Goal: Task Accomplishment & Management: Manage account settings

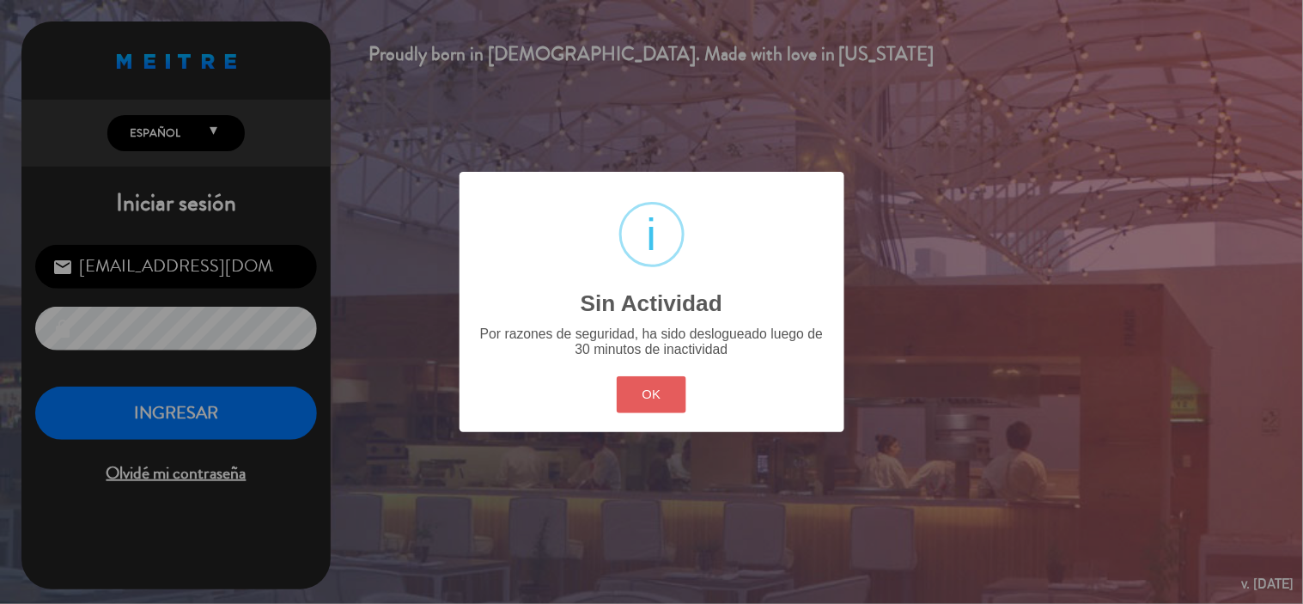
click at [655, 391] on button "OK" at bounding box center [652, 394] width 70 height 37
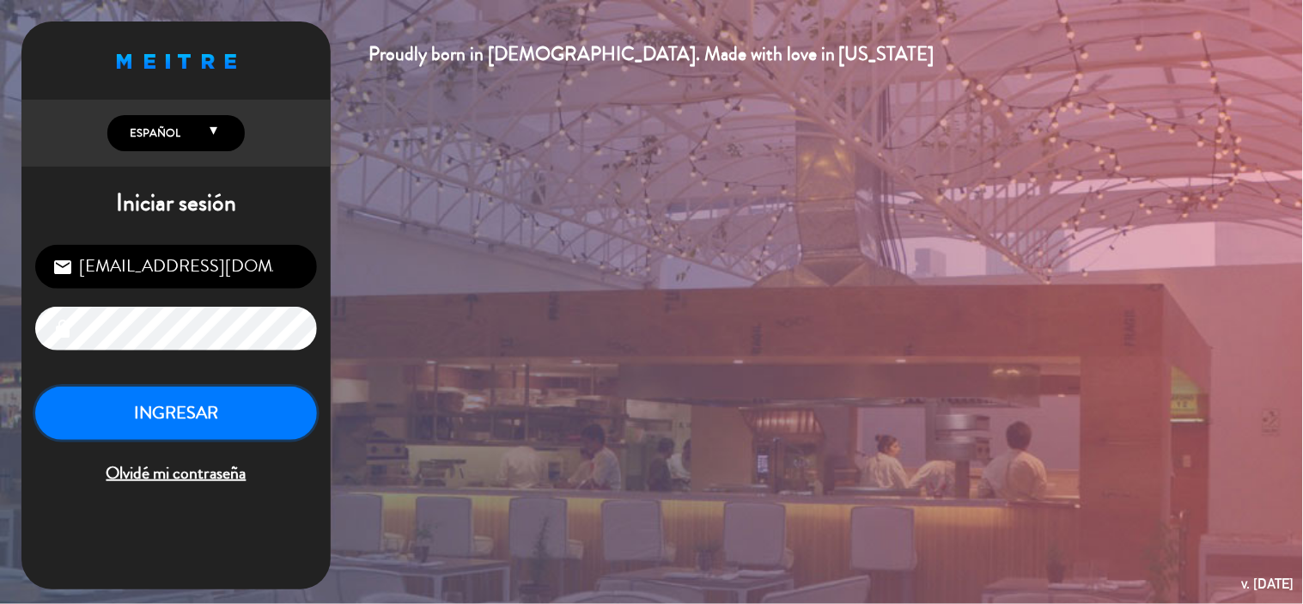
click at [262, 407] on button "INGRESAR" at bounding box center [176, 414] width 282 height 54
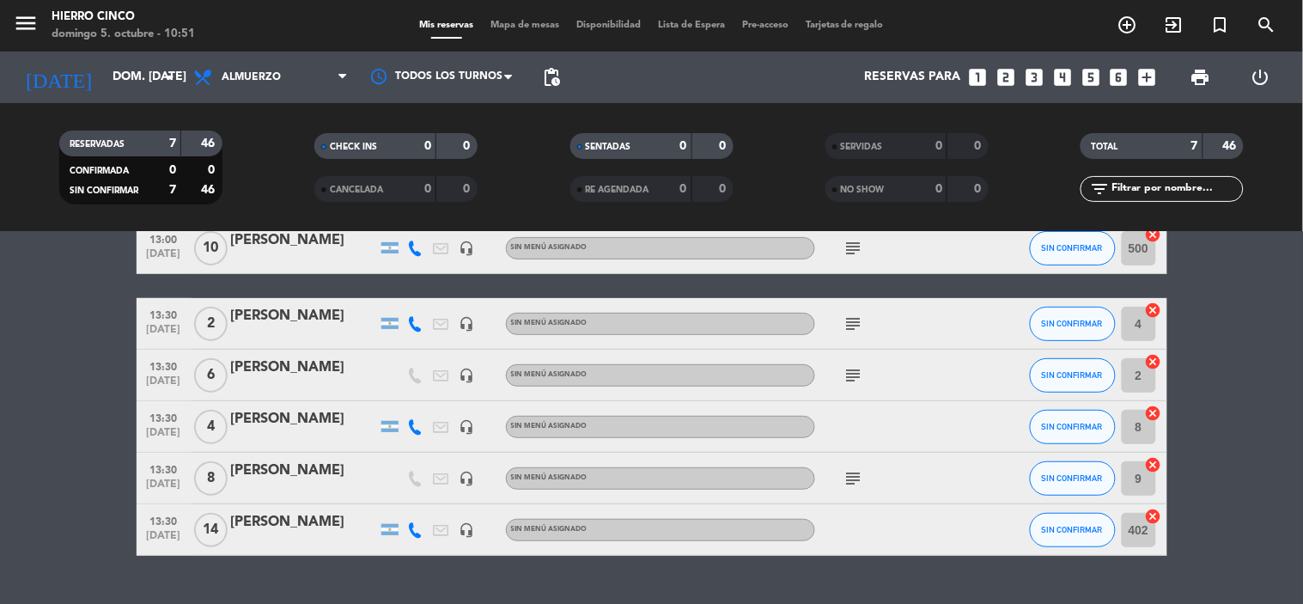
scroll to position [165, 0]
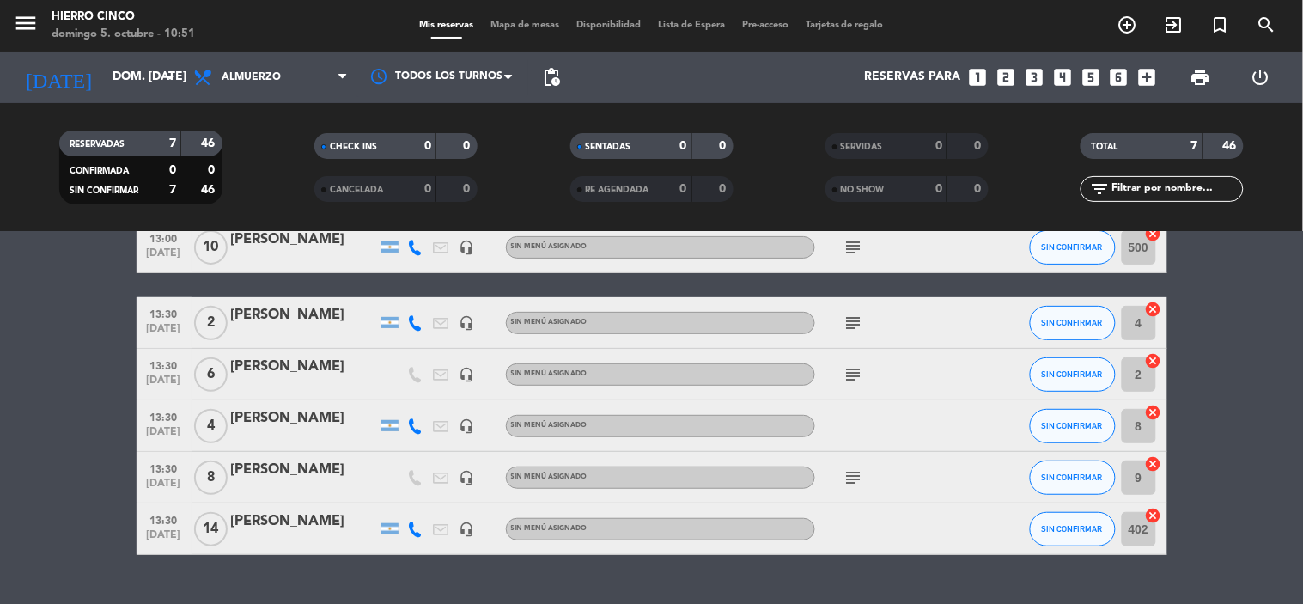
click at [856, 476] on icon "subject" at bounding box center [854, 477] width 21 height 21
click at [521, 27] on span "Mapa de mesas" at bounding box center [525, 25] width 86 height 9
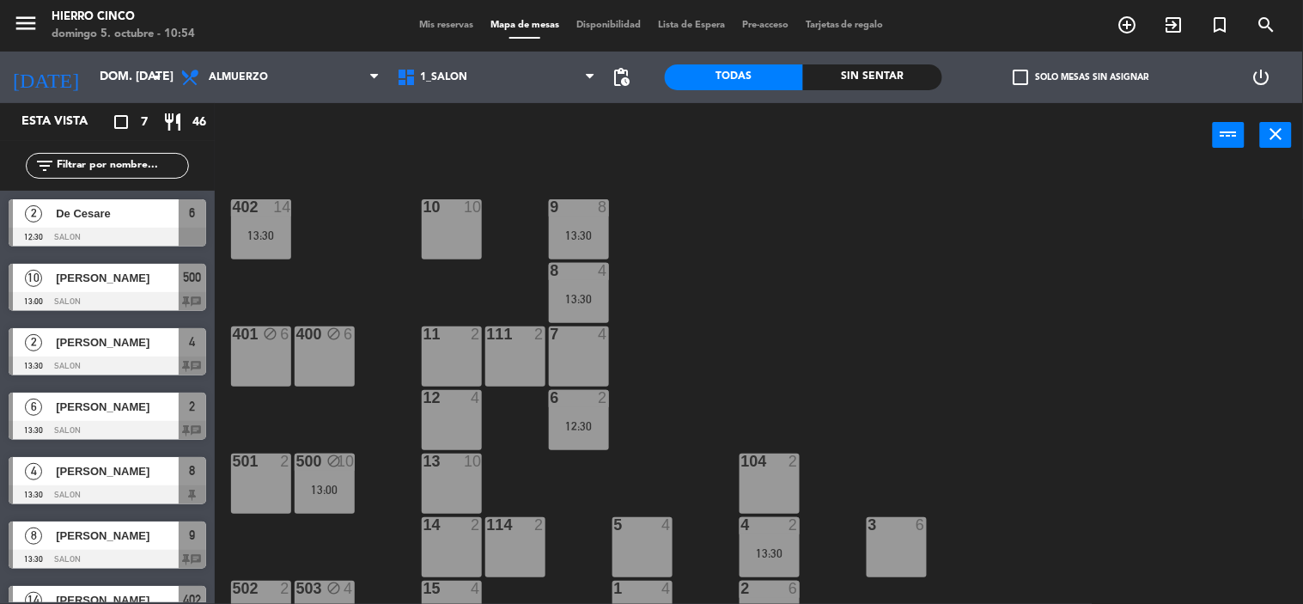
scroll to position [35, 0]
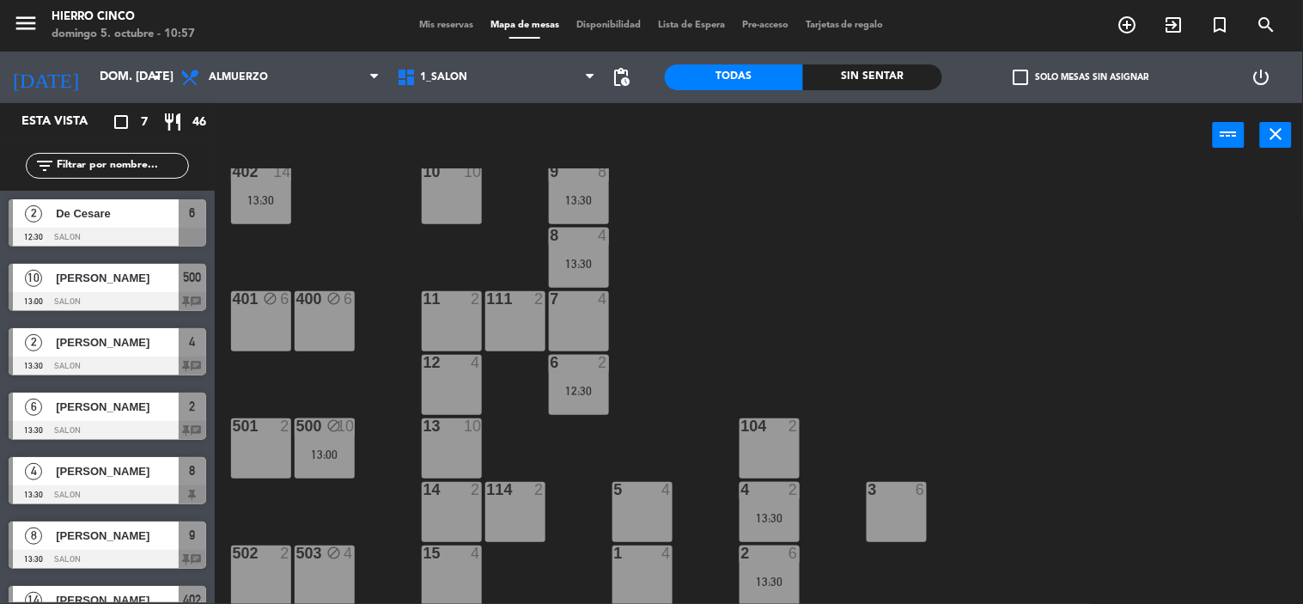
click at [616, 22] on span "Disponibilidad" at bounding box center [609, 25] width 82 height 9
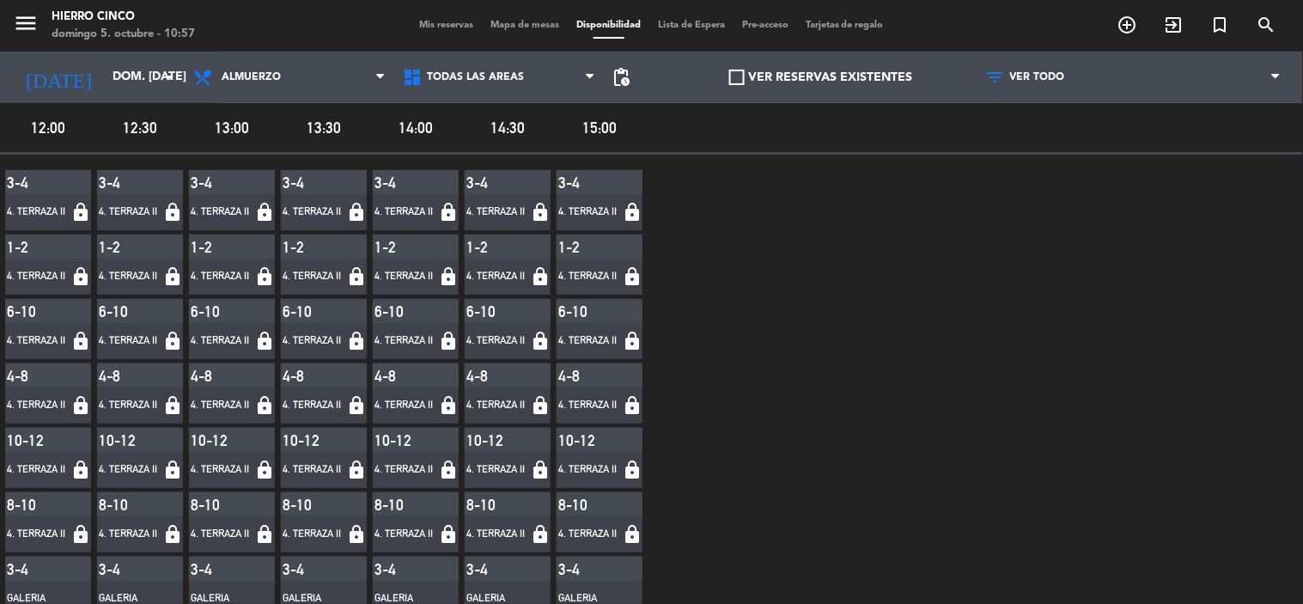
click at [498, 26] on span "Mapa de mesas" at bounding box center [525, 25] width 86 height 9
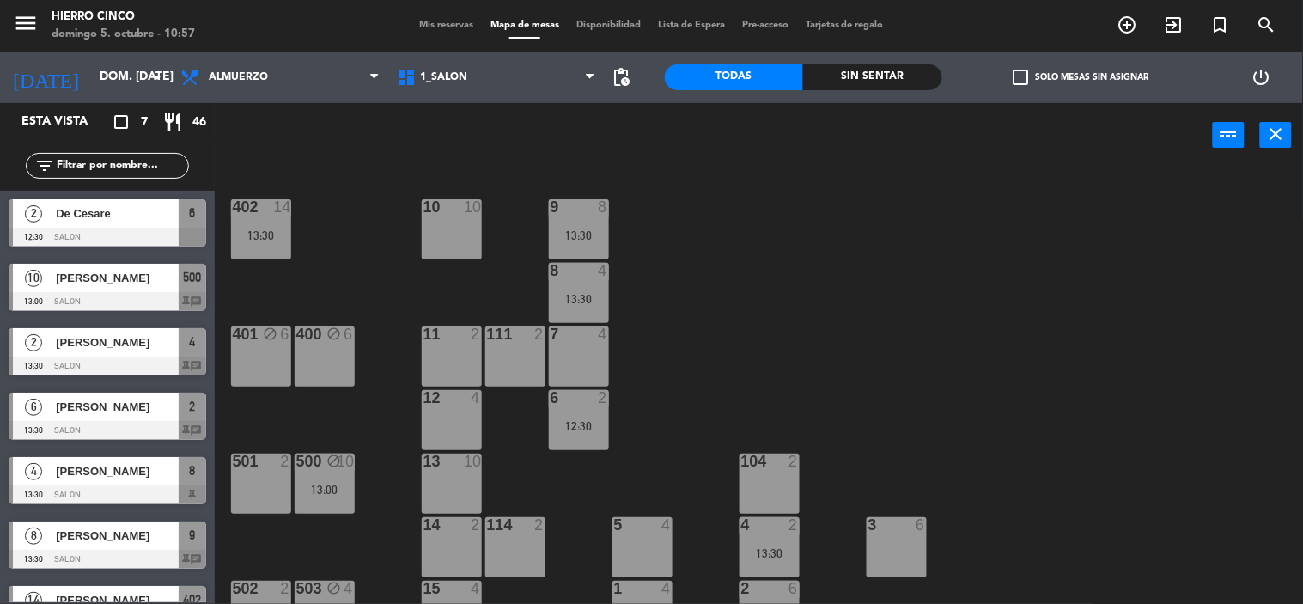
click at [447, 538] on div "14 2" at bounding box center [452, 547] width 60 height 60
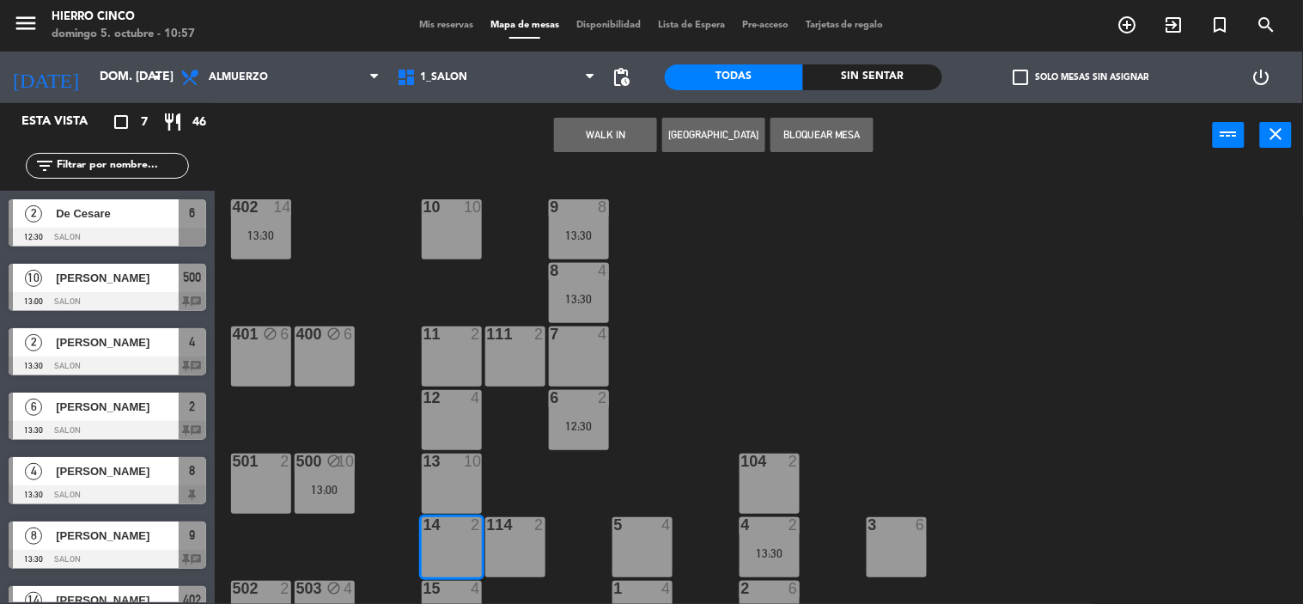
click at [801, 131] on button "Bloquear Mesa" at bounding box center [821, 135] width 103 height 34
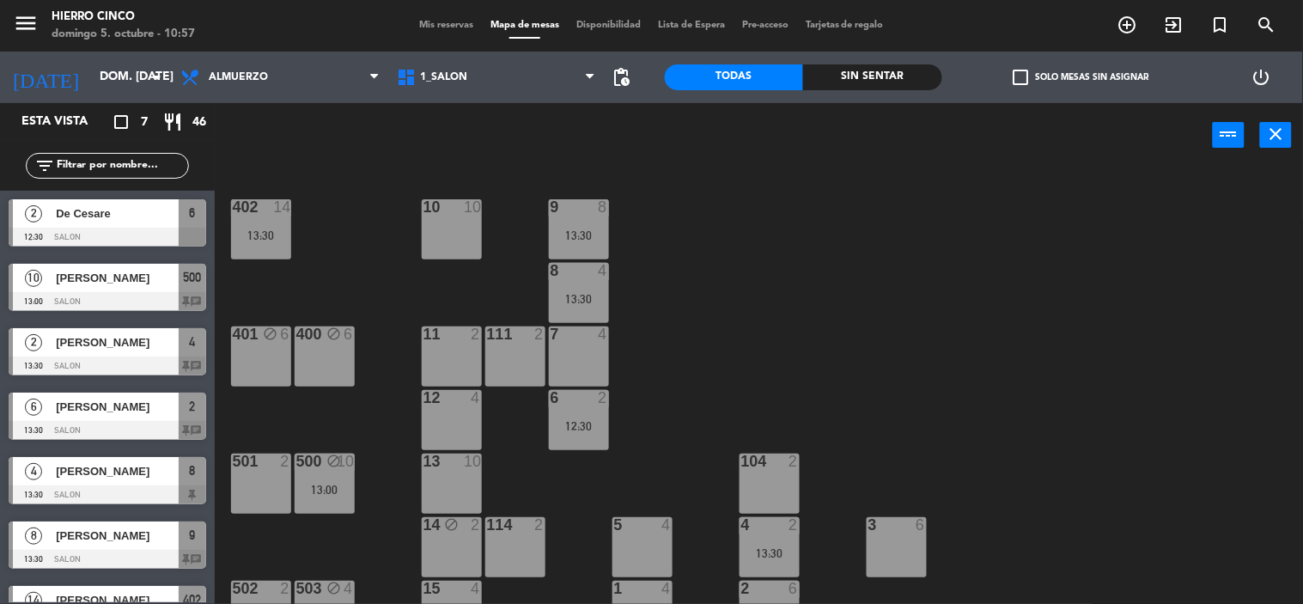
click at [522, 527] on div at bounding box center [515, 524] width 28 height 15
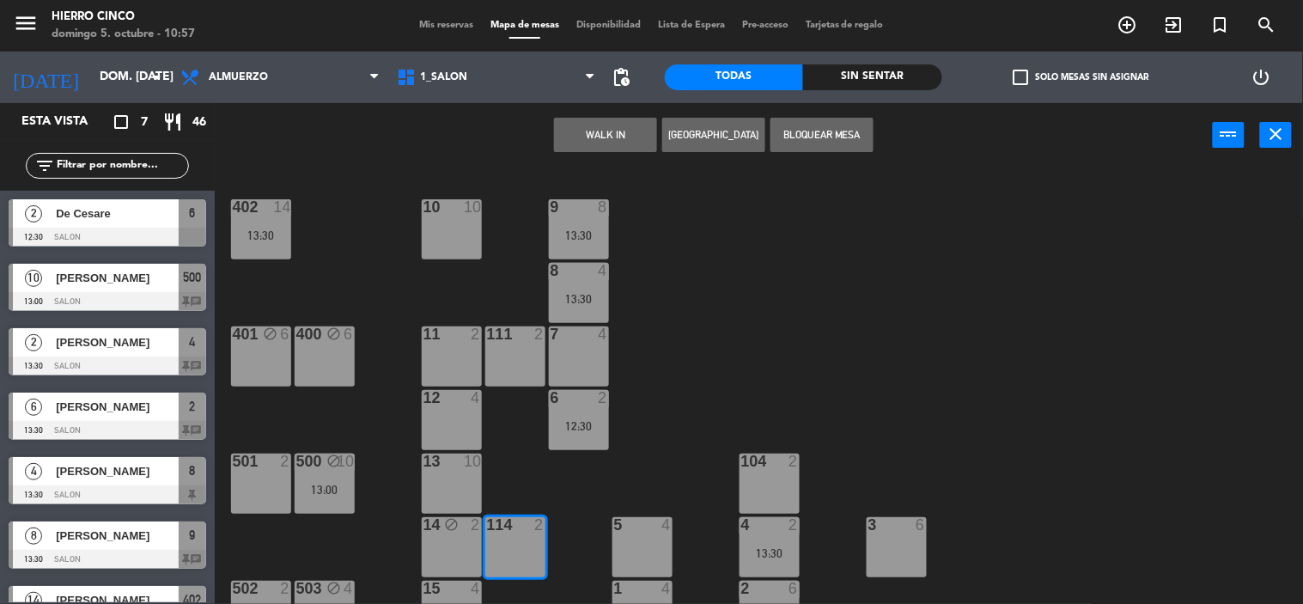
click at [825, 131] on button "Bloquear Mesa" at bounding box center [821, 135] width 103 height 34
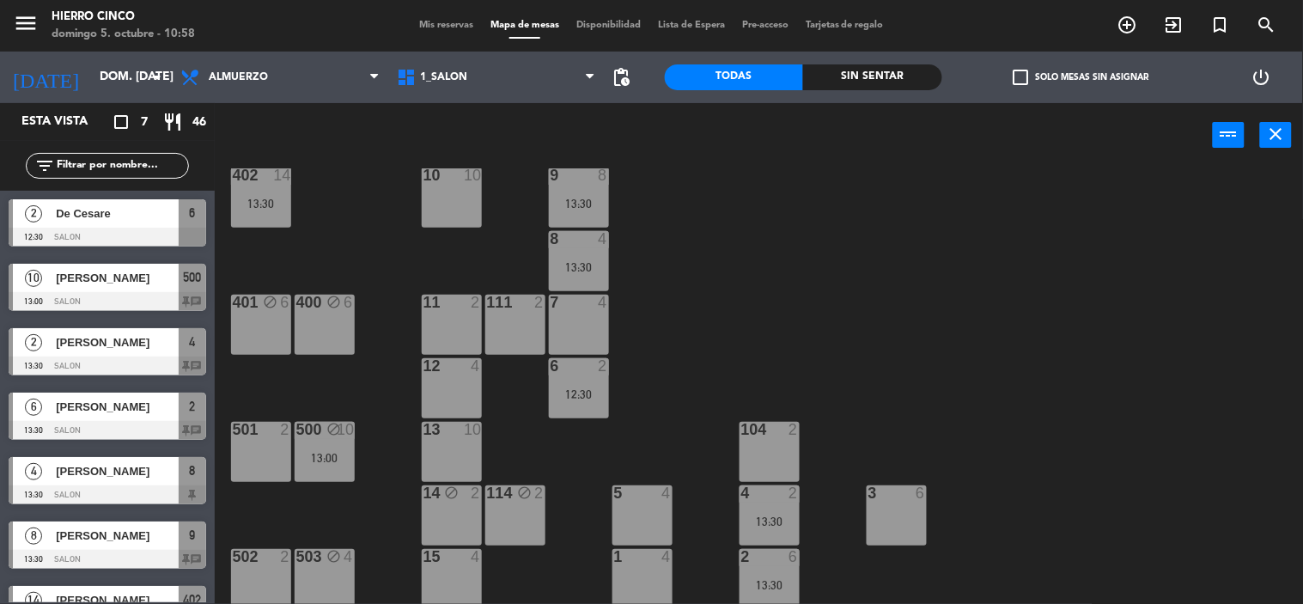
scroll to position [35, 0]
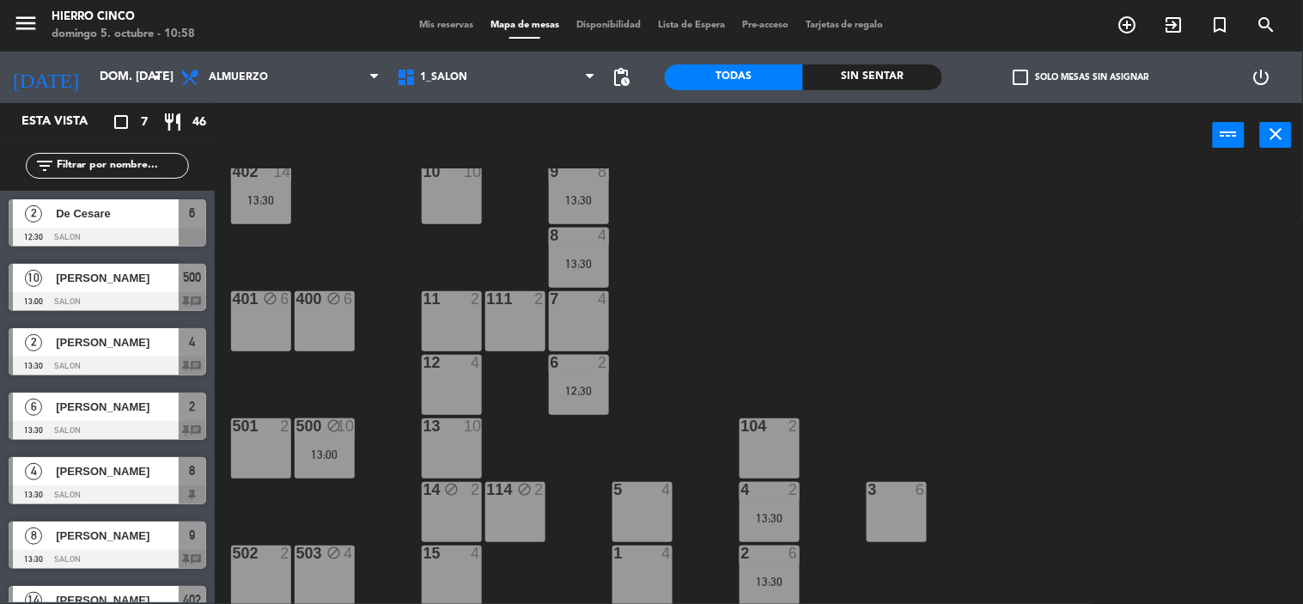
drag, startPoint x: 941, startPoint y: 339, endPoint x: 929, endPoint y: 375, distance: 38.3
click at [442, 27] on span "Mis reservas" at bounding box center [446, 25] width 71 height 9
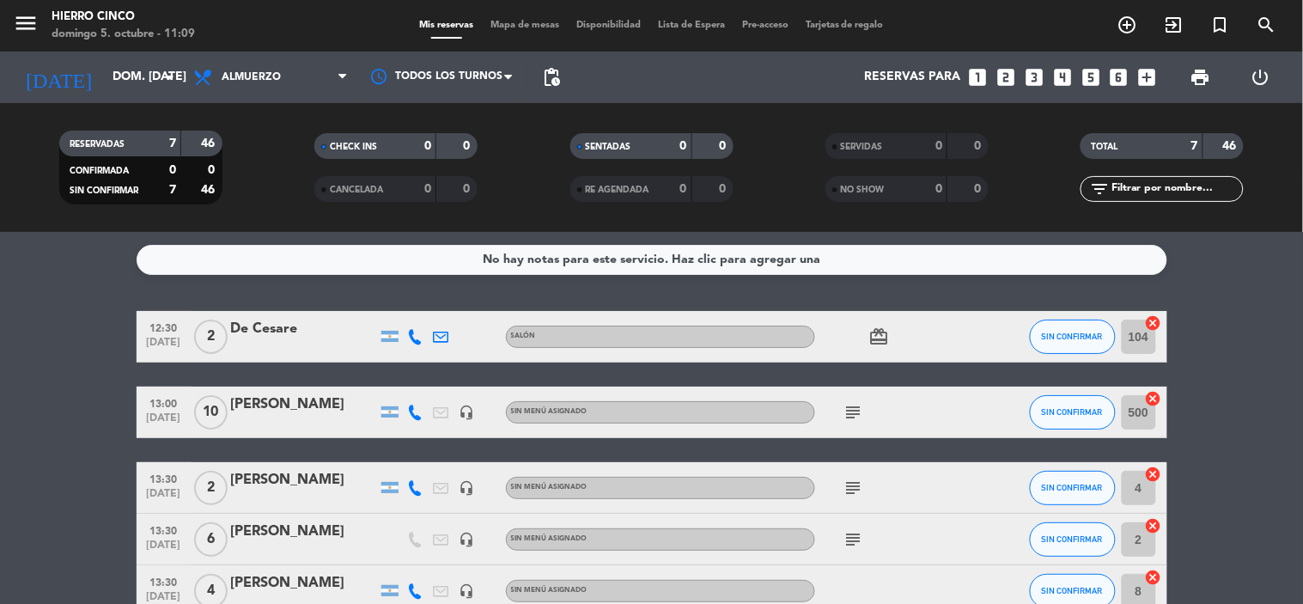
click at [305, 533] on div "[PERSON_NAME]" at bounding box center [304, 532] width 146 height 22
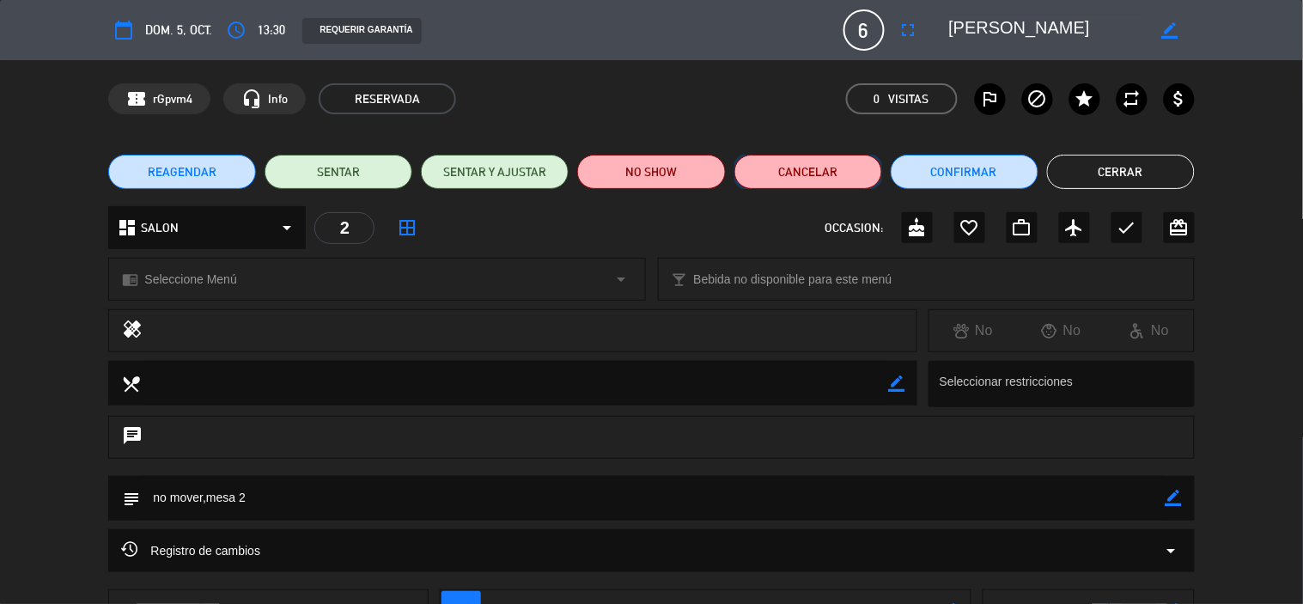
click at [803, 174] on button "Cancelar" at bounding box center [808, 172] width 148 height 34
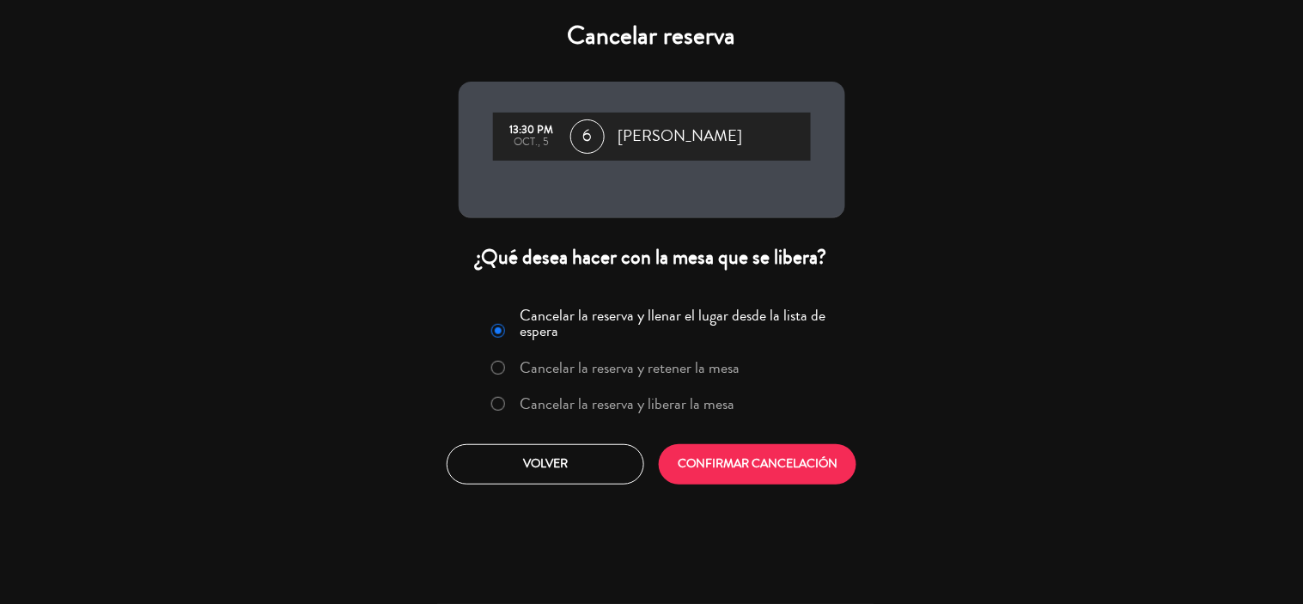
click at [502, 405] on input "Cancelar la reserva y liberar la mesa" at bounding box center [496, 402] width 11 height 11
radio input "true"
click at [740, 475] on button "CONFIRMAR CANCELACIÓN" at bounding box center [758, 464] width 198 height 40
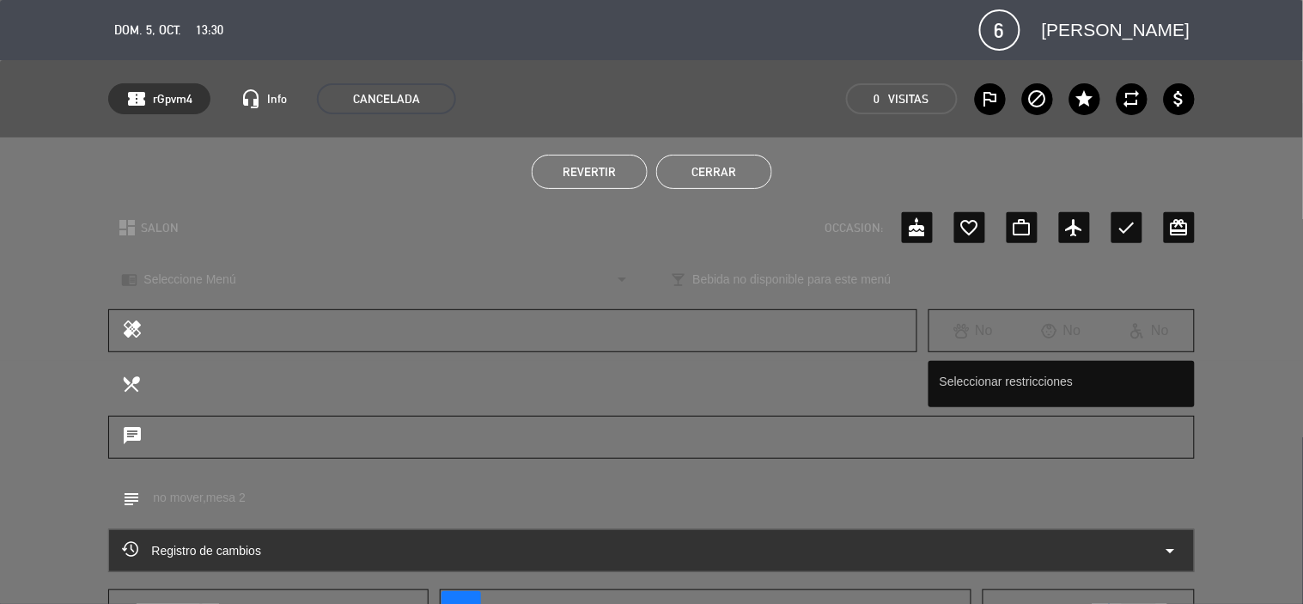
click at [732, 166] on button "Cerrar" at bounding box center [714, 172] width 116 height 34
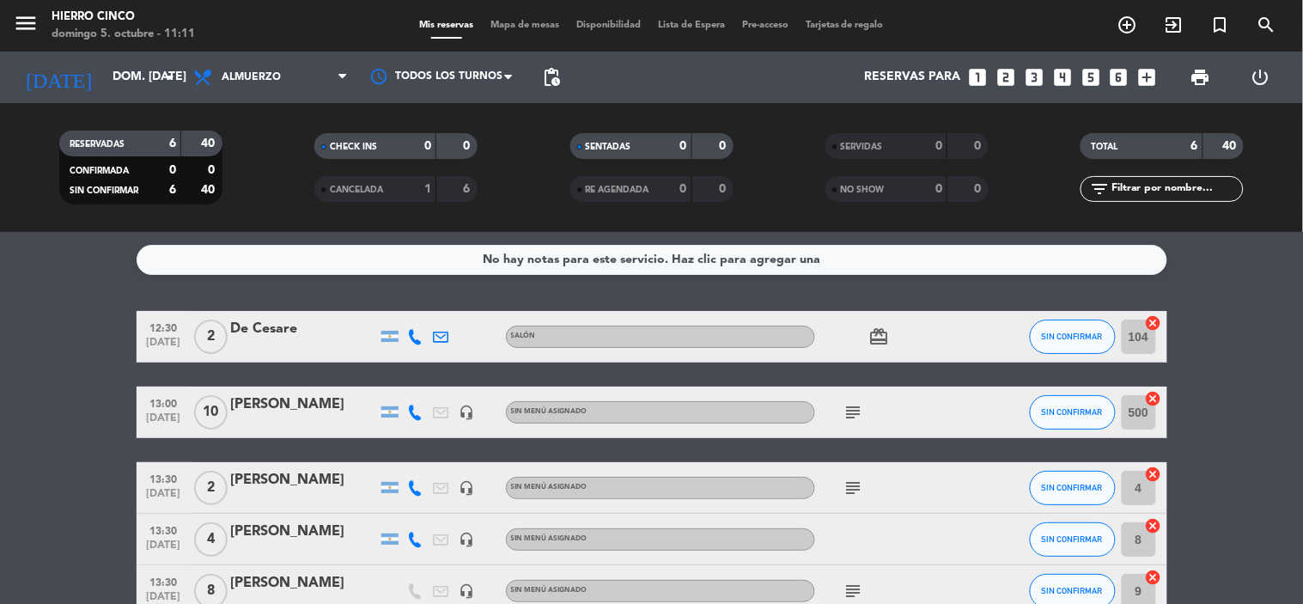
click at [542, 21] on span "Mapa de mesas" at bounding box center [525, 25] width 86 height 9
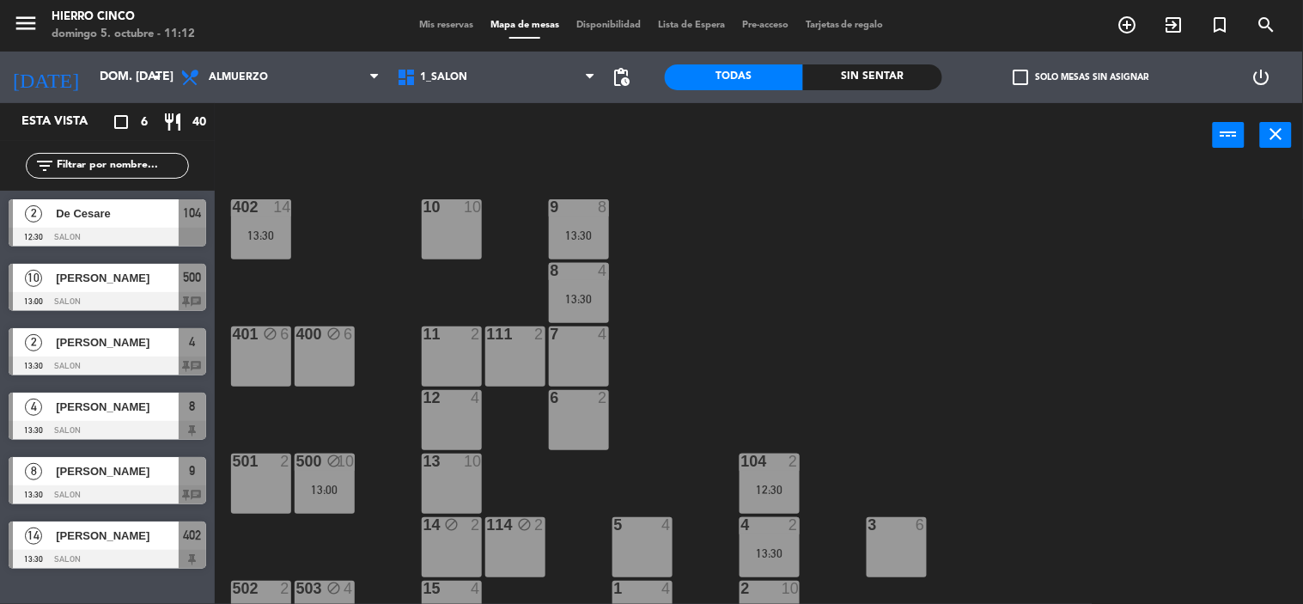
drag, startPoint x: 97, startPoint y: 447, endPoint x: 100, endPoint y: 431, distance: 15.7
drag, startPoint x: 132, startPoint y: 332, endPoint x: 136, endPoint y: 316, distance: 16.7
click at [417, 22] on span "Mis reservas" at bounding box center [446, 25] width 71 height 9
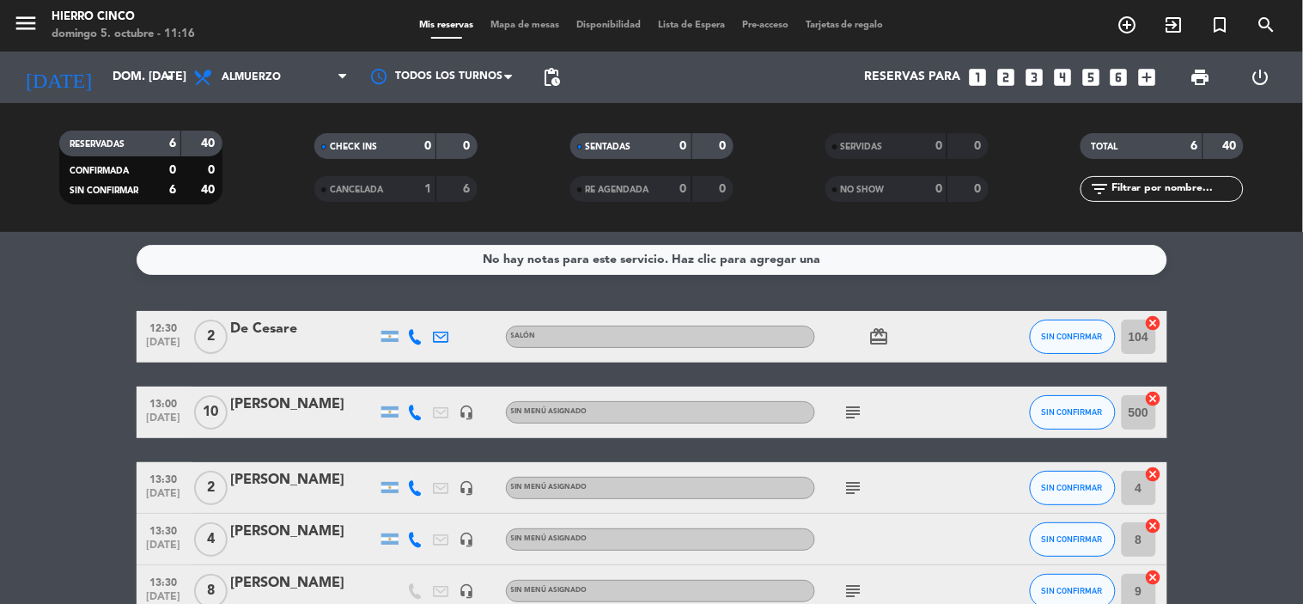
click at [1087, 81] on icon "looks_5" at bounding box center [1091, 77] width 22 height 22
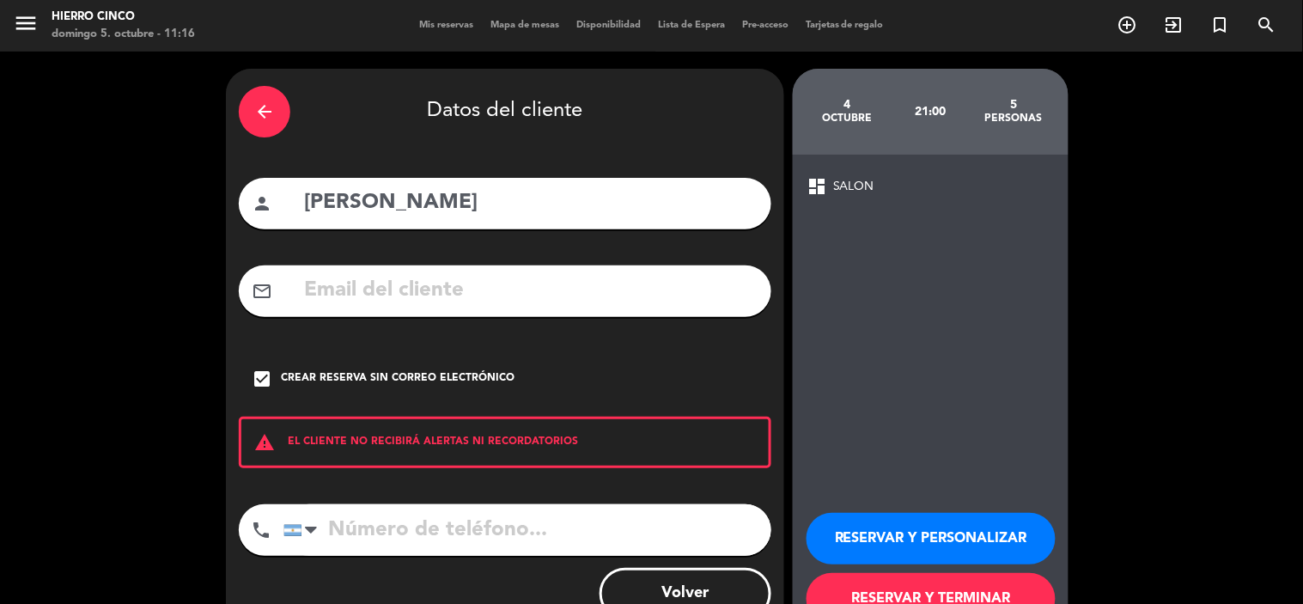
click at [665, 191] on input "[PERSON_NAME]" at bounding box center [530, 203] width 456 height 35
type input "P"
click at [387, 199] on input "[PERSON_NAME]" at bounding box center [530, 203] width 456 height 35
type input "[PERSON_NAME]"
click at [1020, 582] on button "RESERVAR Y TERMINAR" at bounding box center [931, 599] width 249 height 52
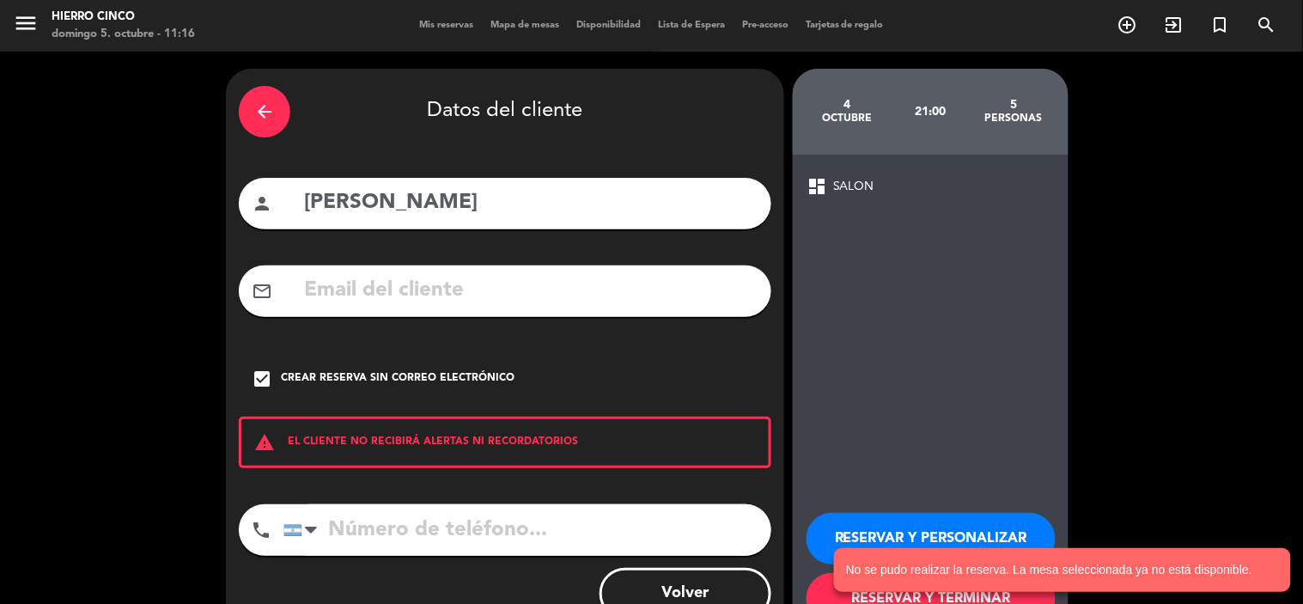
click at [256, 110] on icon "arrow_back" at bounding box center [264, 111] width 21 height 21
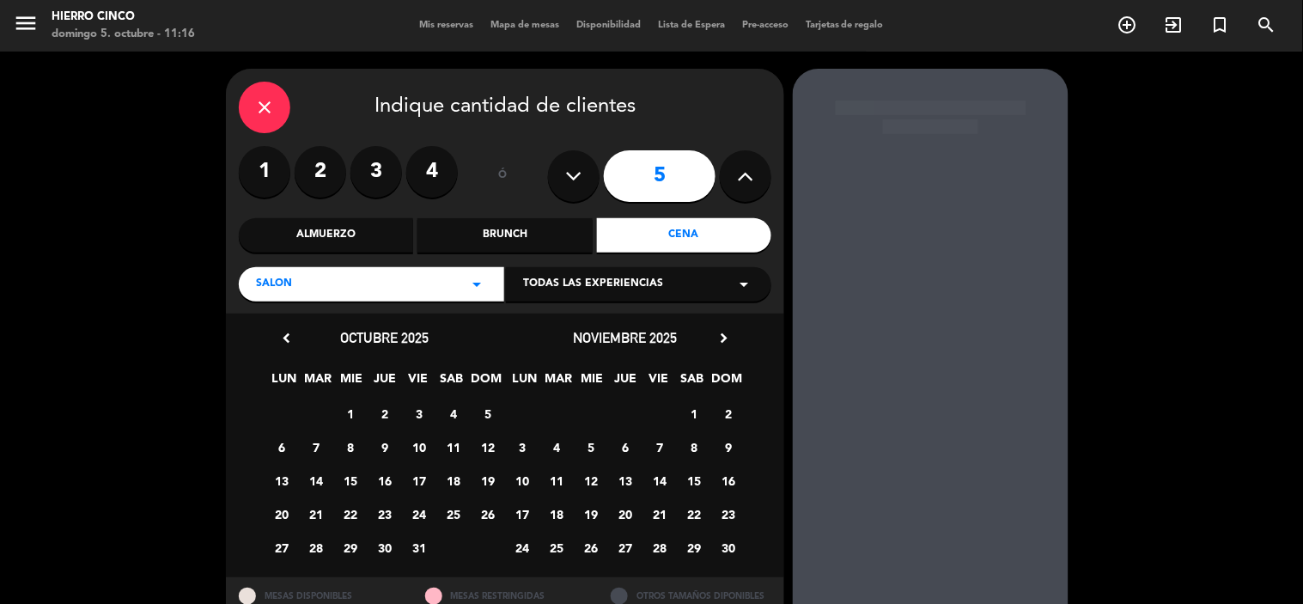
click at [266, 120] on div "close" at bounding box center [265, 108] width 52 height 52
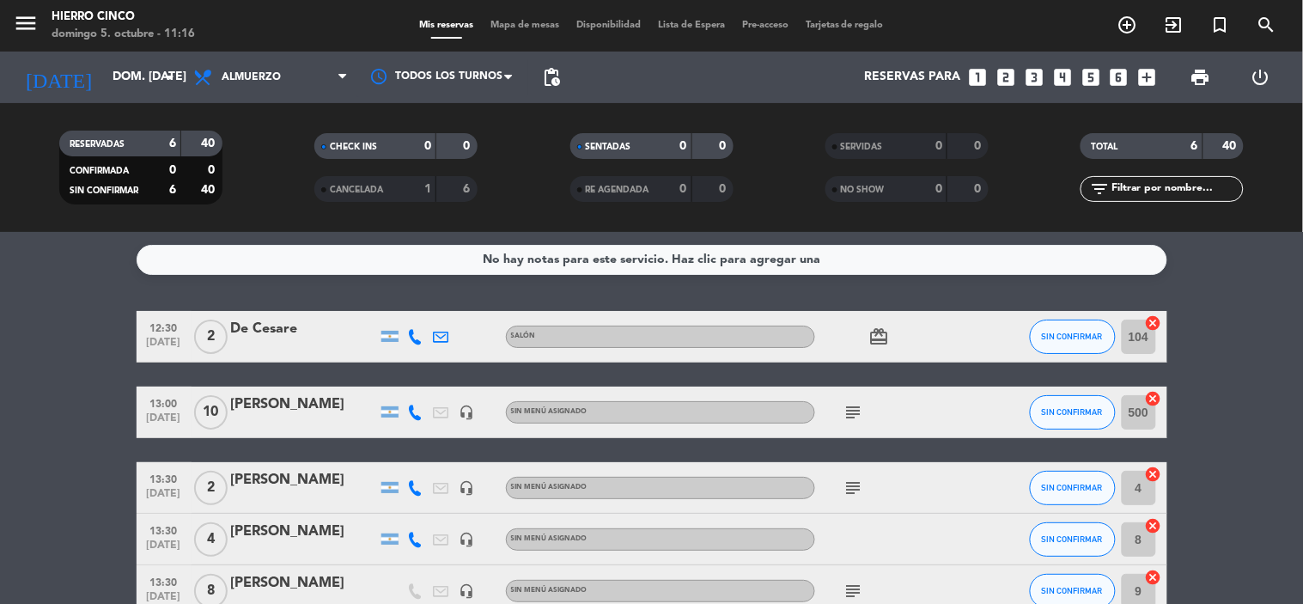
drag, startPoint x: 367, startPoint y: 435, endPoint x: 387, endPoint y: 520, distance: 87.5
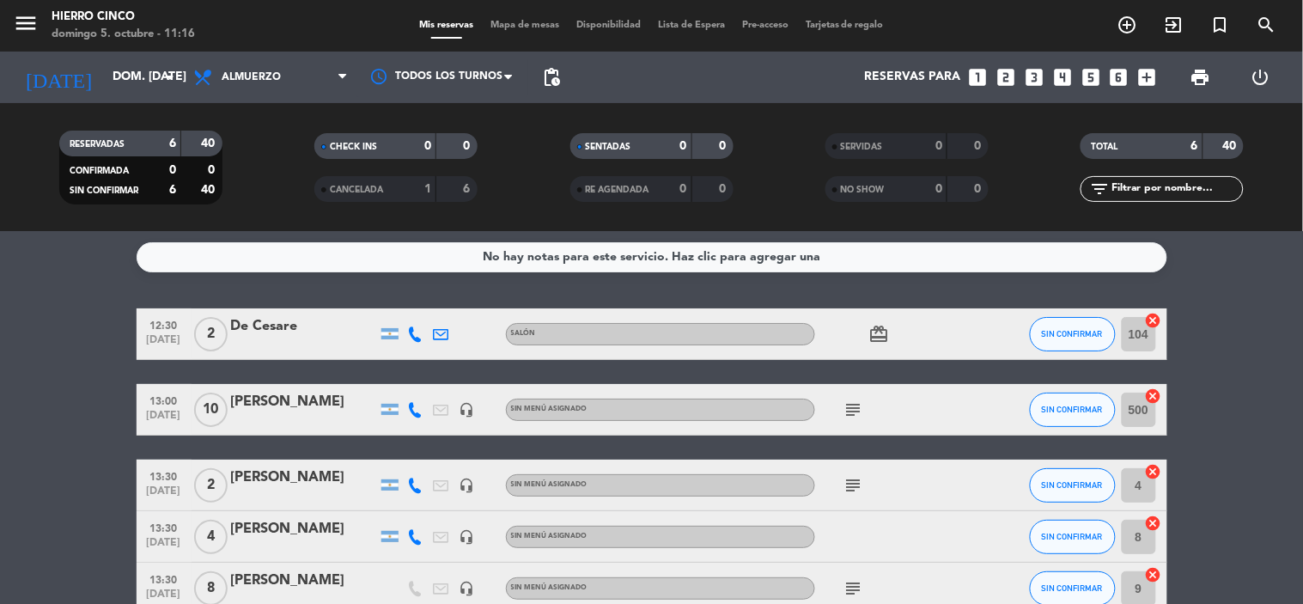
drag, startPoint x: 422, startPoint y: 522, endPoint x: 422, endPoint y: 544, distance: 21.5
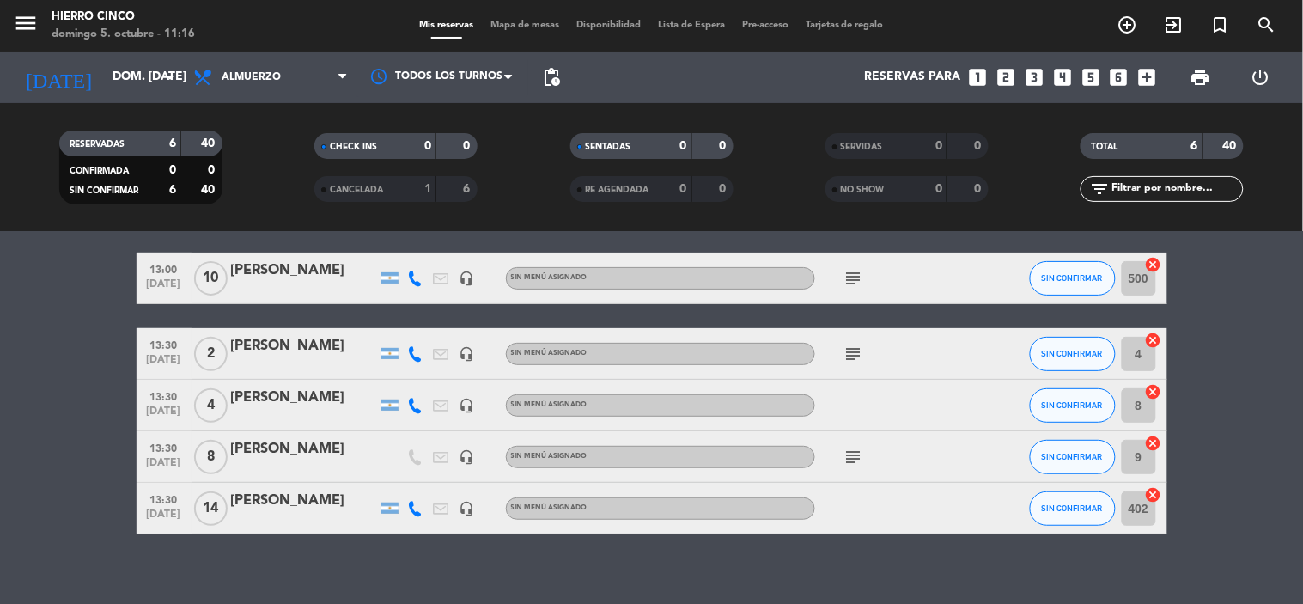
scroll to position [149, 0]
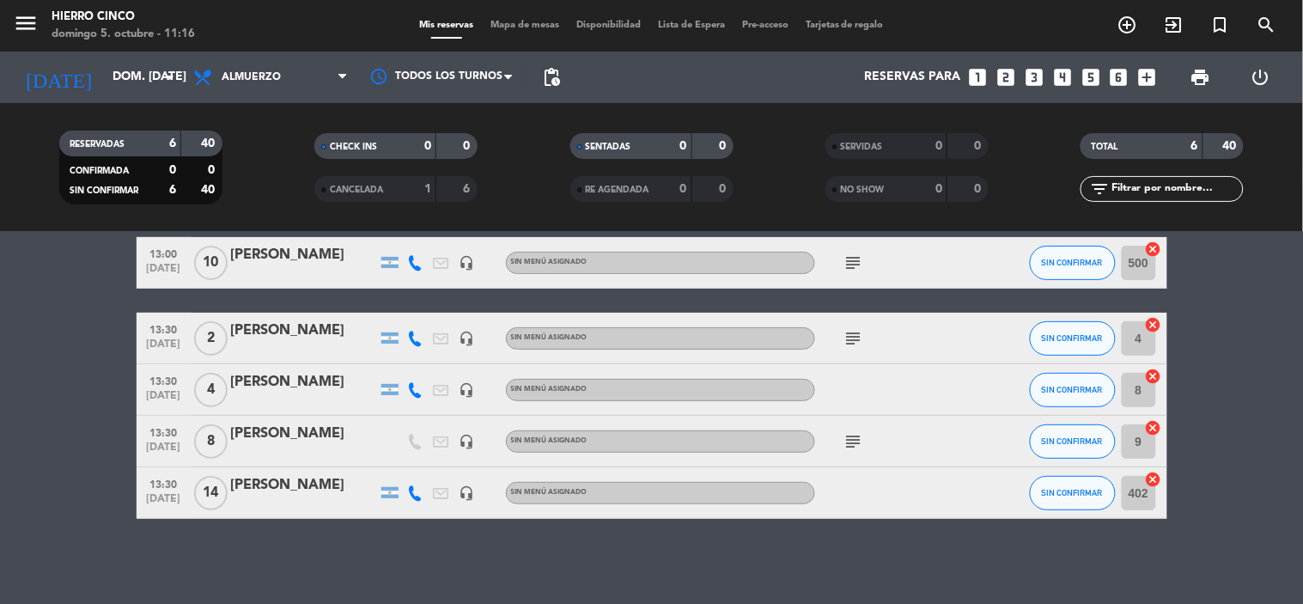
click at [1094, 73] on icon "looks_5" at bounding box center [1091, 77] width 22 height 22
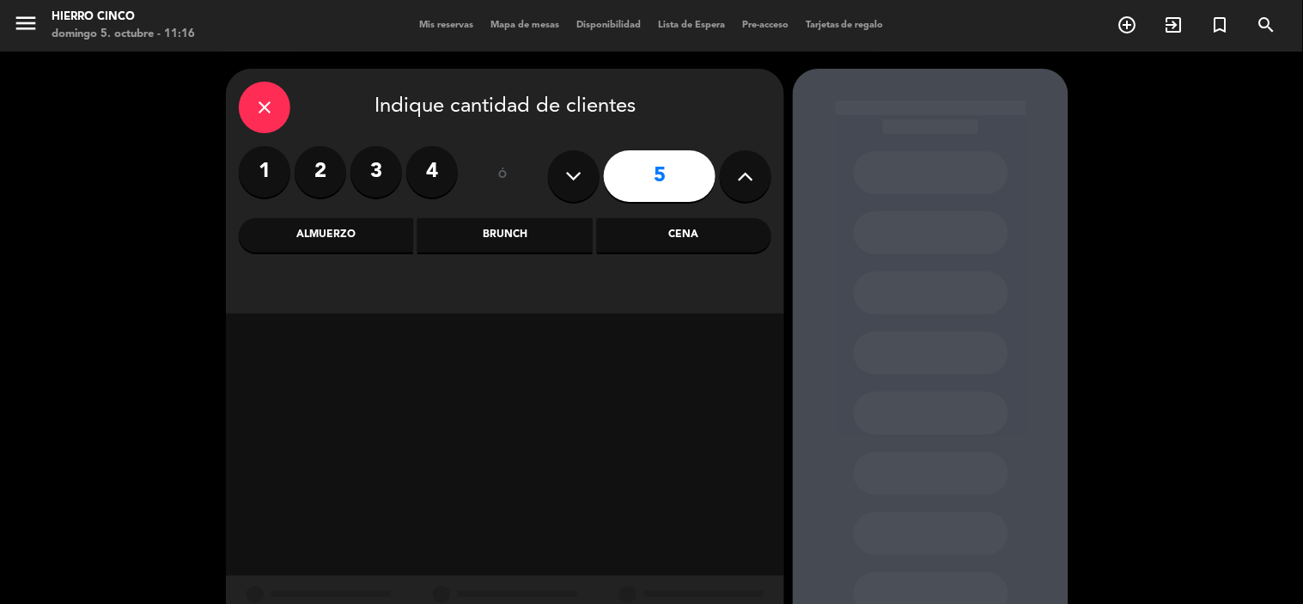
click at [350, 232] on div "Almuerzo" at bounding box center [326, 235] width 174 height 34
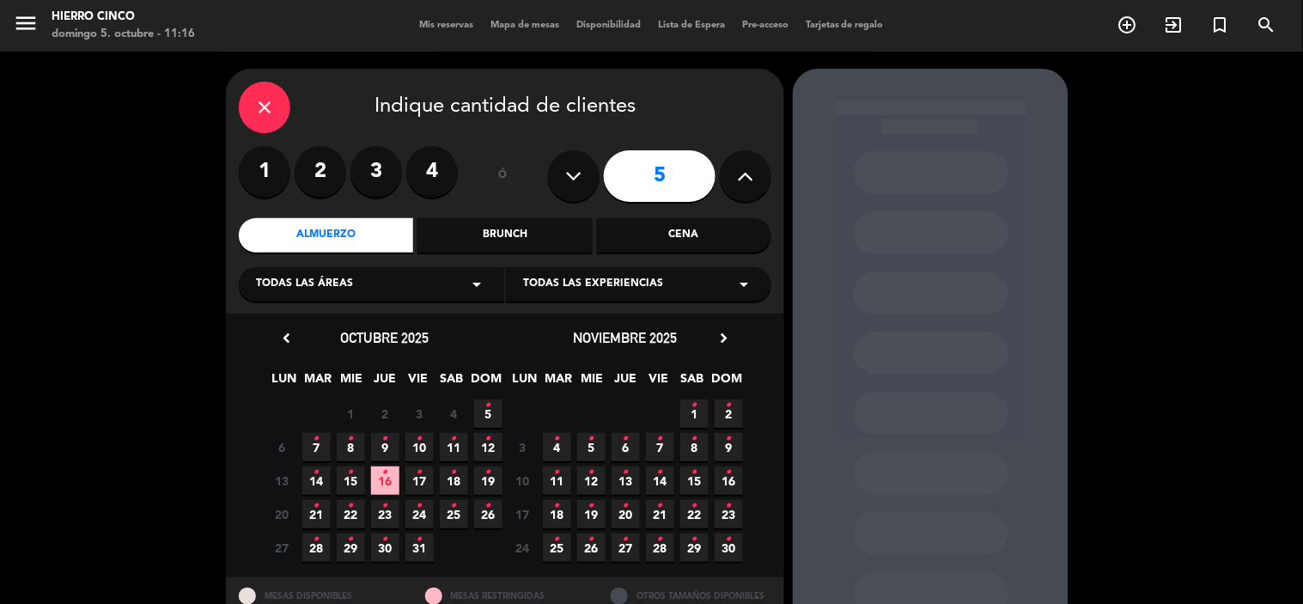
click at [490, 414] on icon "•" at bounding box center [488, 405] width 6 height 27
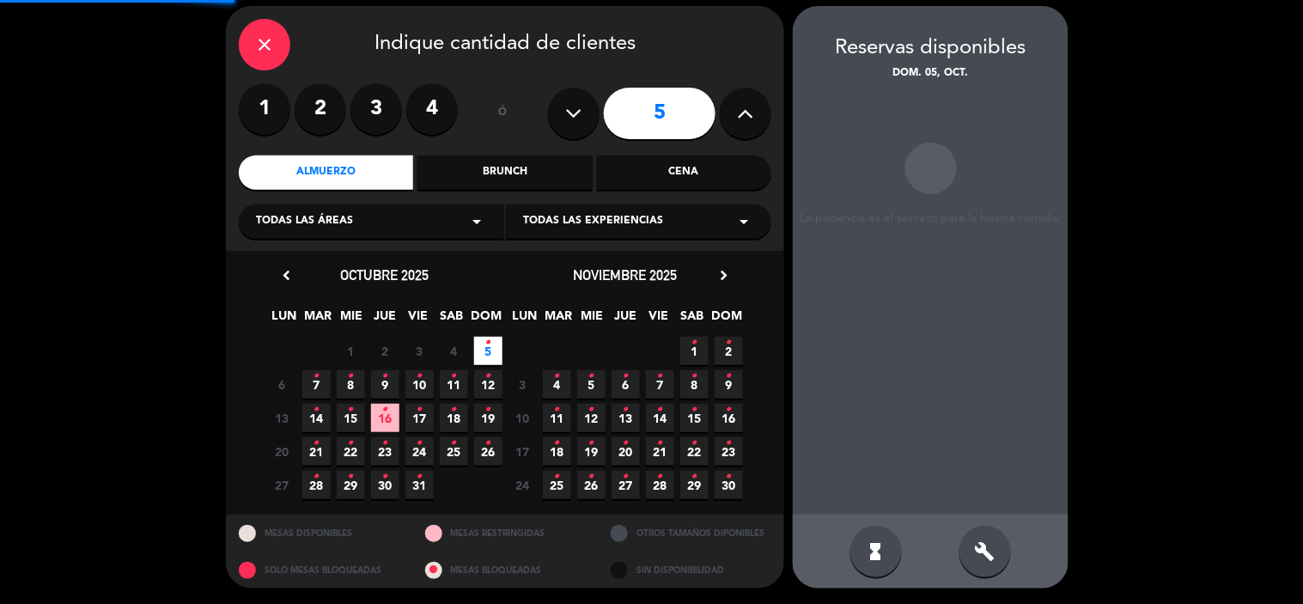
scroll to position [64, 0]
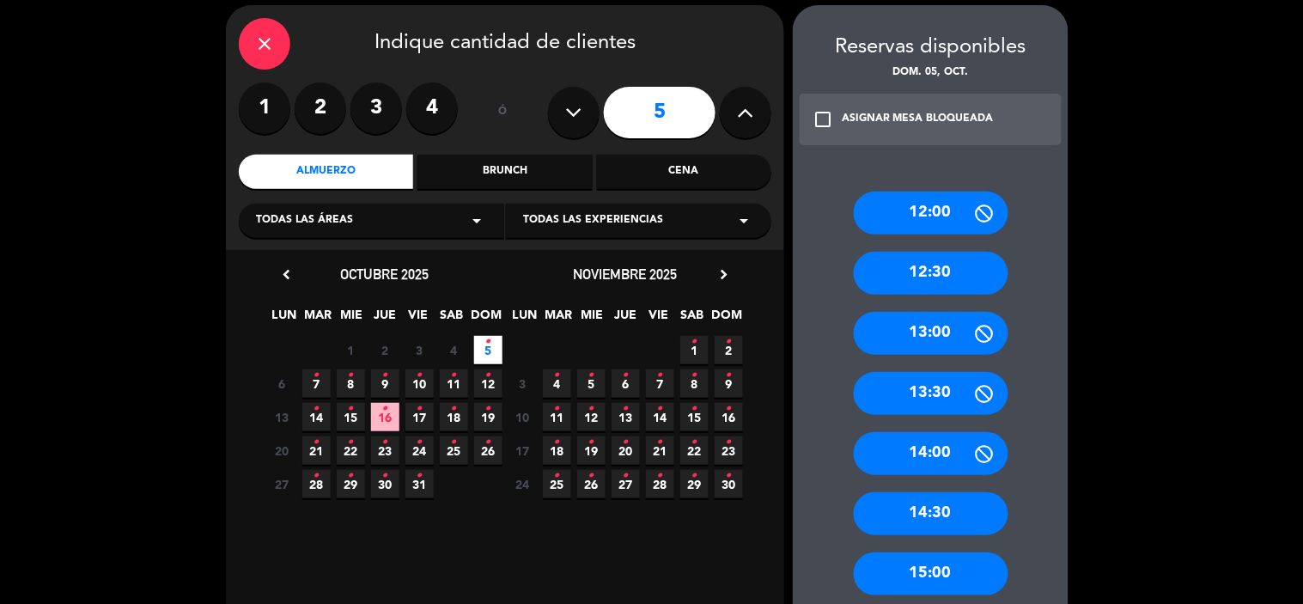
click at [925, 336] on div "13:00" at bounding box center [931, 333] width 155 height 43
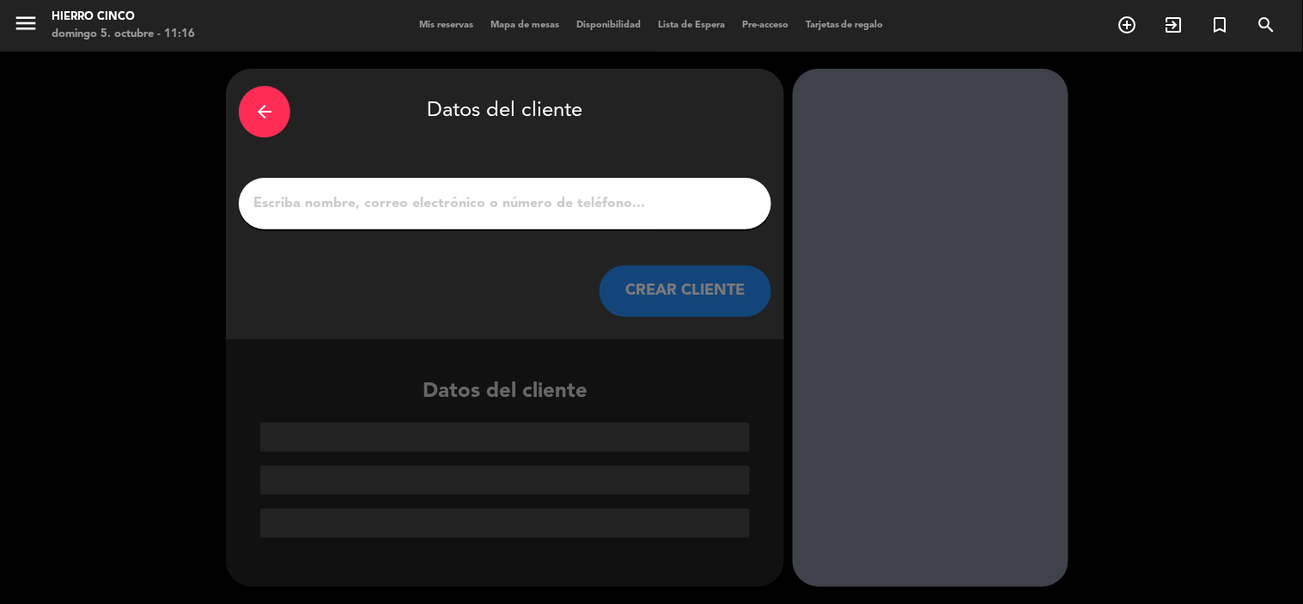
click at [460, 204] on input "1" at bounding box center [505, 204] width 507 height 24
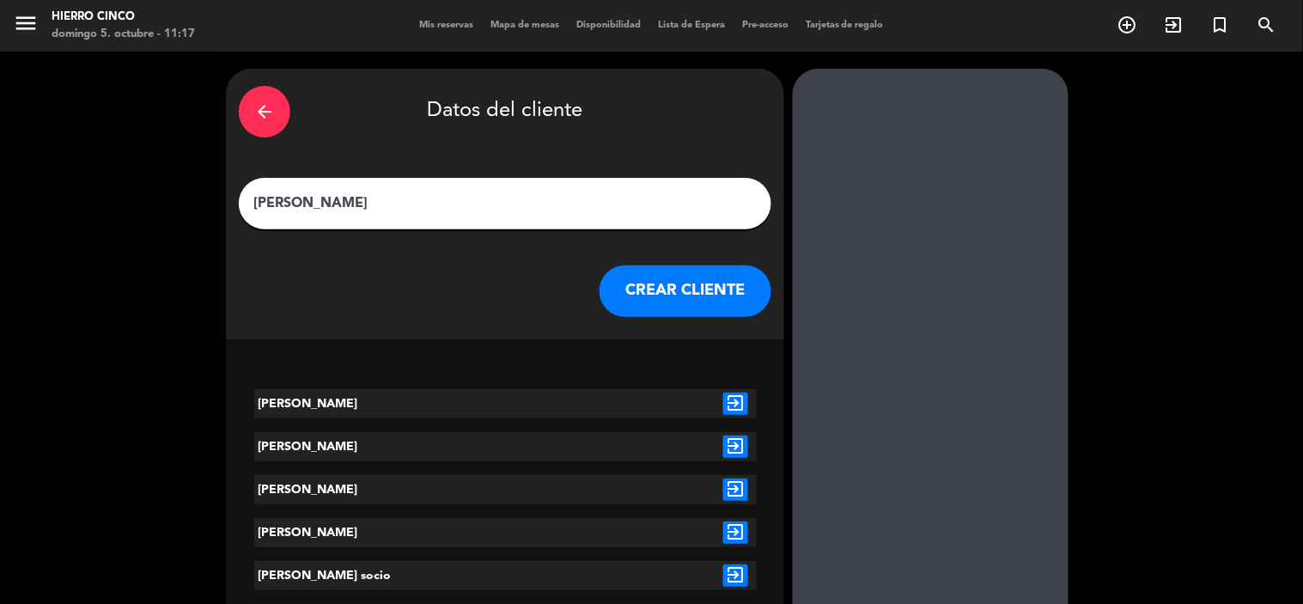
type input "[PERSON_NAME]"
click at [735, 398] on icon "exit_to_app" at bounding box center [735, 404] width 25 height 22
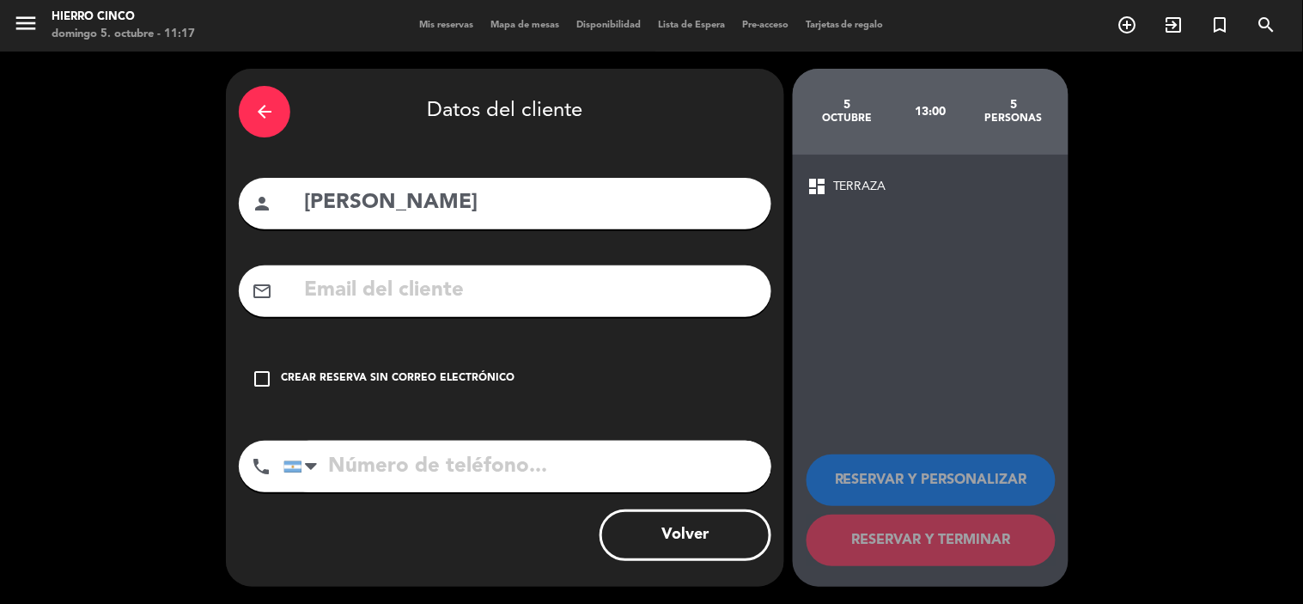
click at [270, 375] on icon "check_box_outline_blank" at bounding box center [262, 378] width 21 height 21
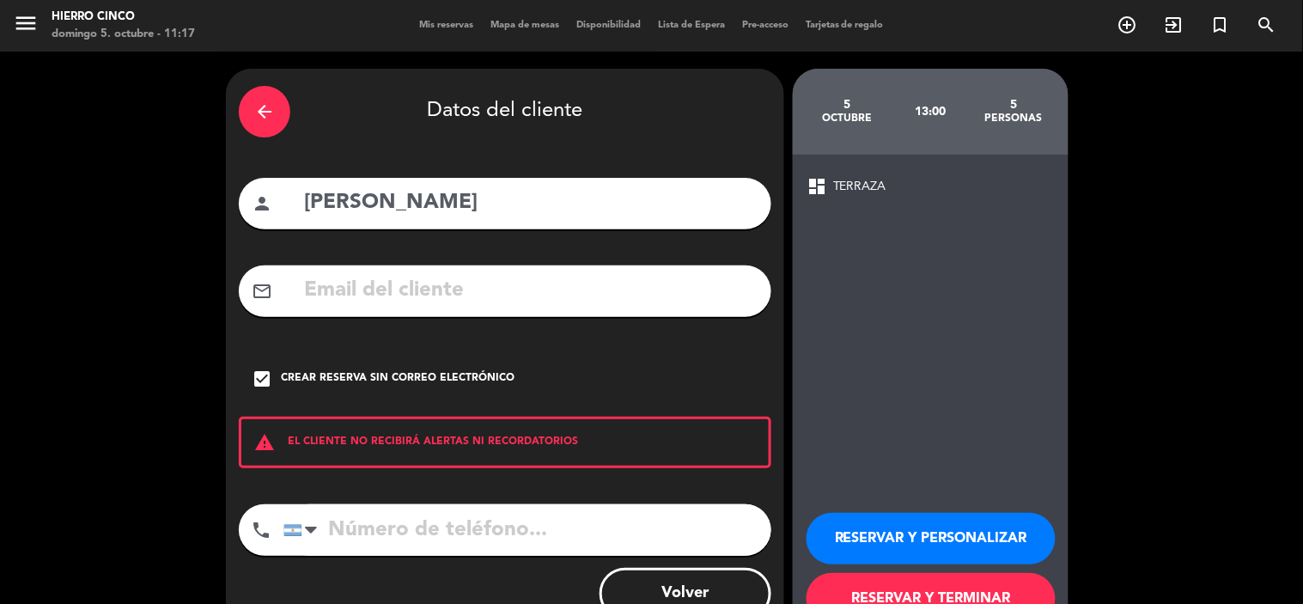
click at [859, 585] on button "RESERVAR Y TERMINAR" at bounding box center [931, 599] width 249 height 52
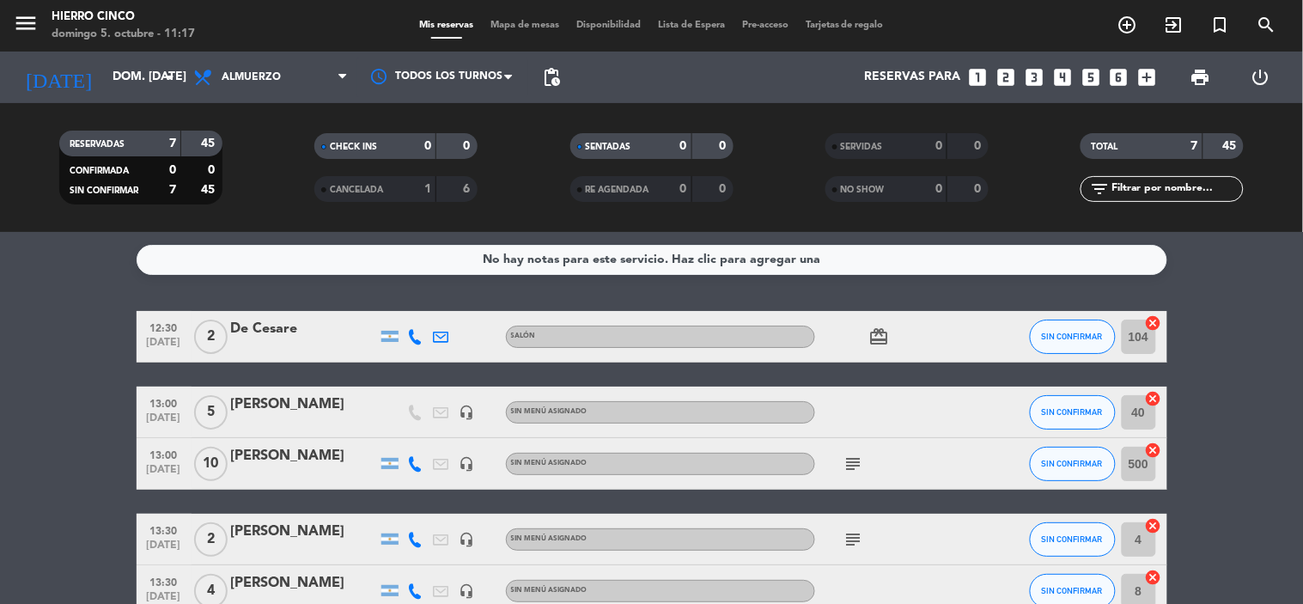
click at [490, 22] on span "Mapa de mesas" at bounding box center [525, 25] width 86 height 9
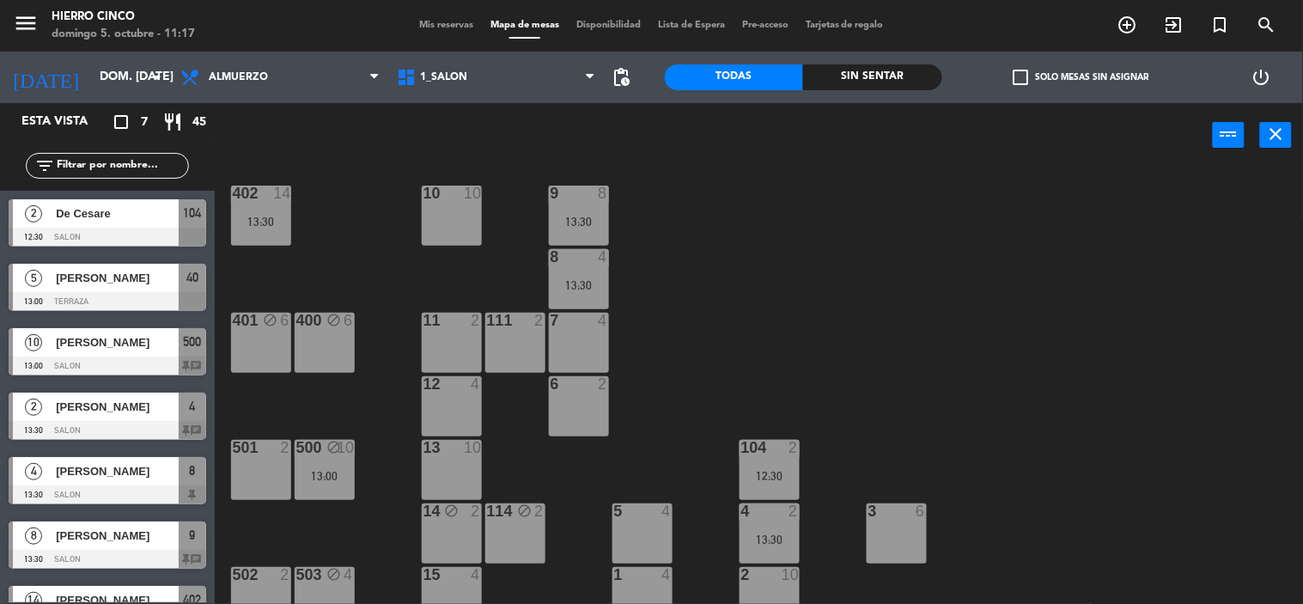
scroll to position [35, 0]
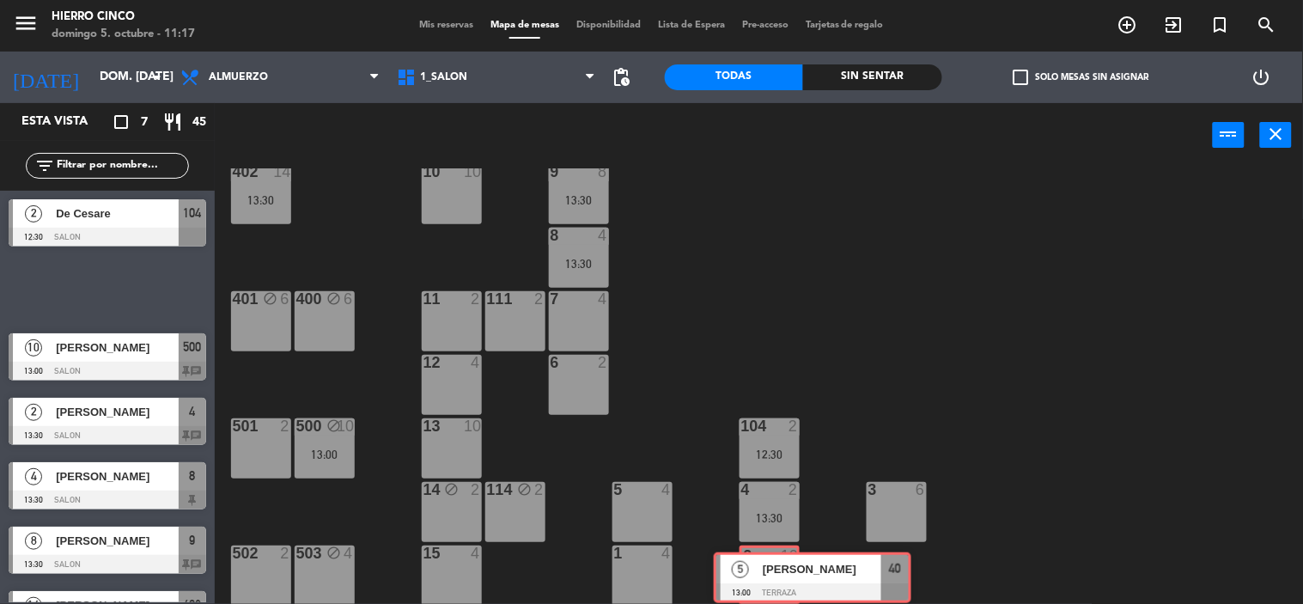
drag, startPoint x: 303, startPoint y: 369, endPoint x: 758, endPoint y: 573, distance: 498.7
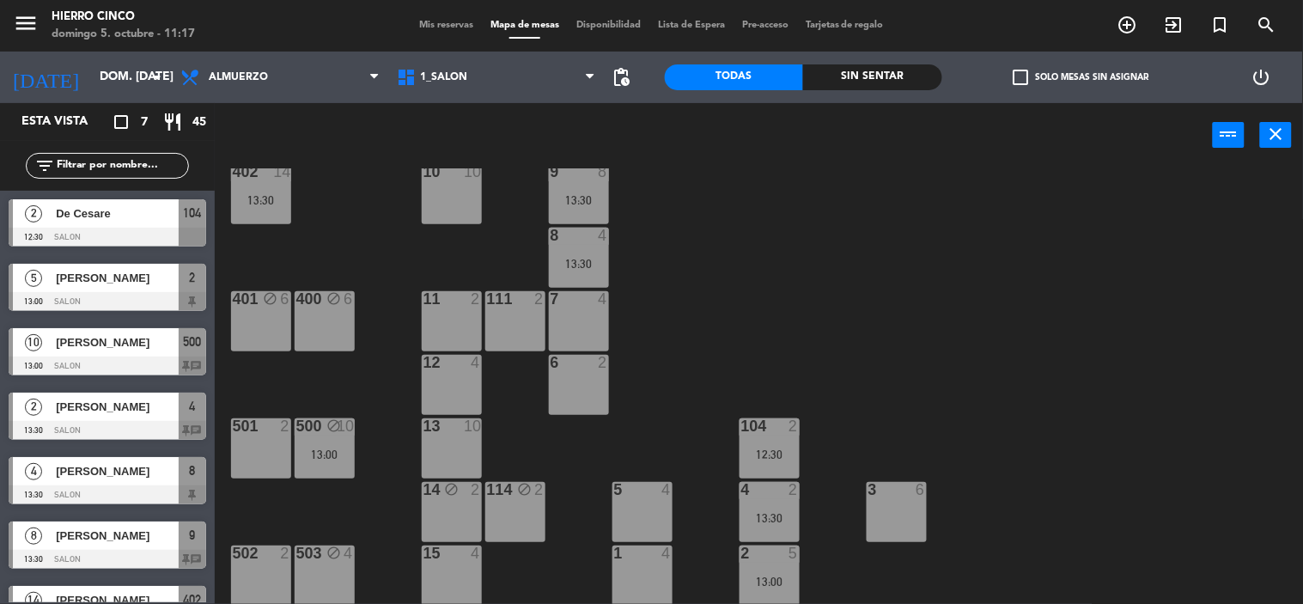
drag, startPoint x: 105, startPoint y: 381, endPoint x: 109, endPoint y: 396, distance: 16.0
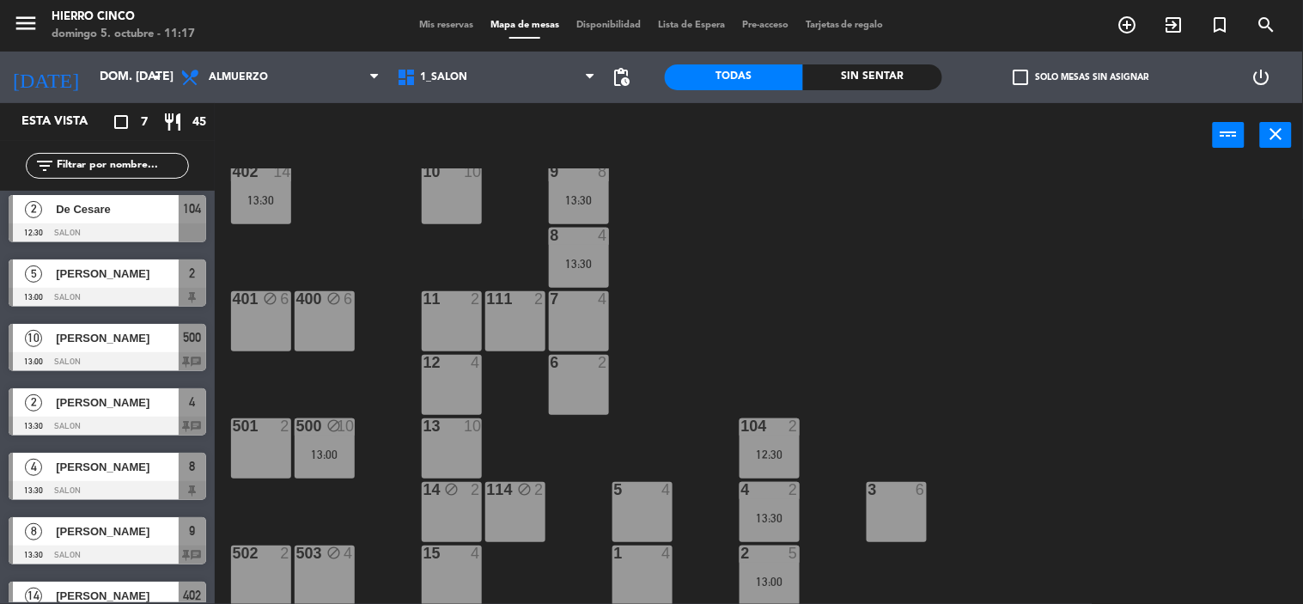
scroll to position [0, 0]
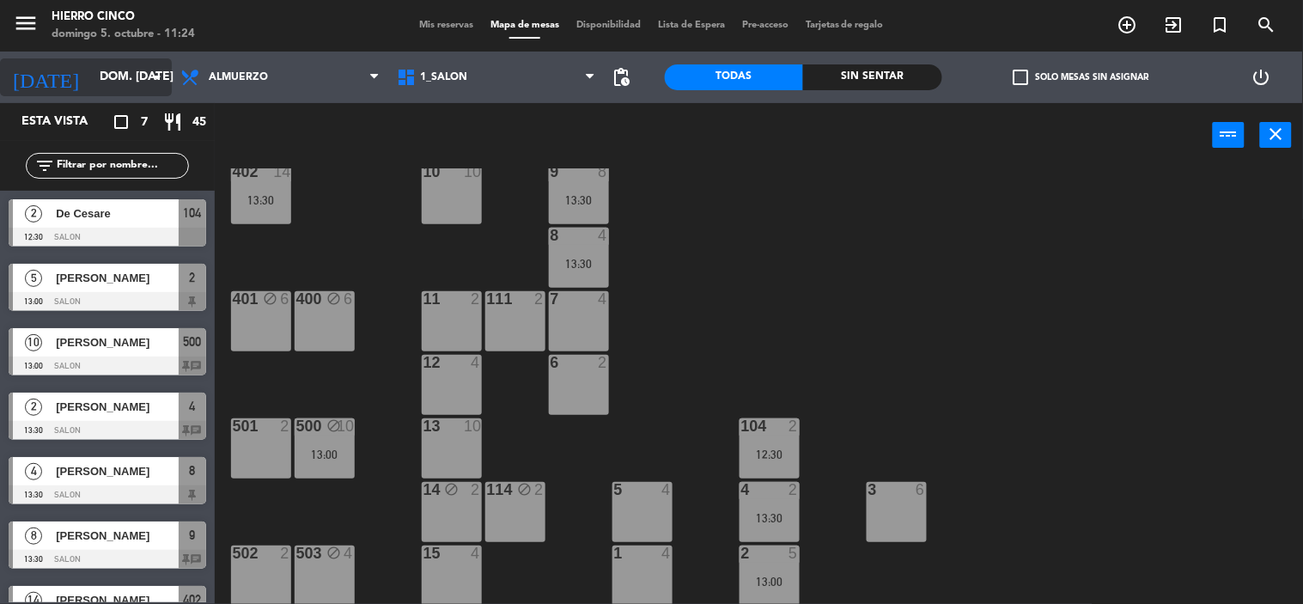
click at [158, 72] on icon "arrow_drop_down" at bounding box center [157, 77] width 21 height 21
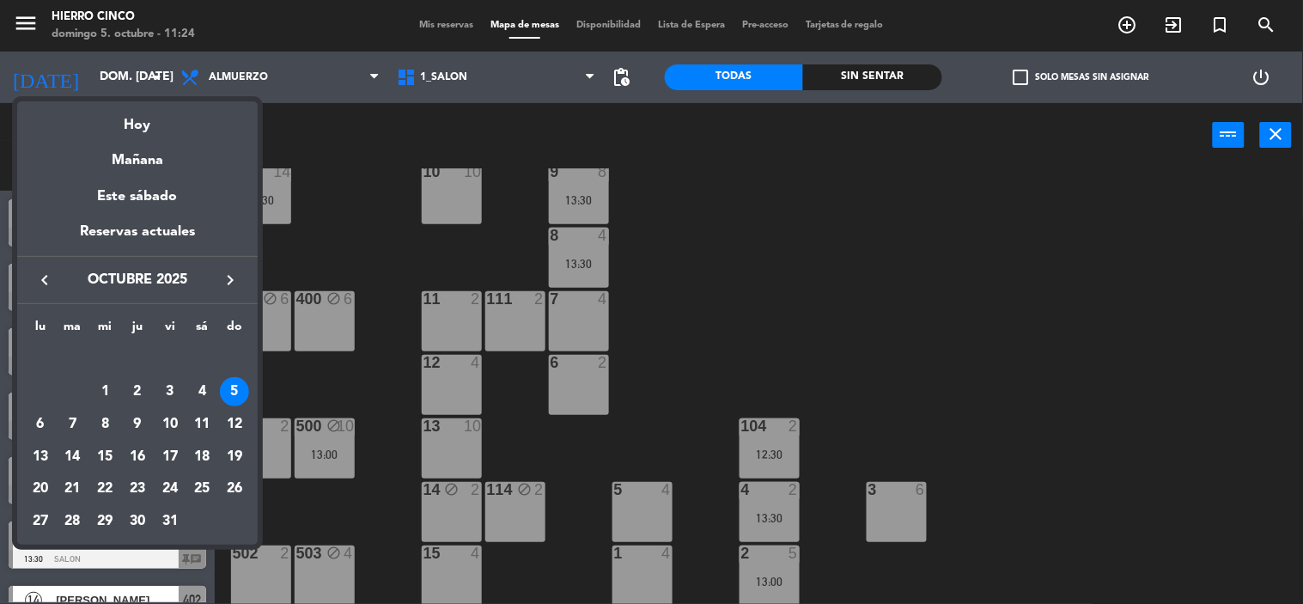
click at [131, 448] on div "16" at bounding box center [137, 456] width 29 height 29
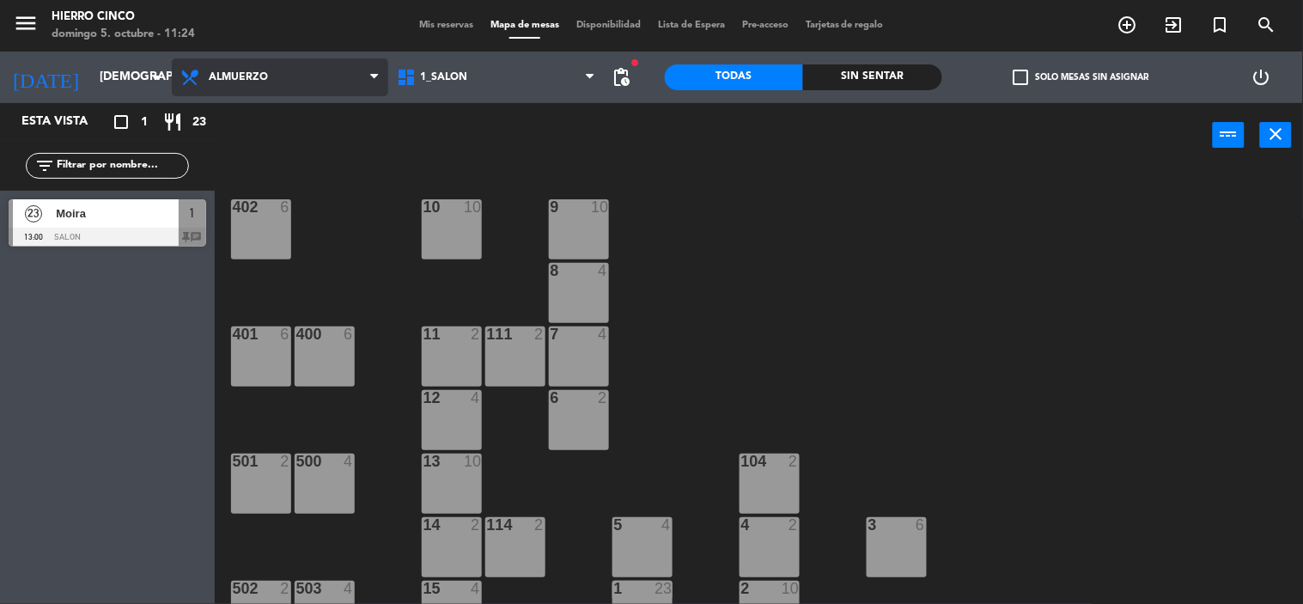
click at [276, 73] on span "Almuerzo" at bounding box center [280, 77] width 216 height 38
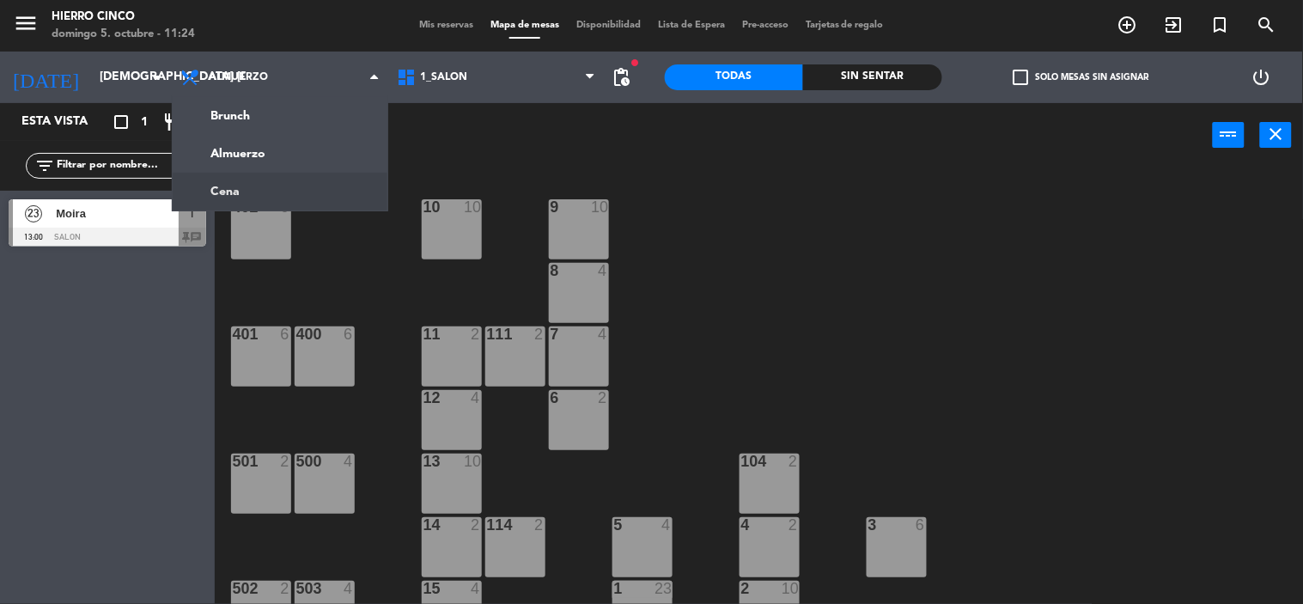
click at [250, 202] on ng-component "menu Hierro Cinco domingo 5. octubre - 11:24 Mis reservas Mapa de mesas Disponi…" at bounding box center [651, 302] width 1303 height 605
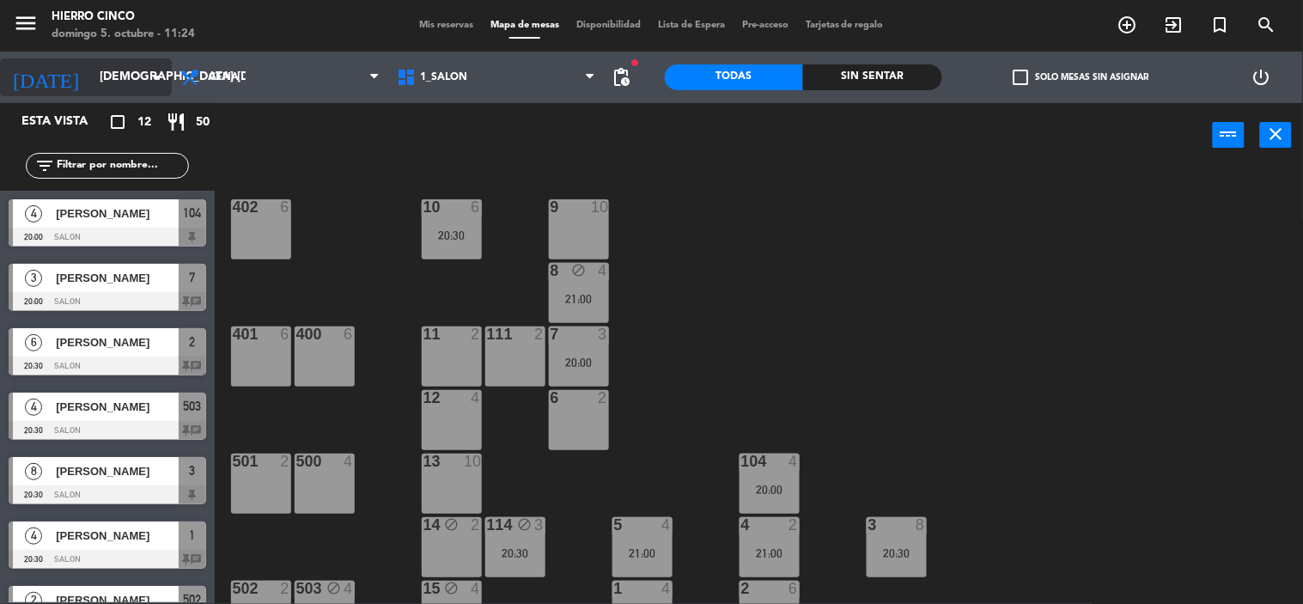
click at [135, 67] on input "[DEMOGRAPHIC_DATA] [DATE]" at bounding box center [172, 77] width 163 height 31
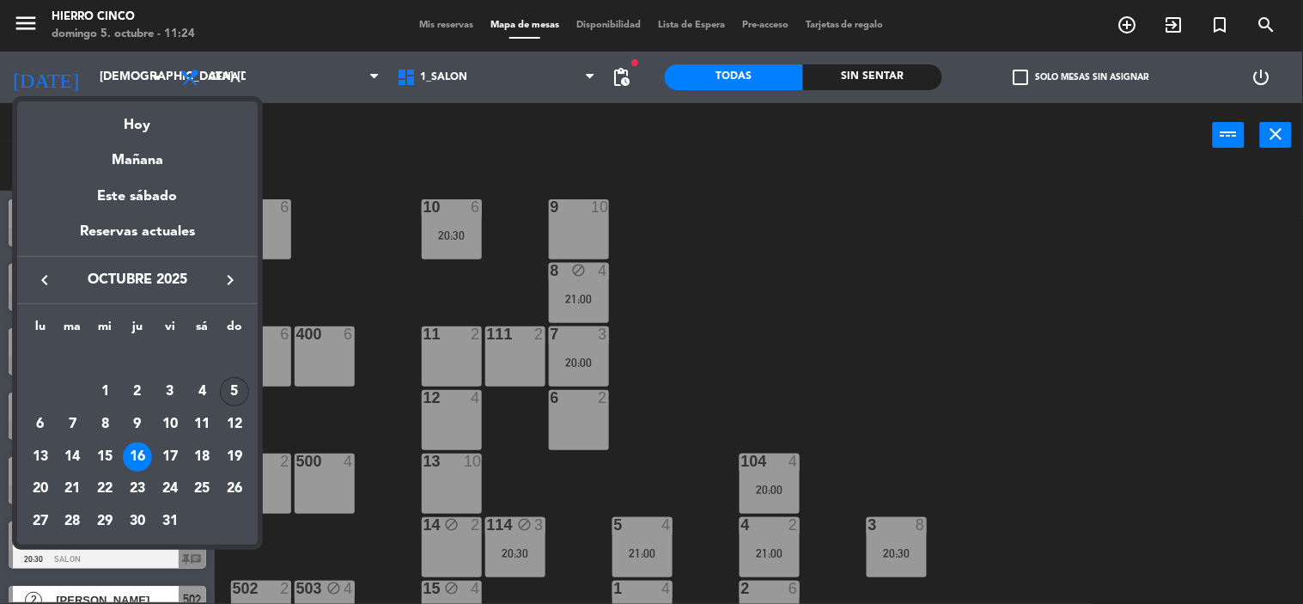
click at [238, 389] on div "5" at bounding box center [234, 391] width 29 height 29
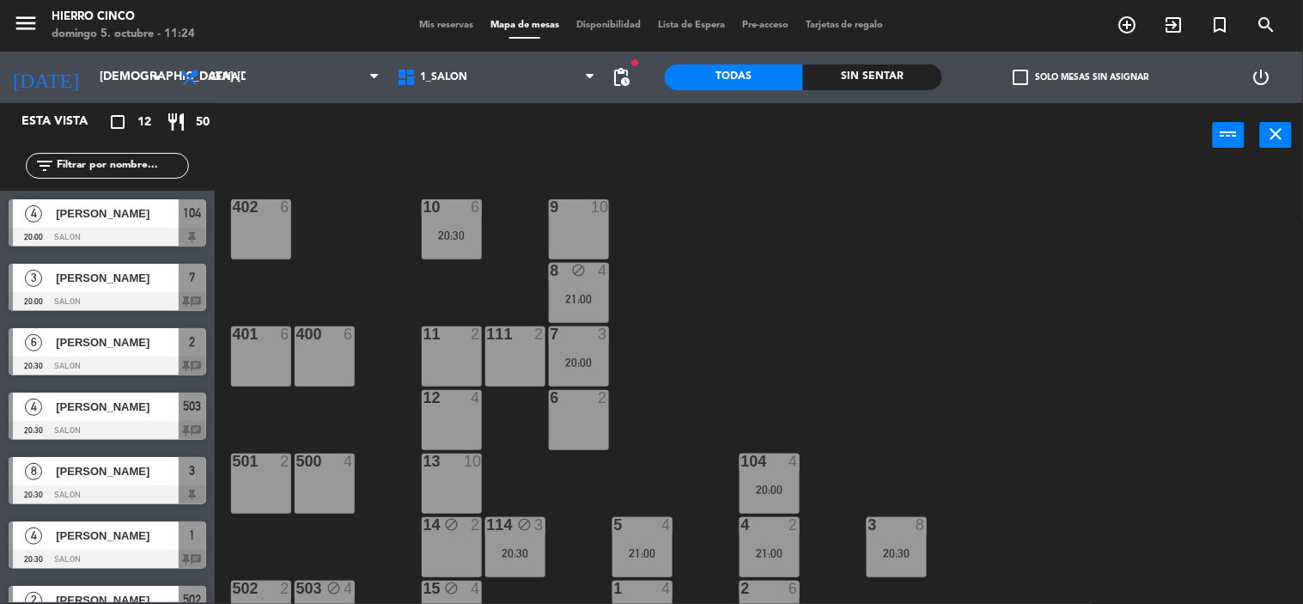
type input "dom. [DATE]"
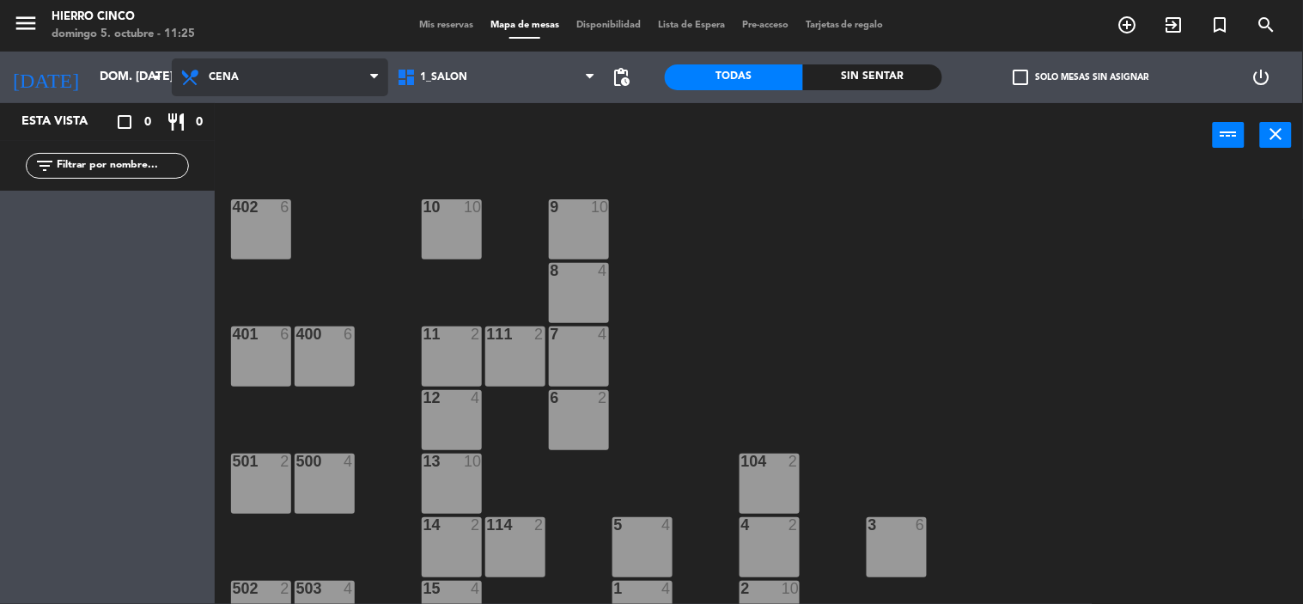
click at [366, 74] on span "Cena" at bounding box center [280, 77] width 216 height 38
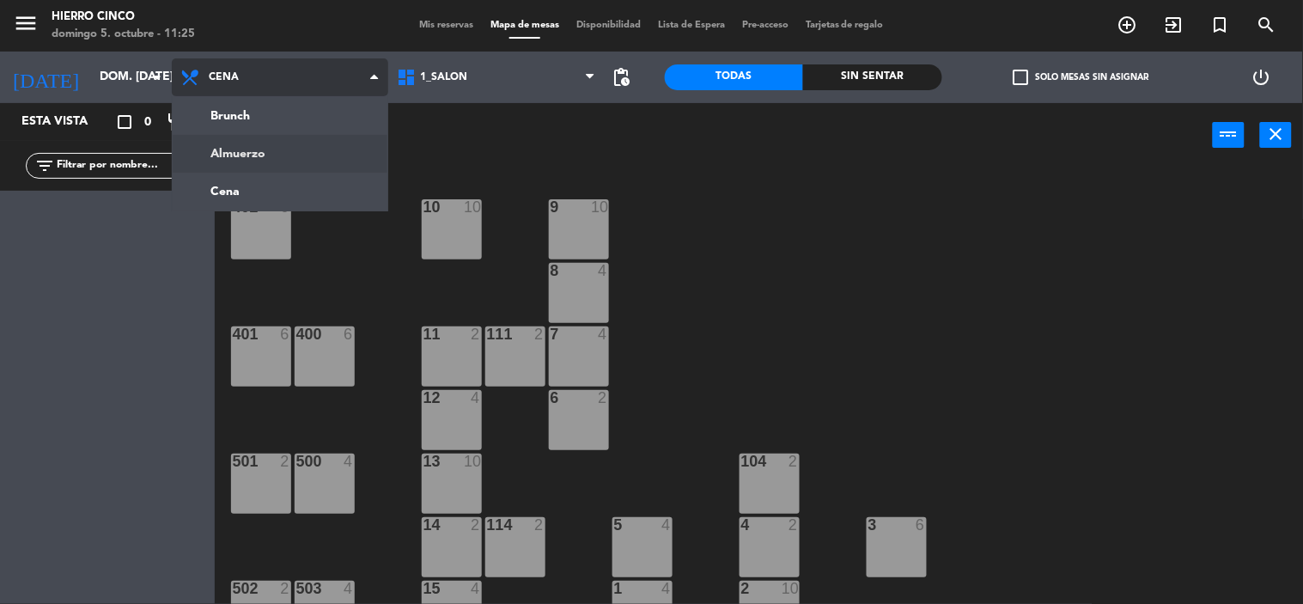
click at [262, 151] on ng-component "menu Hierro Cinco domingo 5. octubre - 11:25 Mis reservas Mapa de mesas Disponi…" at bounding box center [651, 302] width 1303 height 605
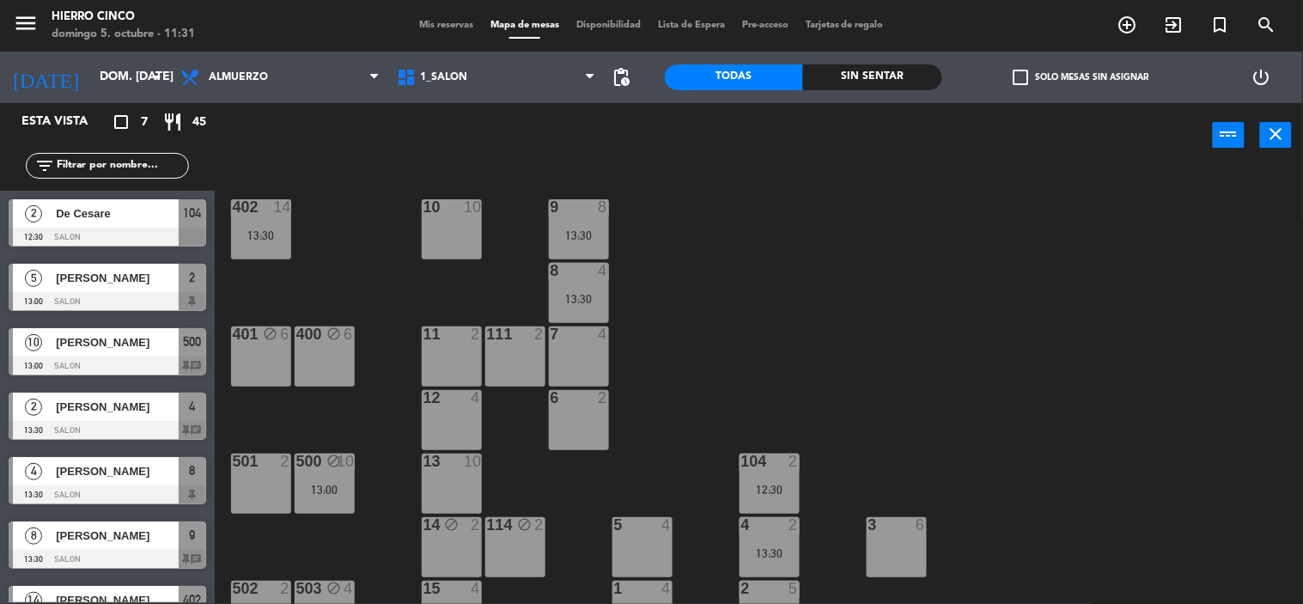
click at [435, 19] on div "Mis reservas Mapa de mesas Disponibilidad Lista de Espera Pre-acceso Tarjetas d…" at bounding box center [652, 25] width 482 height 15
click at [438, 26] on span "Mis reservas" at bounding box center [446, 25] width 71 height 9
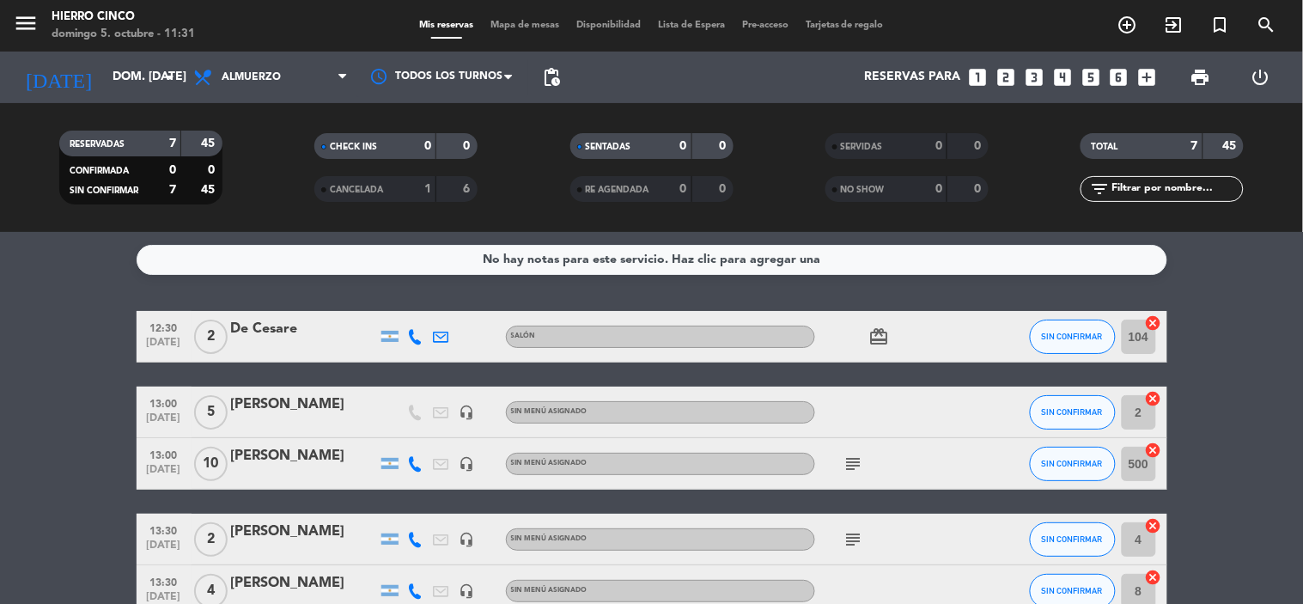
click at [1088, 71] on icon "looks_5" at bounding box center [1091, 77] width 22 height 22
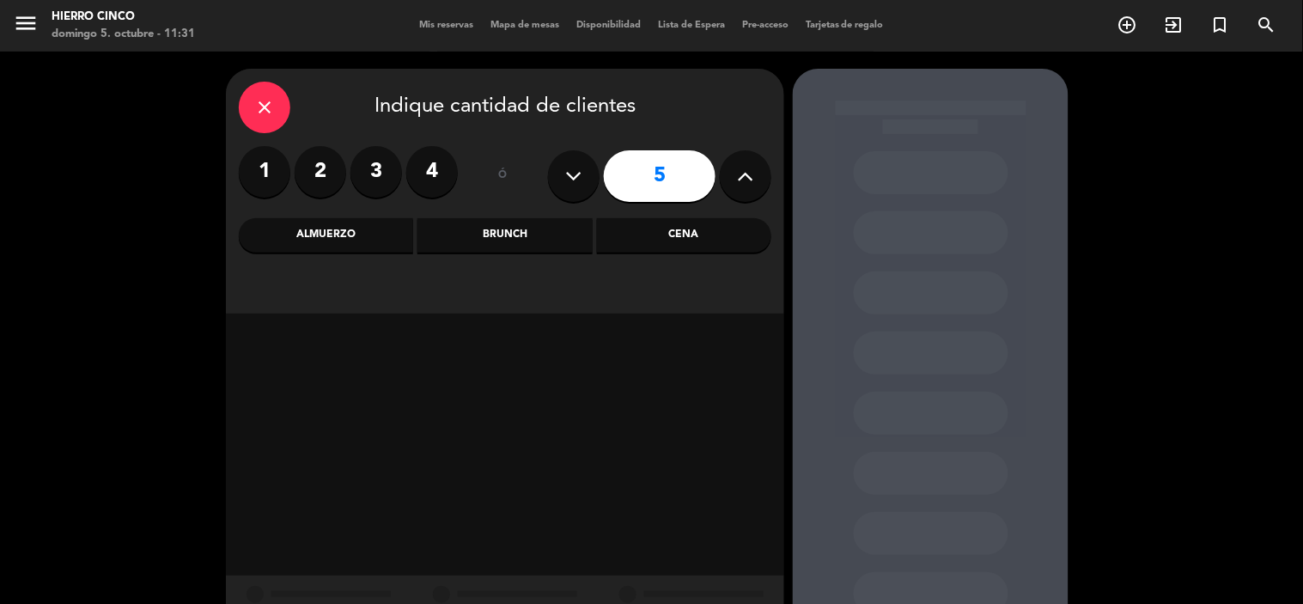
click at [323, 228] on div "Almuerzo" at bounding box center [326, 235] width 174 height 34
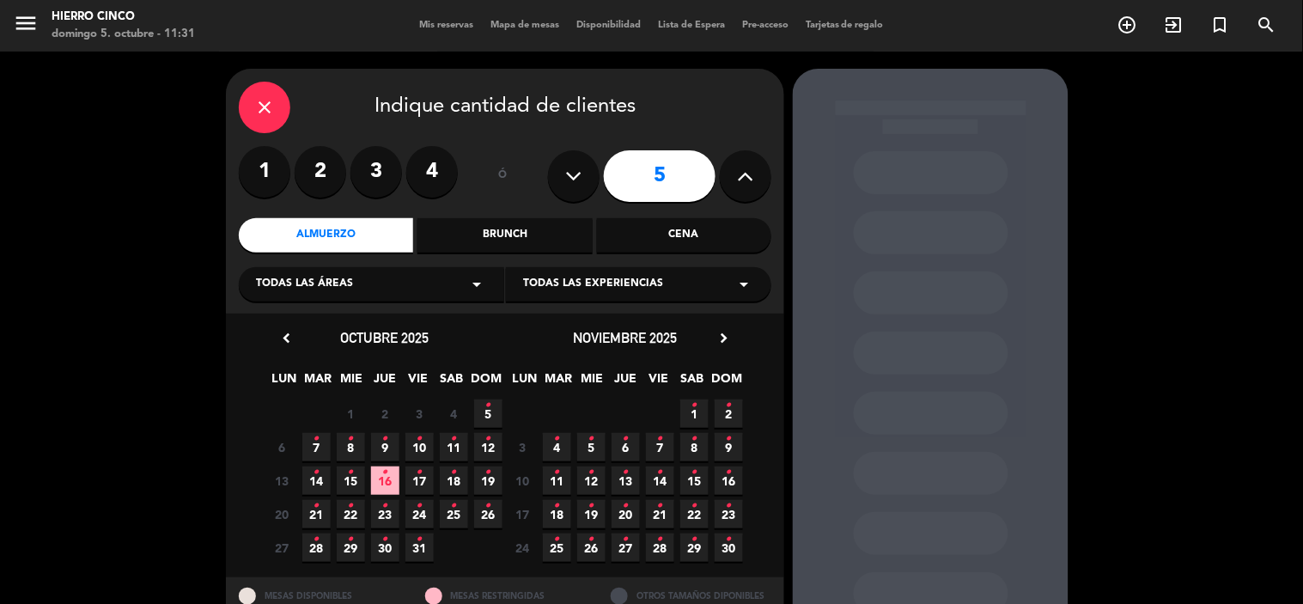
click at [475, 404] on span "5 •" at bounding box center [488, 413] width 28 height 28
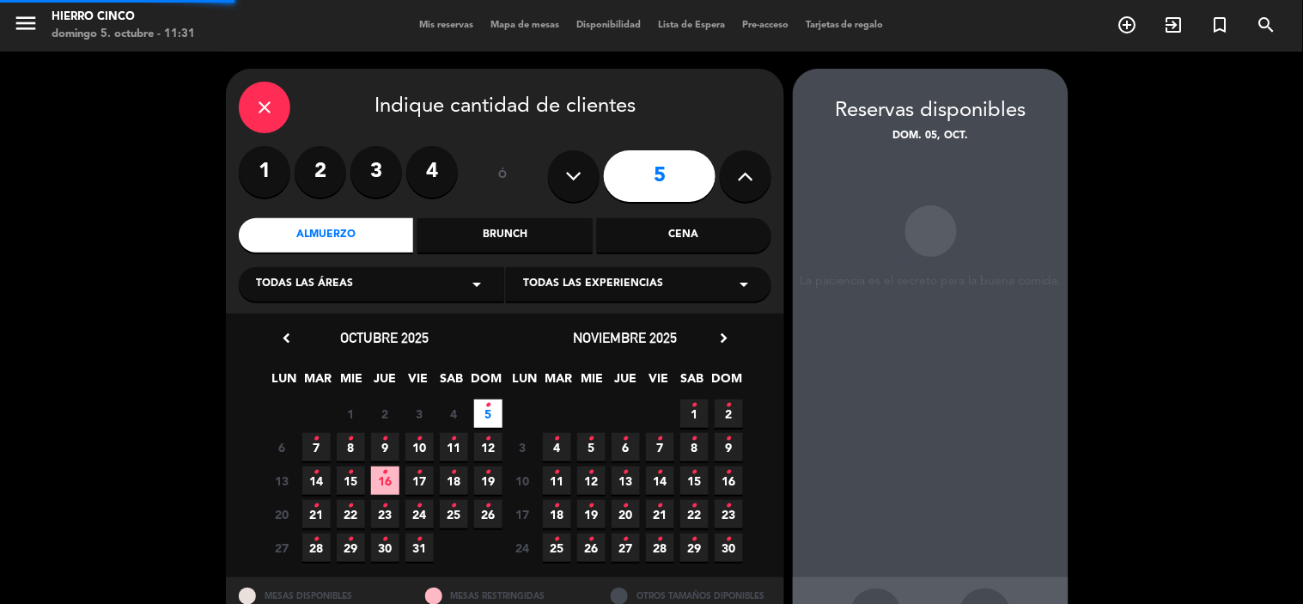
scroll to position [64, 0]
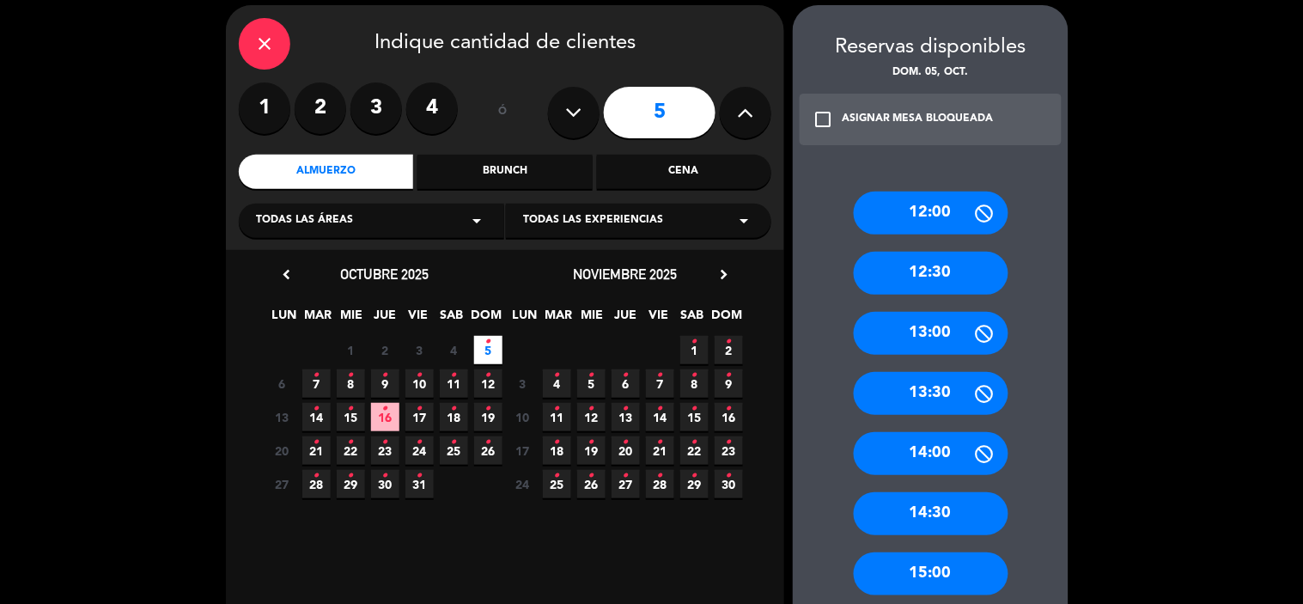
click at [937, 340] on div "13:00" at bounding box center [931, 333] width 155 height 43
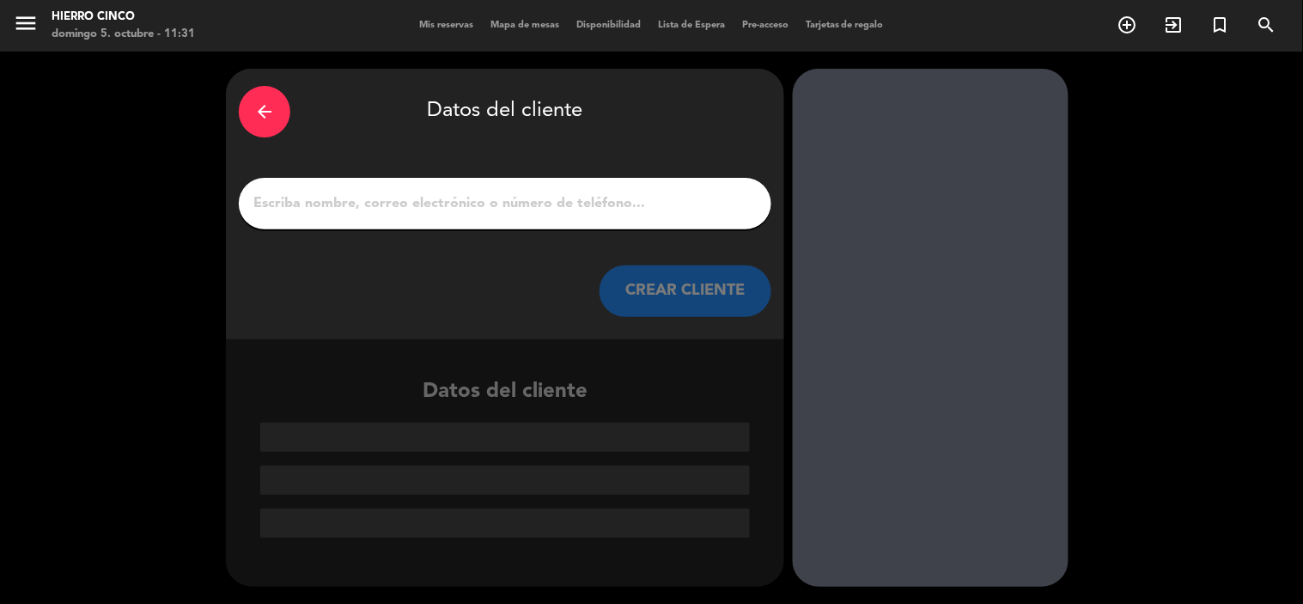
click at [283, 198] on input "1" at bounding box center [505, 204] width 507 height 24
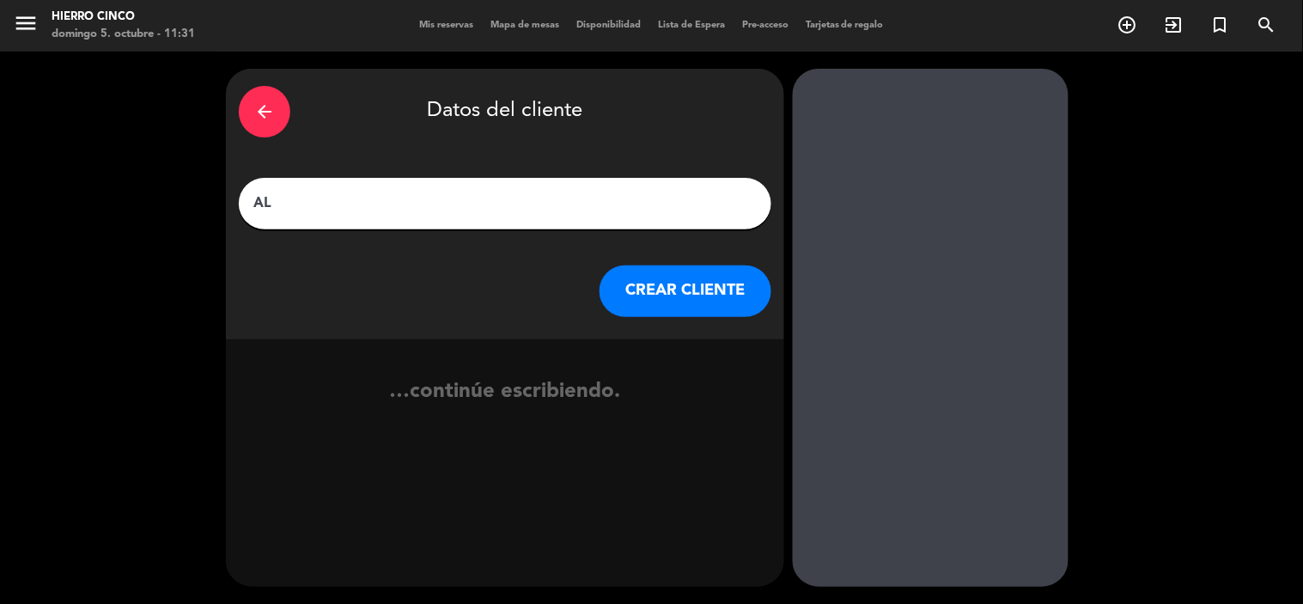
type input "A"
type input "H"
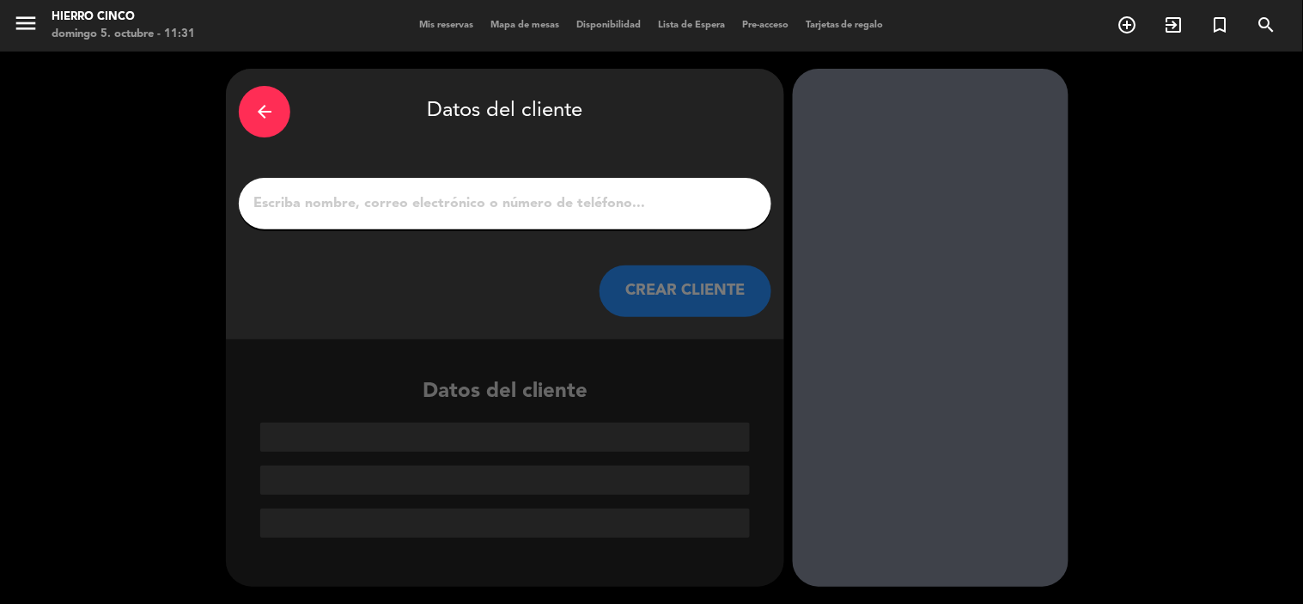
type input "H"
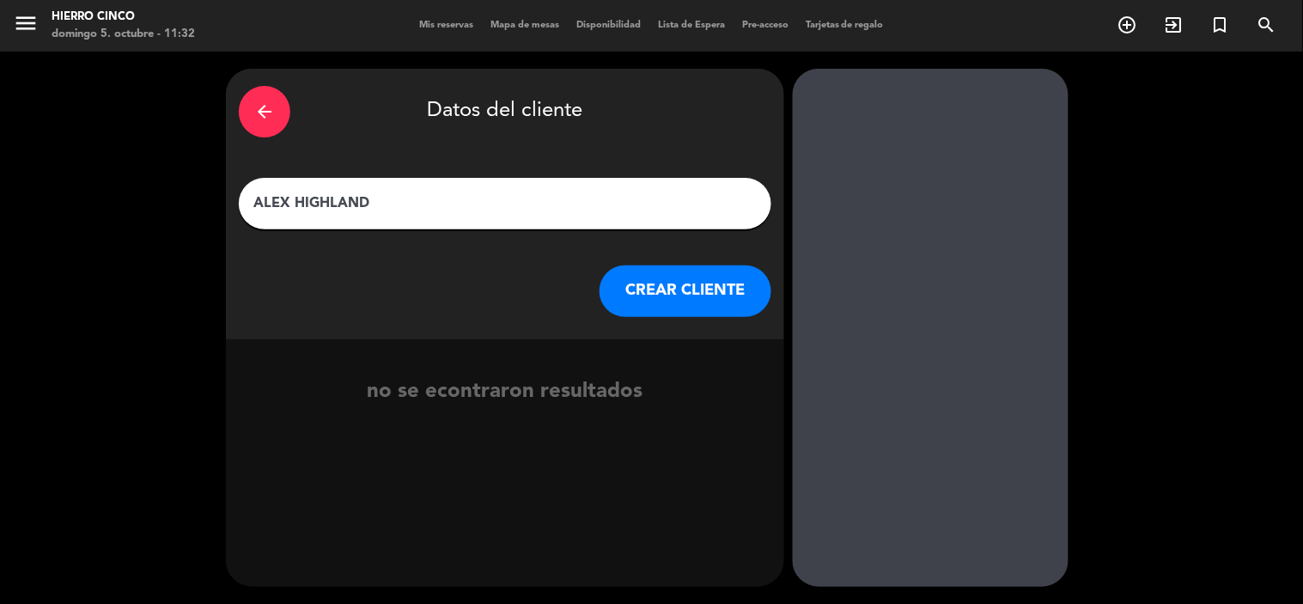
type input "ALEX HIGHLAND"
click at [691, 295] on button "CREAR CLIENTE" at bounding box center [686, 291] width 172 height 52
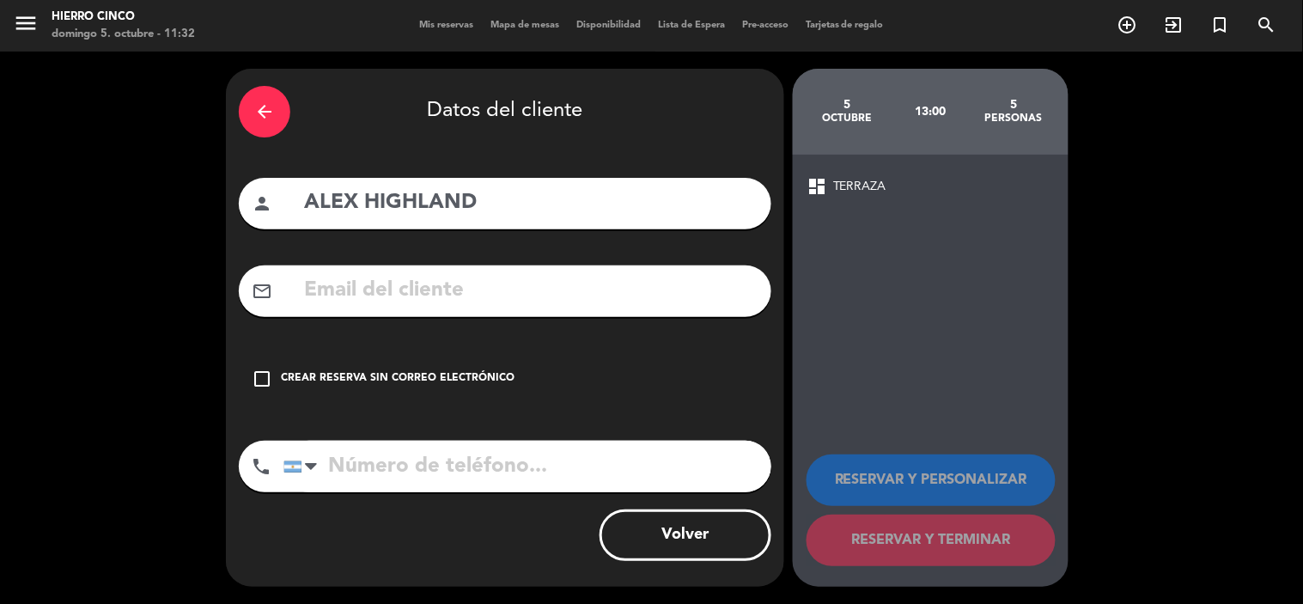
click at [322, 381] on div "Crear reserva sin correo electrónico" at bounding box center [398, 378] width 234 height 17
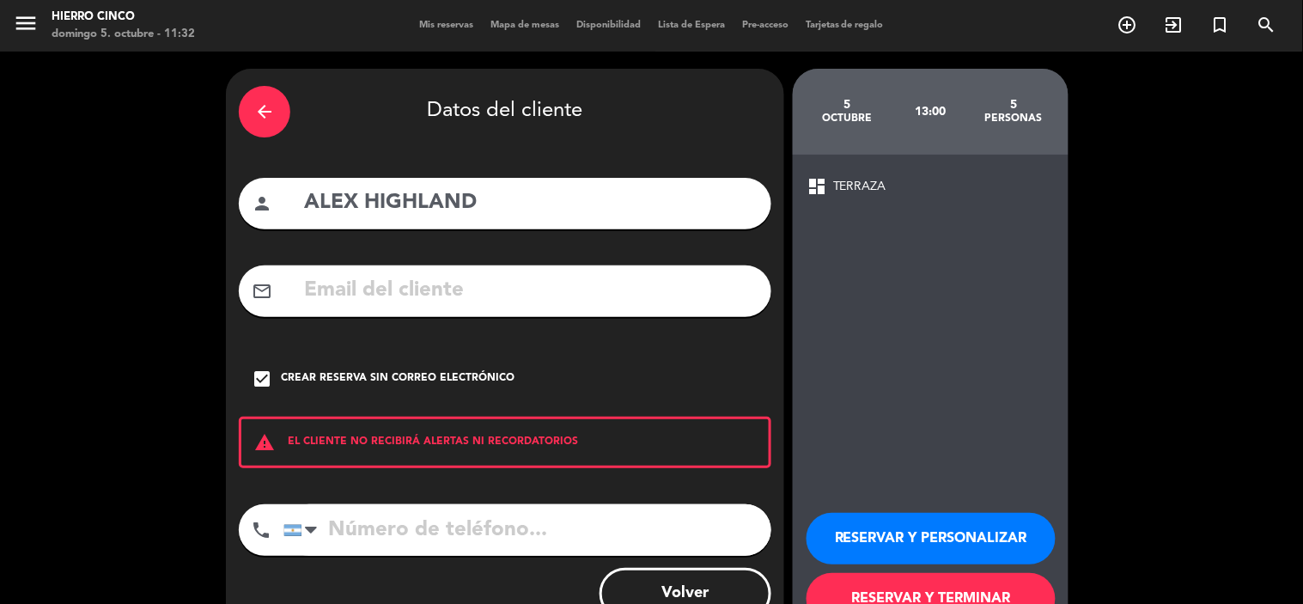
click at [923, 587] on button "RESERVAR Y TERMINAR" at bounding box center [931, 599] width 249 height 52
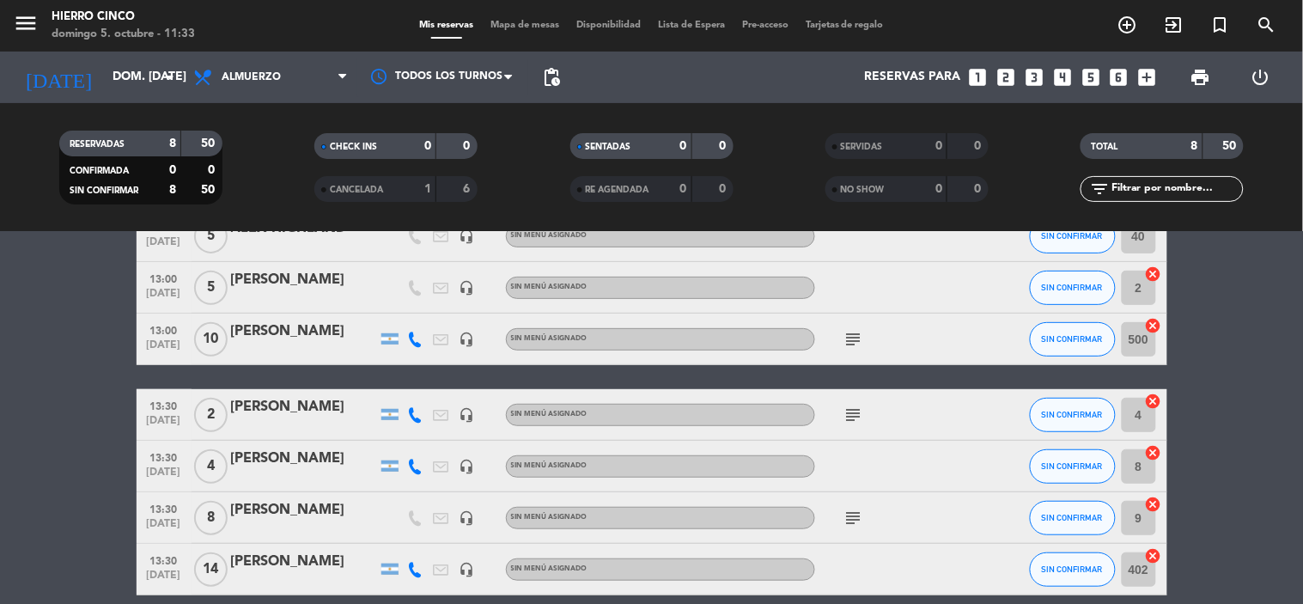
drag, startPoint x: 619, startPoint y: 358, endPoint x: 644, endPoint y: 407, distance: 54.9
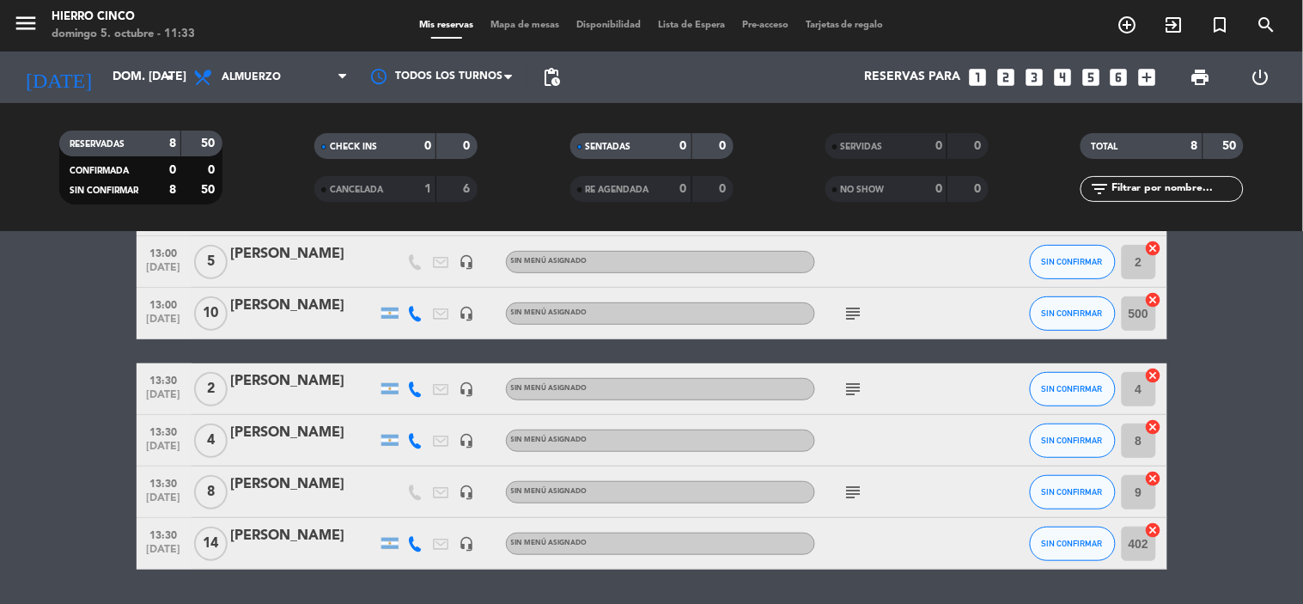
click at [841, 381] on span "subject" at bounding box center [854, 389] width 26 height 21
click at [851, 390] on icon "subject" at bounding box center [854, 389] width 21 height 21
click at [907, 460] on div at bounding box center [892, 440] width 155 height 51
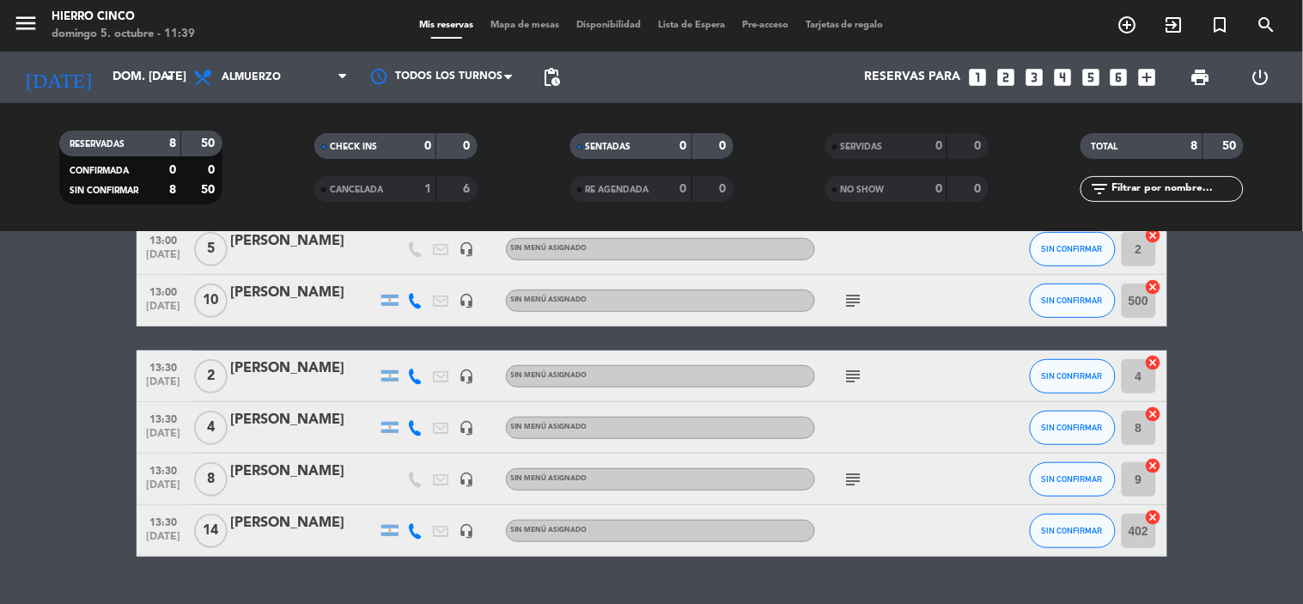
scroll to position [253, 0]
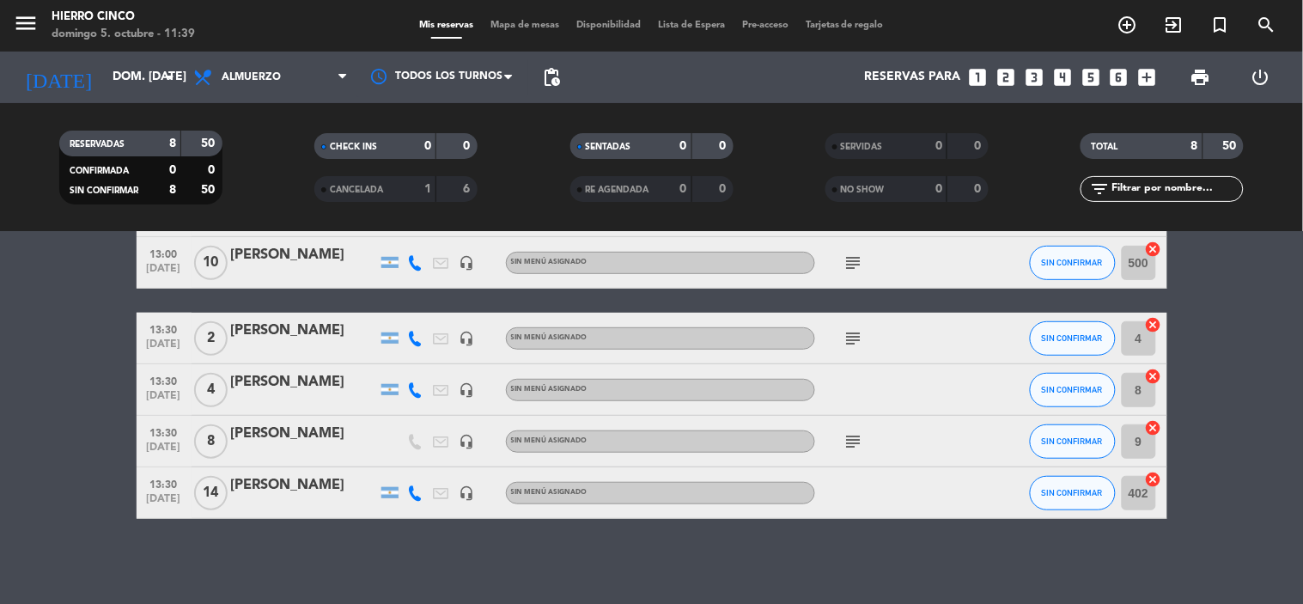
drag, startPoint x: 294, startPoint y: 399, endPoint x: 285, endPoint y: 545, distance: 146.3
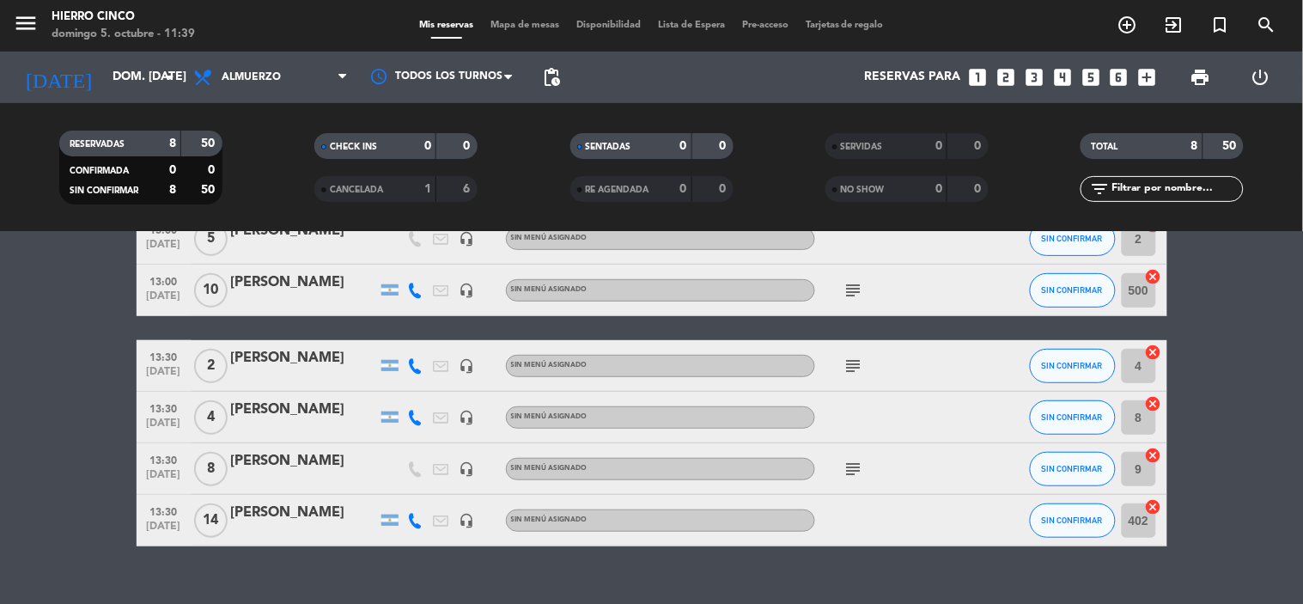
drag, startPoint x: 345, startPoint y: 345, endPoint x: 333, endPoint y: 304, distance: 42.9
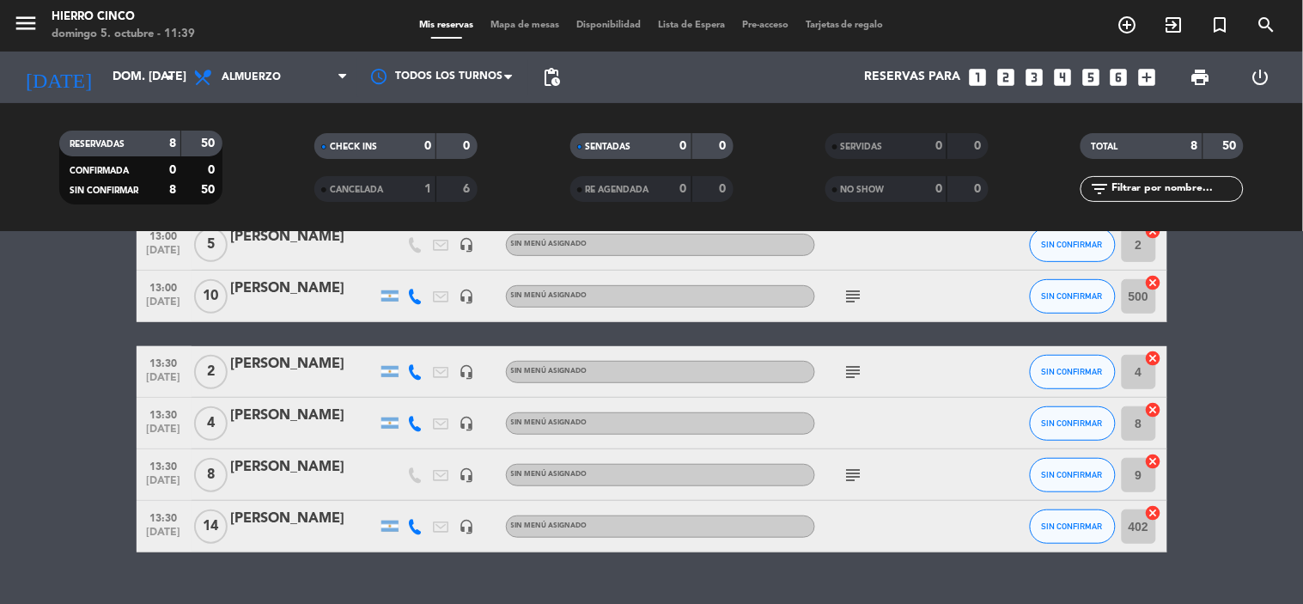
scroll to position [213, 0]
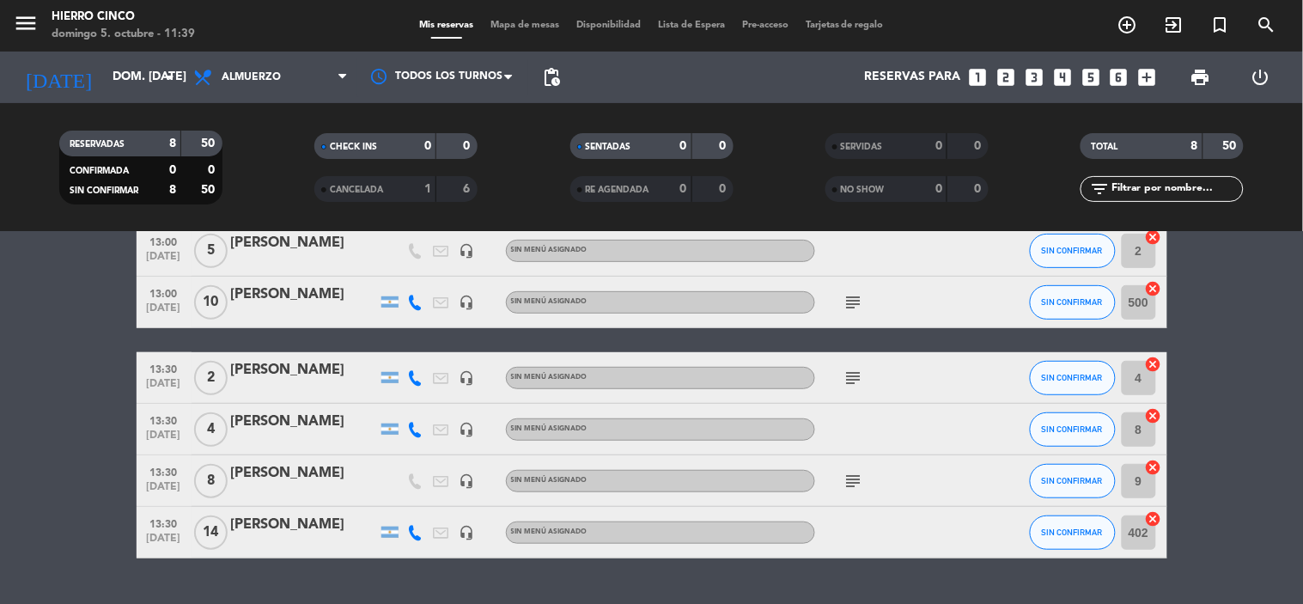
drag, startPoint x: 332, startPoint y: 304, endPoint x: 344, endPoint y: 272, distance: 33.7
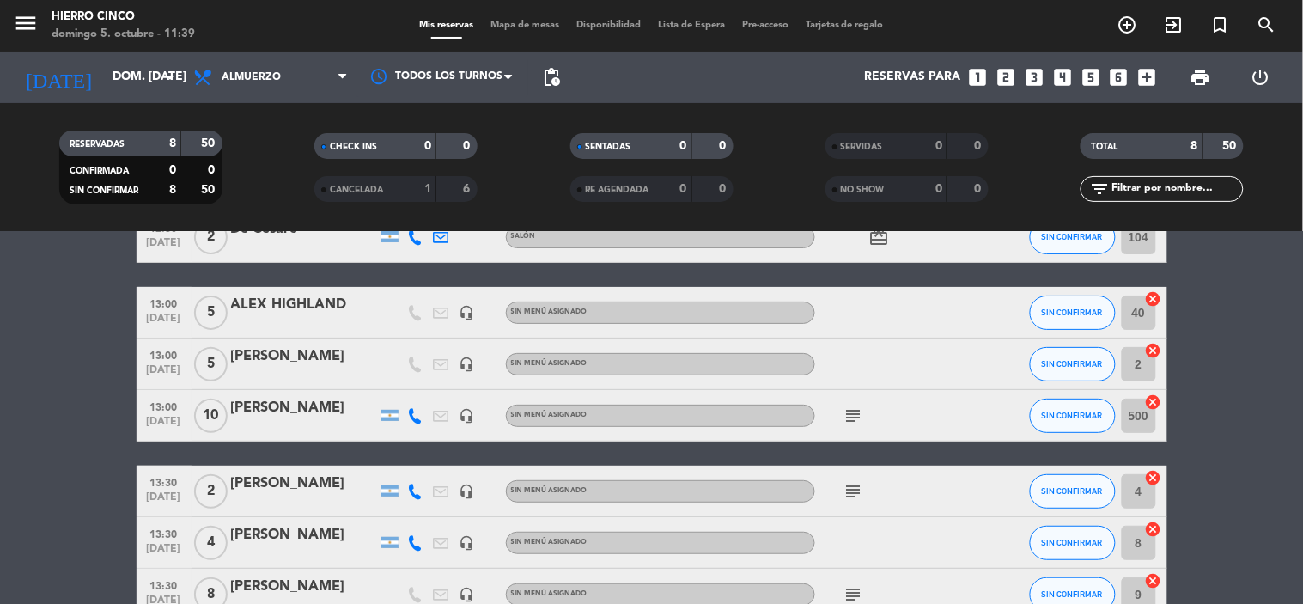
scroll to position [0, 0]
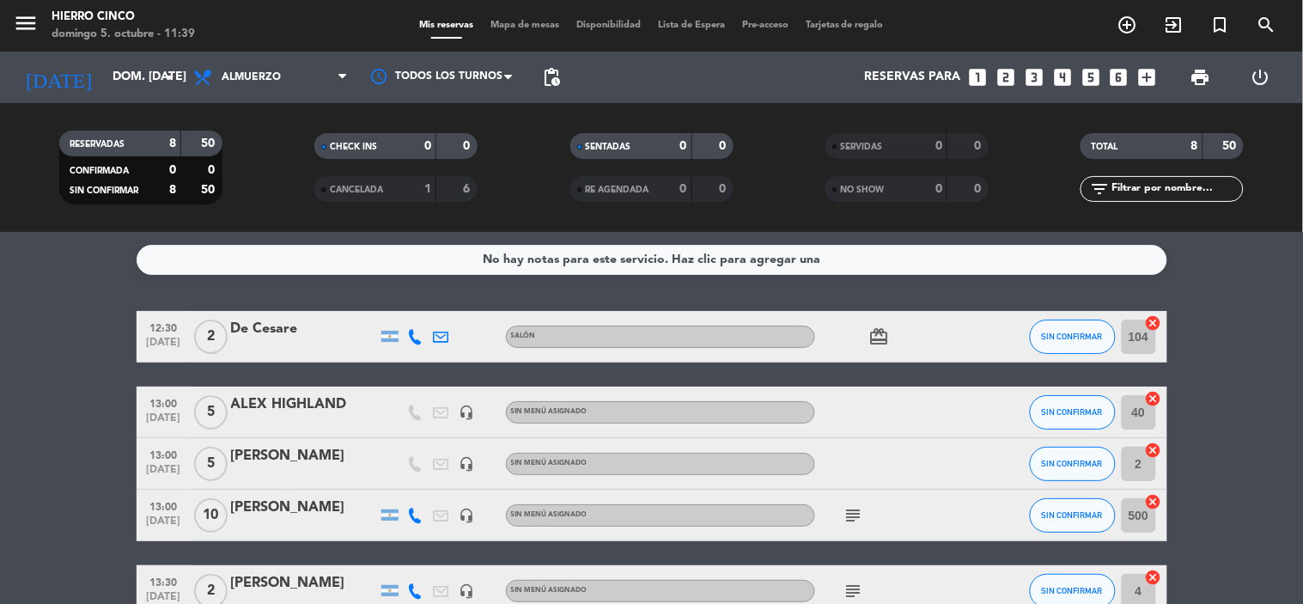
drag, startPoint x: 117, startPoint y: 290, endPoint x: 116, endPoint y: 228, distance: 61.9
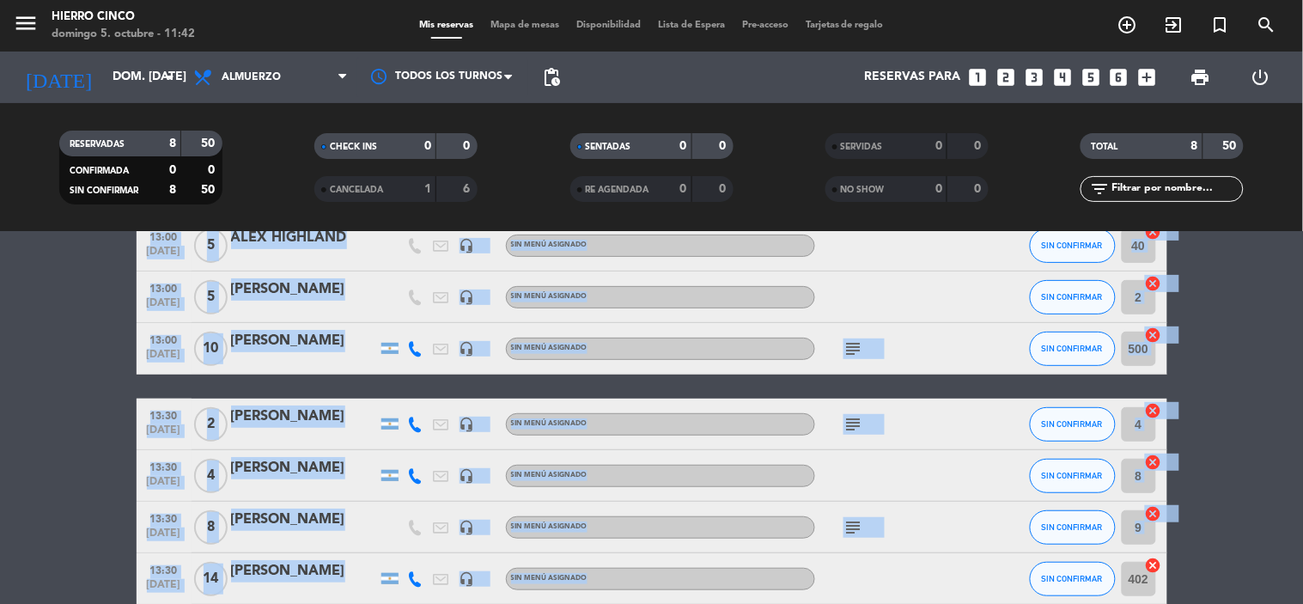
scroll to position [253, 0]
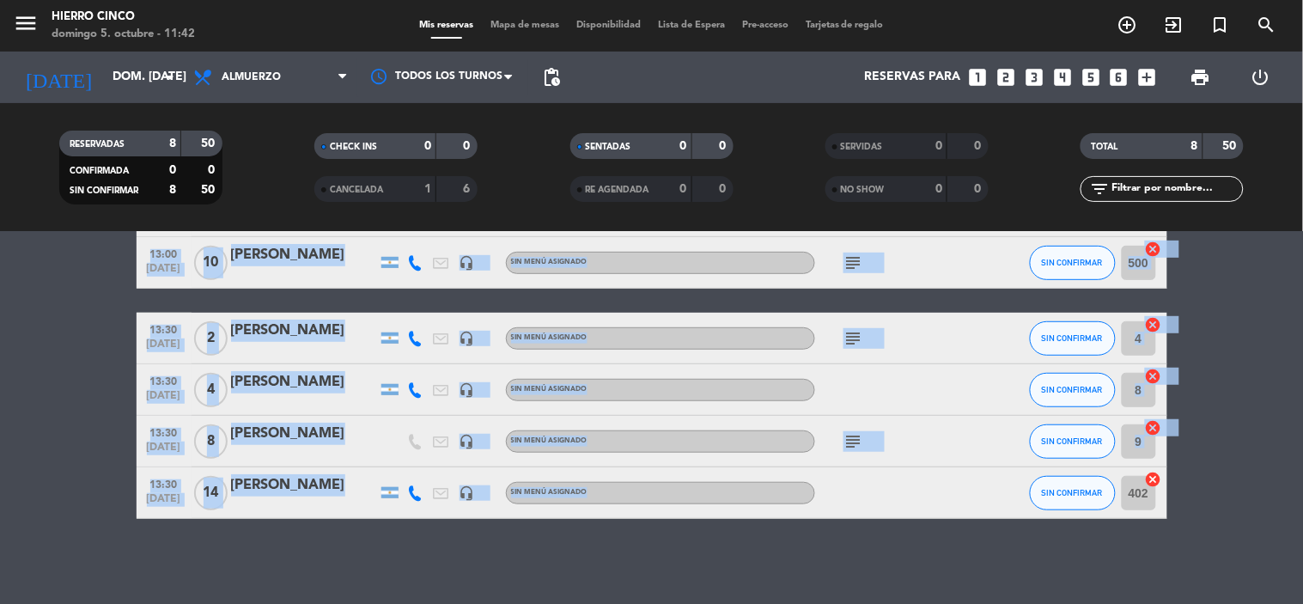
drag, startPoint x: 148, startPoint y: 324, endPoint x: 764, endPoint y: 594, distance: 673.5
click at [764, 594] on div "No hay notas para este servicio. Haz clic para agregar una 12:30 [DATE] 2 De Ce…" at bounding box center [651, 418] width 1303 height 372
click at [1197, 76] on span "print" at bounding box center [1201, 77] width 21 height 21
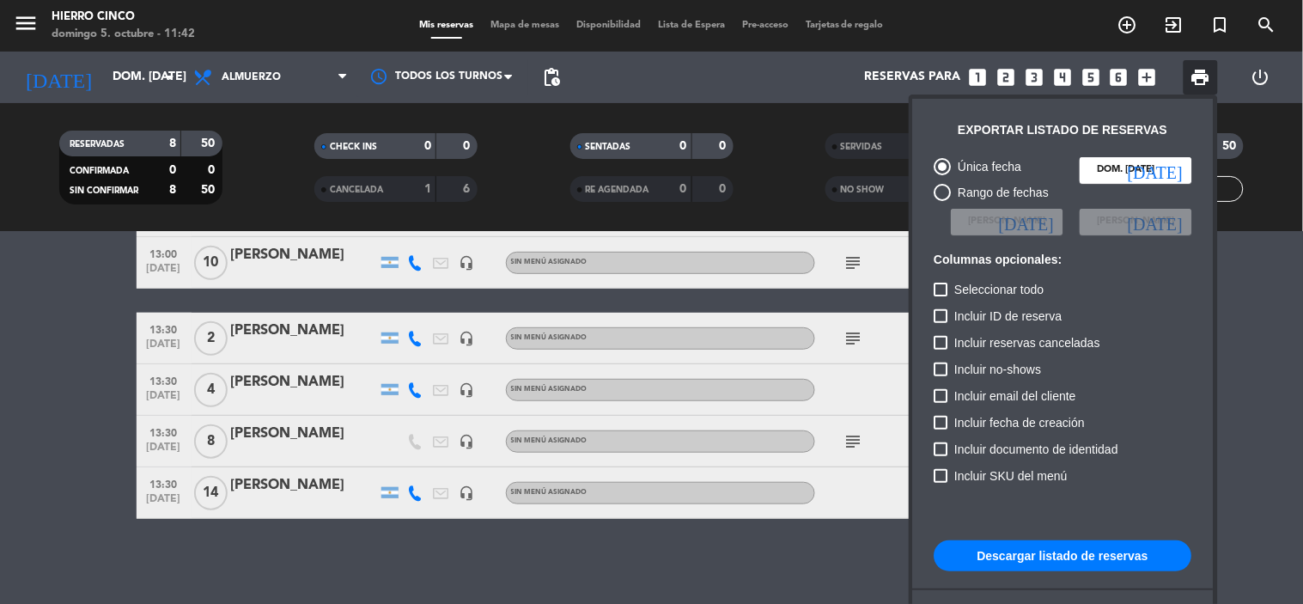
click at [1000, 555] on button "Descargar listado de reservas" at bounding box center [1064, 555] width 258 height 31
click at [819, 557] on div at bounding box center [651, 302] width 1303 height 604
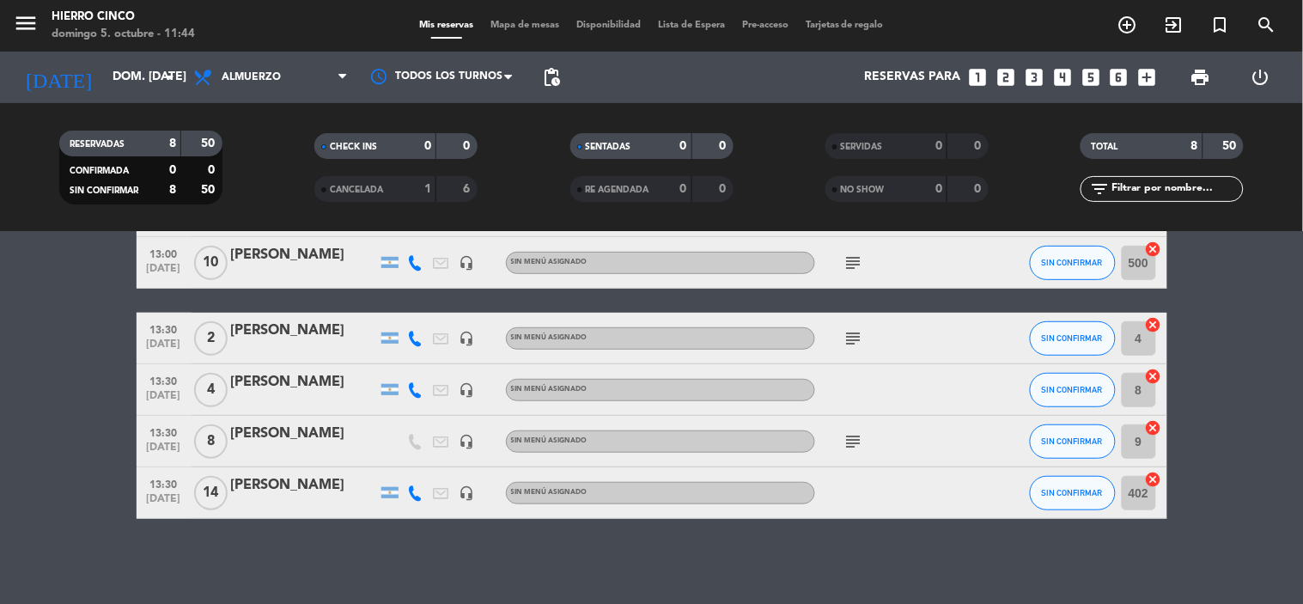
drag, startPoint x: 1264, startPoint y: 364, endPoint x: 1221, endPoint y: 271, distance: 102.6
drag, startPoint x: 1281, startPoint y: 327, endPoint x: 1240, endPoint y: 268, distance: 71.7
drag, startPoint x: 1240, startPoint y: 404, endPoint x: 1228, endPoint y: 319, distance: 85.9
drag, startPoint x: 1204, startPoint y: 415, endPoint x: 1198, endPoint y: 332, distance: 82.7
drag, startPoint x: 1214, startPoint y: 407, endPoint x: 1221, endPoint y: 342, distance: 65.7
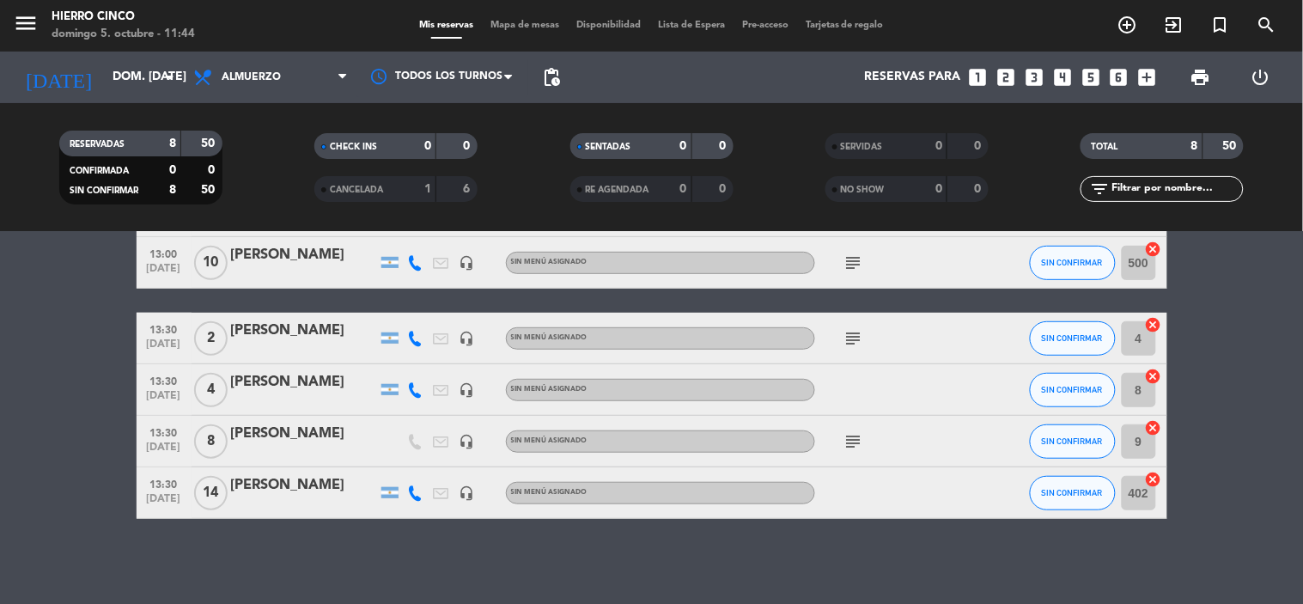
drag, startPoint x: 1224, startPoint y: 356, endPoint x: 1217, endPoint y: 285, distance: 71.6
click at [505, 27] on span "Mapa de mesas" at bounding box center [525, 25] width 86 height 9
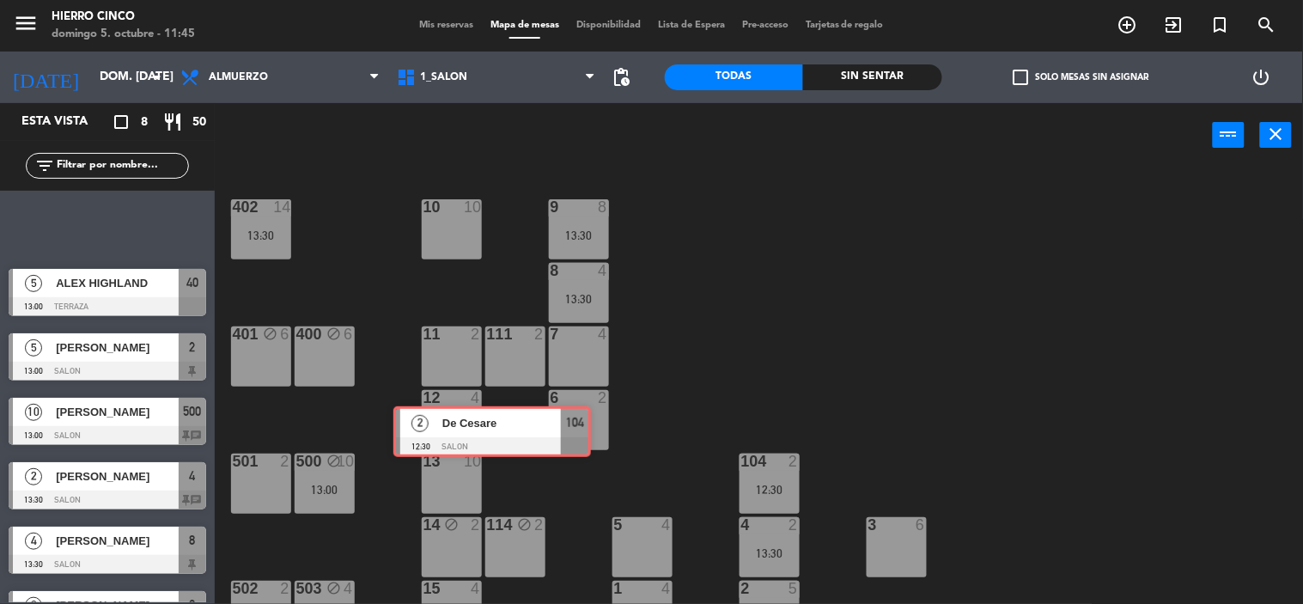
drag, startPoint x: 163, startPoint y: 216, endPoint x: 552, endPoint y: 421, distance: 439.9
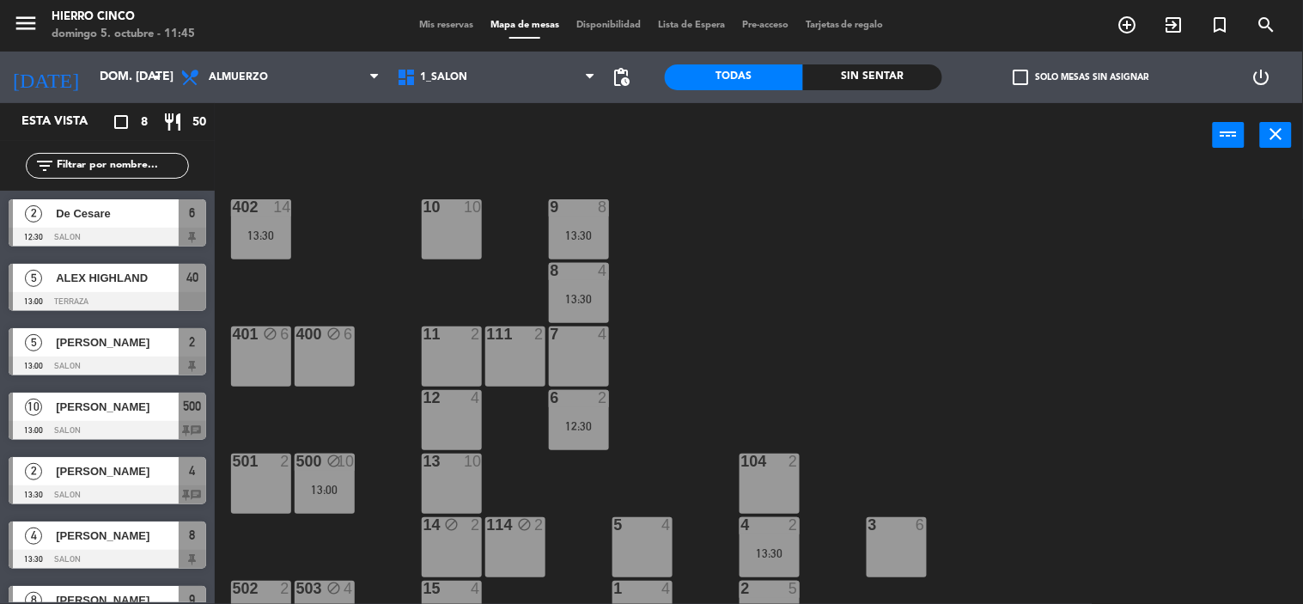
click at [201, 234] on div at bounding box center [108, 237] width 198 height 19
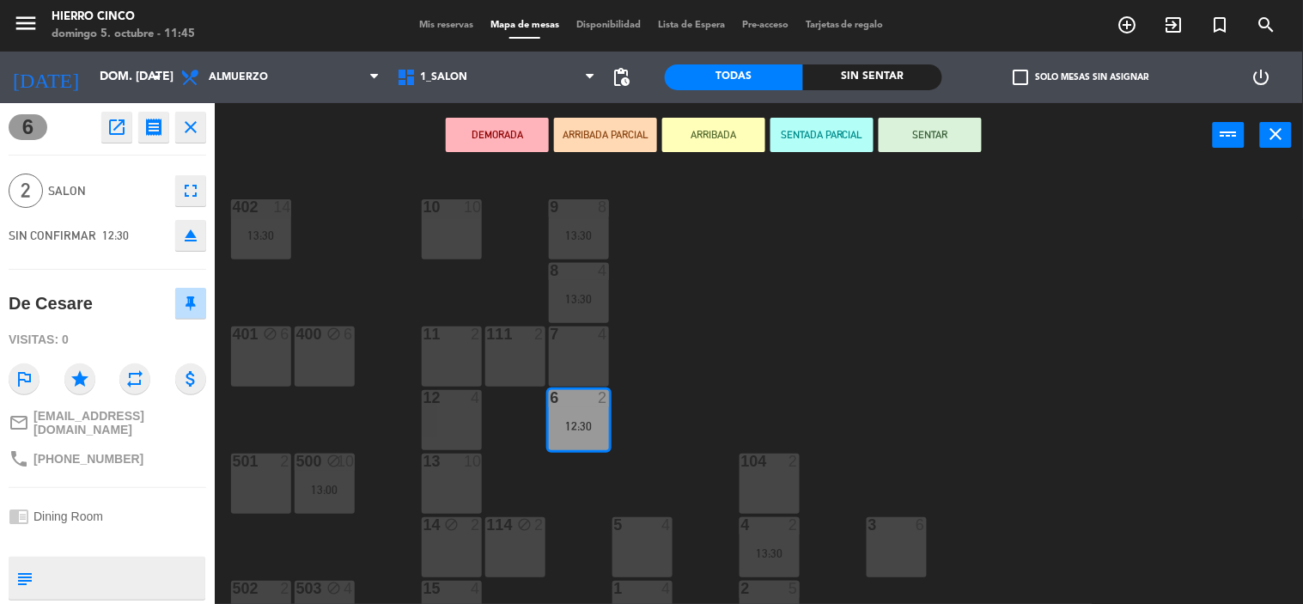
click at [195, 132] on icon "close" at bounding box center [190, 127] width 21 height 21
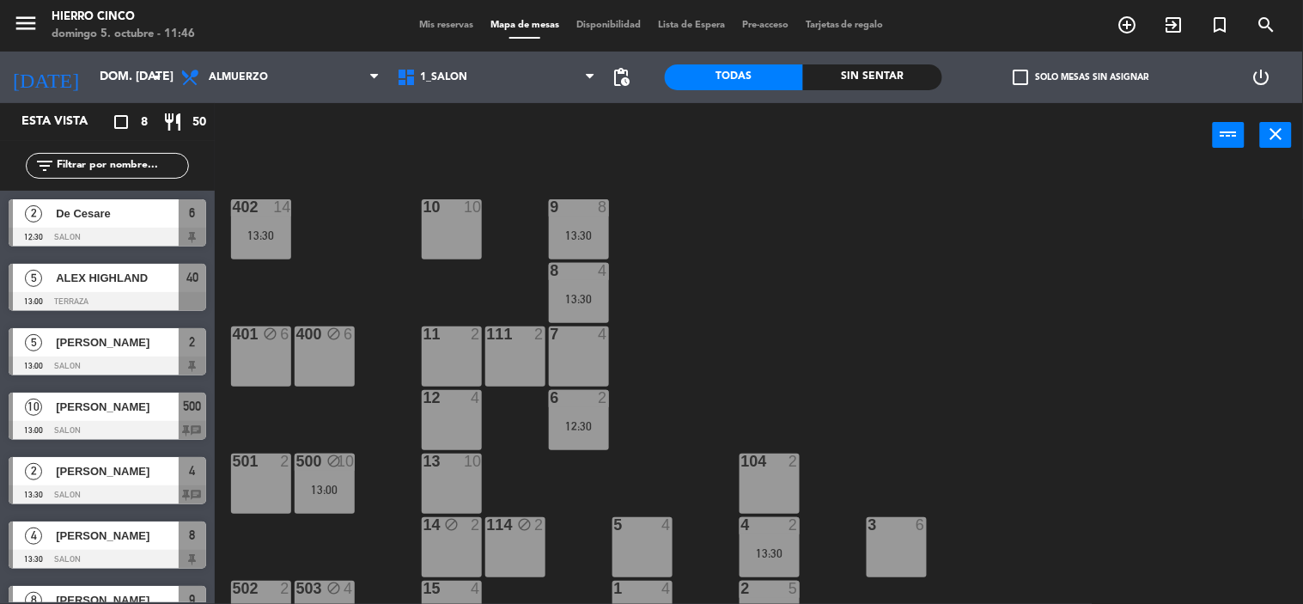
drag, startPoint x: 704, startPoint y: 405, endPoint x: 697, endPoint y: 424, distance: 20.9
drag, startPoint x: 697, startPoint y: 424, endPoint x: 693, endPoint y: 438, distance: 14.4
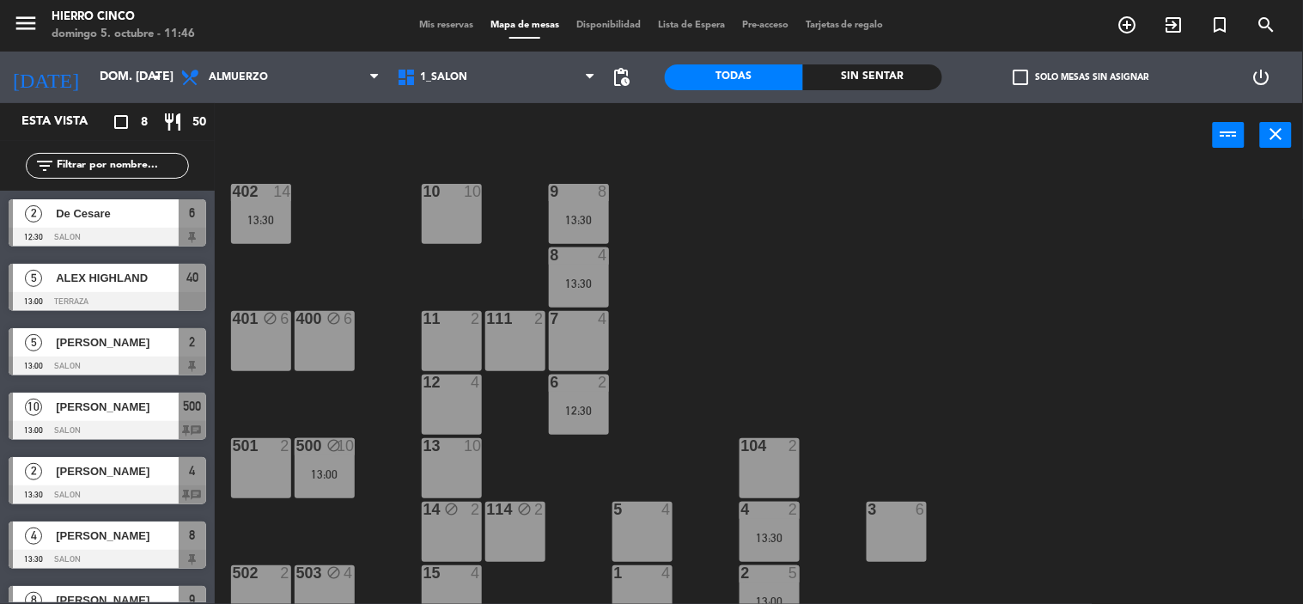
scroll to position [35, 0]
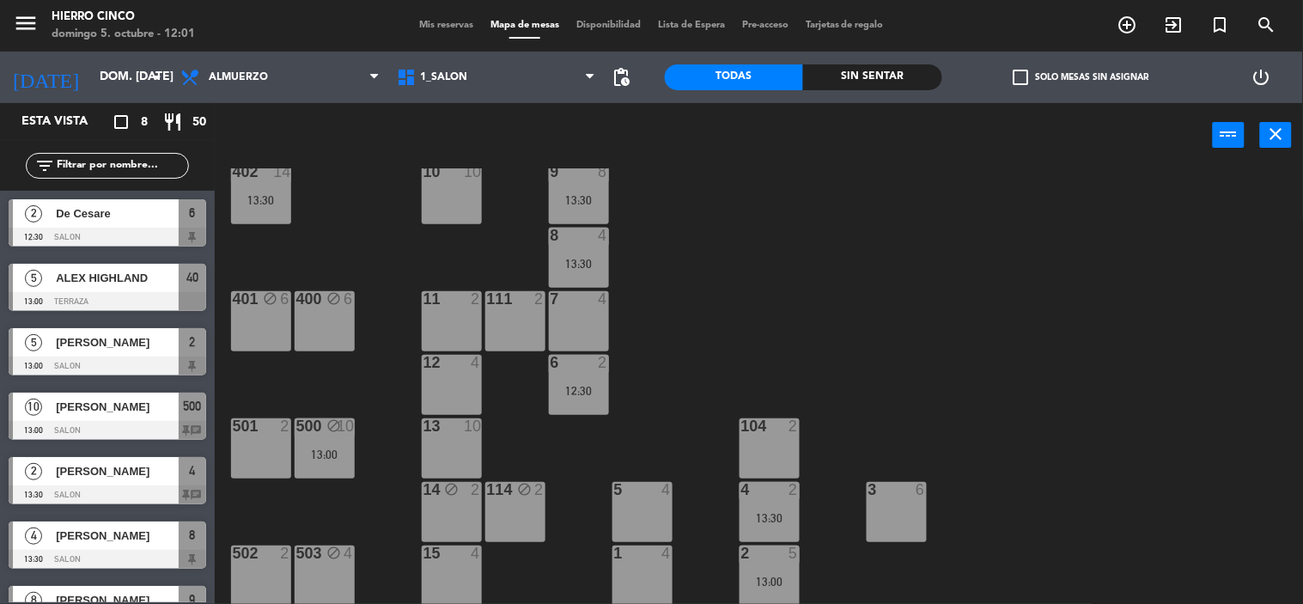
click at [448, 320] on div "11 2" at bounding box center [452, 321] width 60 height 60
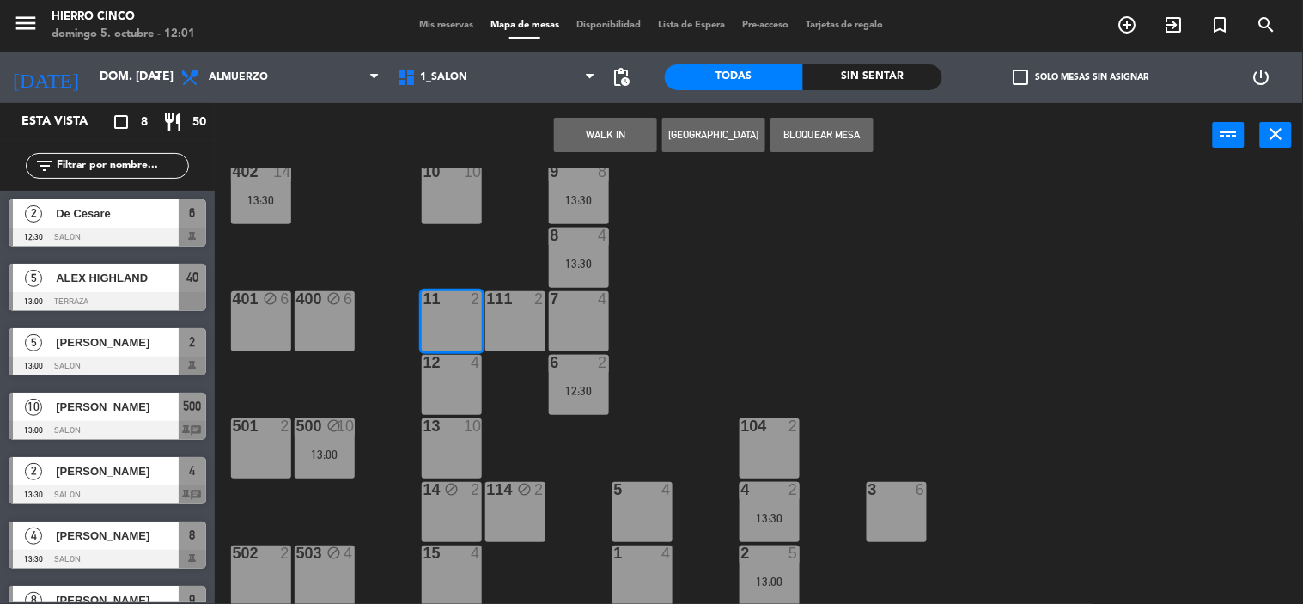
click at [687, 135] on button "[GEOGRAPHIC_DATA]" at bounding box center [713, 135] width 103 height 34
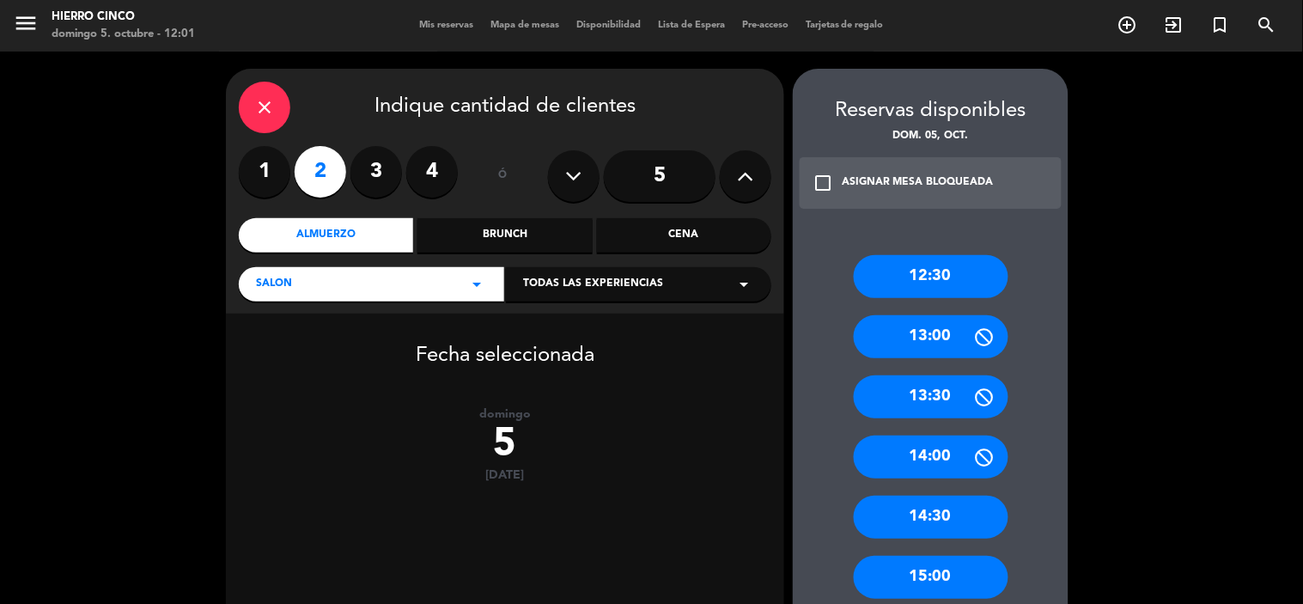
click at [907, 344] on div "13:00" at bounding box center [931, 336] width 155 height 43
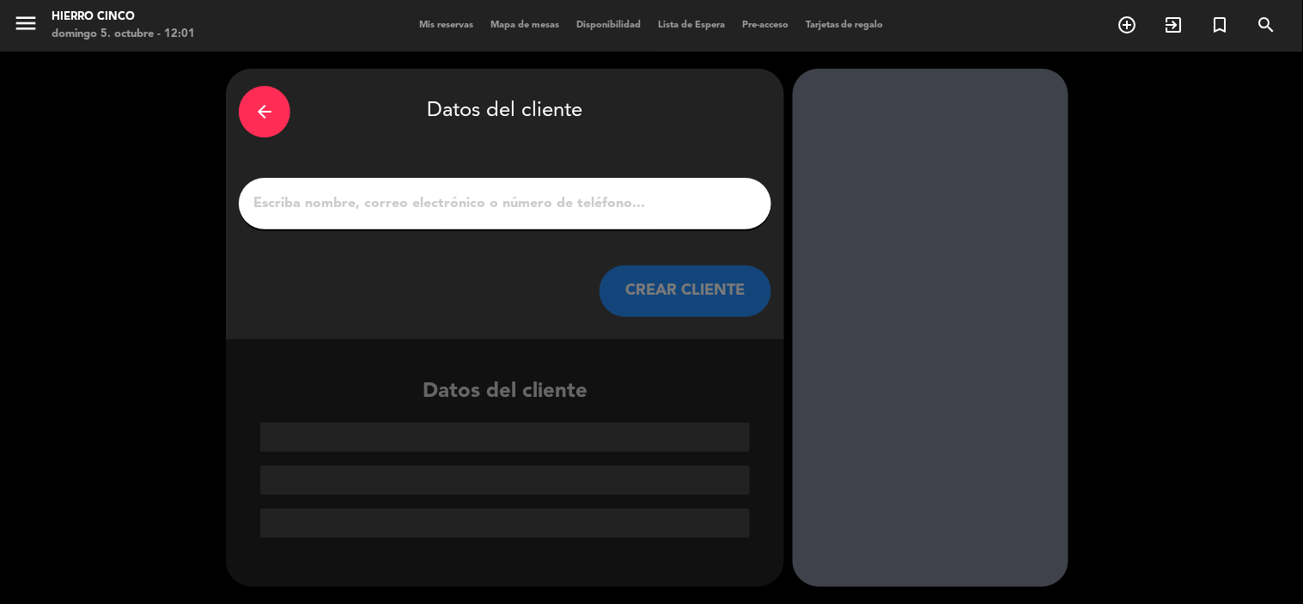
click at [355, 206] on input "1" at bounding box center [505, 204] width 507 height 24
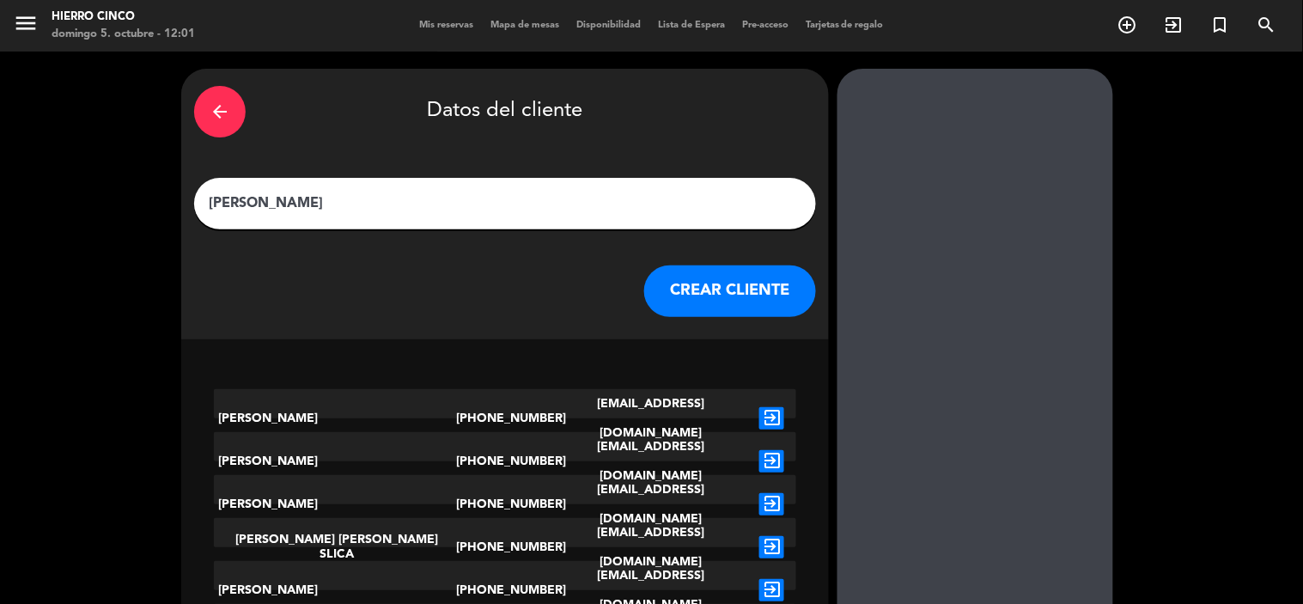
type input "[PERSON_NAME]"
click at [705, 280] on button "CREAR CLIENTE" at bounding box center [730, 291] width 172 height 52
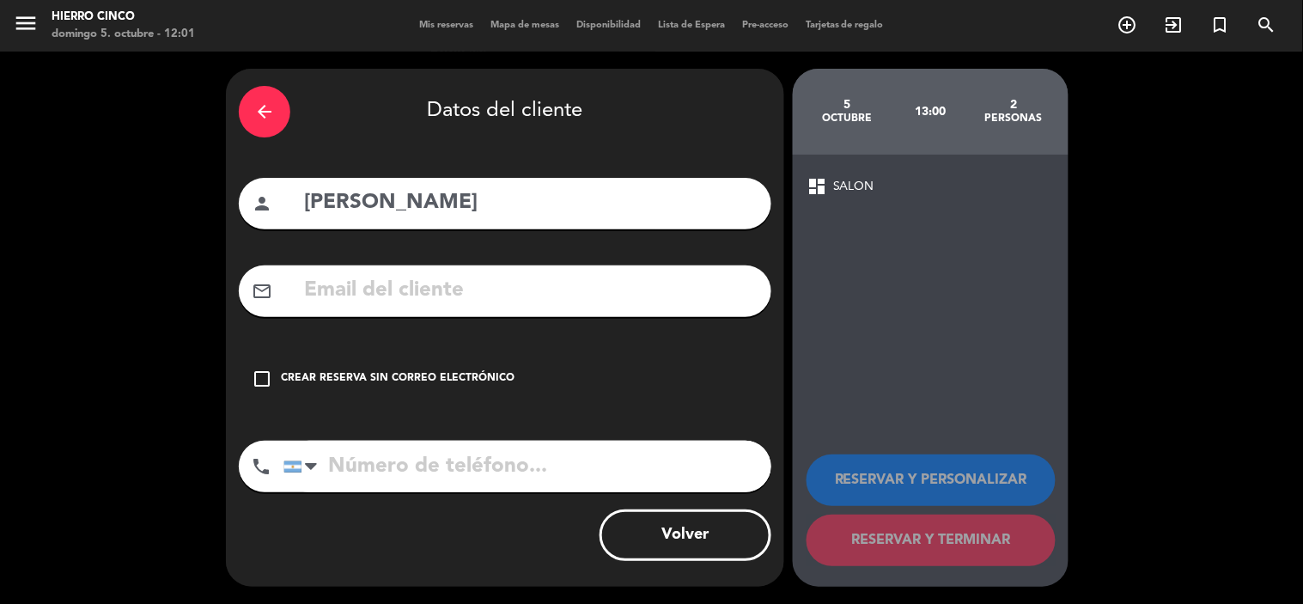
click at [268, 371] on icon "check_box_outline_blank" at bounding box center [262, 378] width 21 height 21
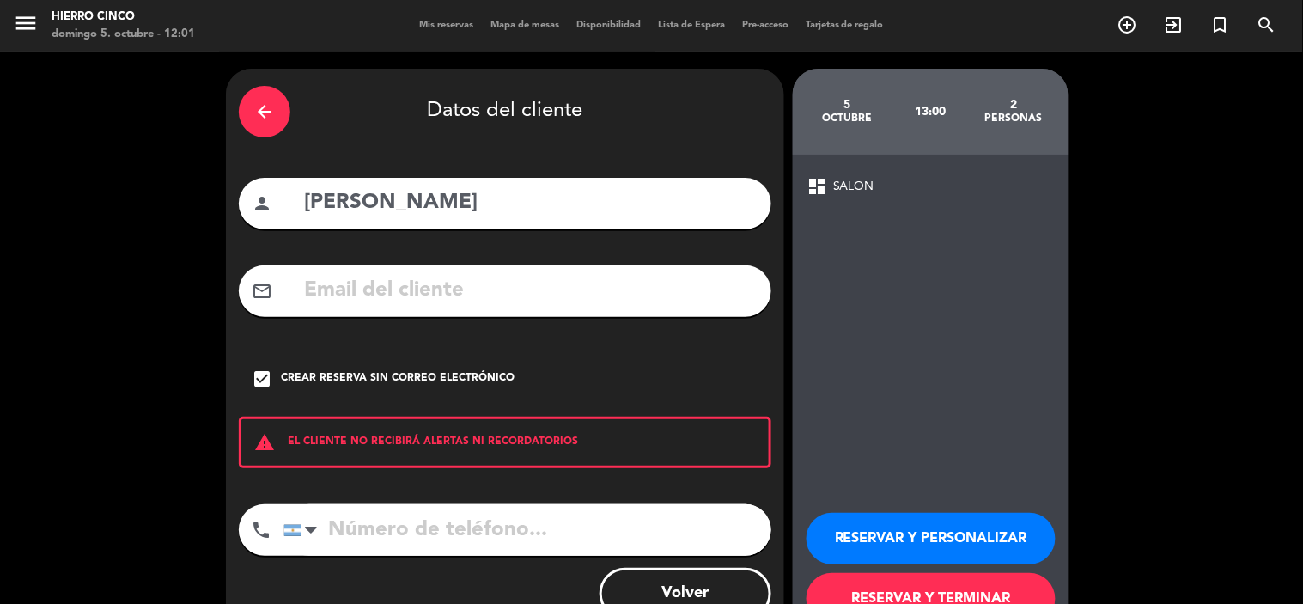
click at [874, 527] on button "RESERVAR Y PERSONALIZAR" at bounding box center [931, 539] width 249 height 52
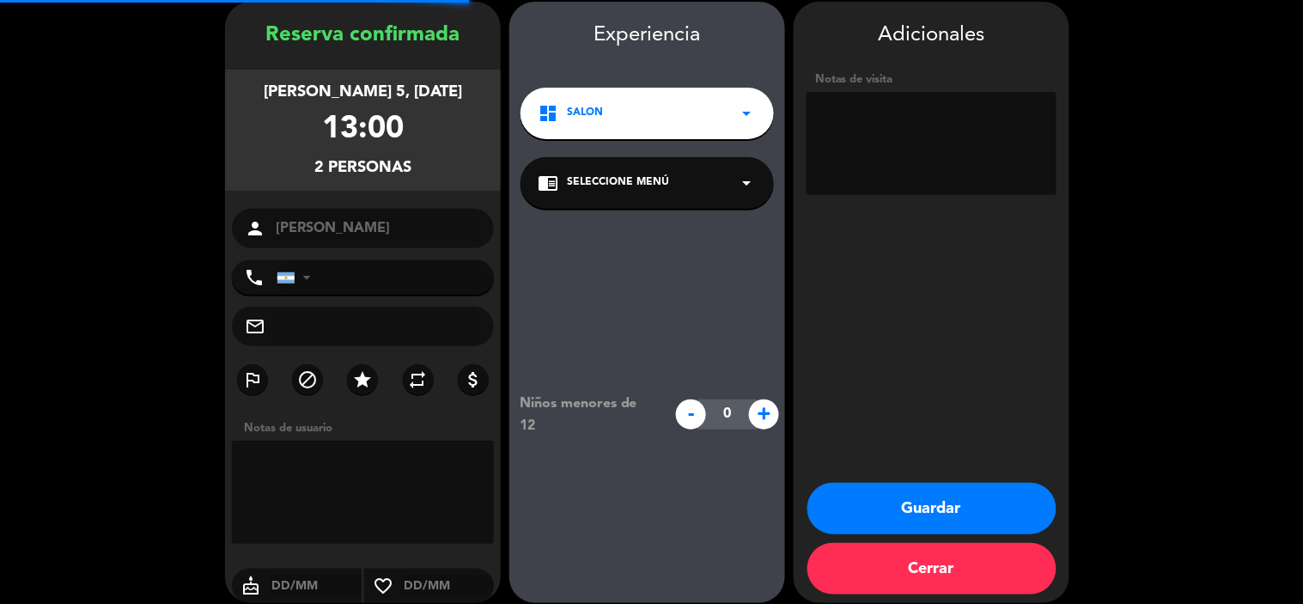
scroll to position [69, 0]
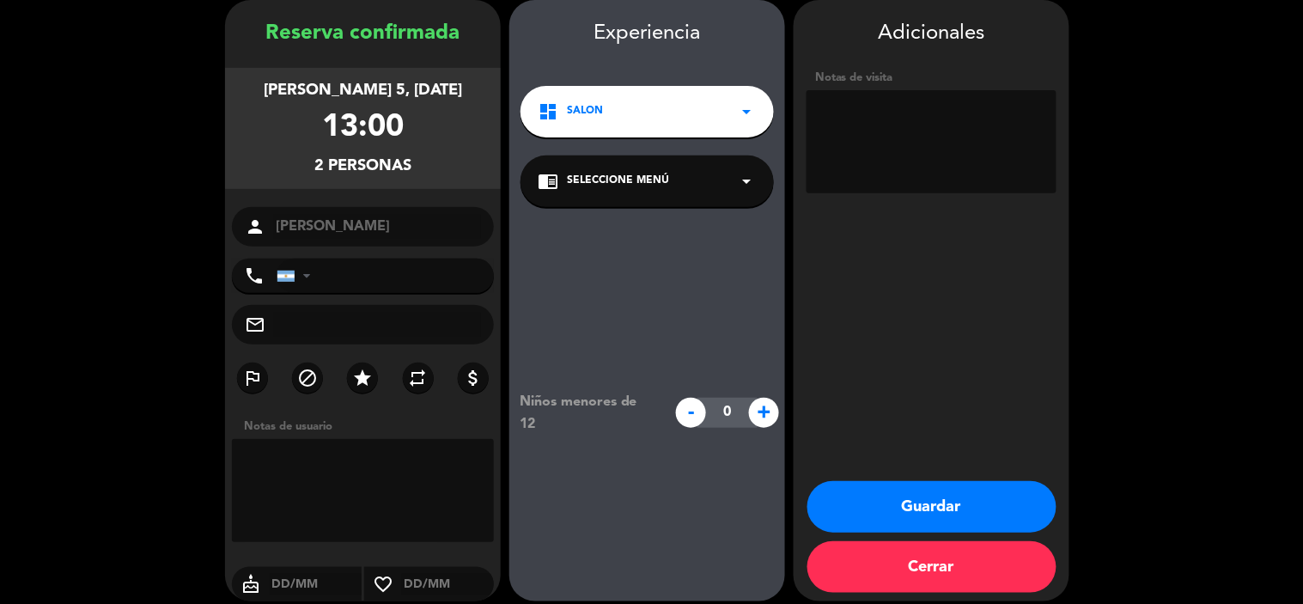
click at [895, 510] on button "Guardar" at bounding box center [931, 507] width 249 height 52
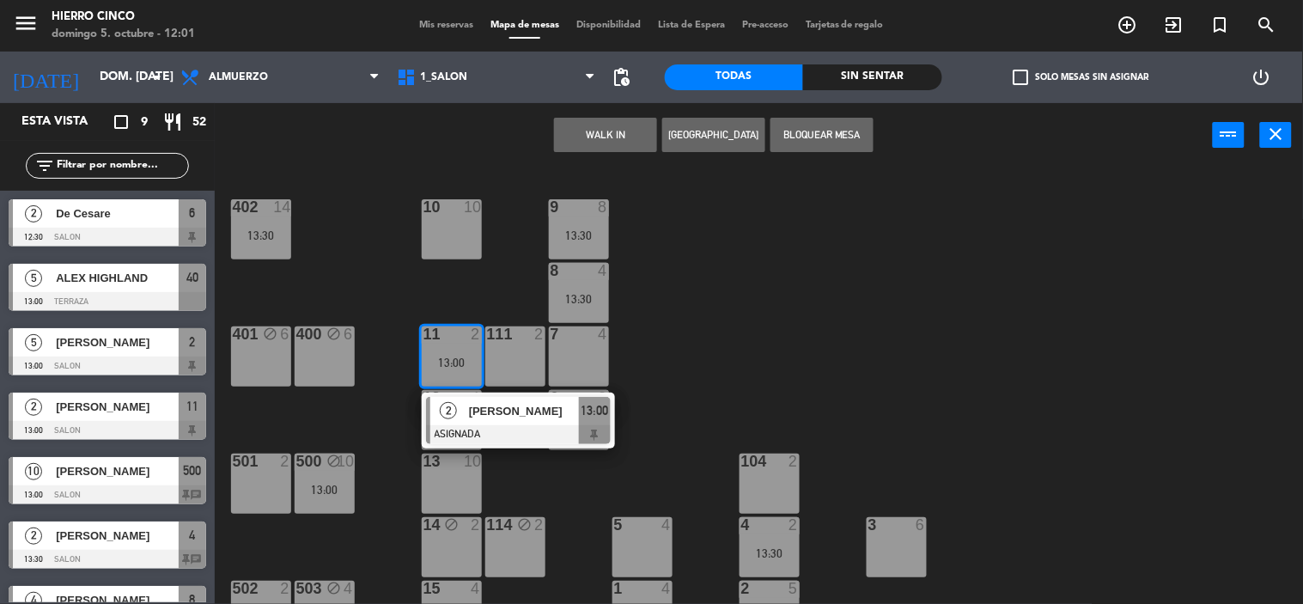
click at [700, 371] on div "402 14 13:30 9 8 13:30 10 10 8 4 13:30 401 block 6 400 block 6 7 4 11 2 13:00 2…" at bounding box center [765, 386] width 1075 height 436
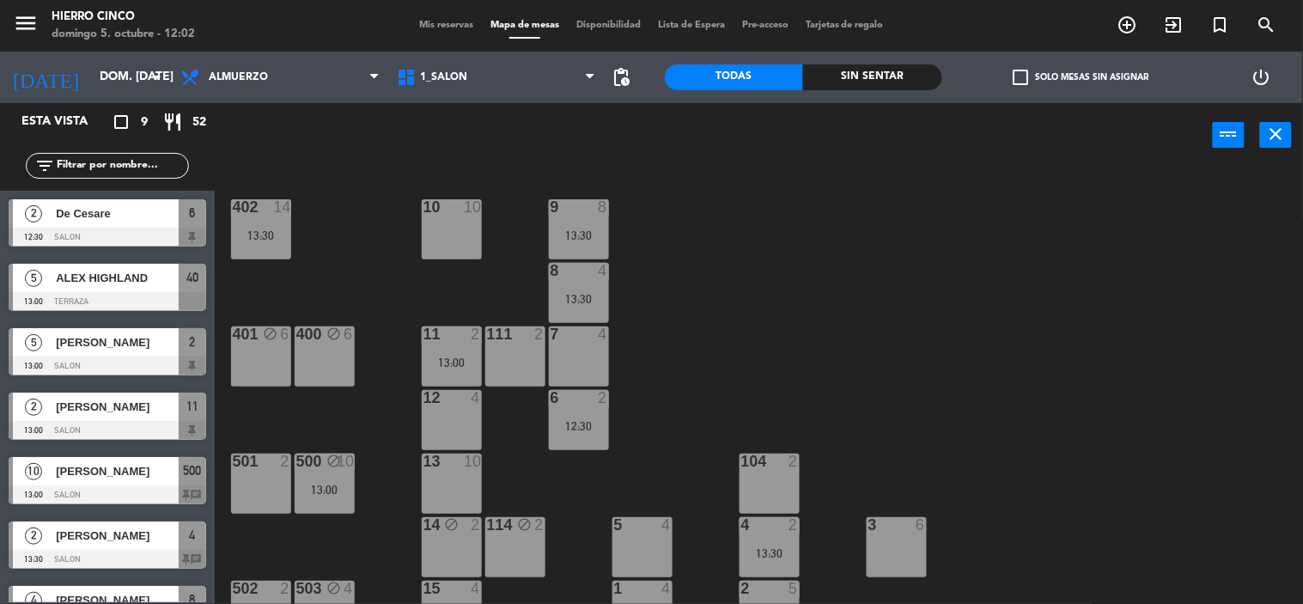
click at [588, 346] on div "7 4" at bounding box center [579, 356] width 60 height 60
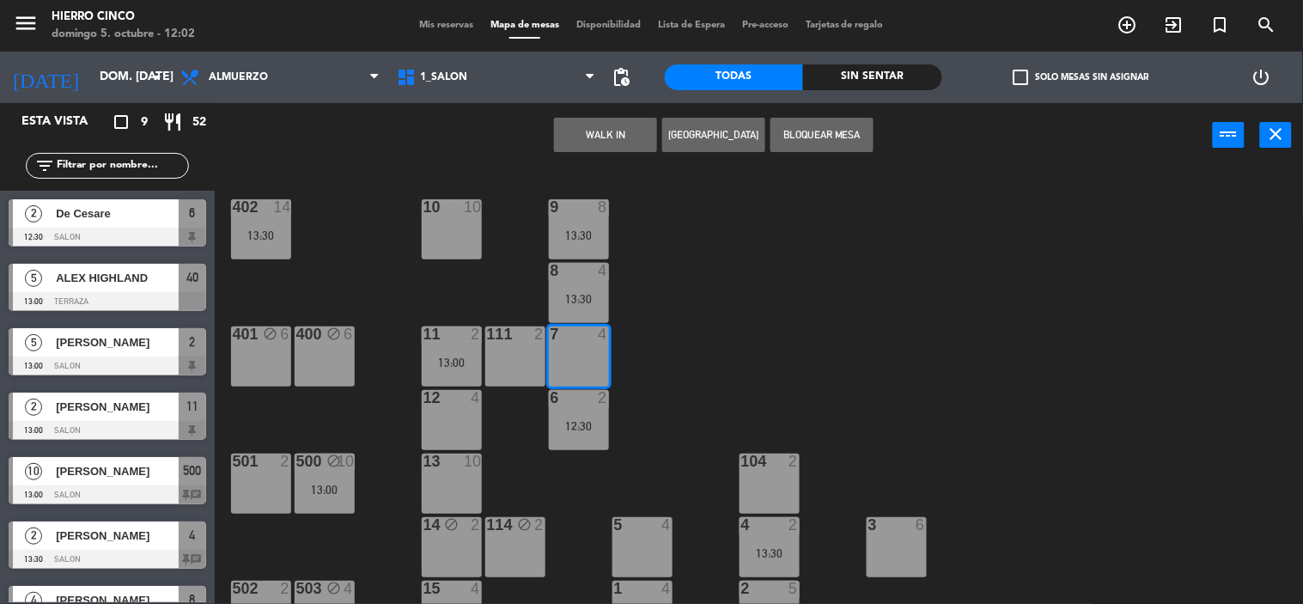
click at [718, 138] on button "[GEOGRAPHIC_DATA]" at bounding box center [713, 135] width 103 height 34
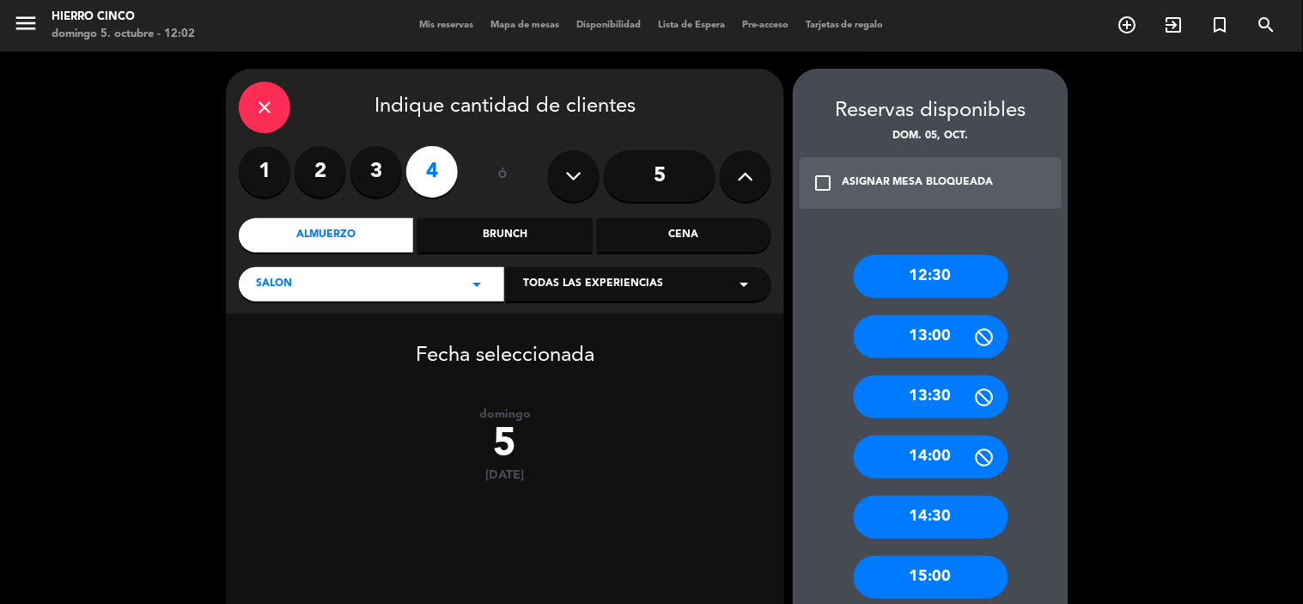
click at [898, 341] on div "13:00" at bounding box center [931, 336] width 155 height 43
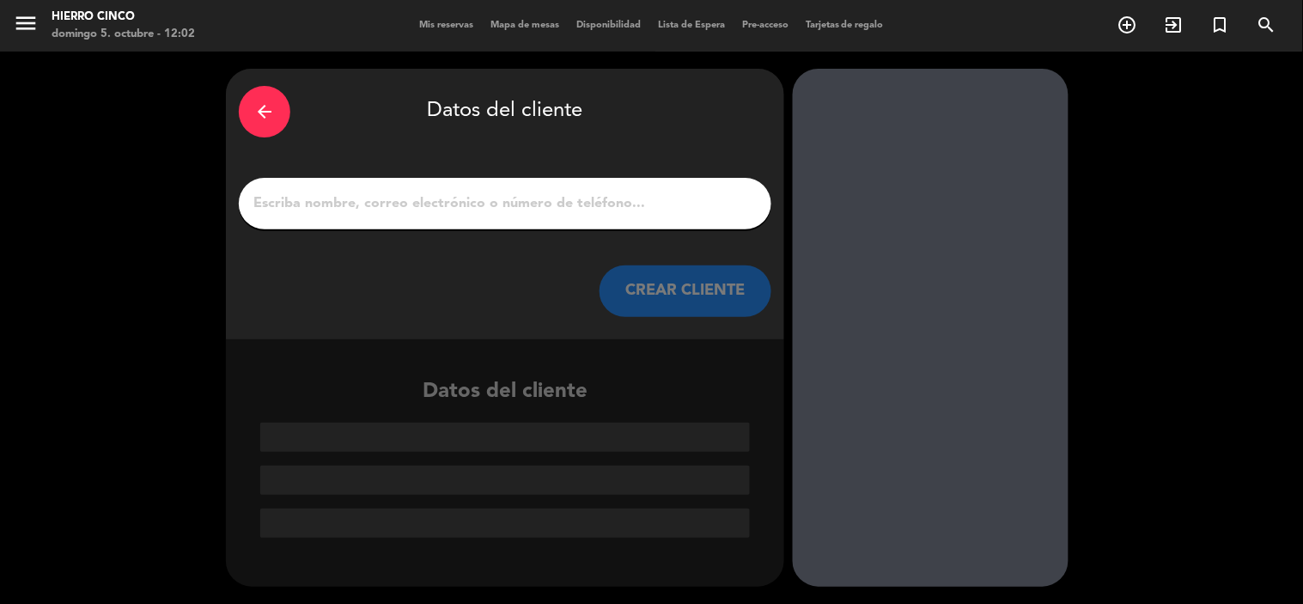
click at [275, 204] on input "1" at bounding box center [505, 204] width 507 height 24
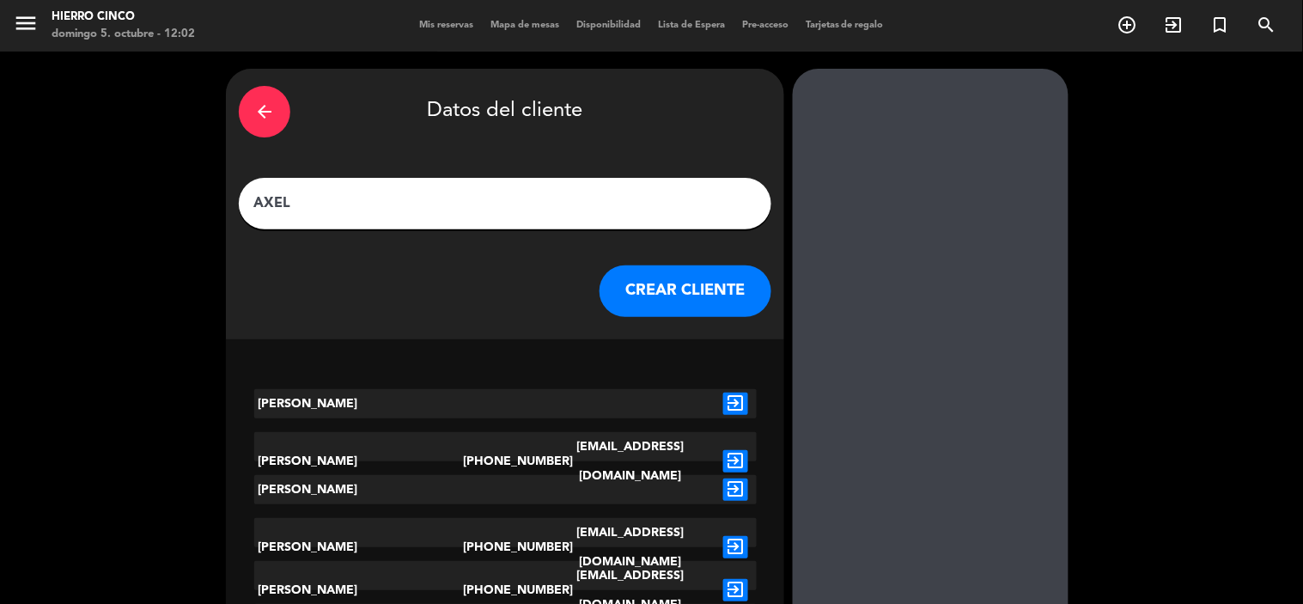
type input "AXEL"
click at [288, 393] on div "[PERSON_NAME]" at bounding box center [359, 403] width 210 height 29
click at [720, 402] on div "exit_to_app" at bounding box center [736, 403] width 42 height 29
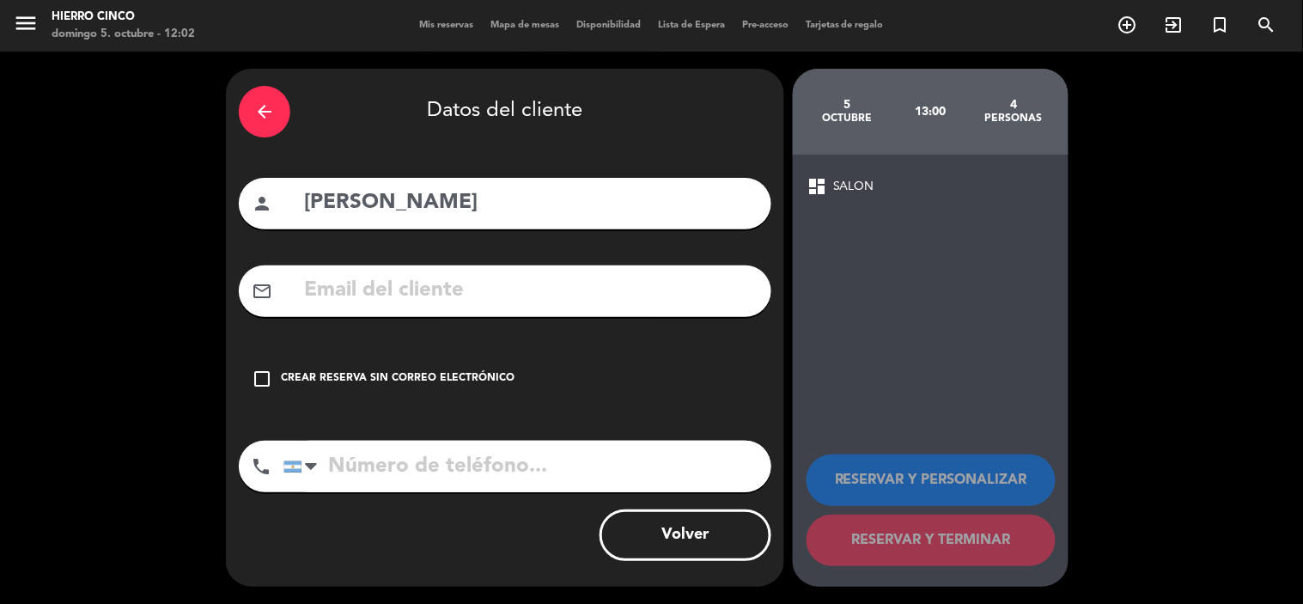
click at [253, 366] on div "check_box_outline_blank Crear reserva sin correo electrónico" at bounding box center [505, 379] width 533 height 52
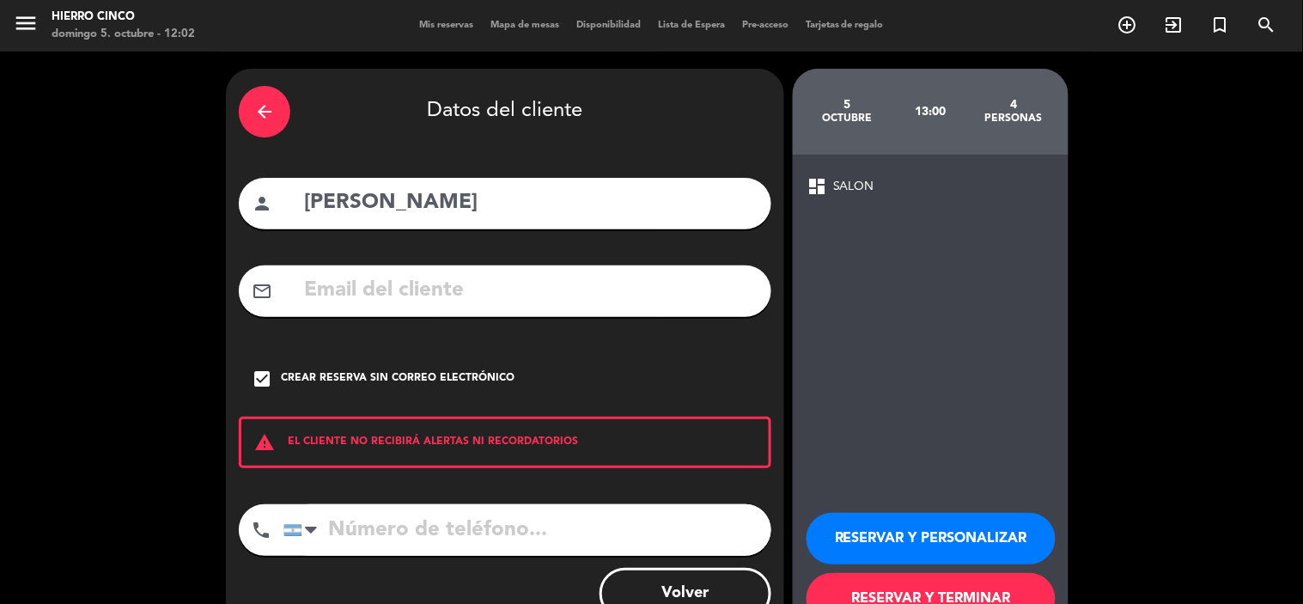
click at [965, 520] on button "RESERVAR Y PERSONALIZAR" at bounding box center [931, 539] width 249 height 52
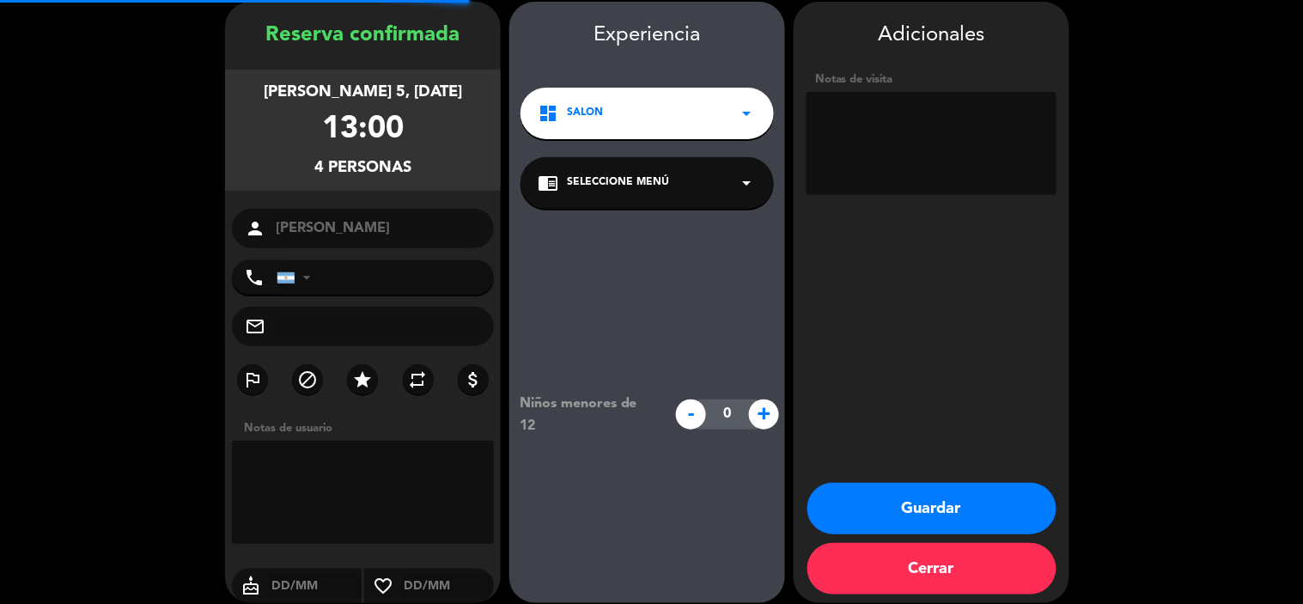
scroll to position [69, 0]
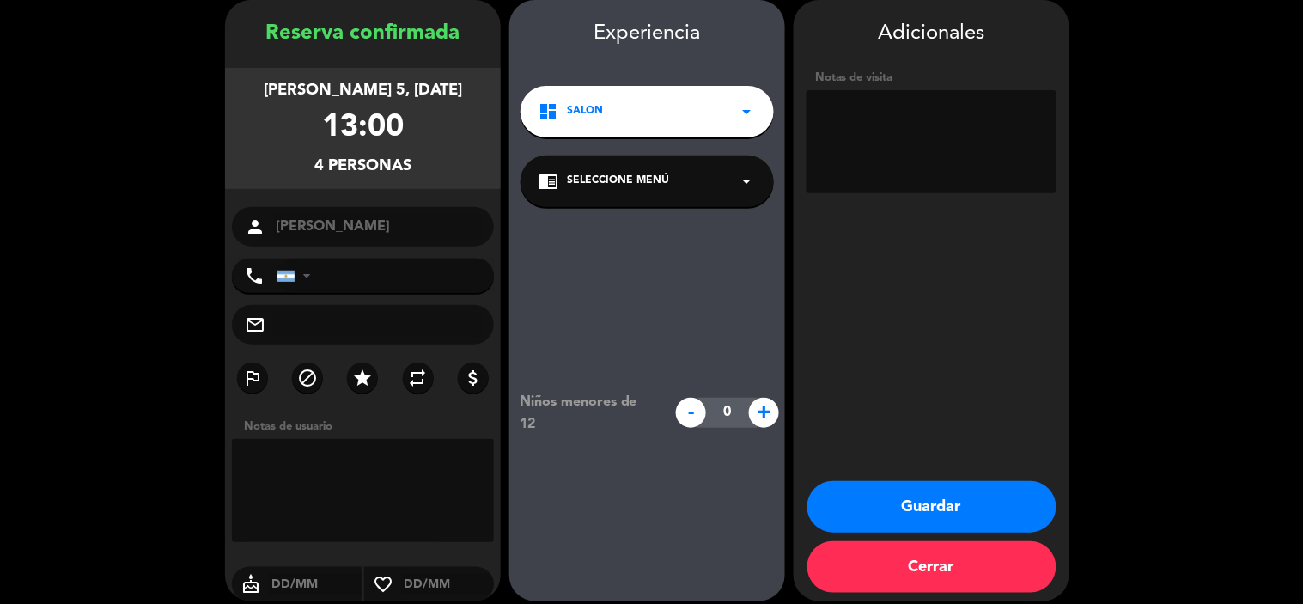
click at [911, 510] on button "Guardar" at bounding box center [931, 507] width 249 height 52
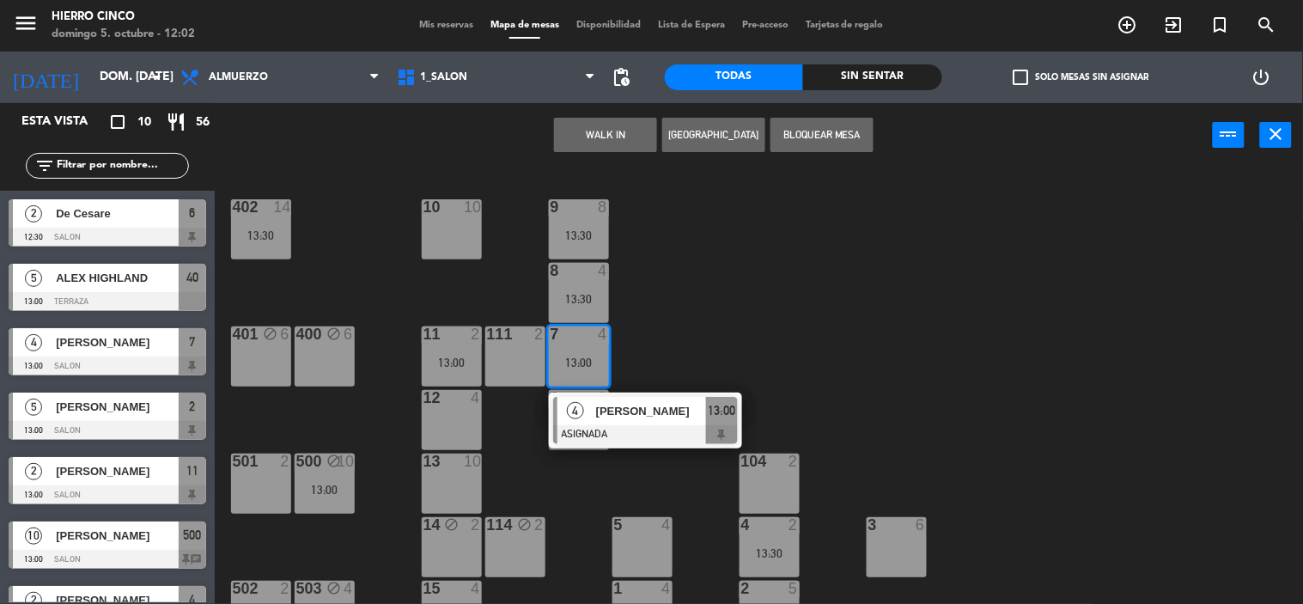
click at [856, 324] on div "402 14 13:30 9 8 13:30 10 10 8 4 13:30 401 block 6 400 block 6 7 4 13:00 4 [PER…" at bounding box center [765, 386] width 1075 height 436
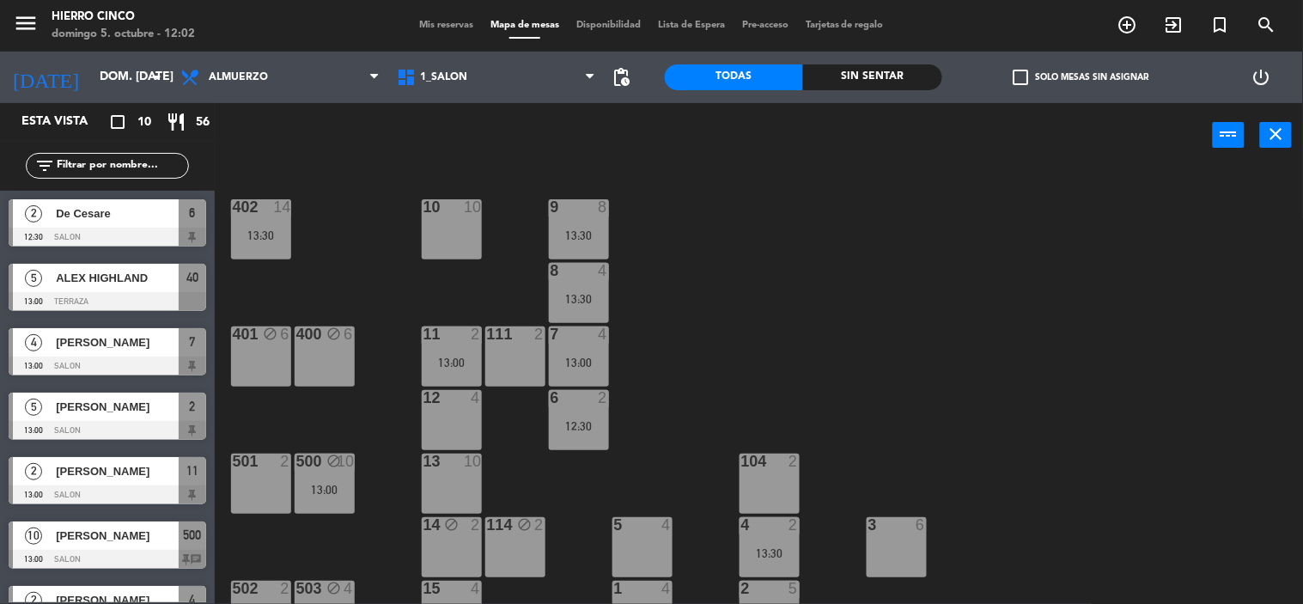
click at [423, 29] on span "Mis reservas" at bounding box center [446, 25] width 71 height 9
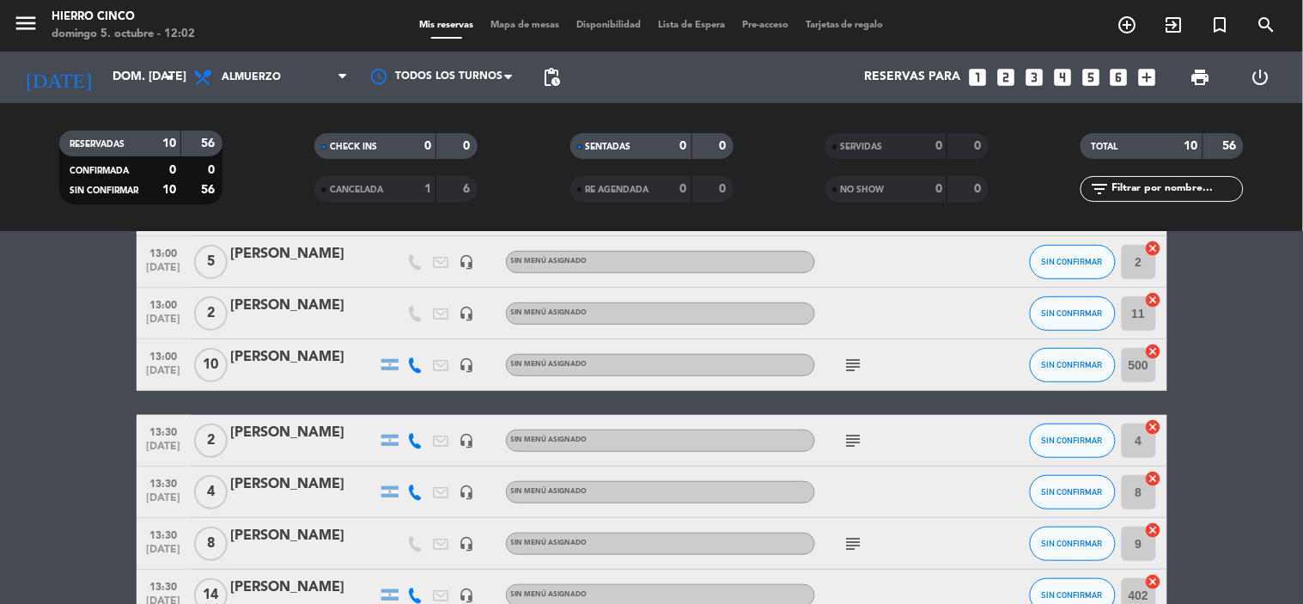
scroll to position [356, 0]
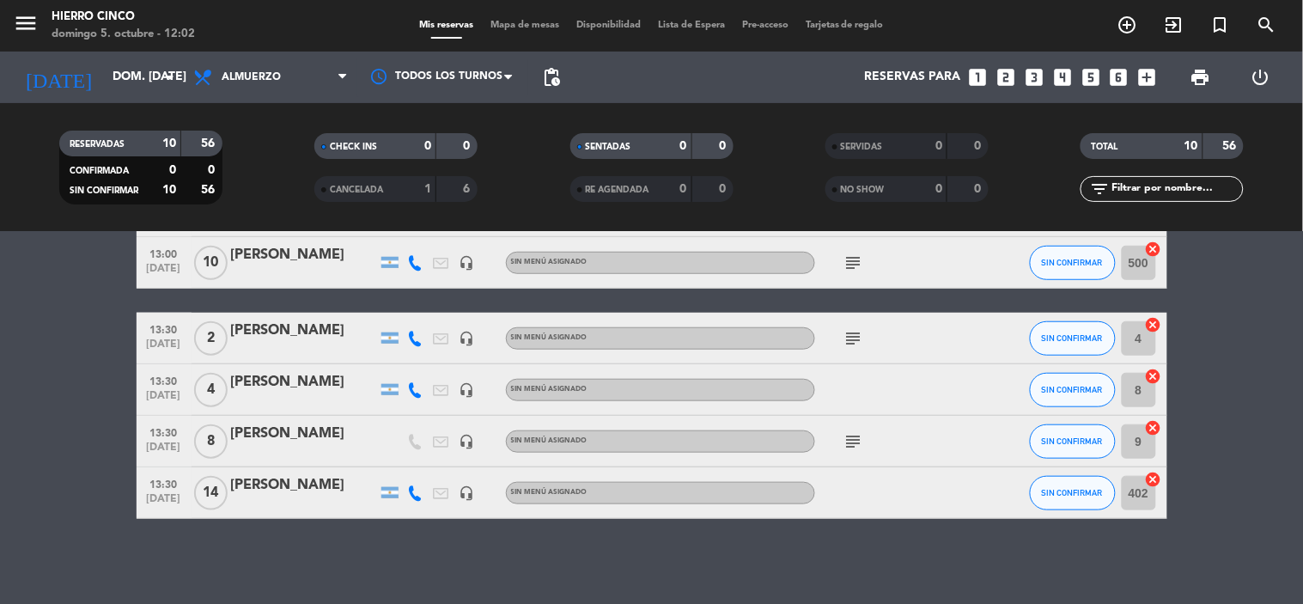
drag, startPoint x: 136, startPoint y: 316, endPoint x: 1009, endPoint y: 614, distance: 923.0
click at [1009, 603] on html "close × Hierro Cinco × chrome_reader_mode Listado de Reservas account_box Clien…" at bounding box center [651, 302] width 1303 height 604
click at [1208, 67] on span "print" at bounding box center [1201, 77] width 21 height 21
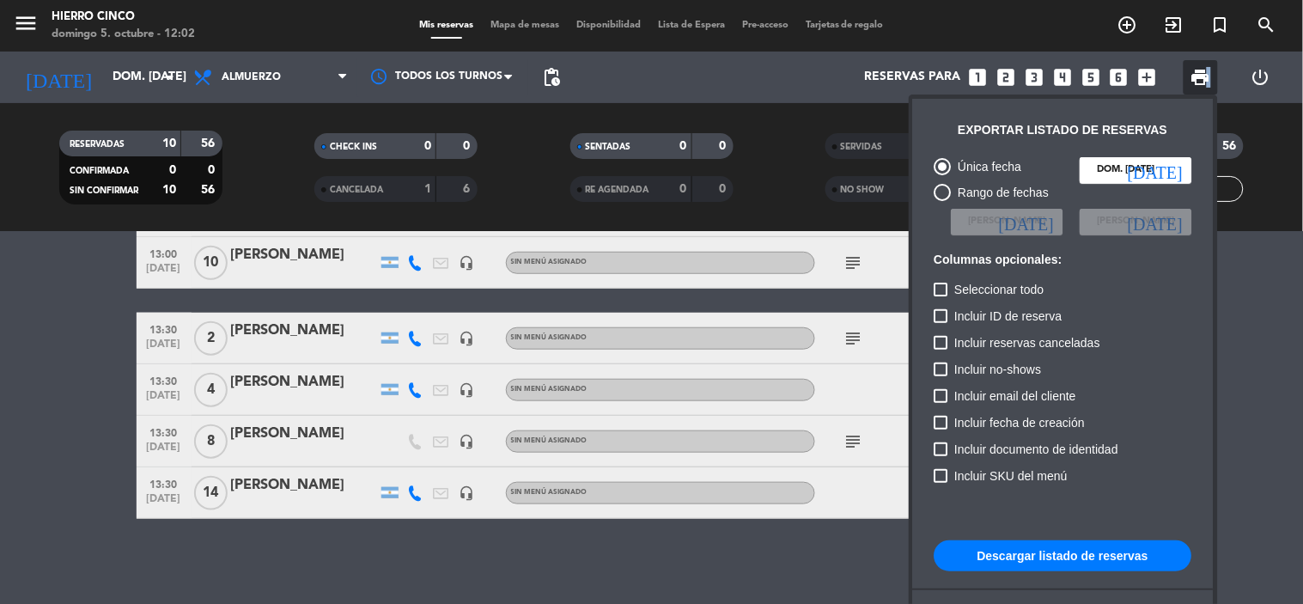
click at [1091, 560] on button "Descargar listado de reservas" at bounding box center [1064, 555] width 258 height 31
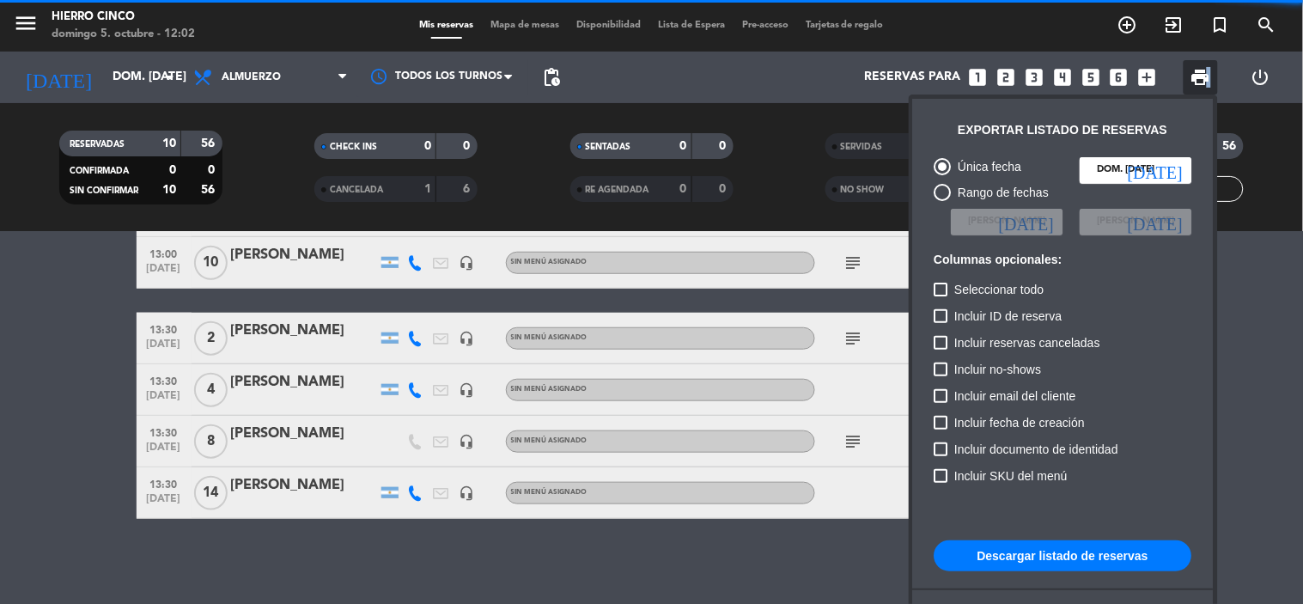
click at [1050, 557] on button "Descargar listado de reservas" at bounding box center [1064, 555] width 258 height 31
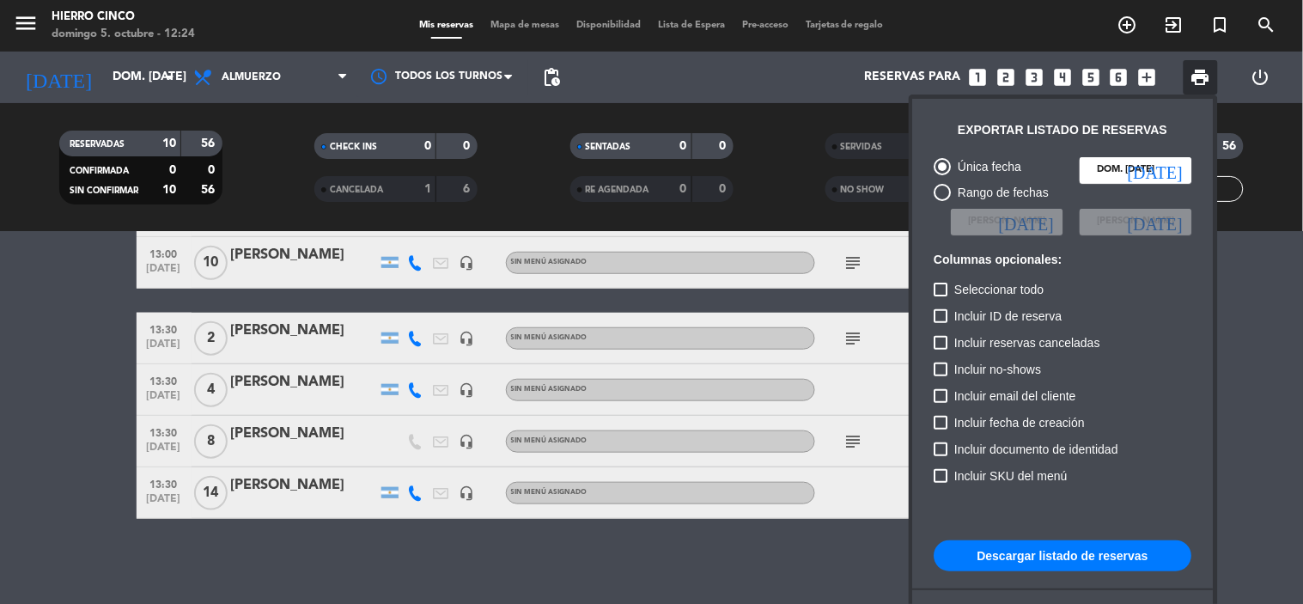
click at [52, 459] on div at bounding box center [651, 302] width 1303 height 604
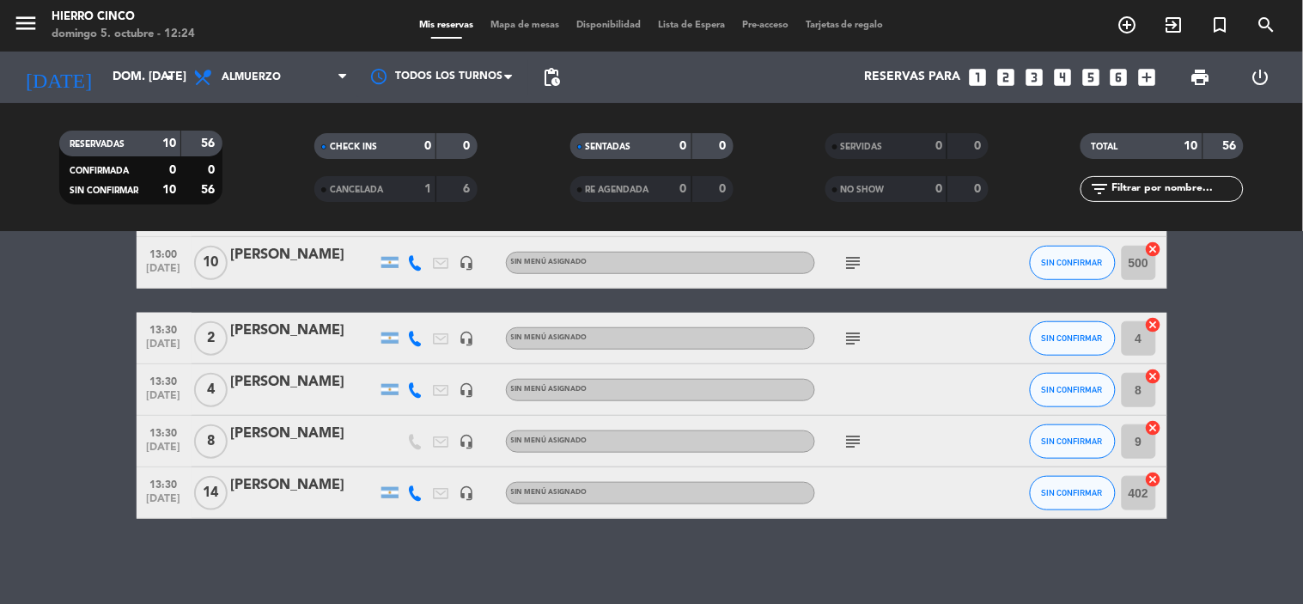
click at [526, 22] on span "Mapa de mesas" at bounding box center [525, 25] width 86 height 9
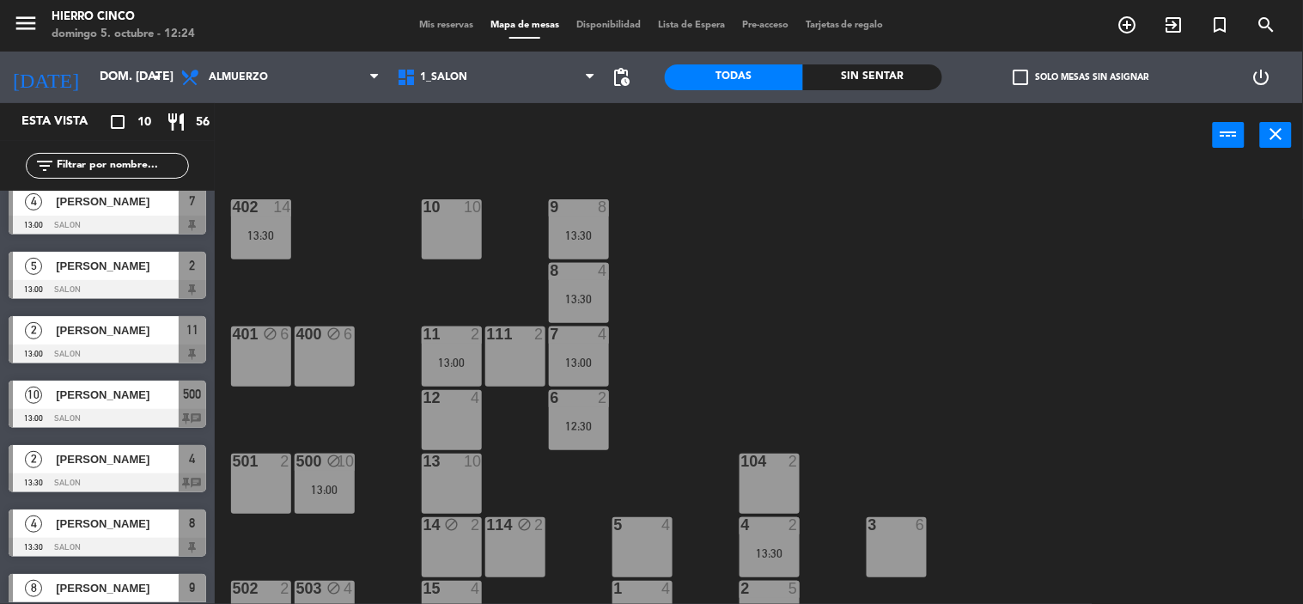
scroll to position [156, 0]
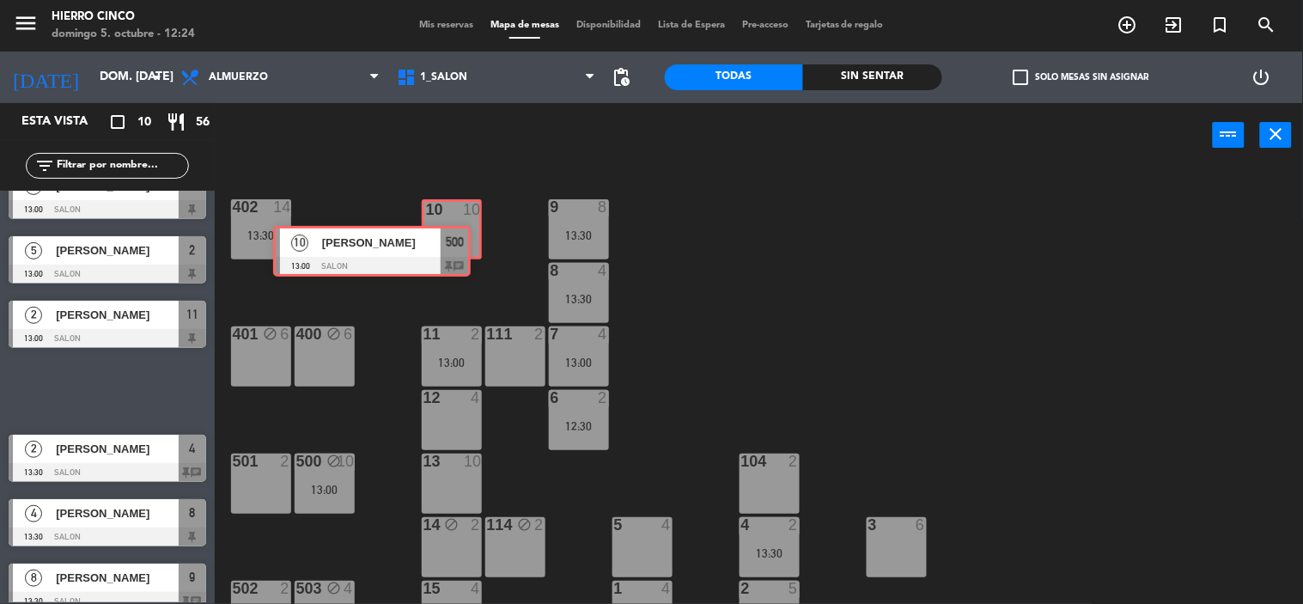
drag, startPoint x: 192, startPoint y: 380, endPoint x: 457, endPoint y: 241, distance: 298.9
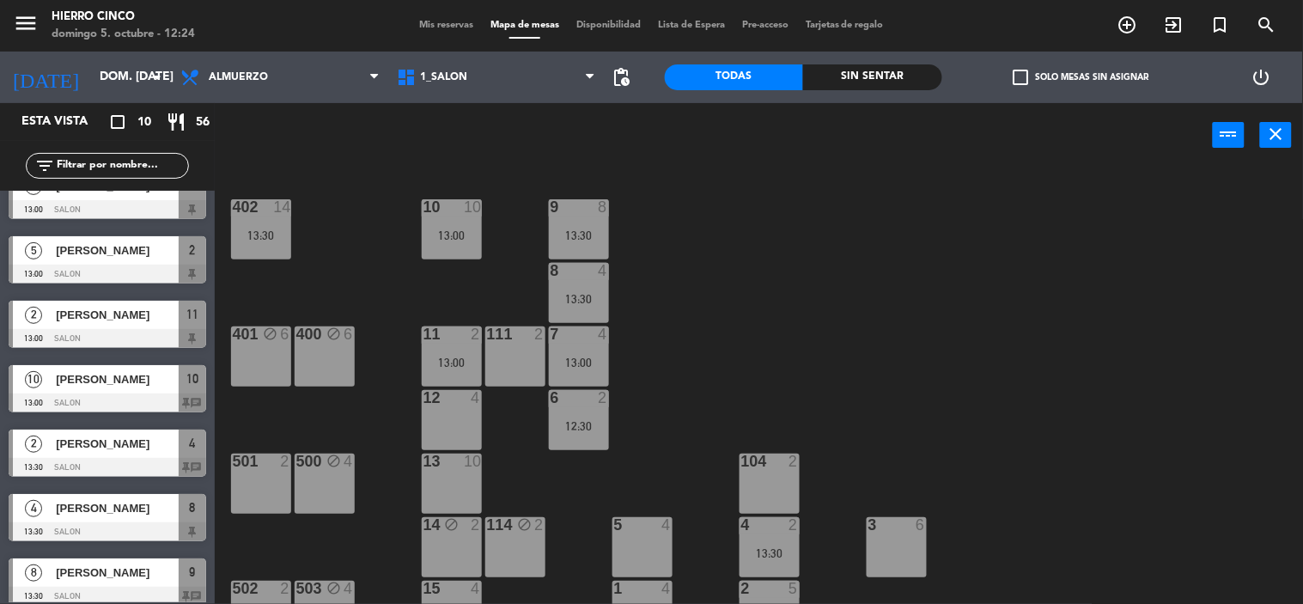
drag, startPoint x: 311, startPoint y: 551, endPoint x: 320, endPoint y: 594, distance: 44.0
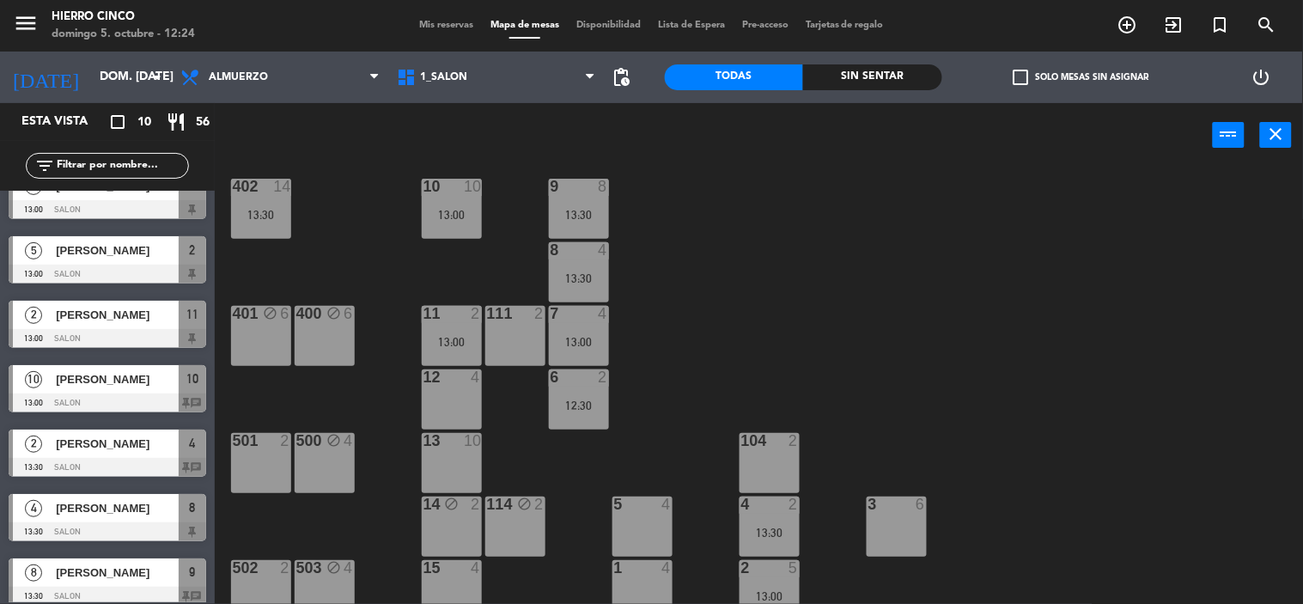
drag, startPoint x: 356, startPoint y: 527, endPoint x: 366, endPoint y: 558, distance: 33.4
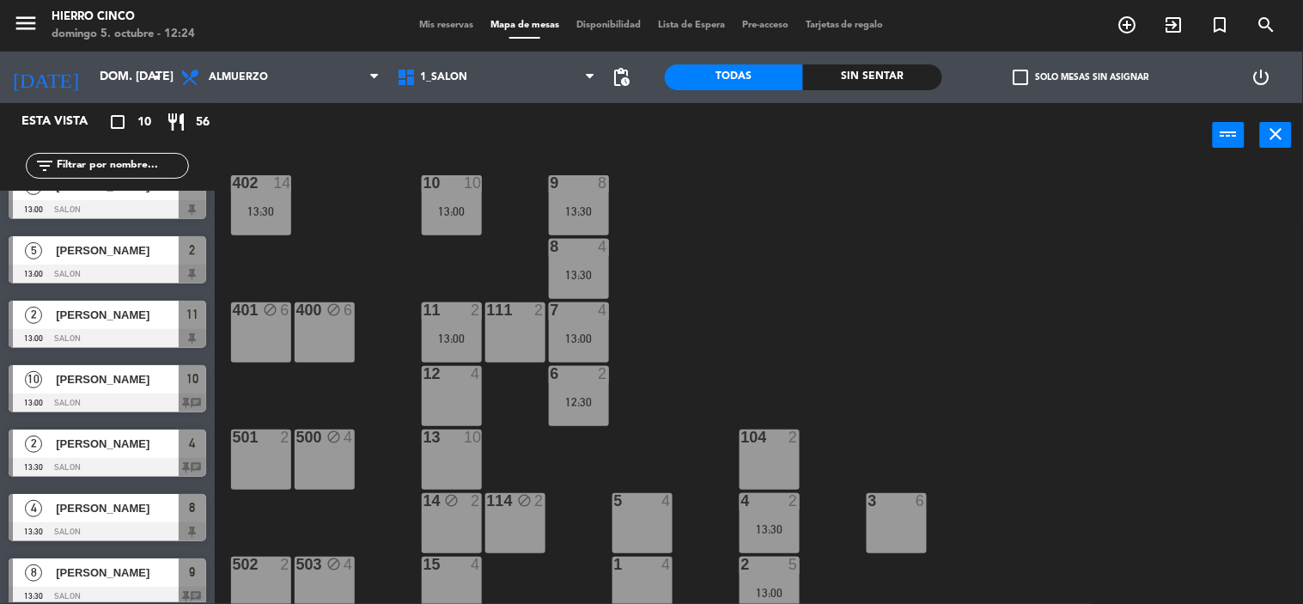
click at [323, 579] on div "503 block 4" at bounding box center [325, 587] width 60 height 60
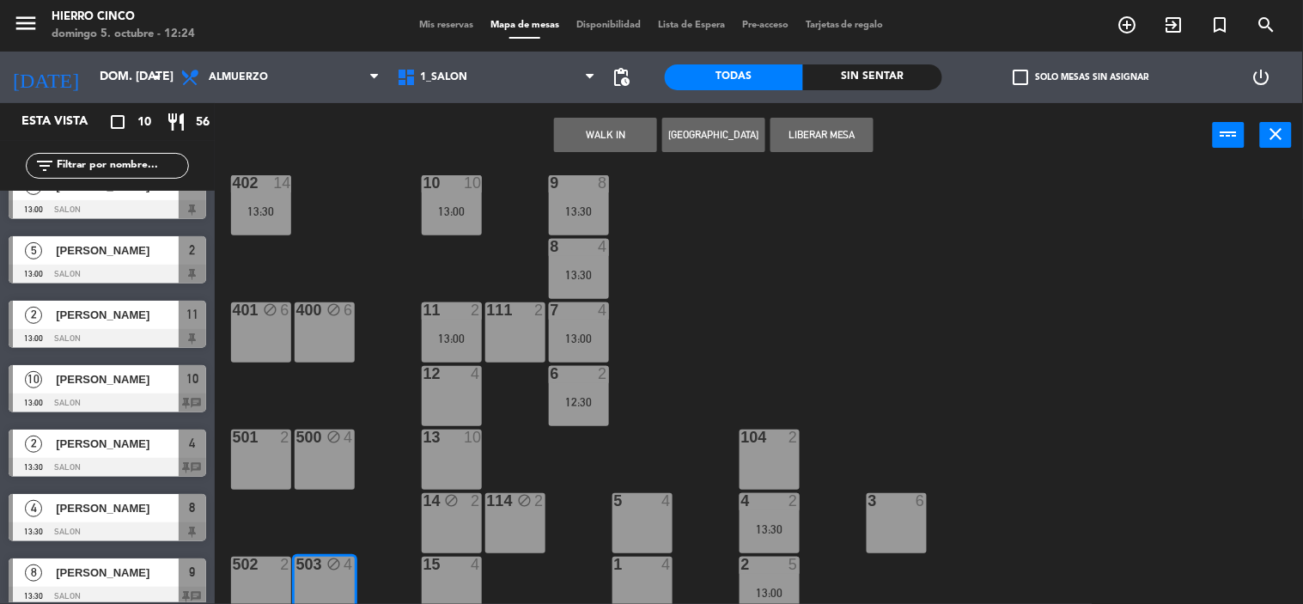
click at [716, 134] on button "[GEOGRAPHIC_DATA]" at bounding box center [713, 135] width 103 height 34
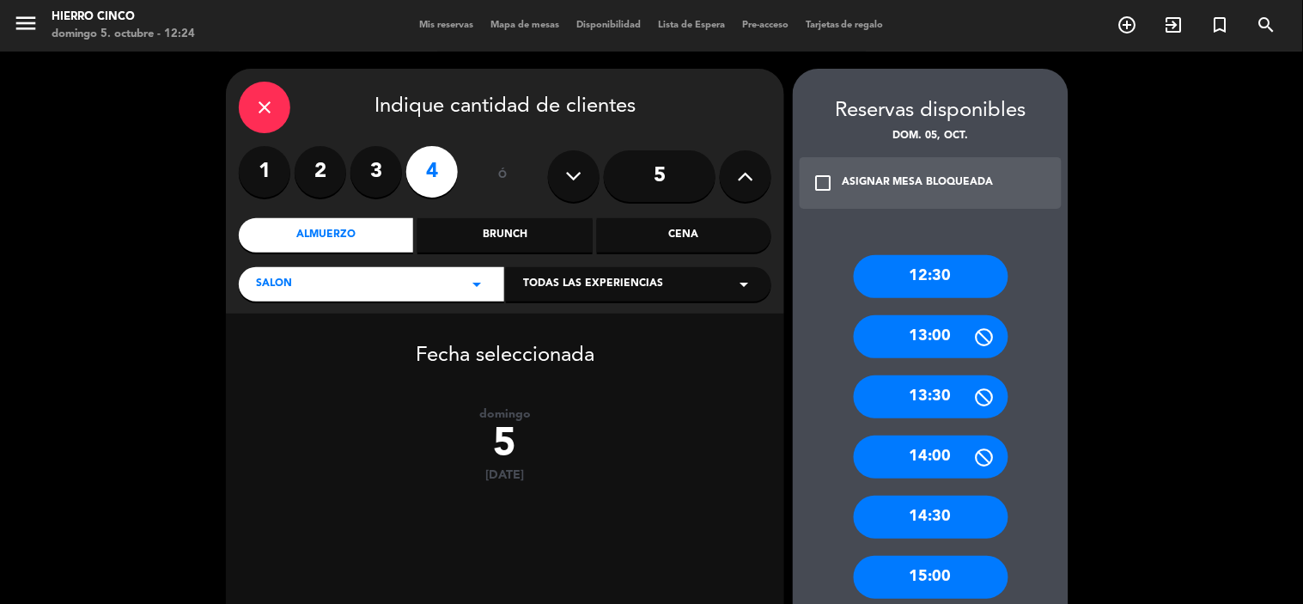
click at [738, 172] on icon at bounding box center [746, 176] width 16 height 26
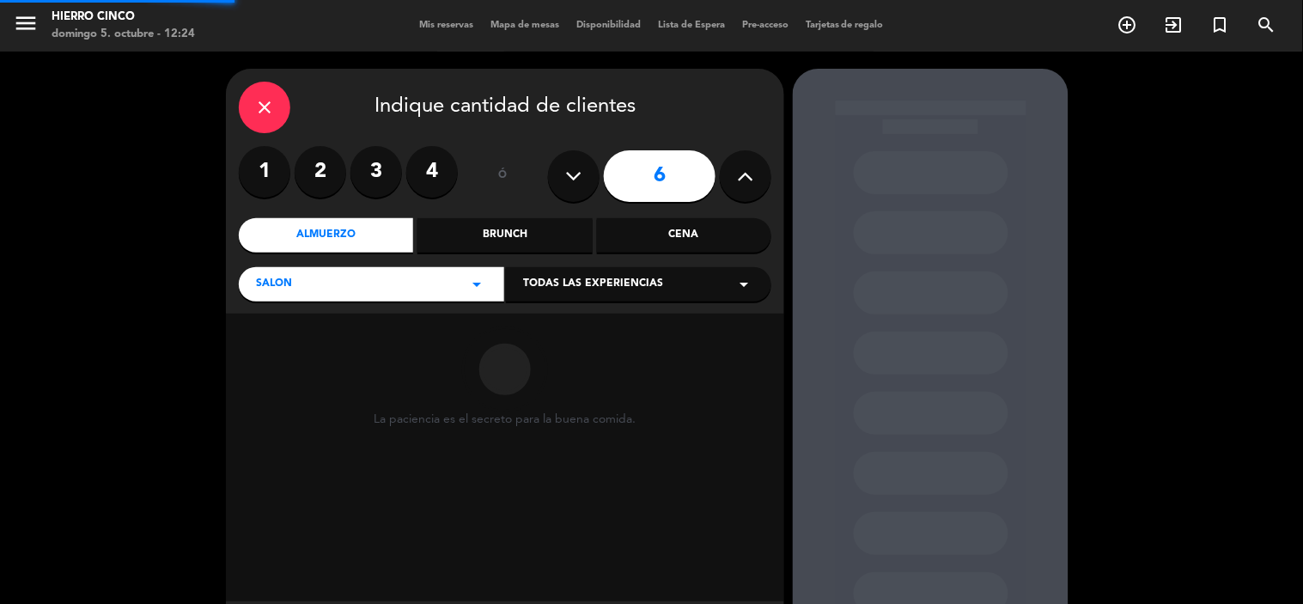
click at [740, 173] on icon at bounding box center [746, 176] width 16 height 26
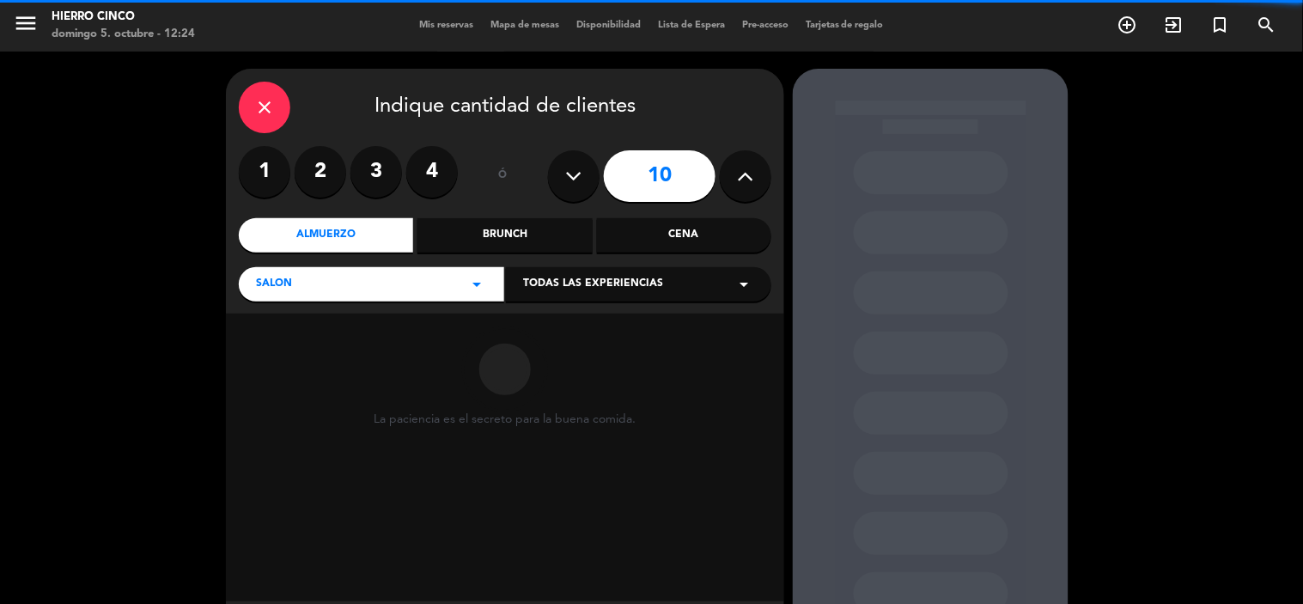
click at [740, 173] on icon at bounding box center [746, 176] width 16 height 26
click at [740, 170] on icon at bounding box center [746, 176] width 16 height 26
type input "14"
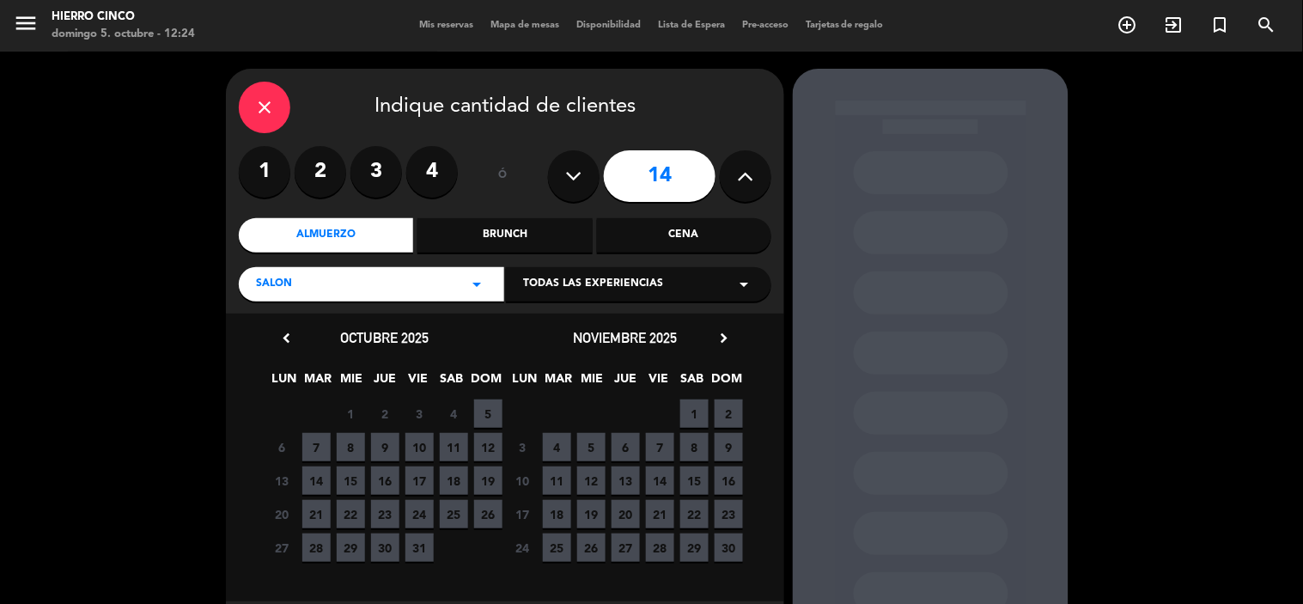
click at [488, 410] on span "5" at bounding box center [488, 413] width 28 height 28
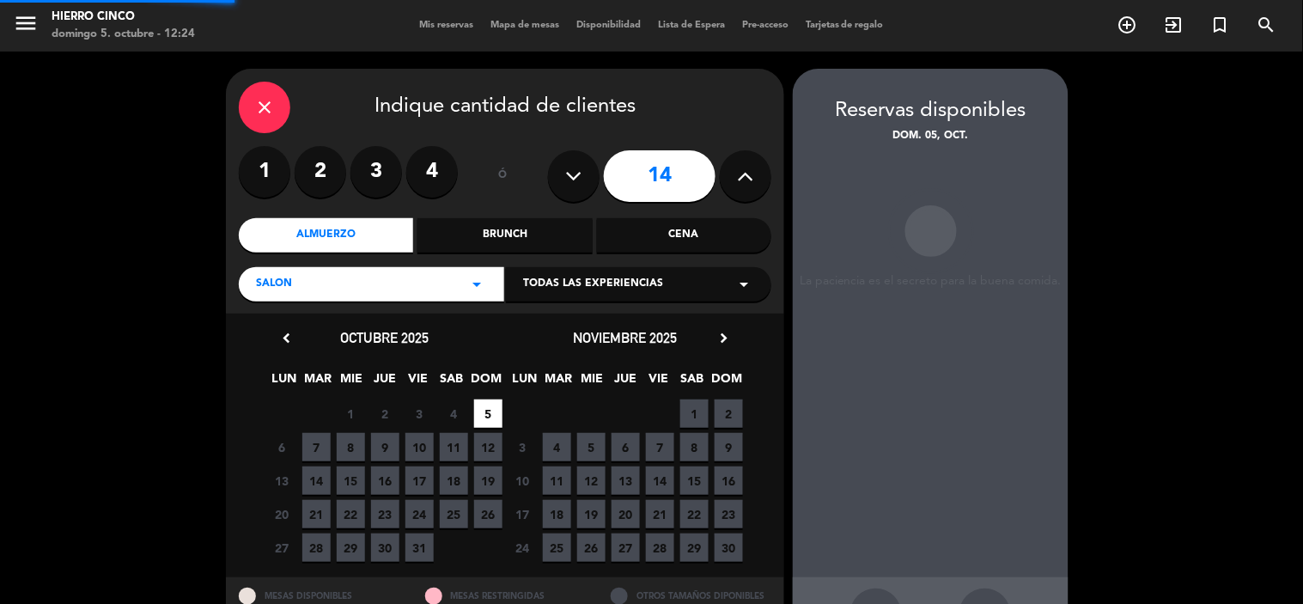
scroll to position [64, 0]
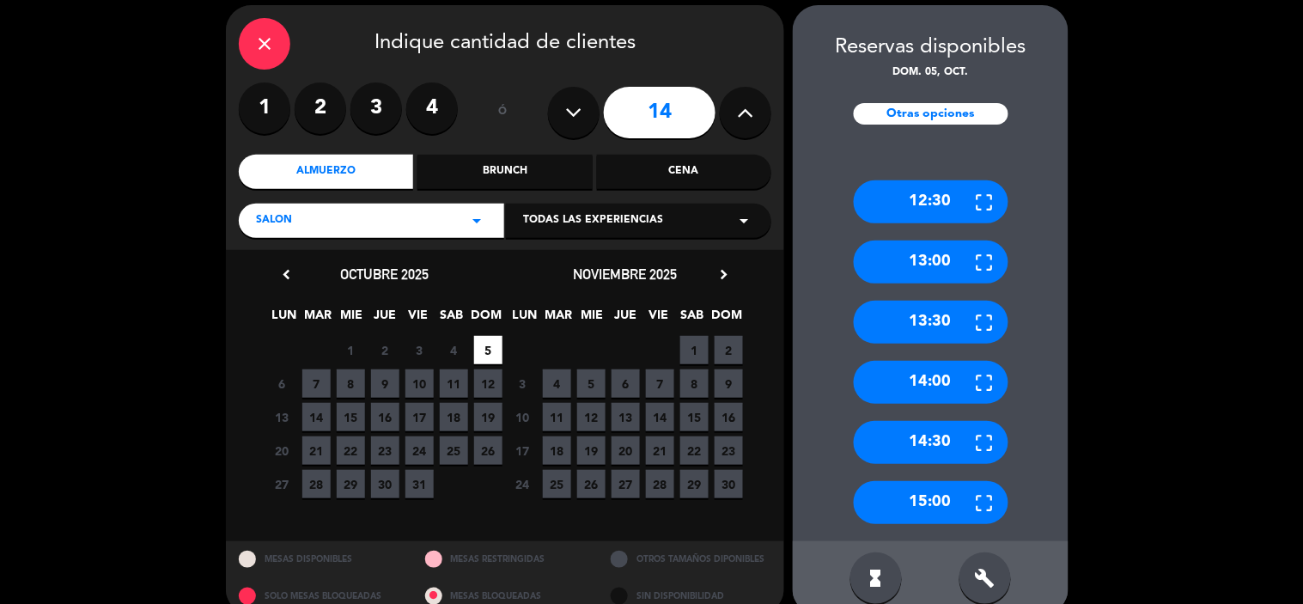
click at [909, 268] on div "13:00" at bounding box center [931, 262] width 155 height 43
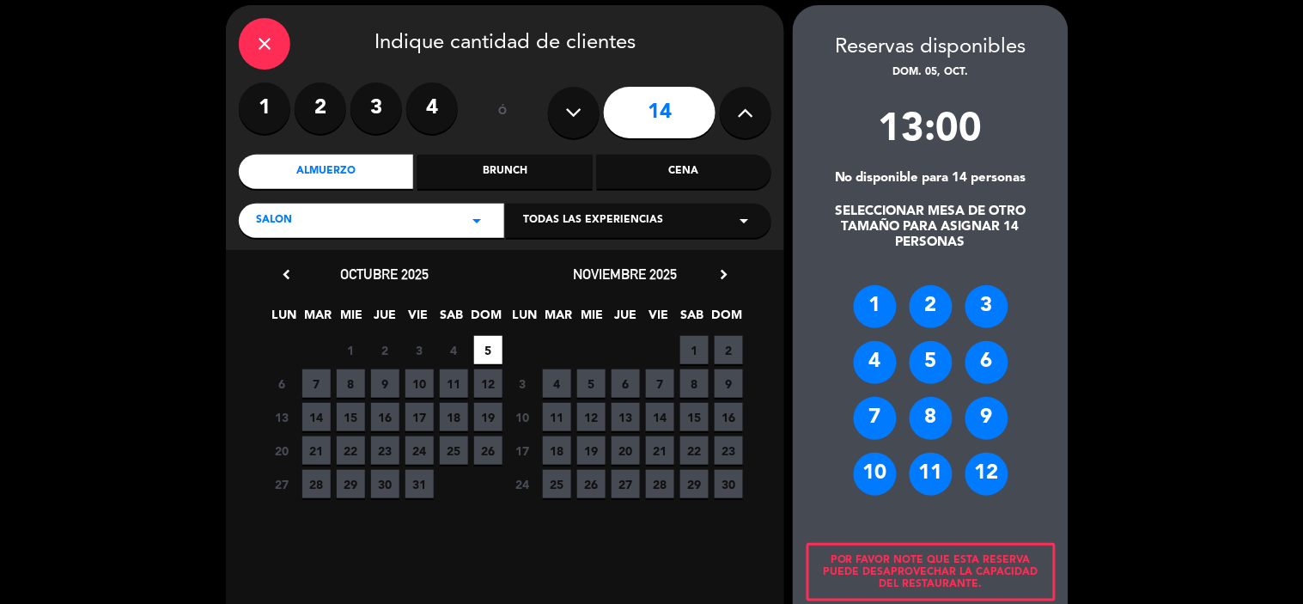
click at [992, 466] on div "12" at bounding box center [986, 474] width 43 height 43
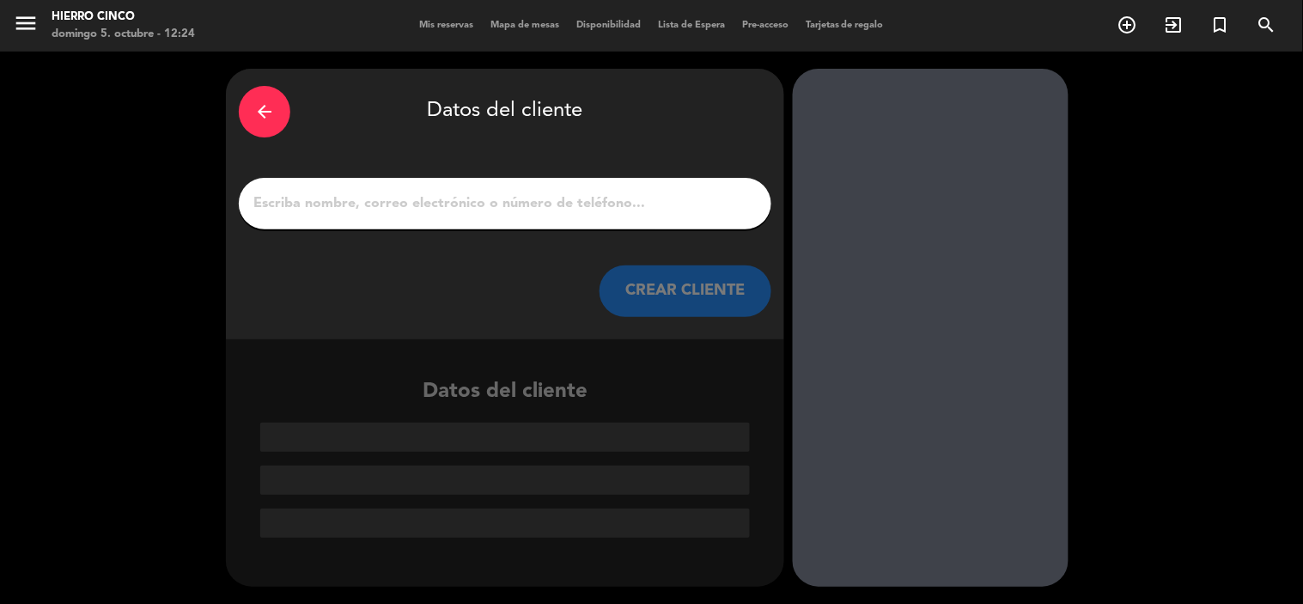
scroll to position [0, 0]
click at [605, 199] on input "1" at bounding box center [505, 204] width 507 height 24
type input "Q"
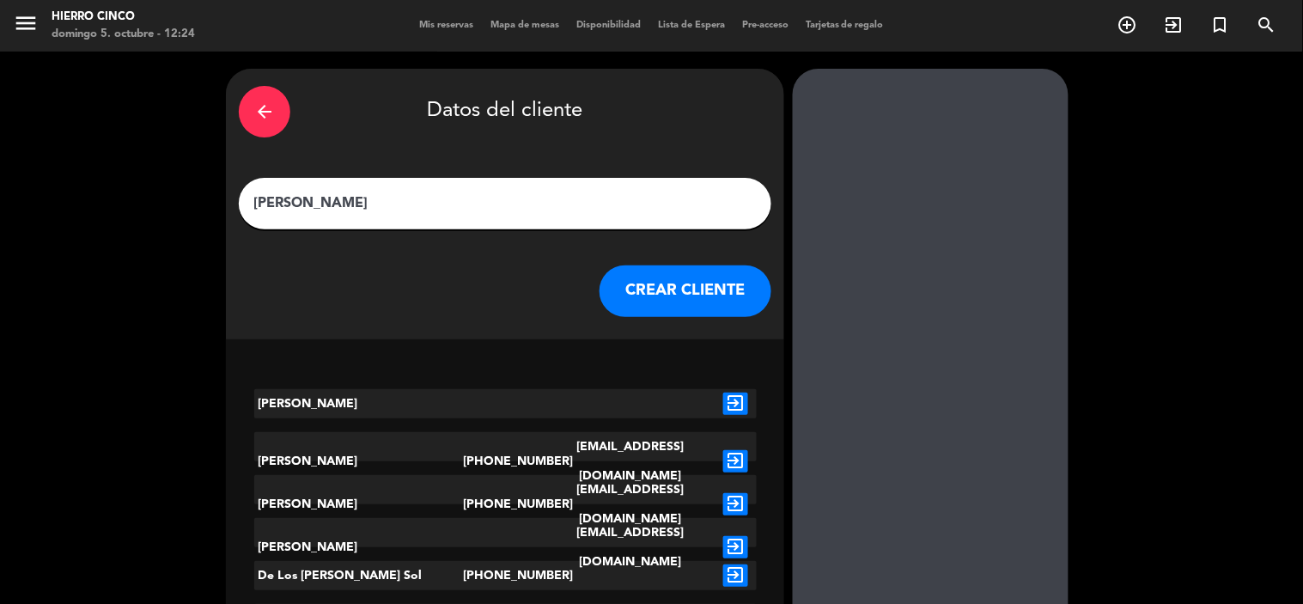
type input "[PERSON_NAME]"
click at [750, 293] on button "CREAR CLIENTE" at bounding box center [686, 291] width 172 height 52
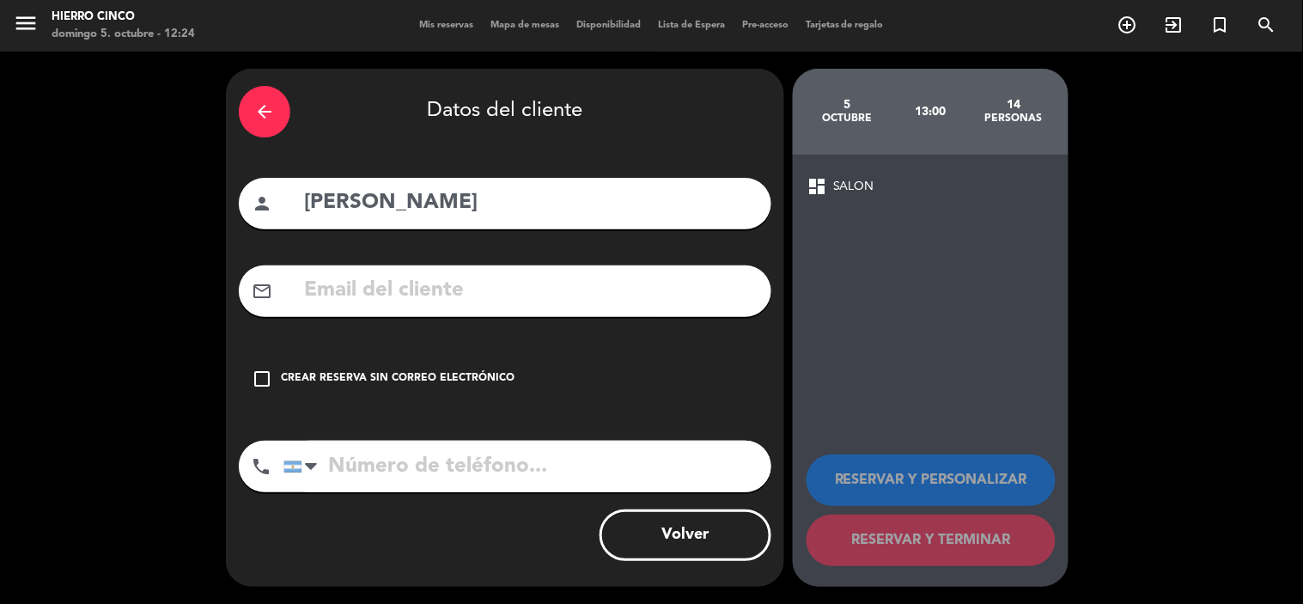
click at [267, 382] on icon "check_box_outline_blank" at bounding box center [262, 378] width 21 height 21
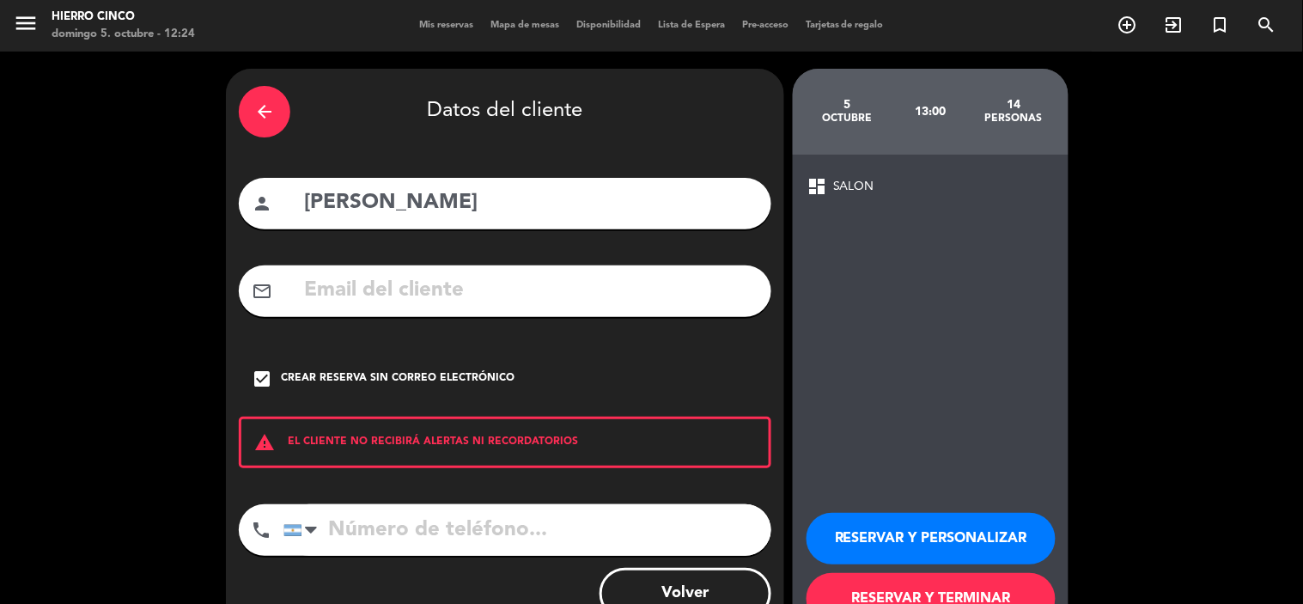
click at [955, 534] on button "RESERVAR Y PERSONALIZAR" at bounding box center [931, 539] width 249 height 52
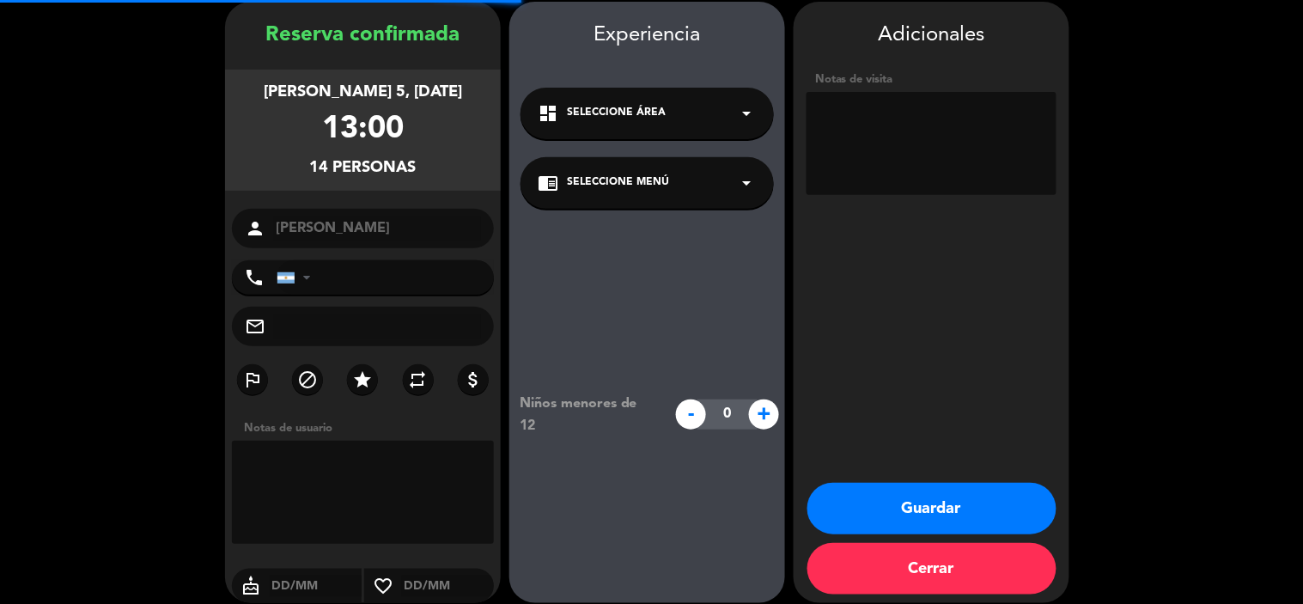
scroll to position [69, 0]
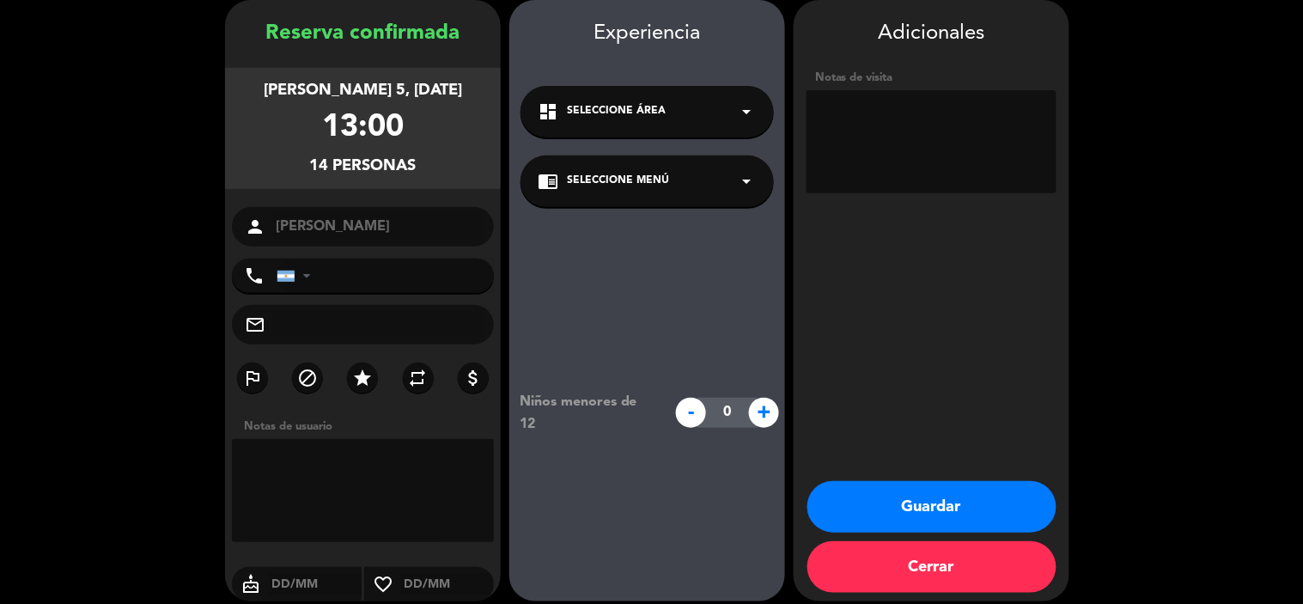
click at [999, 490] on button "Guardar" at bounding box center [931, 507] width 249 height 52
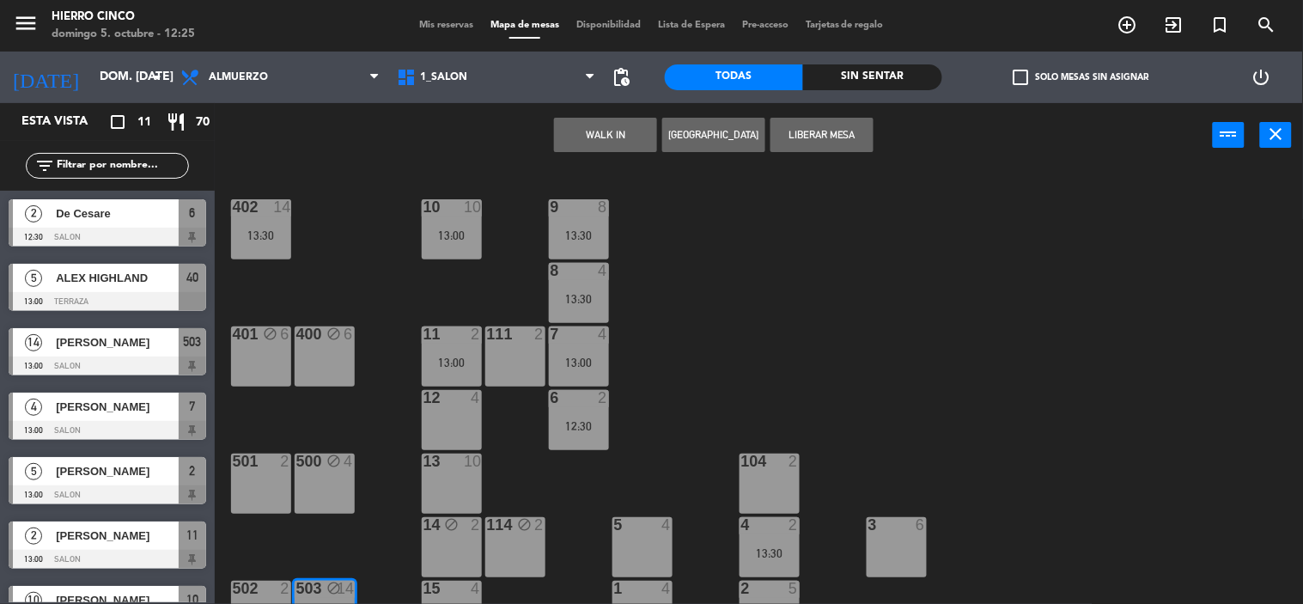
click at [598, 28] on span "Disponibilidad" at bounding box center [609, 25] width 82 height 9
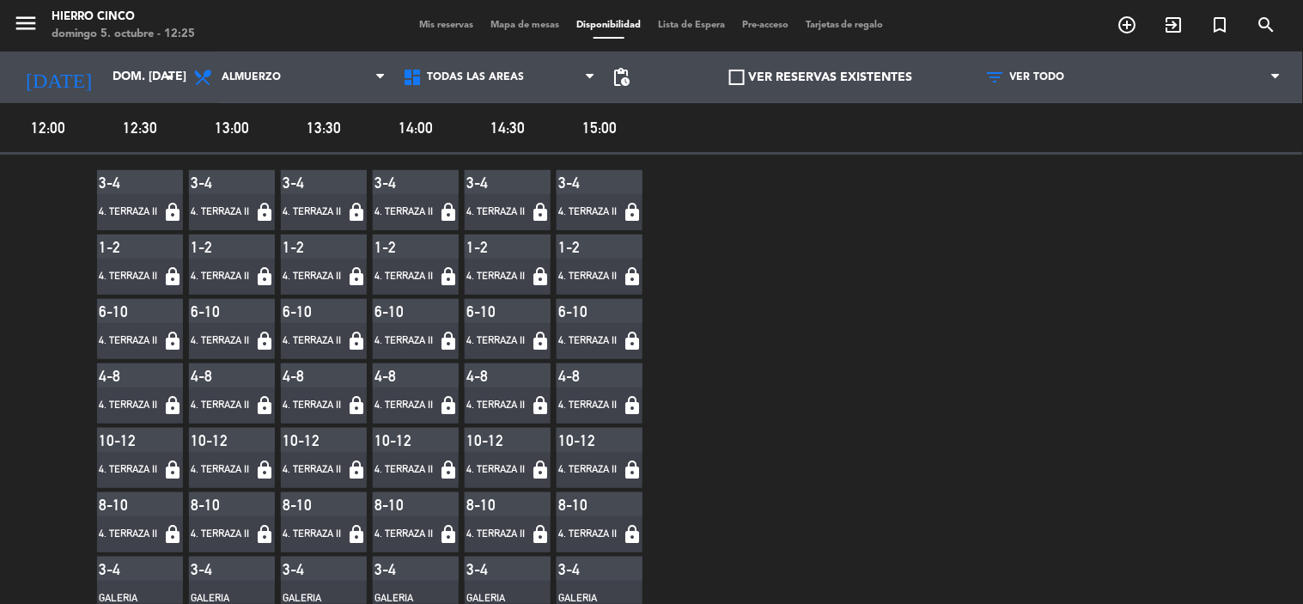
click at [429, 23] on span "Mis reservas" at bounding box center [446, 25] width 71 height 9
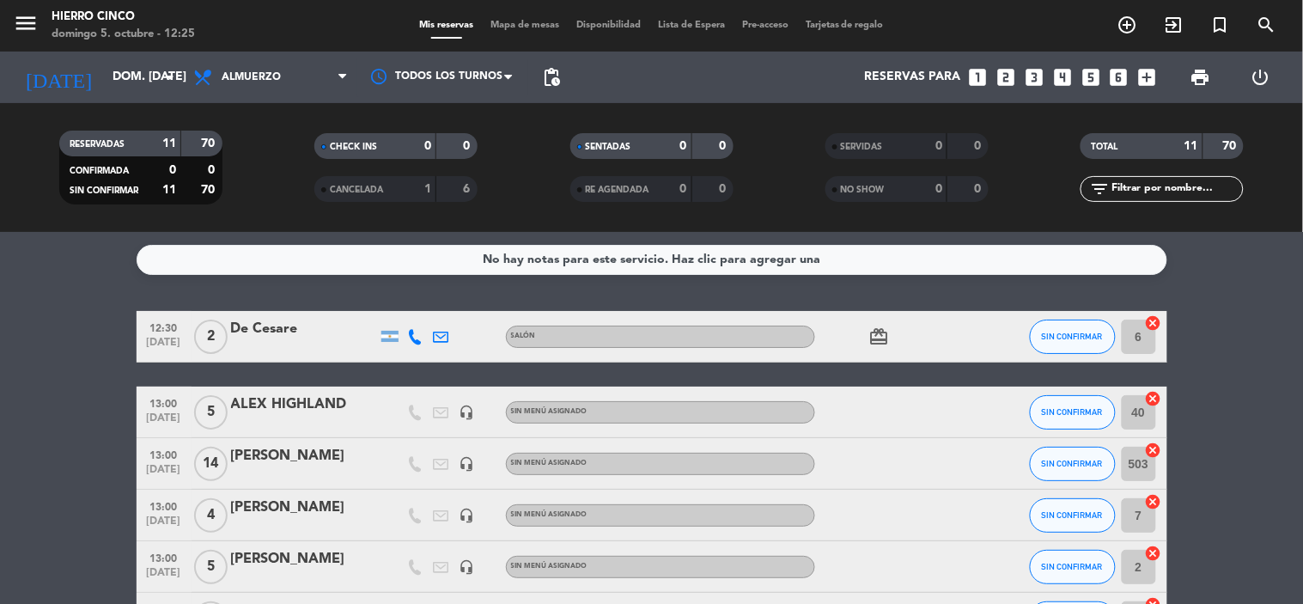
click at [533, 27] on span "Mapa de mesas" at bounding box center [525, 25] width 86 height 9
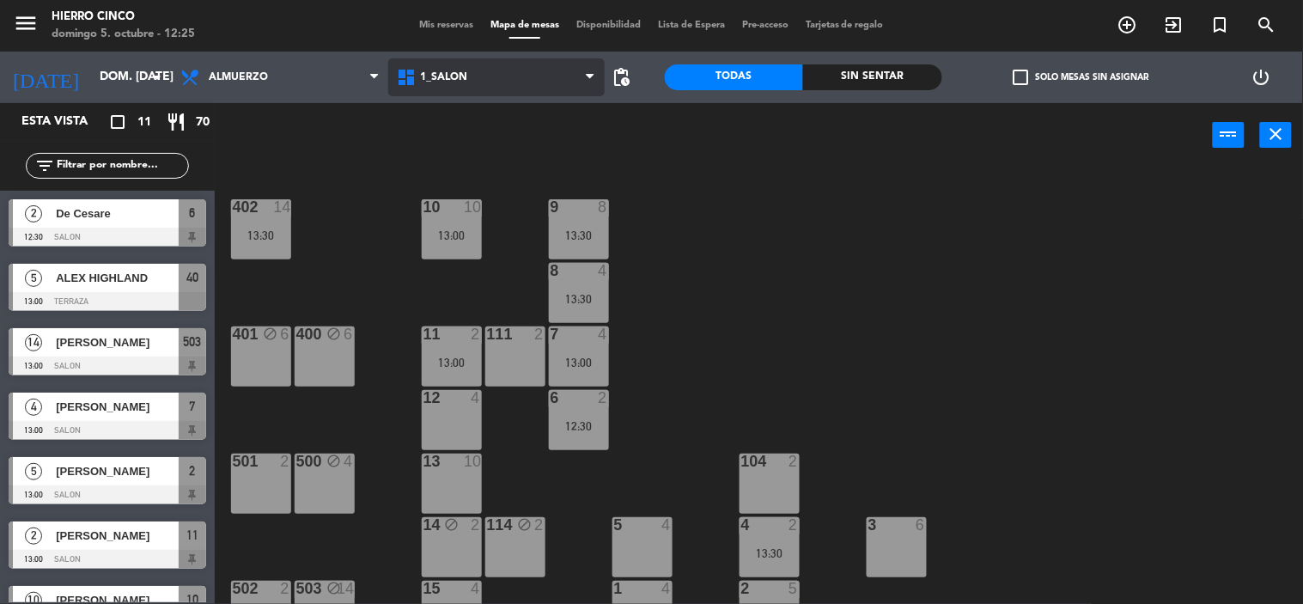
click at [518, 67] on span "1_SALON" at bounding box center [496, 77] width 216 height 38
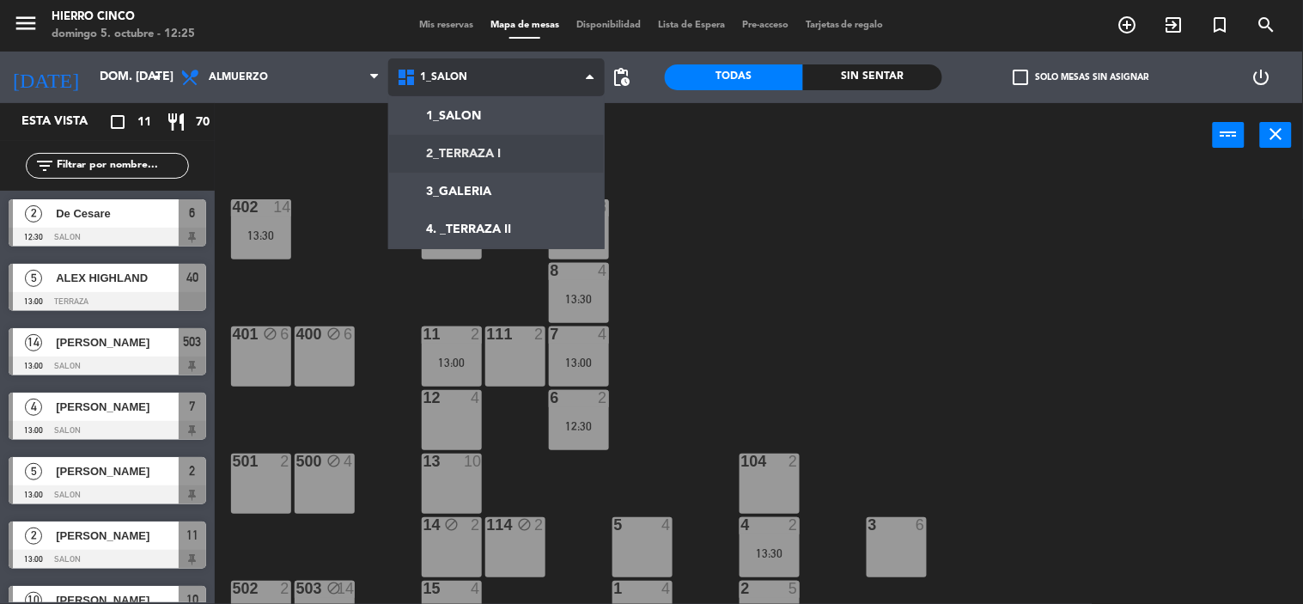
click at [495, 155] on ng-component "menu Hierro Cinco domingo 5. octubre - 12:25 Mis reservas Mapa de mesas Disponi…" at bounding box center [651, 302] width 1303 height 605
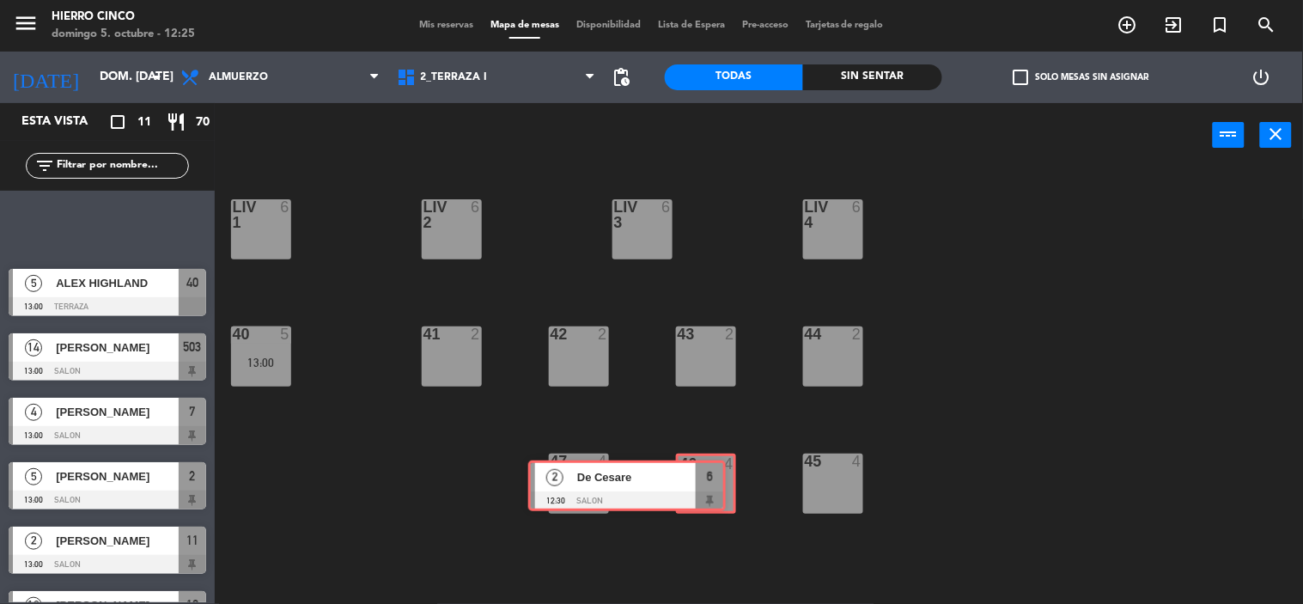
drag, startPoint x: 181, startPoint y: 225, endPoint x: 701, endPoint y: 486, distance: 581.6
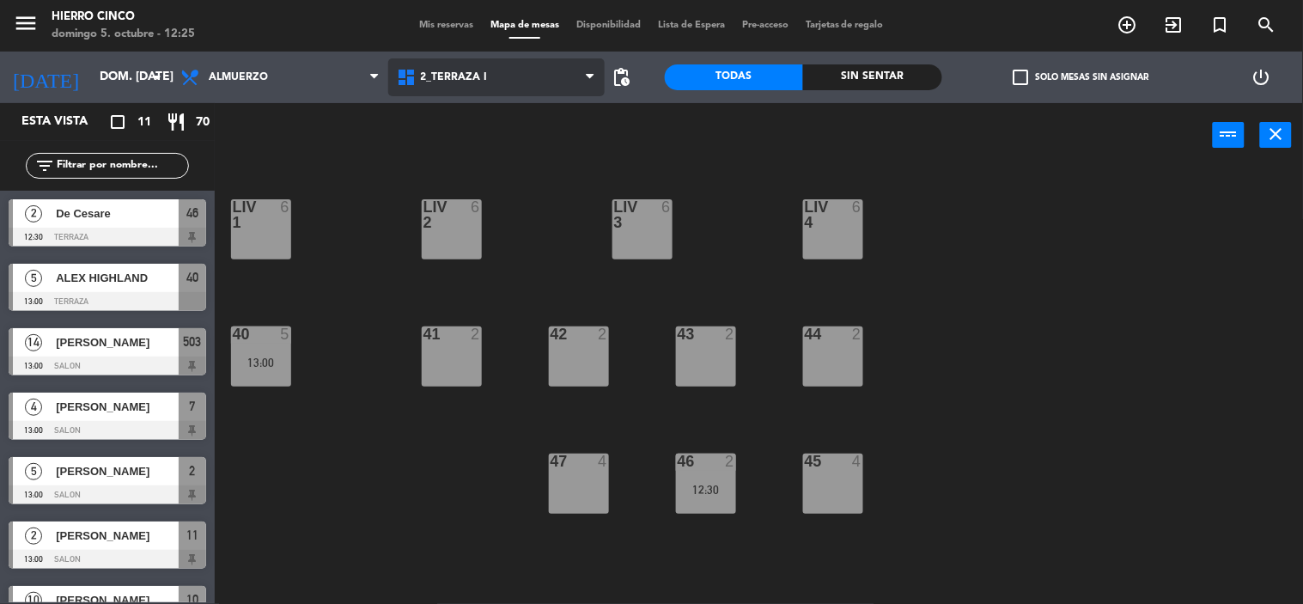
click at [441, 82] on span "2_TERRAZA I" at bounding box center [454, 77] width 67 height 12
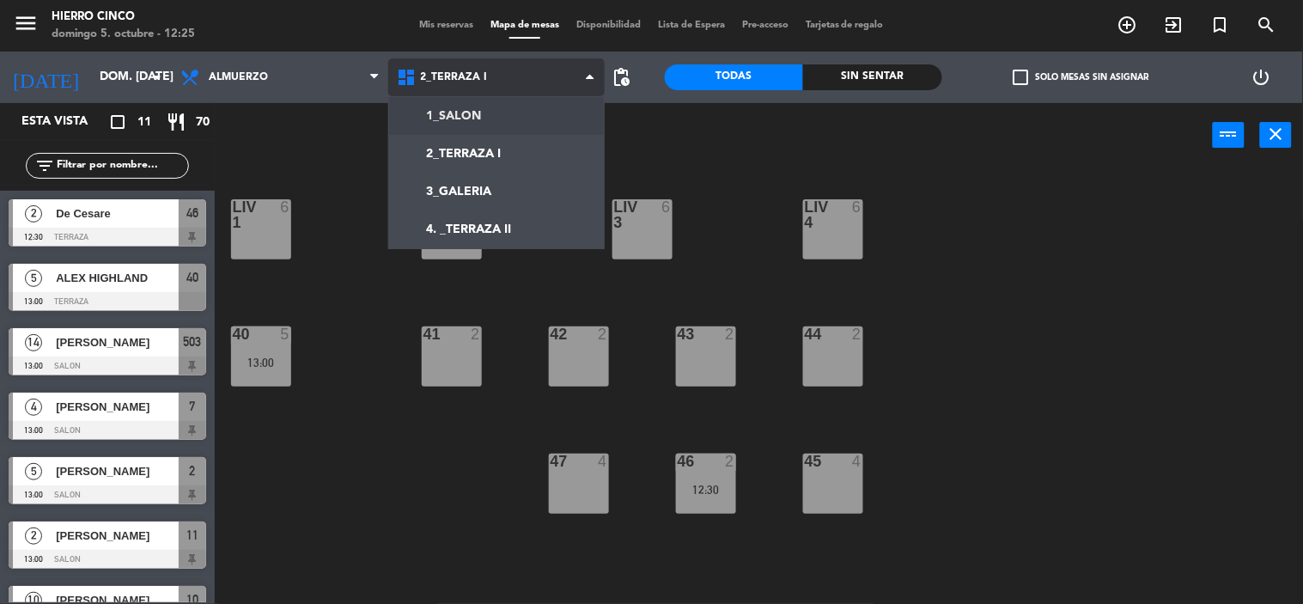
click at [475, 118] on ng-component "menu Hierro Cinco domingo 5. octubre - 12:25 Mis reservas Mapa de mesas Disponi…" at bounding box center [651, 302] width 1303 height 605
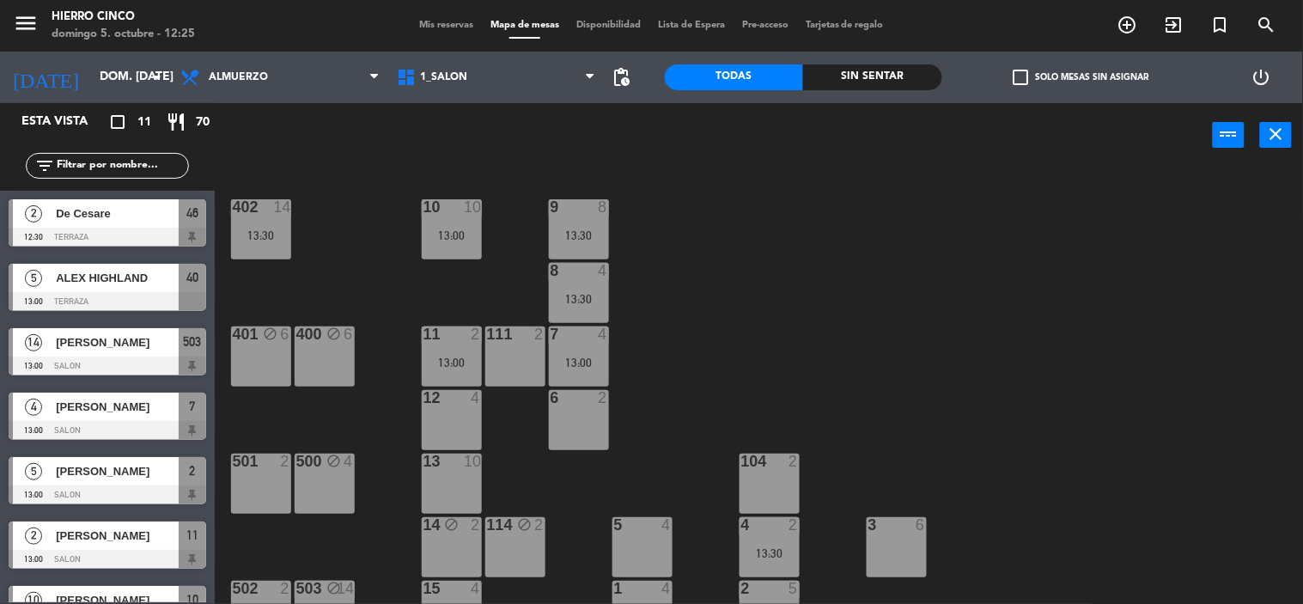
click at [570, 418] on div "6 2" at bounding box center [579, 420] width 60 height 60
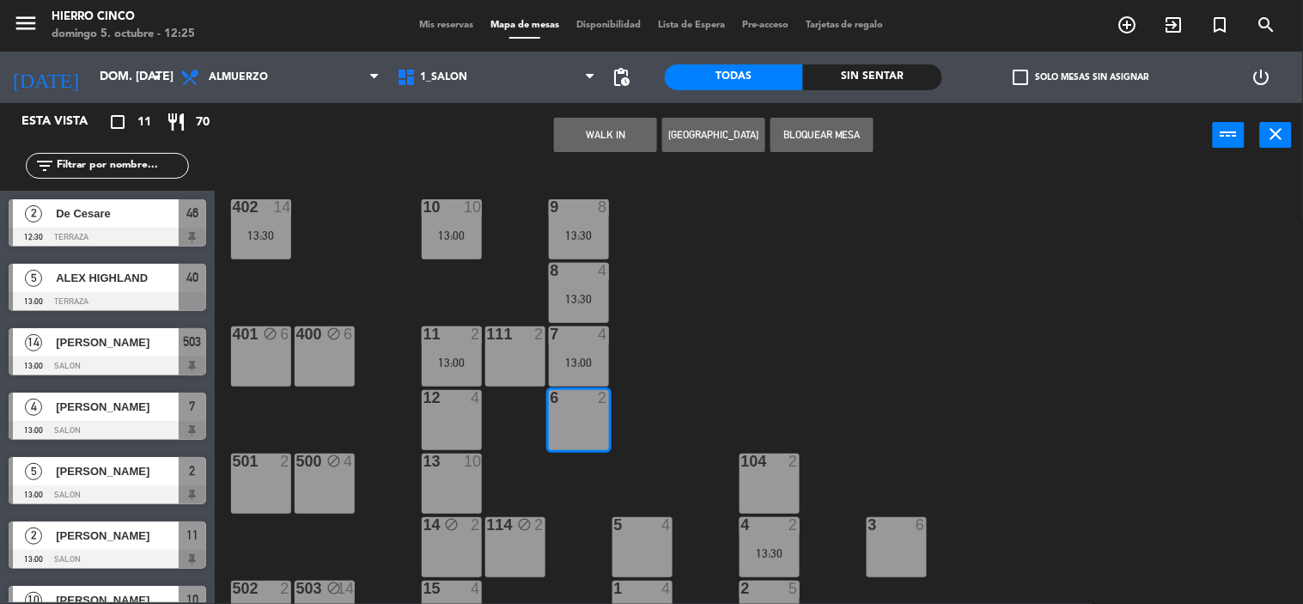
click at [710, 146] on button "[GEOGRAPHIC_DATA]" at bounding box center [713, 135] width 103 height 34
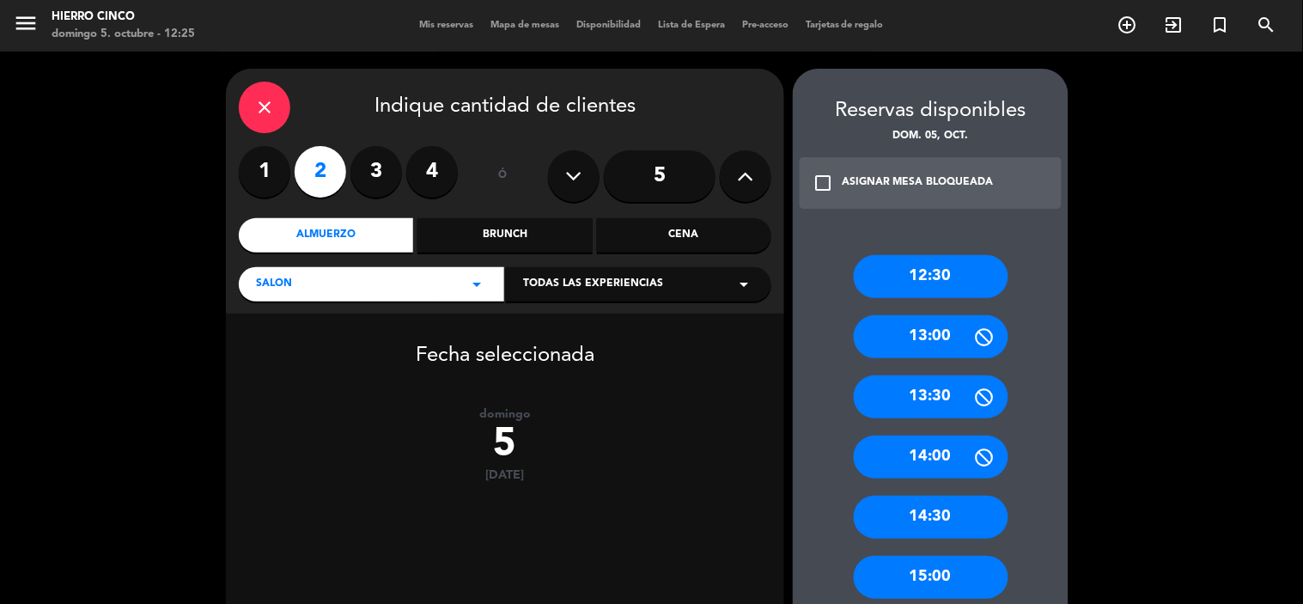
click at [917, 346] on div "13:00" at bounding box center [931, 336] width 155 height 43
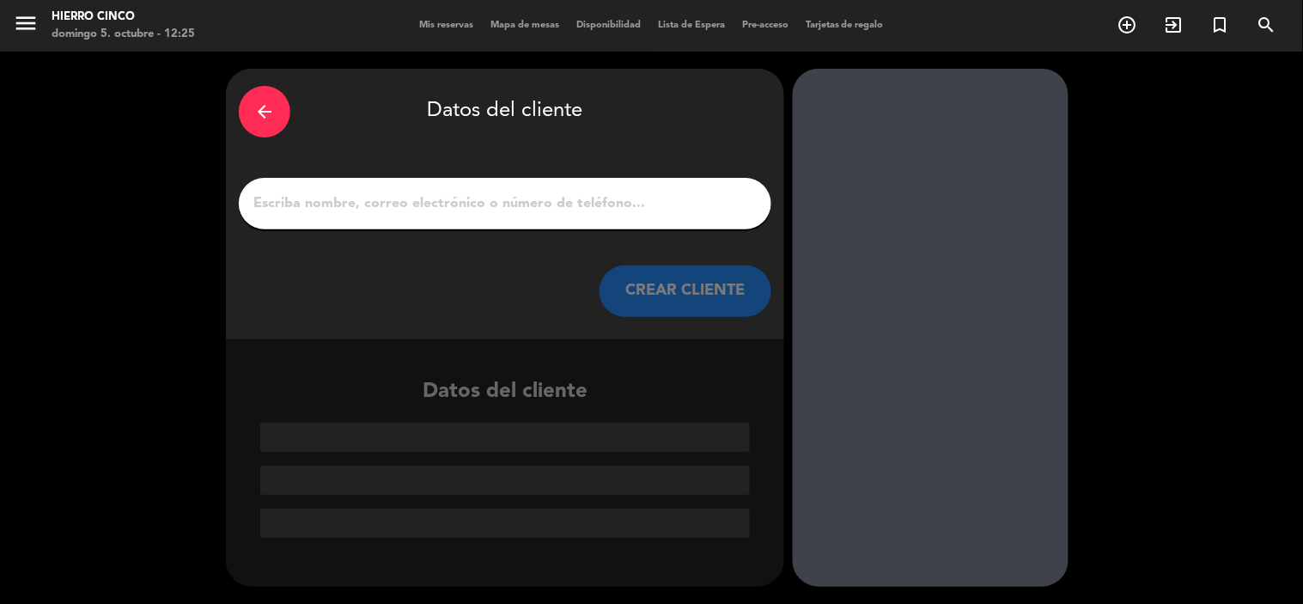
click at [356, 210] on input "1" at bounding box center [505, 204] width 507 height 24
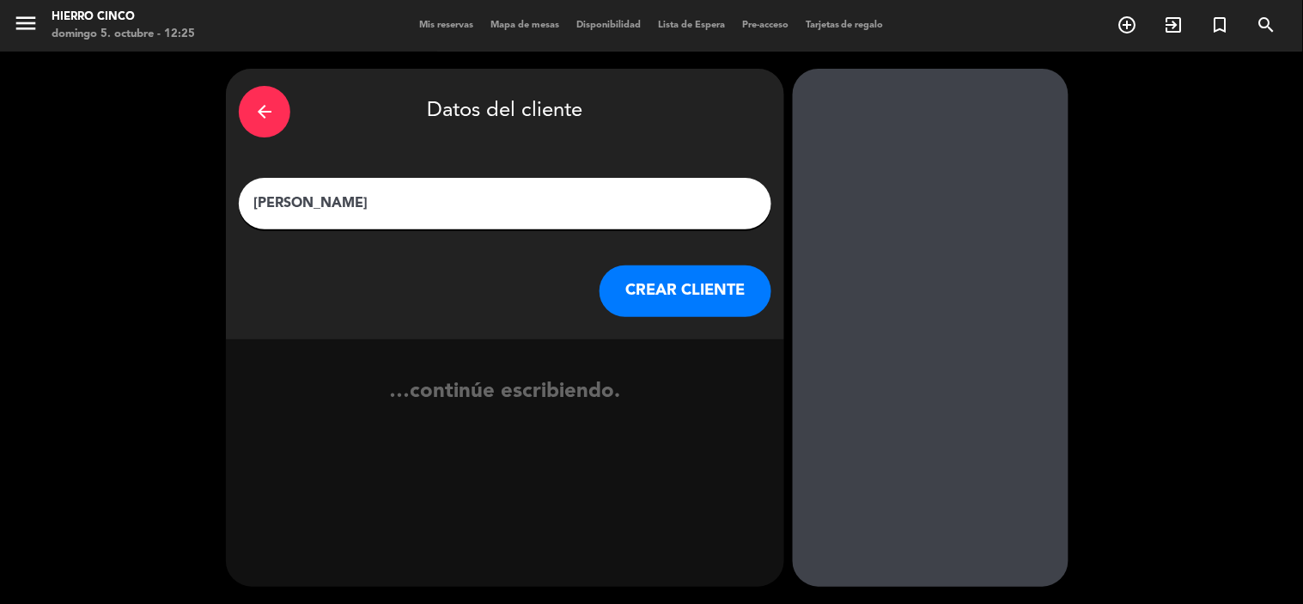
type input "[PERSON_NAME]"
click at [647, 289] on button "CREAR CLIENTE" at bounding box center [686, 291] width 172 height 52
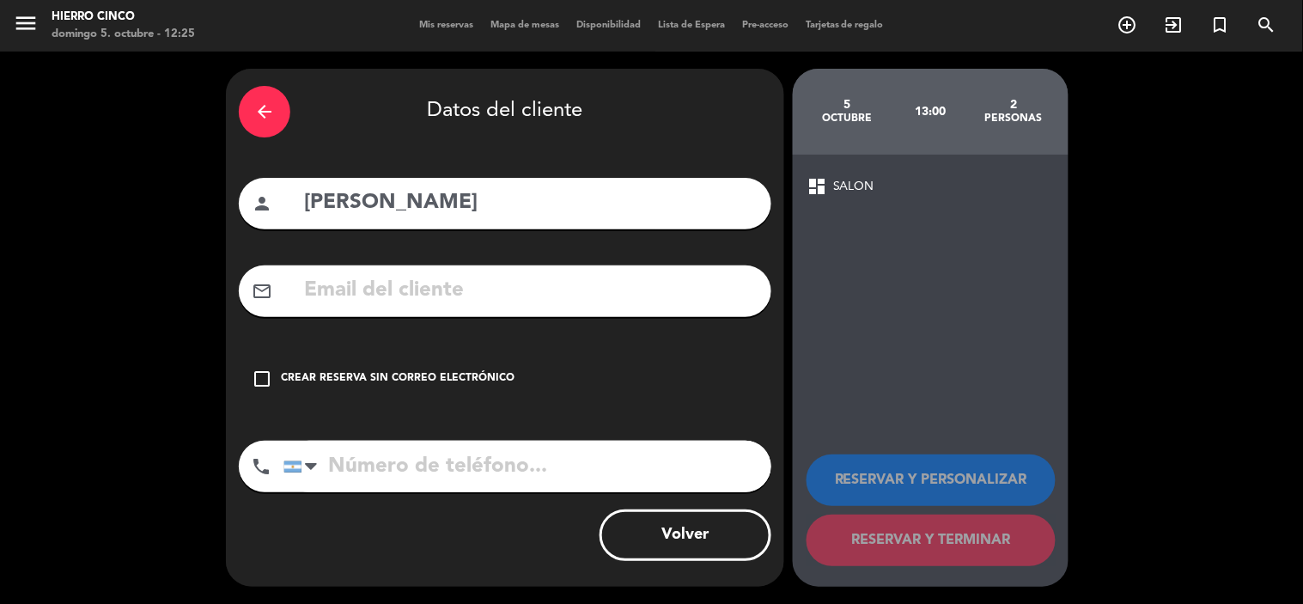
click at [264, 372] on icon "check_box_outline_blank" at bounding box center [262, 378] width 21 height 21
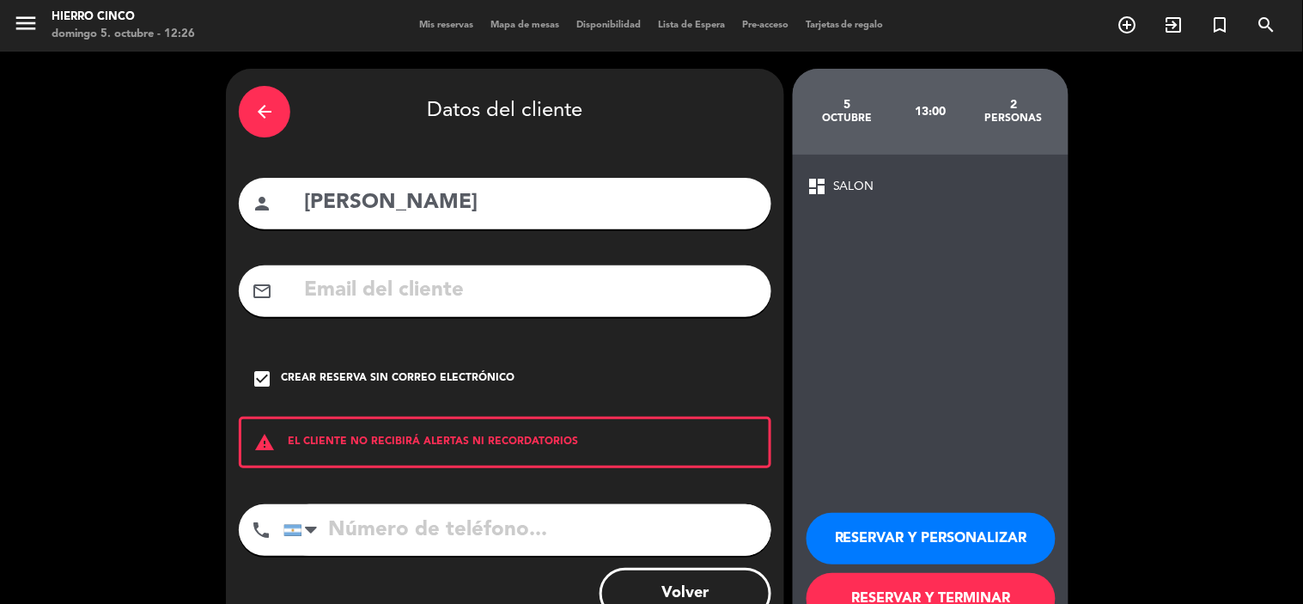
click at [908, 539] on button "RESERVAR Y PERSONALIZAR" at bounding box center [931, 539] width 249 height 52
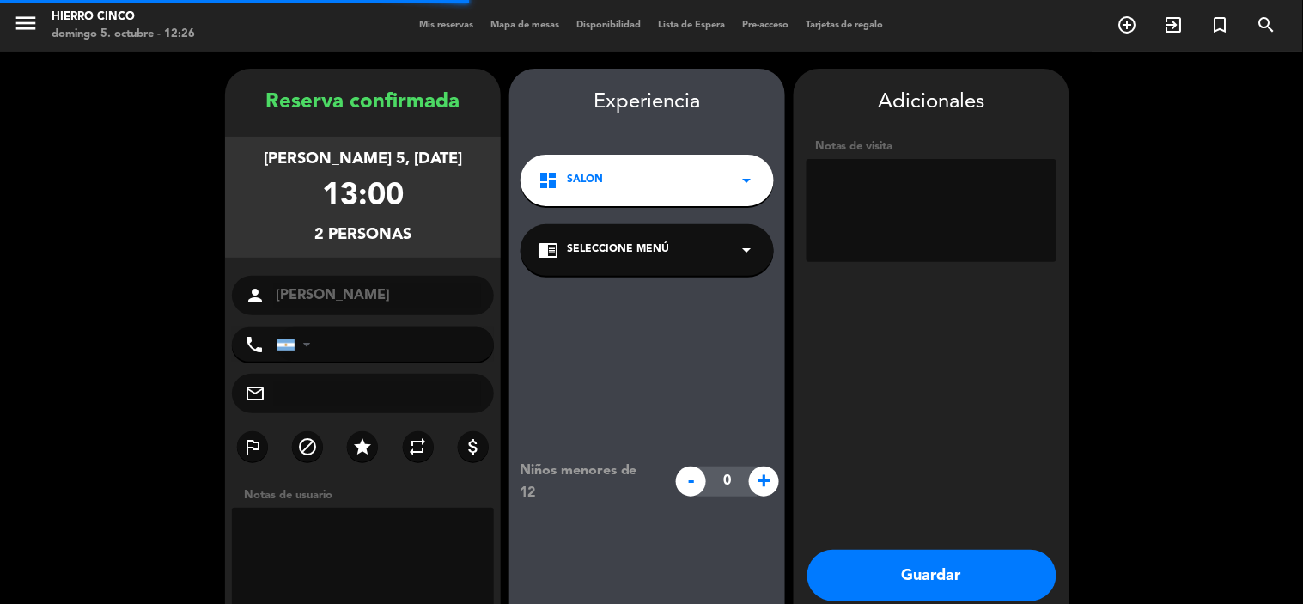
scroll to position [69, 0]
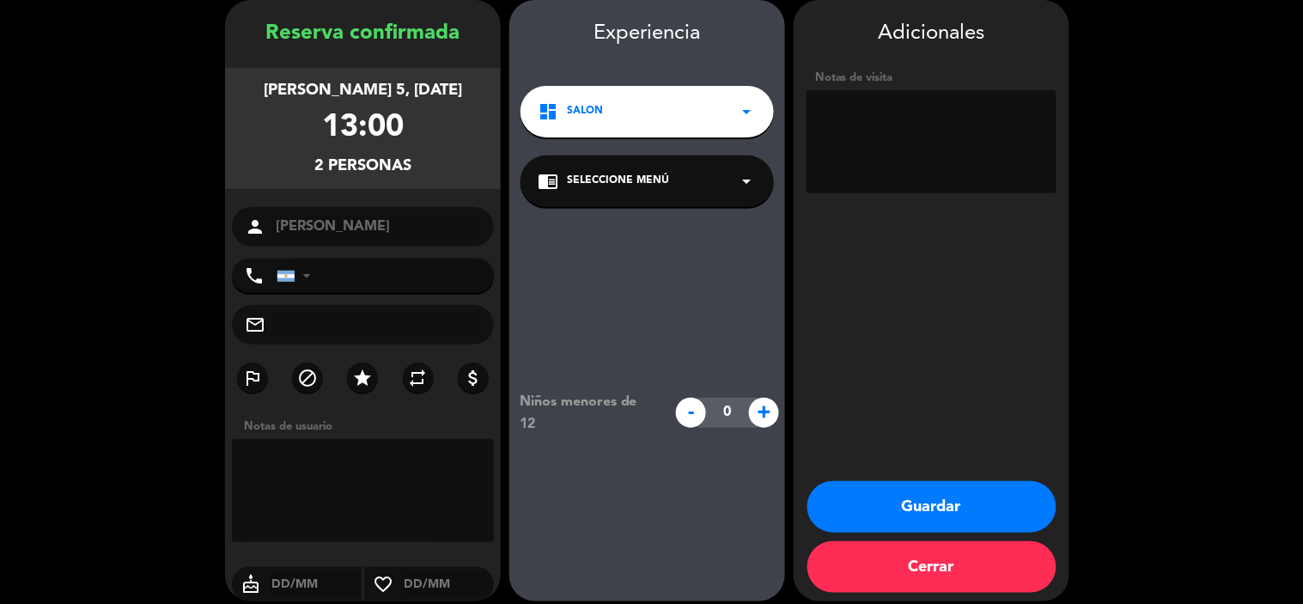
click at [906, 502] on button "Guardar" at bounding box center [931, 507] width 249 height 52
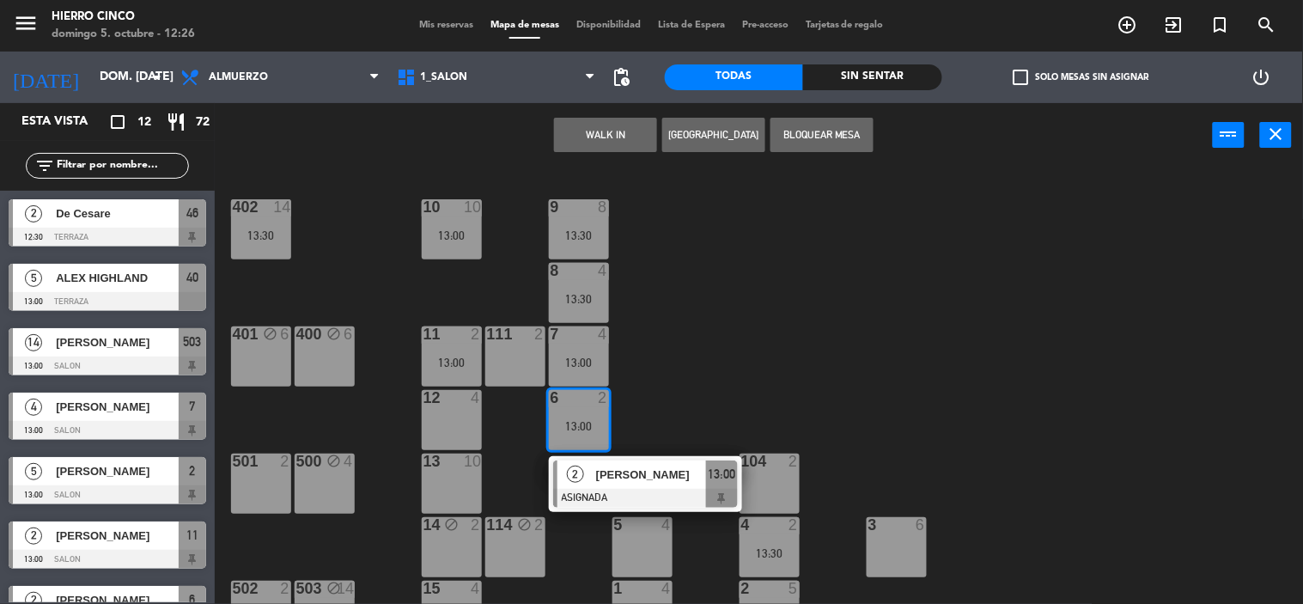
click at [432, 27] on span "Mis reservas" at bounding box center [446, 25] width 71 height 9
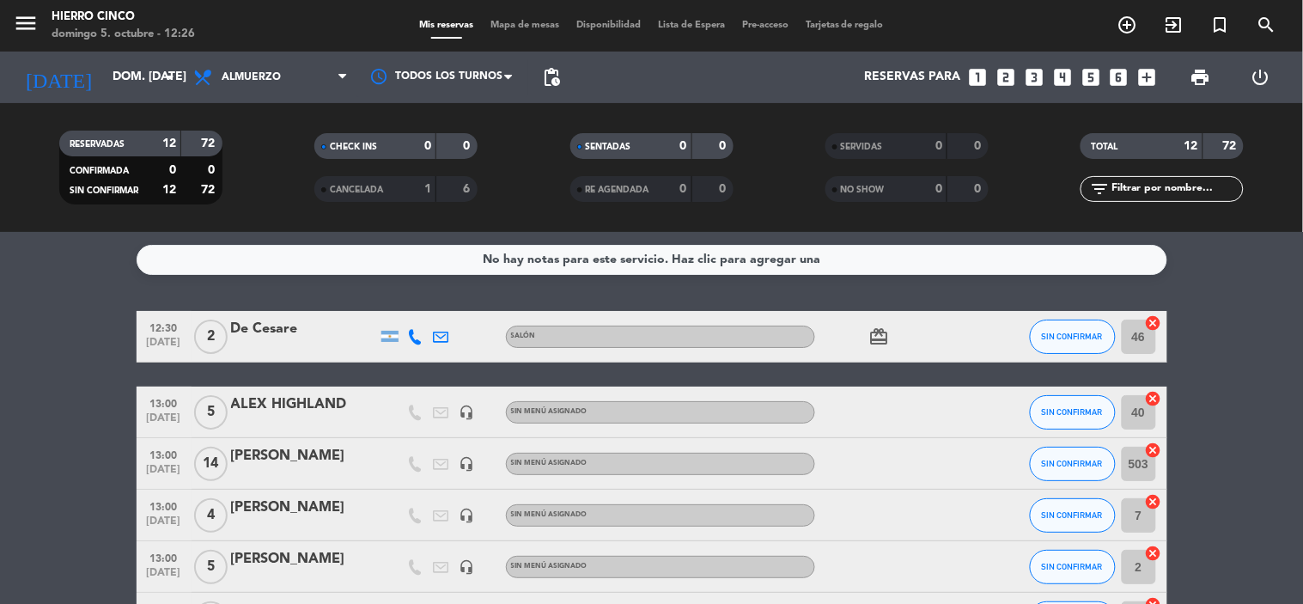
drag, startPoint x: 156, startPoint y: 448, endPoint x: 217, endPoint y: 473, distance: 65.9
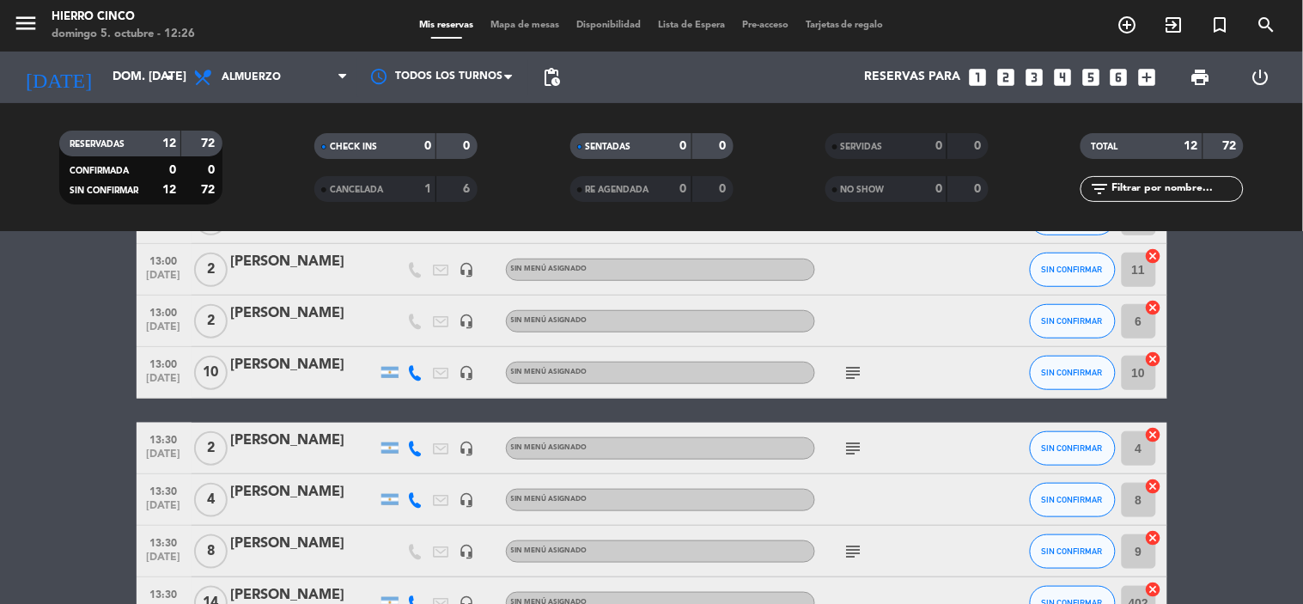
drag, startPoint x: 416, startPoint y: 444, endPoint x: 385, endPoint y: 423, distance: 37.2
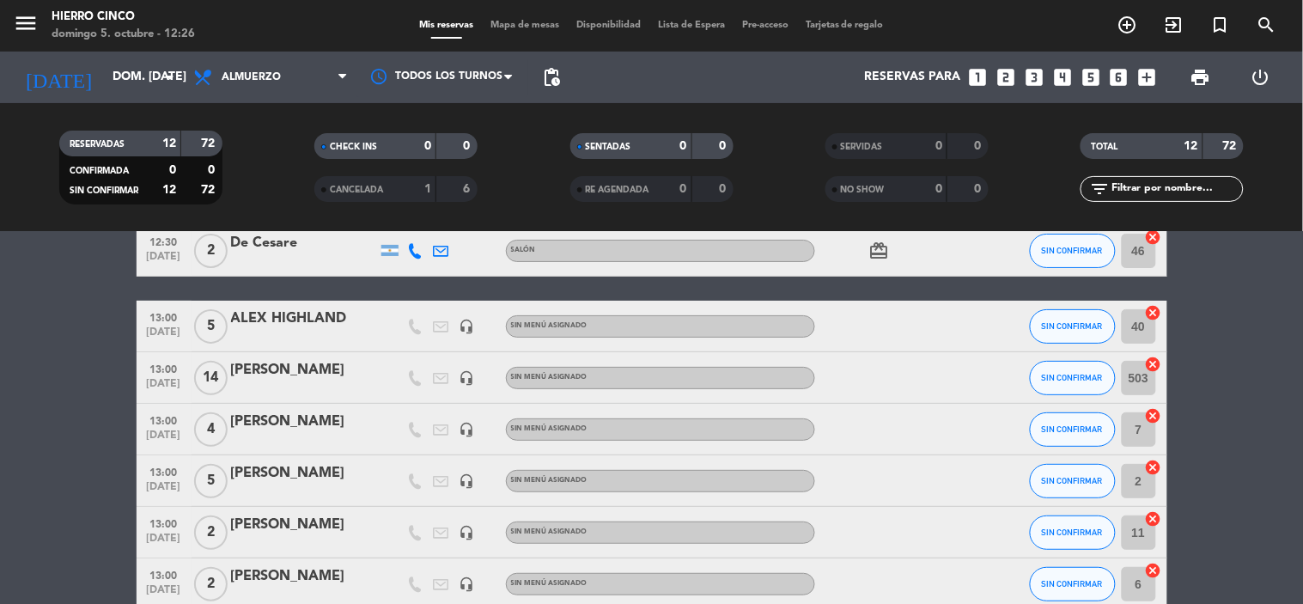
scroll to position [12, 0]
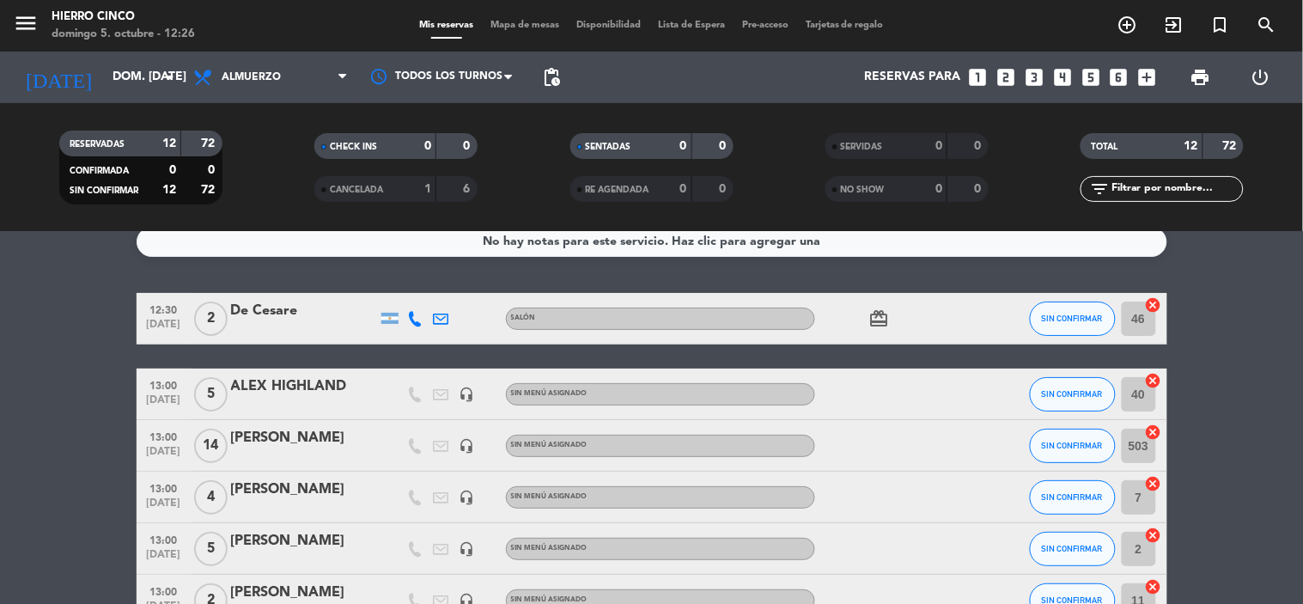
drag, startPoint x: 891, startPoint y: 329, endPoint x: 914, endPoint y: 268, distance: 65.2
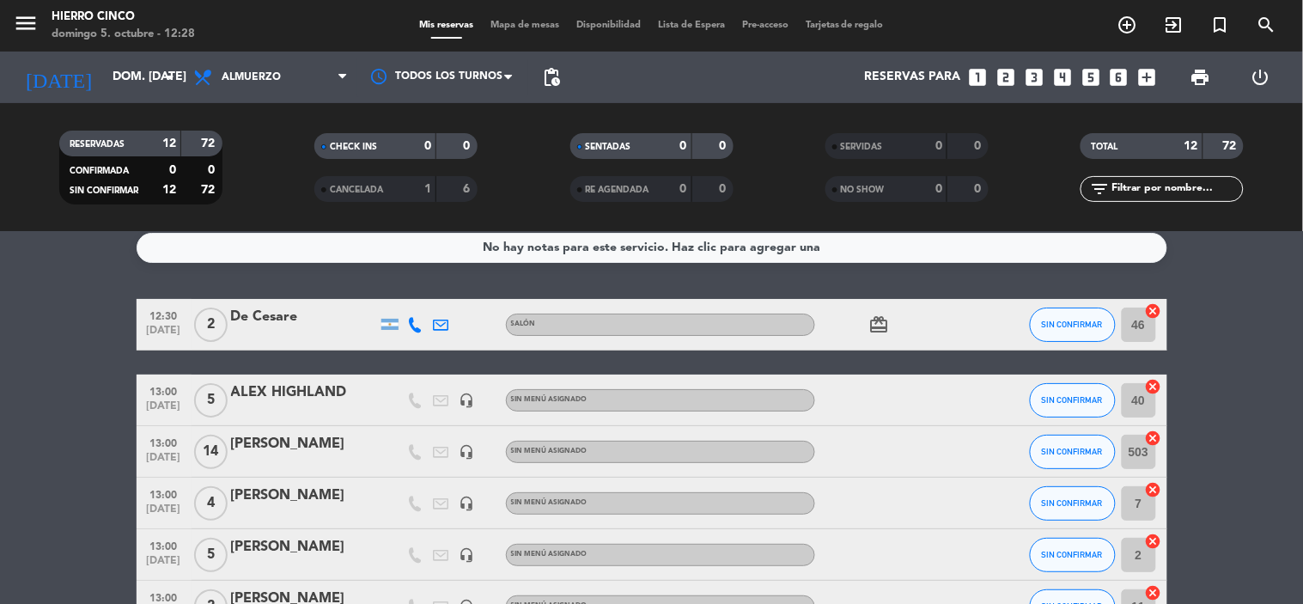
click at [533, 18] on div "Mis reservas Mapa de mesas Disponibilidad Lista de Espera Pre-acceso Tarjetas d…" at bounding box center [652, 25] width 482 height 15
click at [522, 24] on span "Mapa de mesas" at bounding box center [525, 25] width 86 height 9
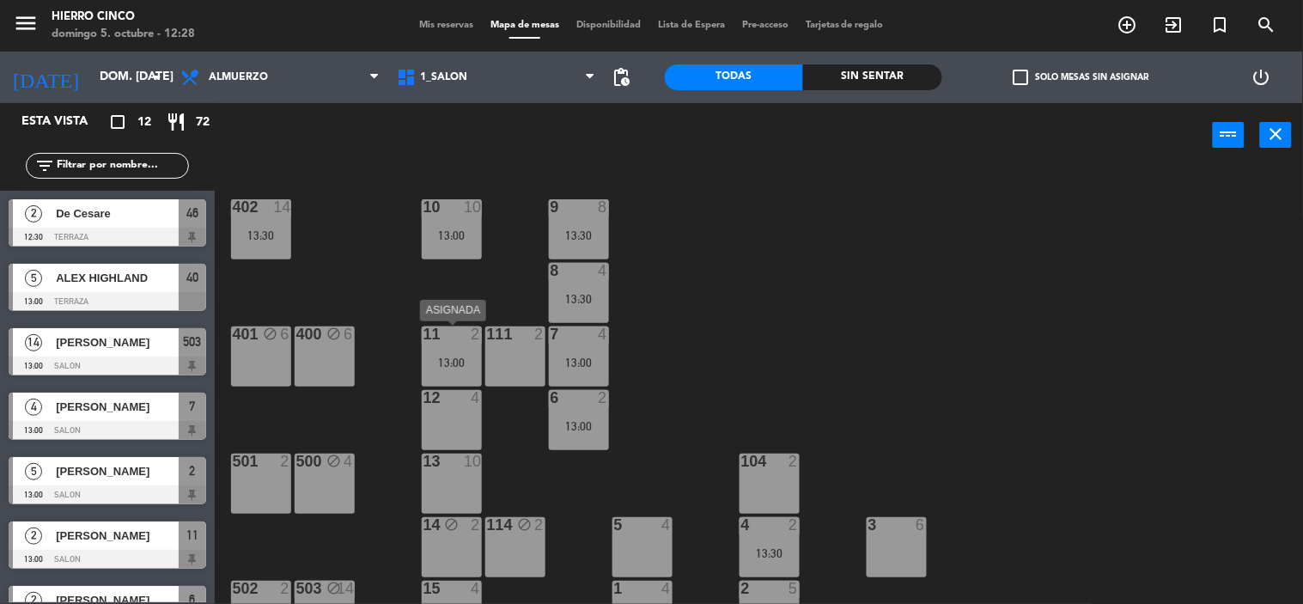
click at [443, 342] on div "11 2" at bounding box center [452, 334] width 60 height 17
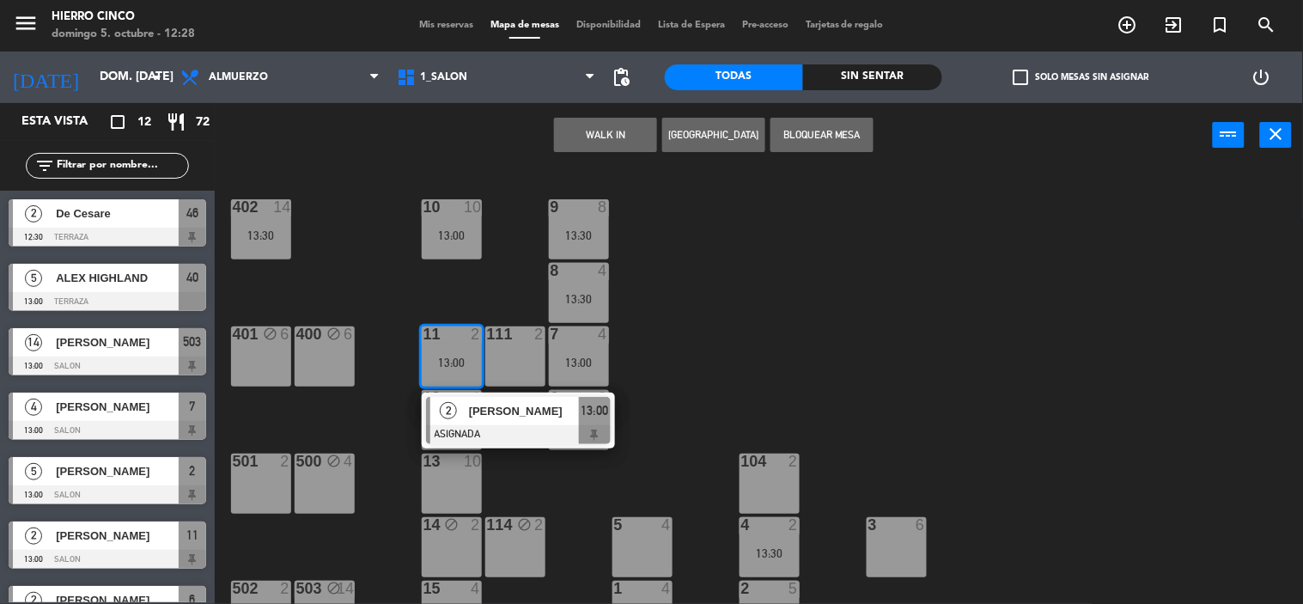
click at [433, 280] on div "402 14 13:30 9 8 13:30 10 10 13:00 8 4 13:30 401 block 6 400 block 6 7 4 13:00 …" at bounding box center [765, 386] width 1075 height 436
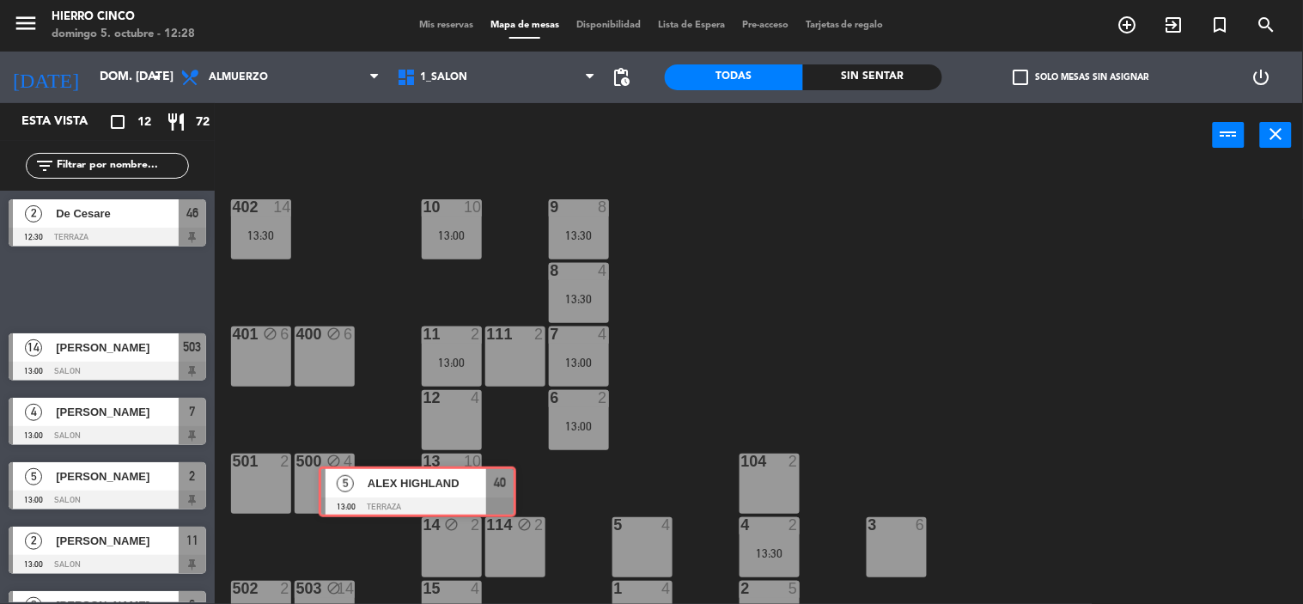
drag, startPoint x: 147, startPoint y: 297, endPoint x: 414, endPoint y: 490, distance: 329.2
click at [414, 490] on div "Esta vista crop_square 12 restaurant 72 filter_list 2 De Cesare 12:30 TERRAZA 4…" at bounding box center [651, 354] width 1303 height 502
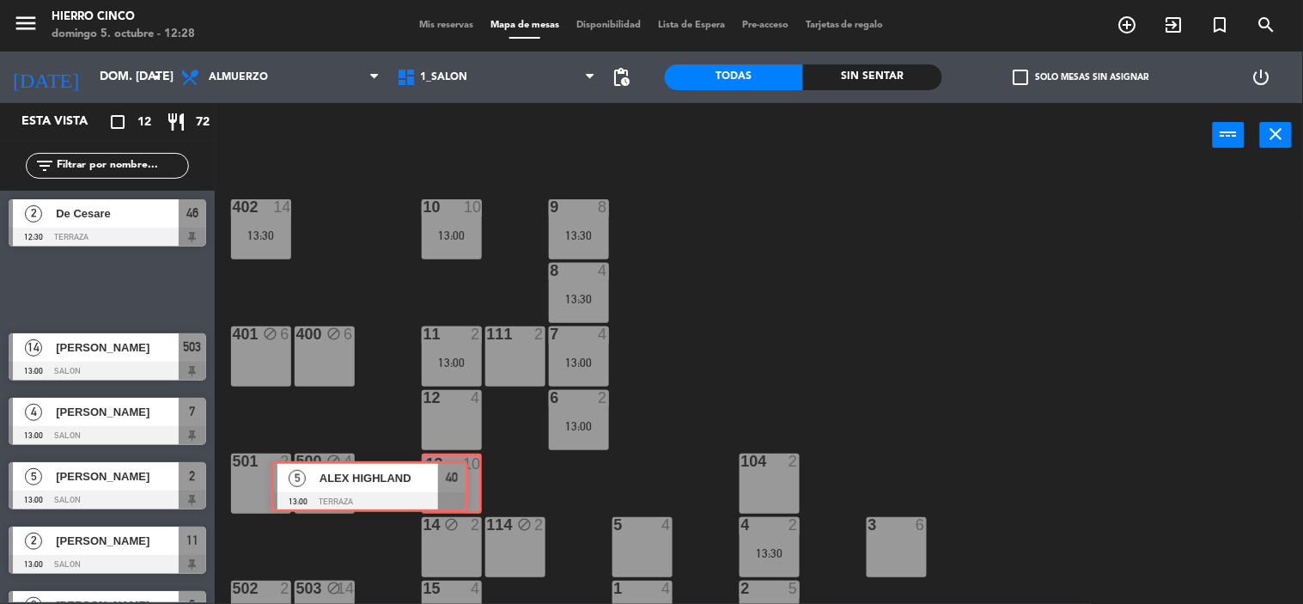
drag, startPoint x: 228, startPoint y: 304, endPoint x: 458, endPoint y: 481, distance: 289.7
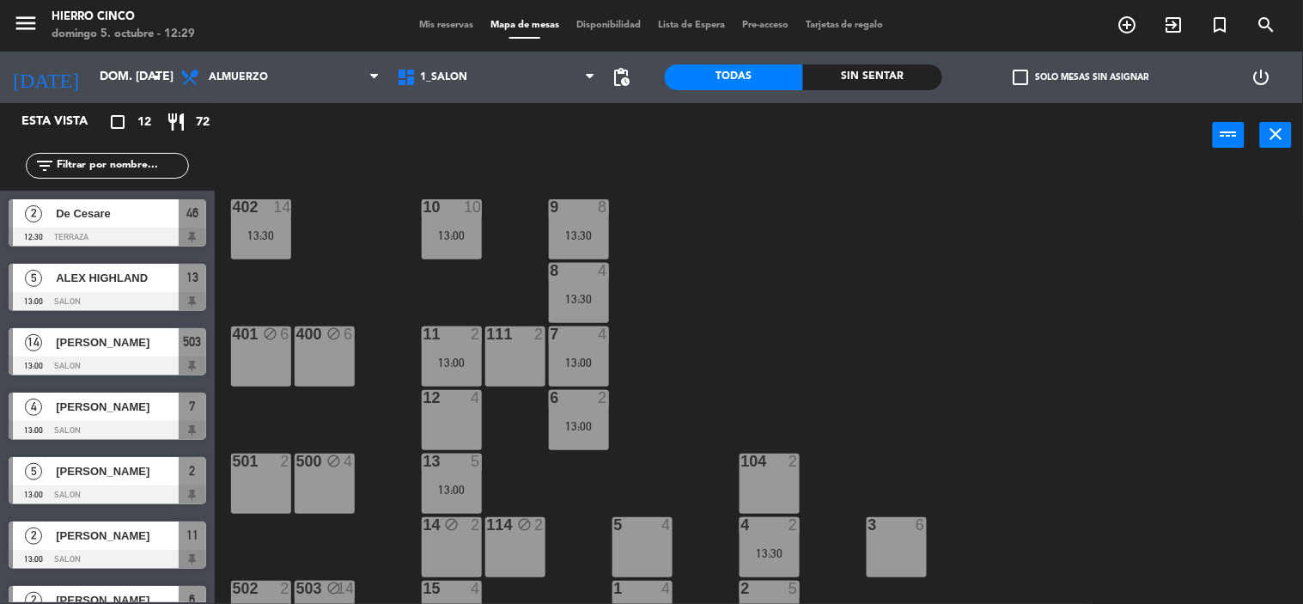
scroll to position [35, 0]
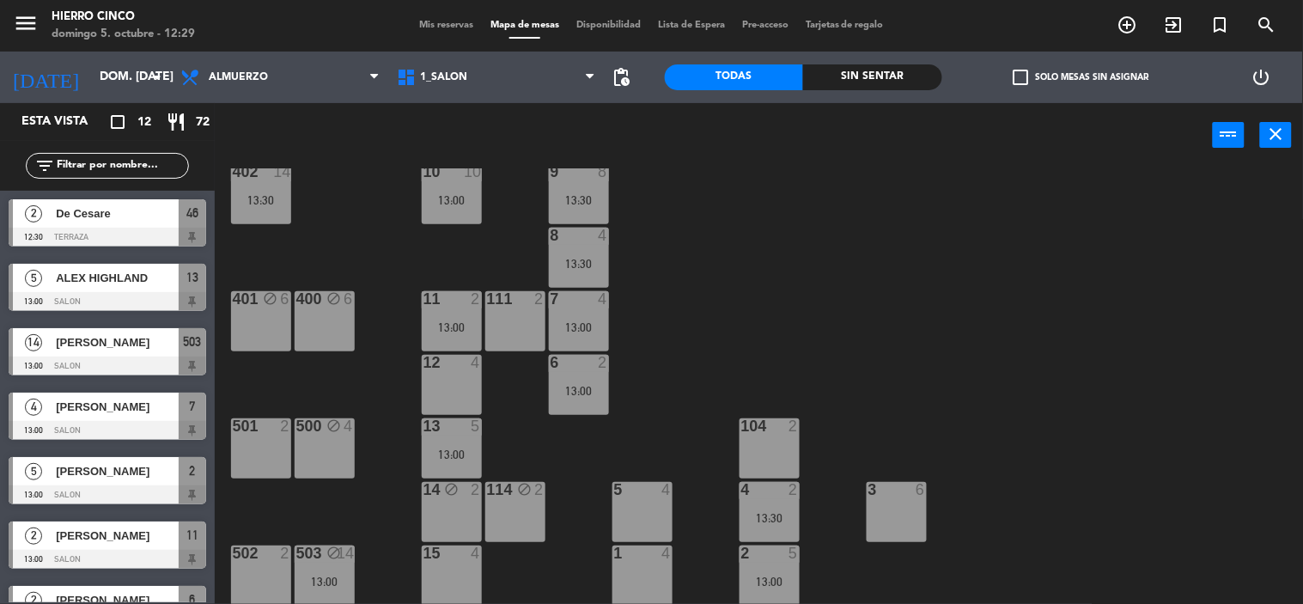
click at [275, 564] on div "502 2" at bounding box center [261, 575] width 60 height 60
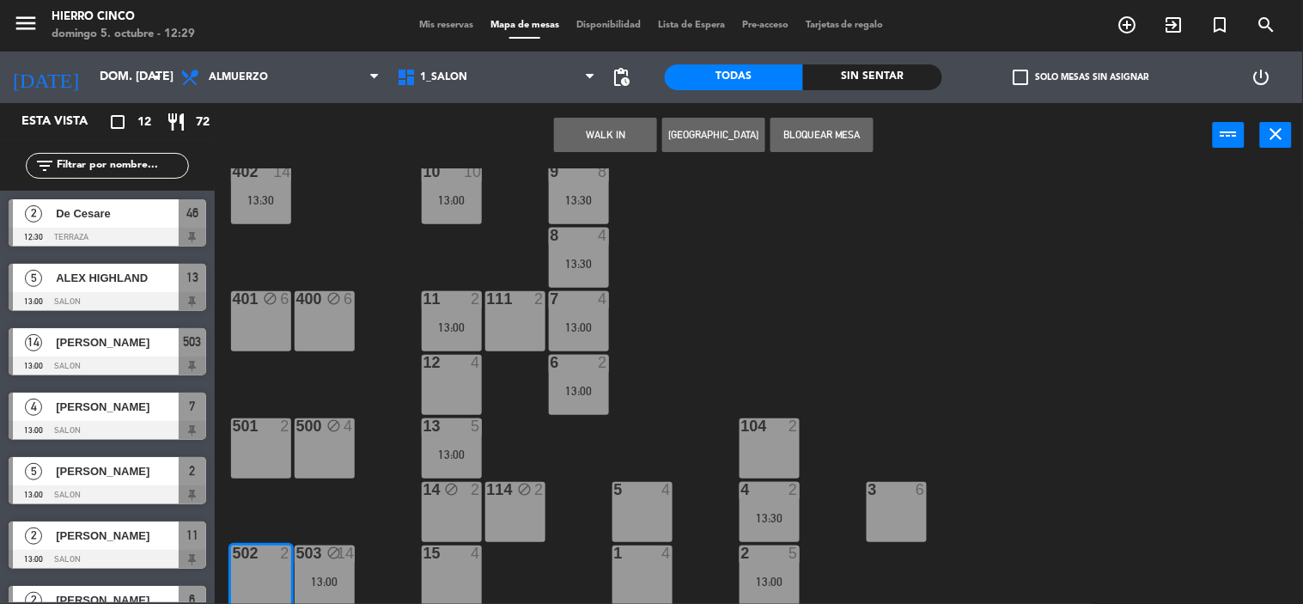
click at [255, 448] on div "501 2" at bounding box center [261, 448] width 60 height 60
click at [791, 141] on button "Bloquear Mesa" at bounding box center [821, 135] width 103 height 34
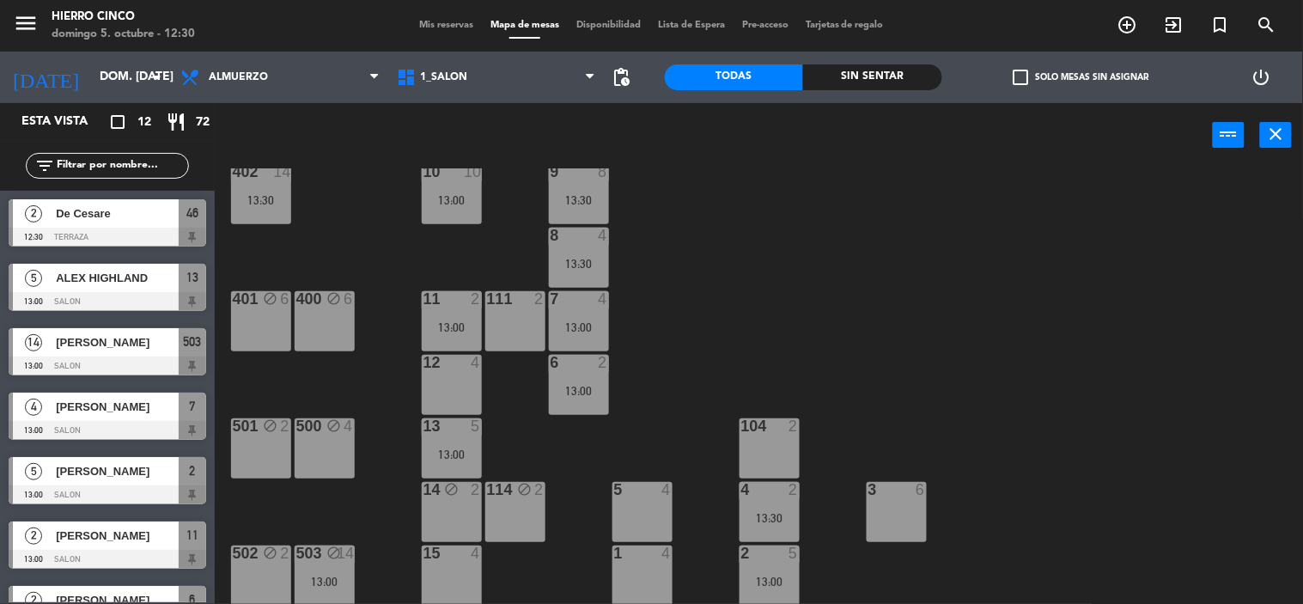
drag, startPoint x: 161, startPoint y: 496, endPoint x: 157, endPoint y: 504, distance: 9.6
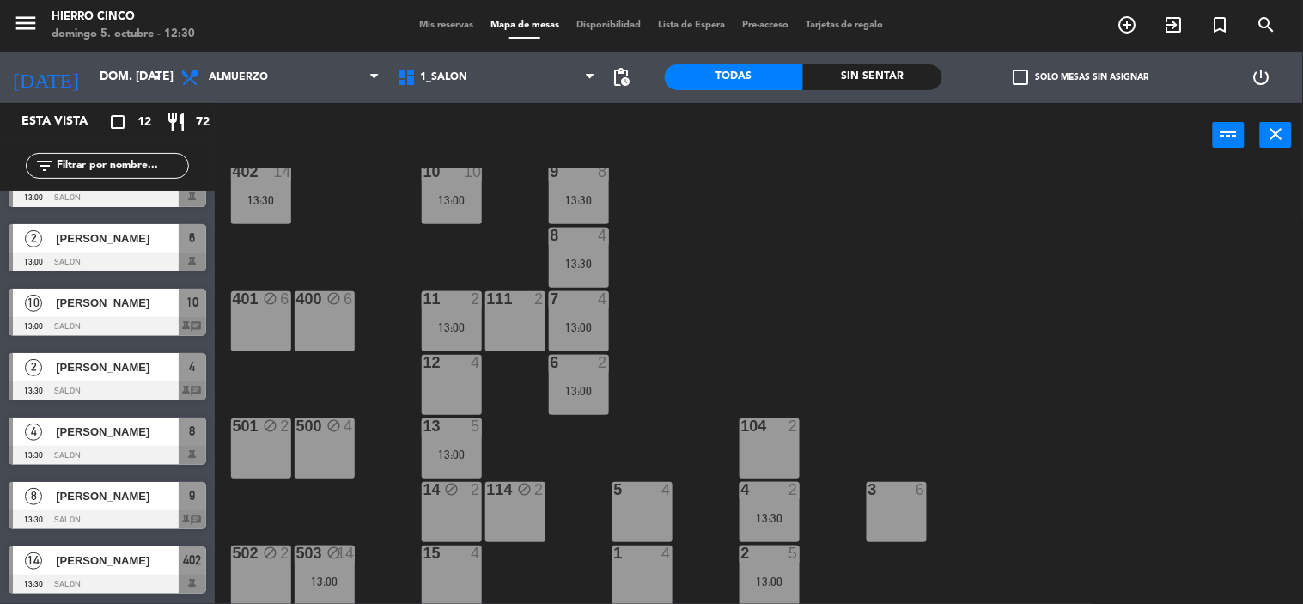
scroll to position [0, 0]
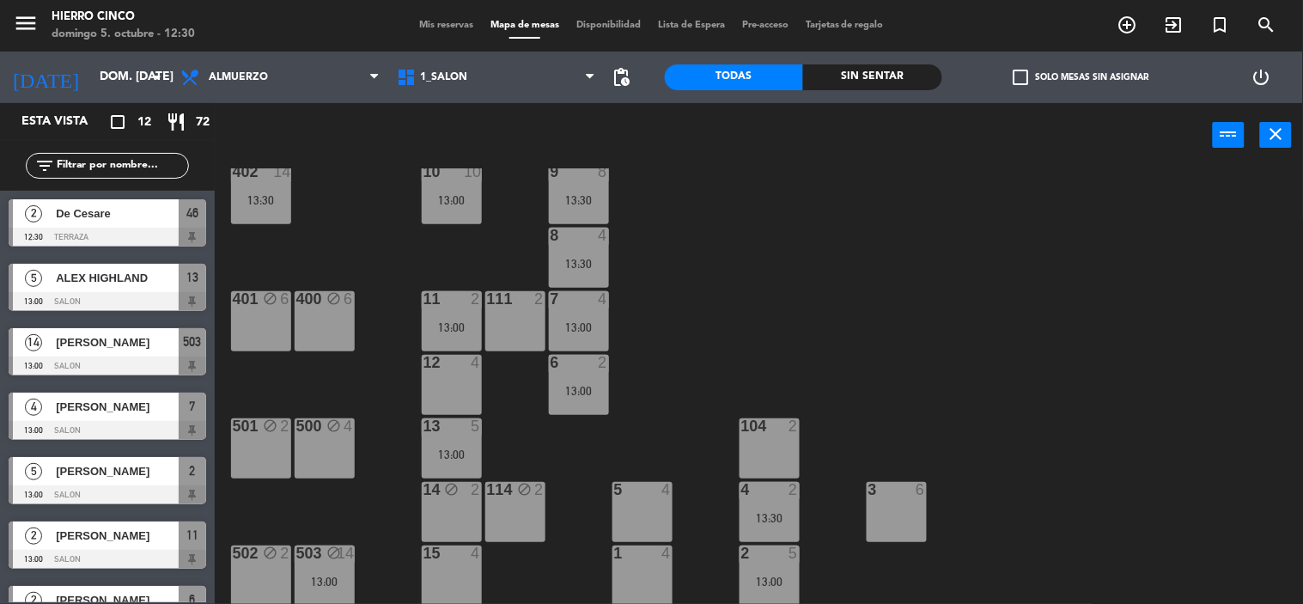
click at [427, 21] on span "Mis reservas" at bounding box center [446, 25] width 71 height 9
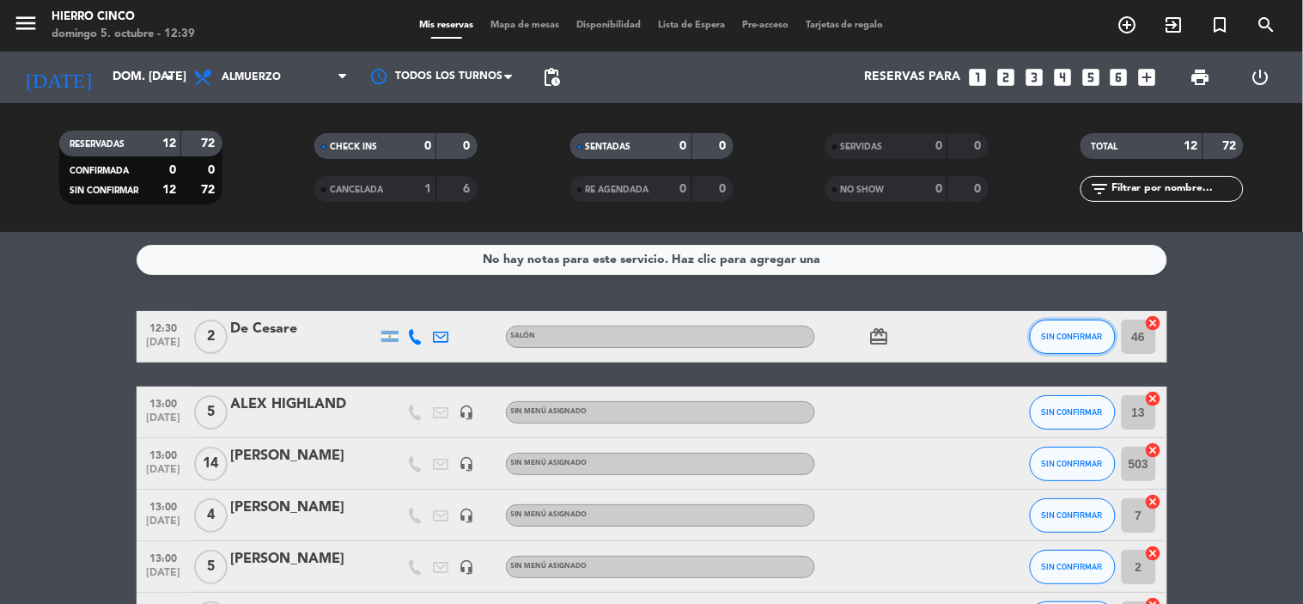
click at [1083, 326] on button "SIN CONFIRMAR" at bounding box center [1073, 337] width 86 height 34
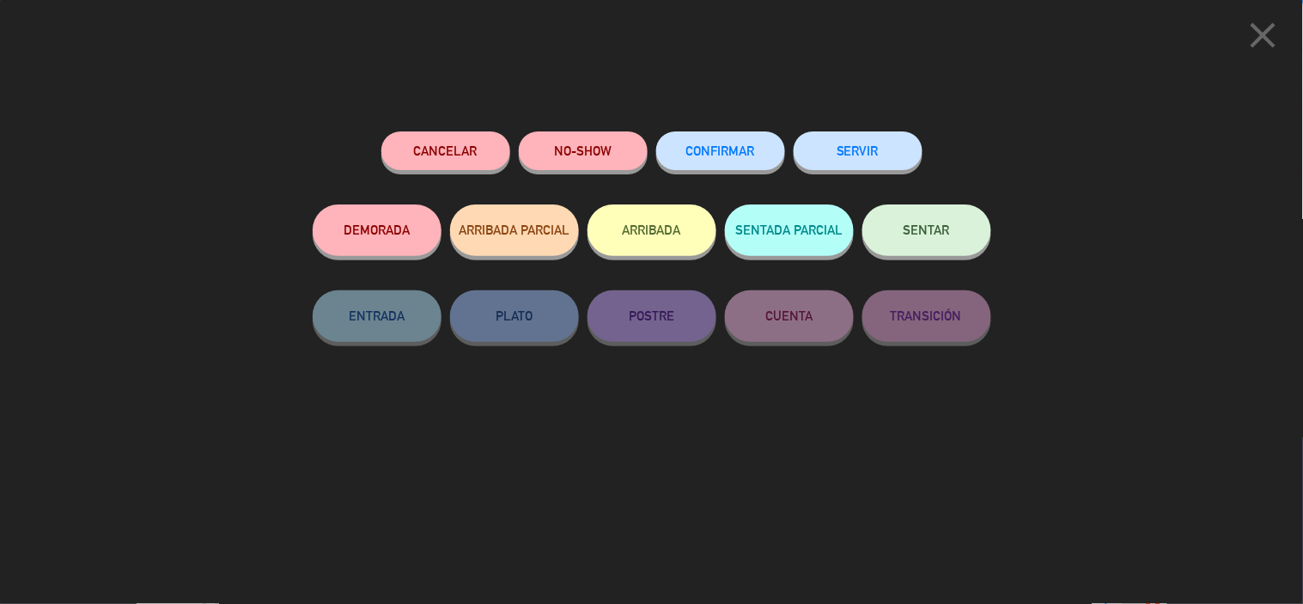
click at [613, 228] on button "ARRIBADA" at bounding box center [652, 230] width 129 height 52
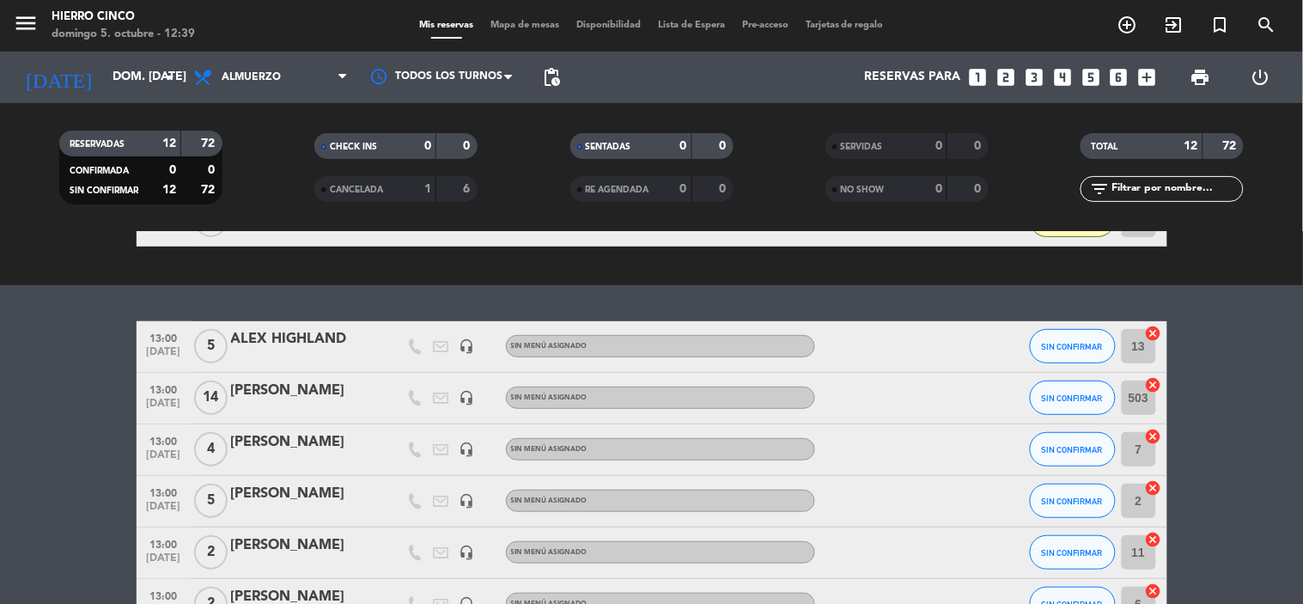
drag, startPoint x: 615, startPoint y: 469, endPoint x: 606, endPoint y: 526, distance: 57.3
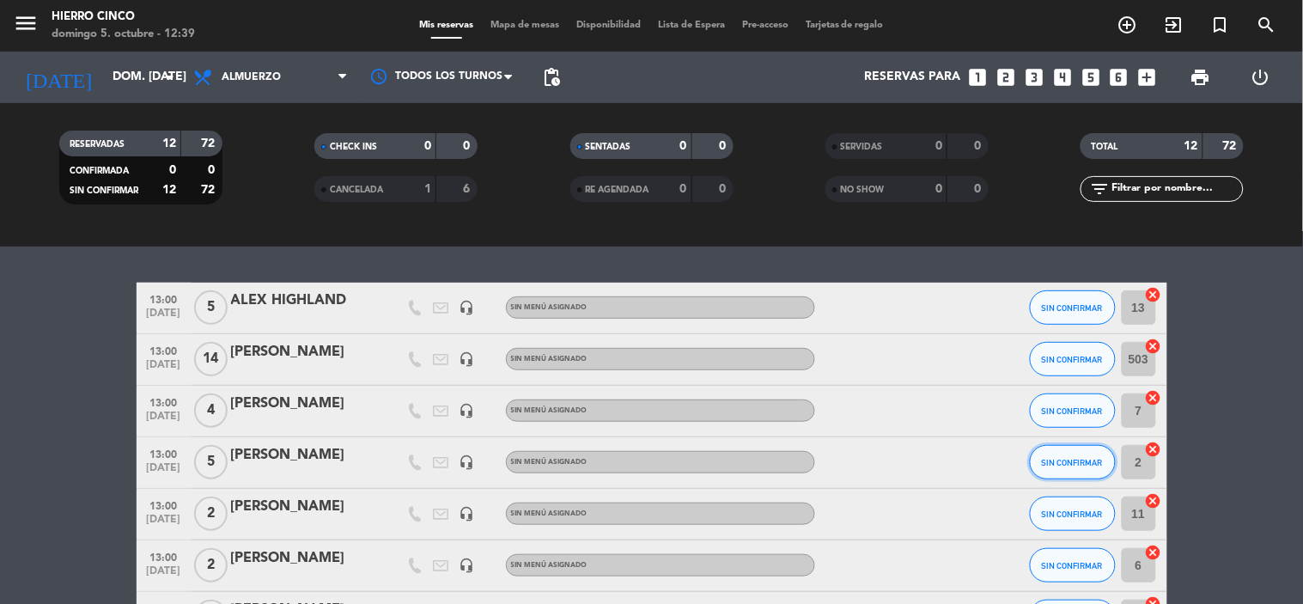
click at [1055, 466] on button "SIN CONFIRMAR" at bounding box center [1073, 462] width 86 height 34
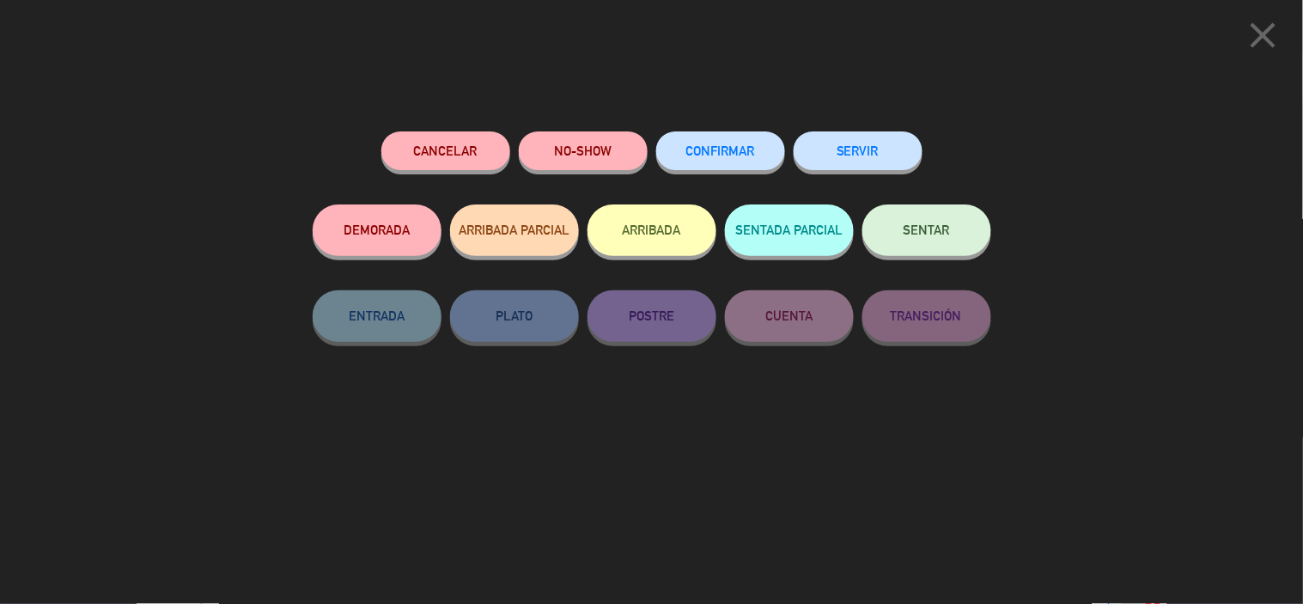
click at [666, 217] on button "ARRIBADA" at bounding box center [652, 230] width 129 height 52
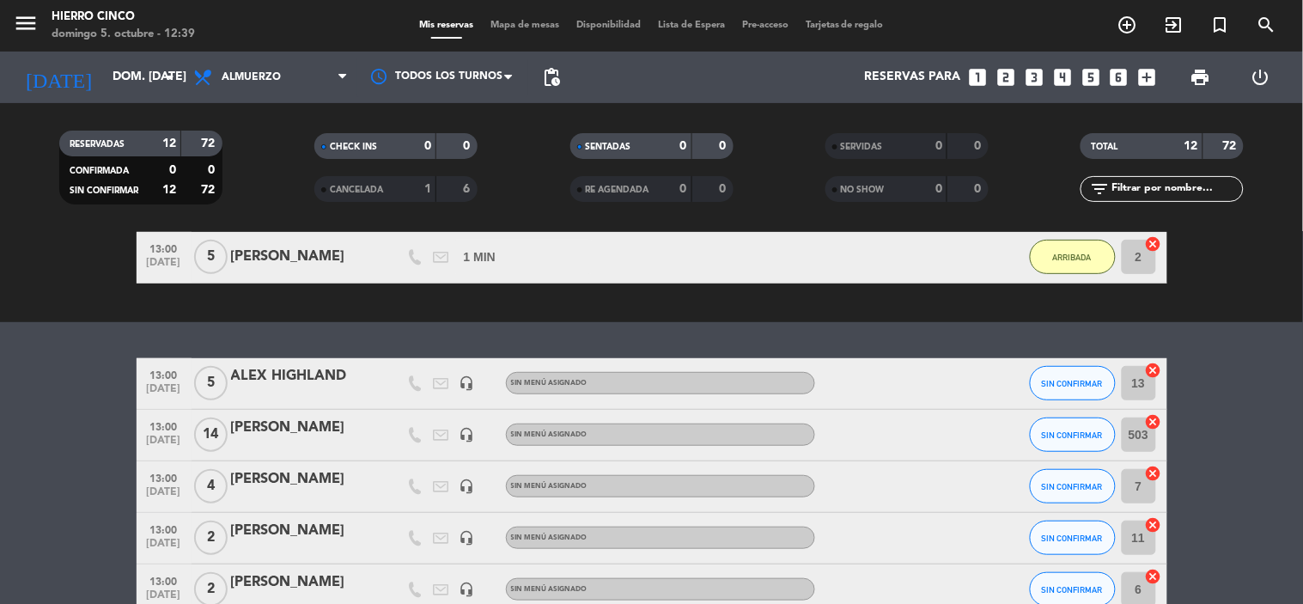
drag, startPoint x: 302, startPoint y: 555, endPoint x: 311, endPoint y: 594, distance: 39.6
drag, startPoint x: 311, startPoint y: 594, endPoint x: 318, endPoint y: 623, distance: 30.0
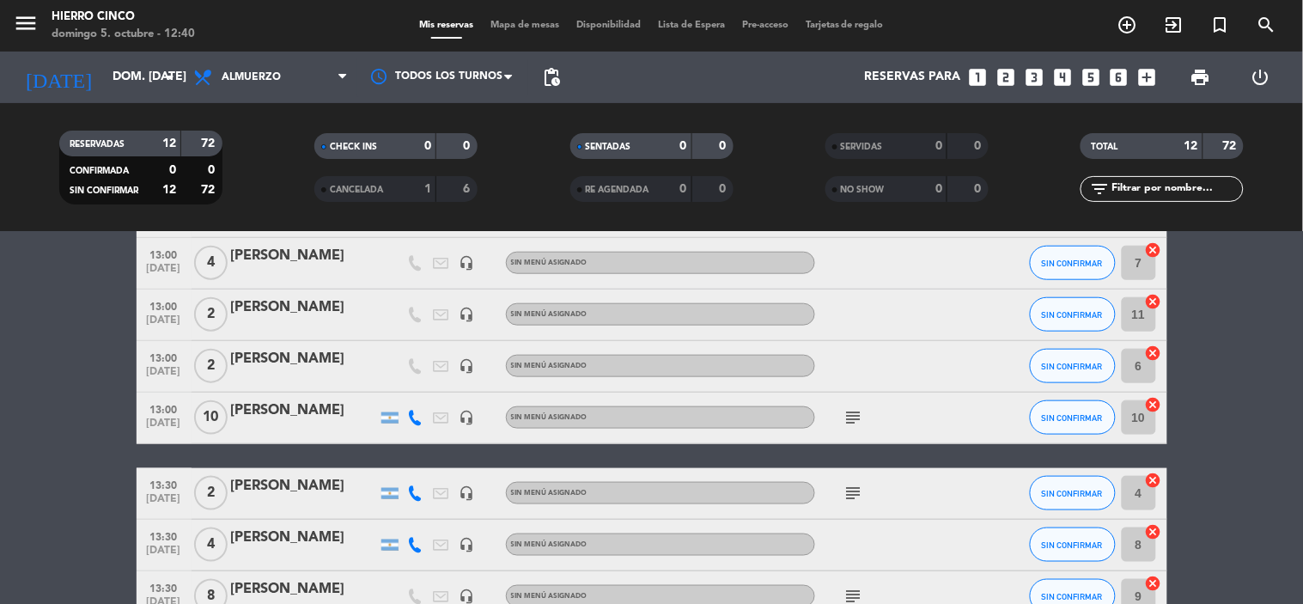
drag, startPoint x: 40, startPoint y: 418, endPoint x: 39, endPoint y: 478, distance: 59.3
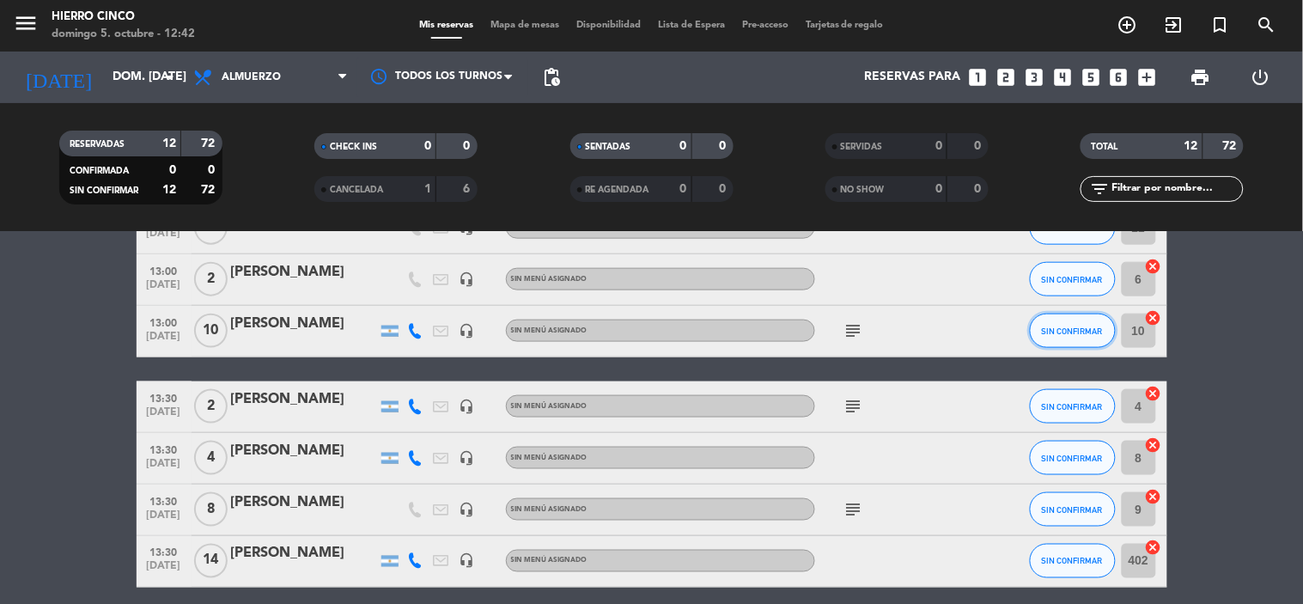
click at [1059, 329] on span "SIN CONFIRMAR" at bounding box center [1072, 330] width 61 height 9
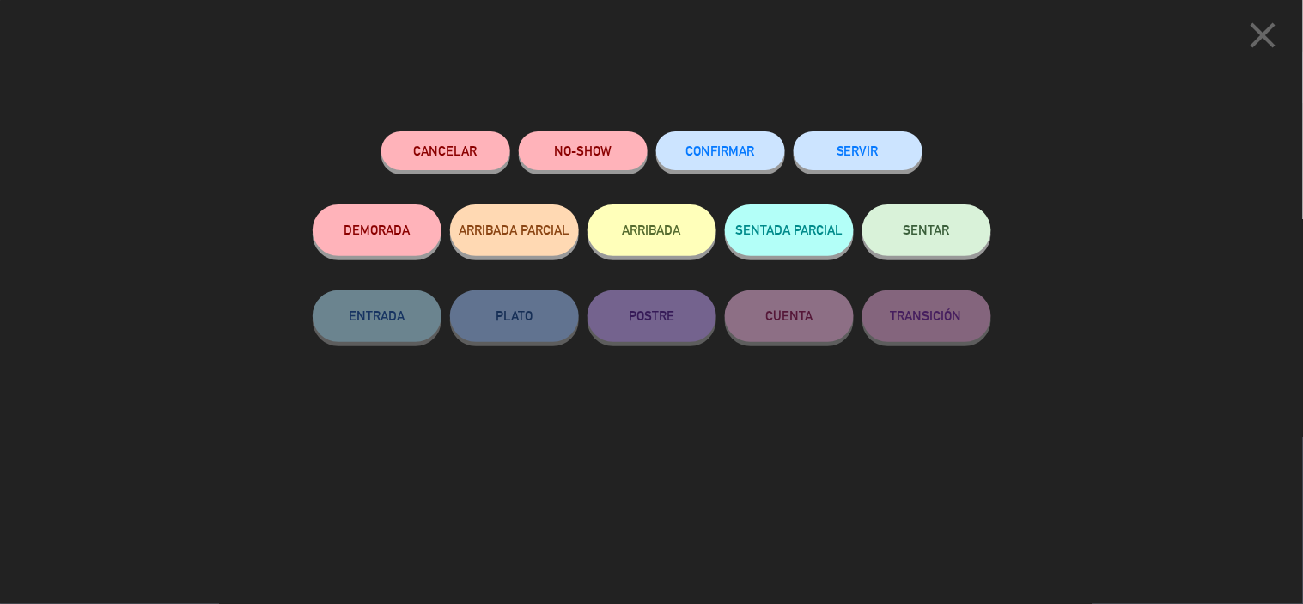
click at [643, 236] on button "ARRIBADA" at bounding box center [652, 230] width 129 height 52
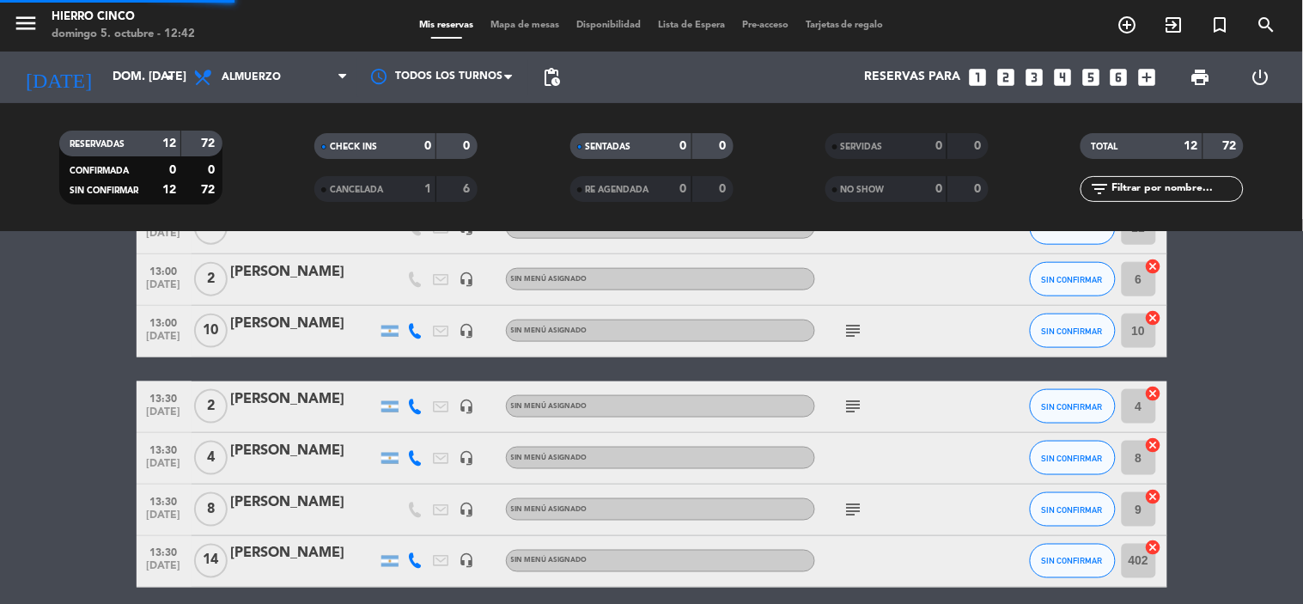
scroll to position [621, 0]
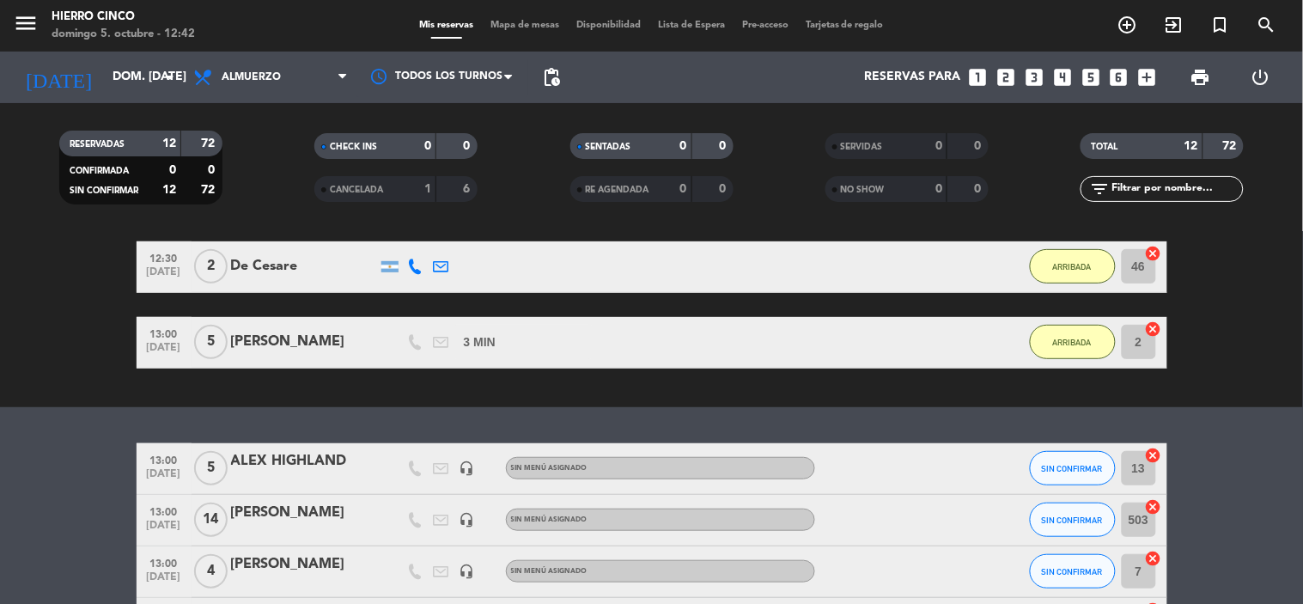
drag, startPoint x: 668, startPoint y: 348, endPoint x: 699, endPoint y: 273, distance: 80.9
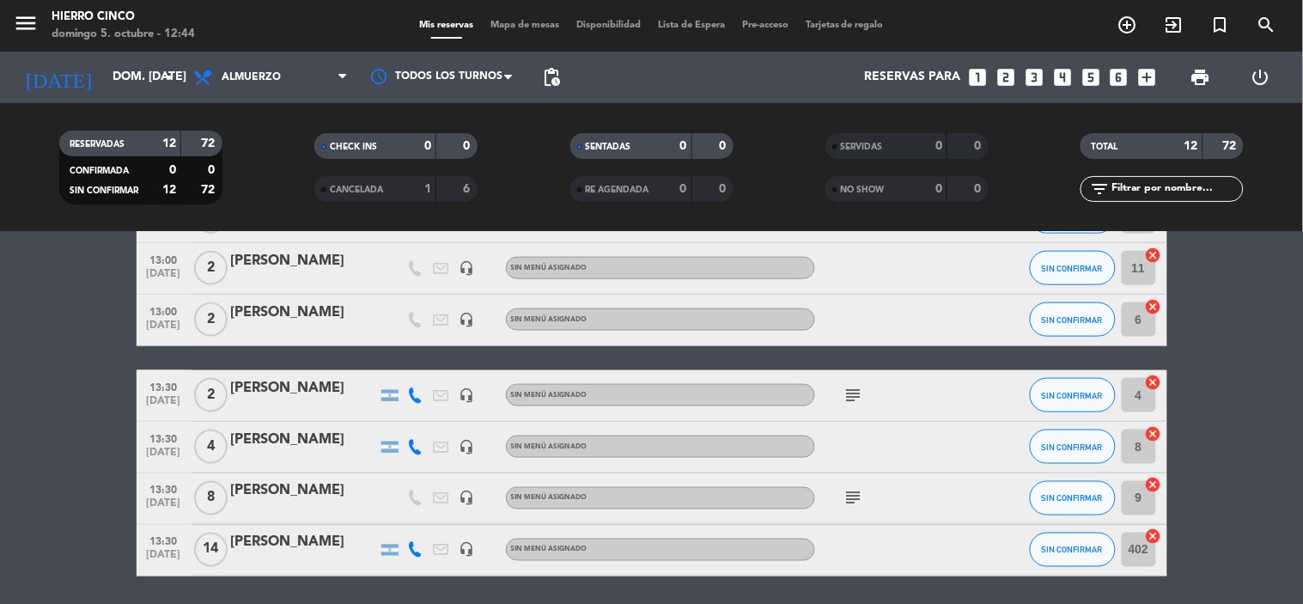
drag, startPoint x: 917, startPoint y: 503, endPoint x: 932, endPoint y: 591, distance: 89.0
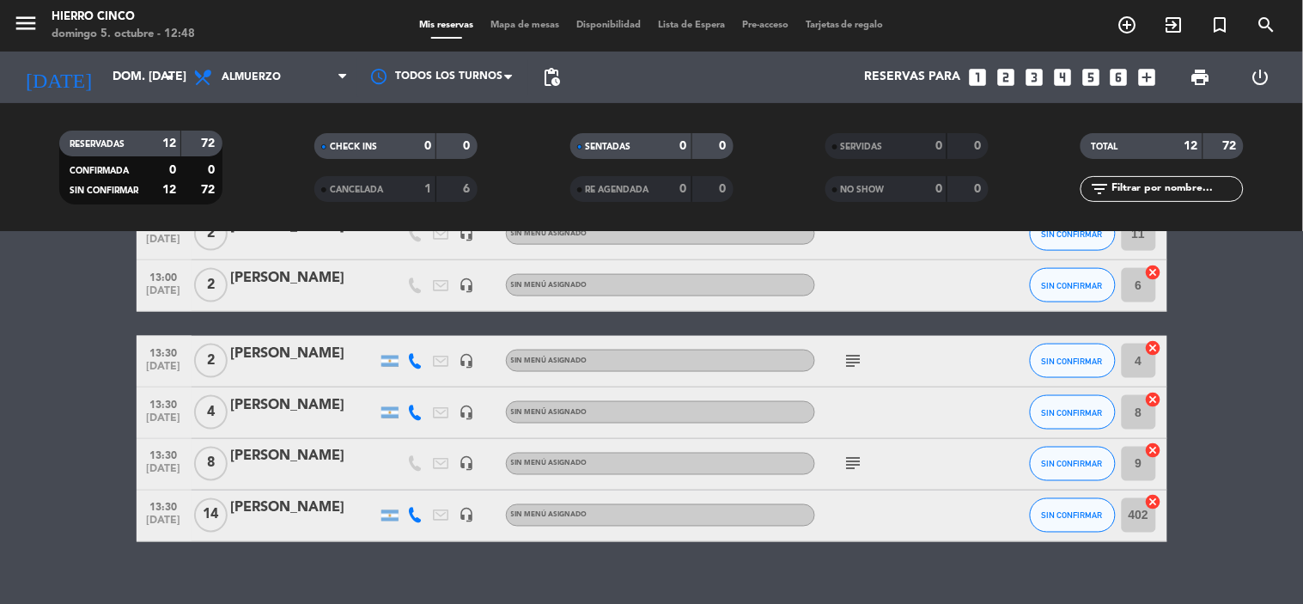
click at [502, 21] on span "Mapa de mesas" at bounding box center [525, 25] width 86 height 9
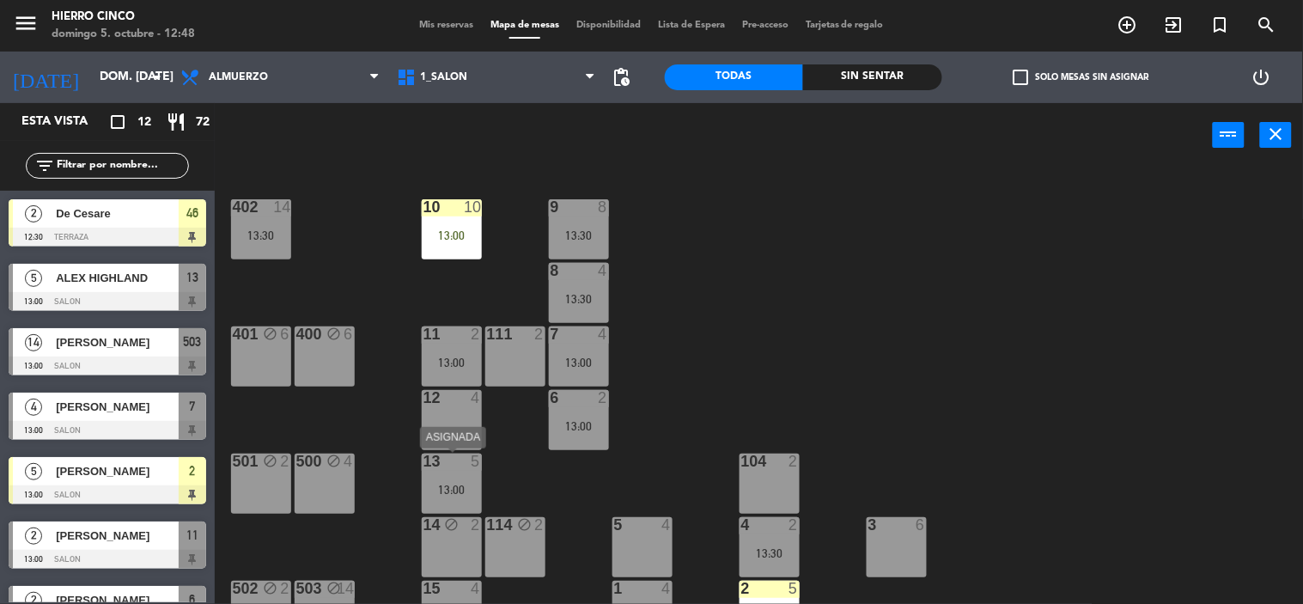
click at [448, 469] on div "13 5" at bounding box center [452, 462] width 60 height 17
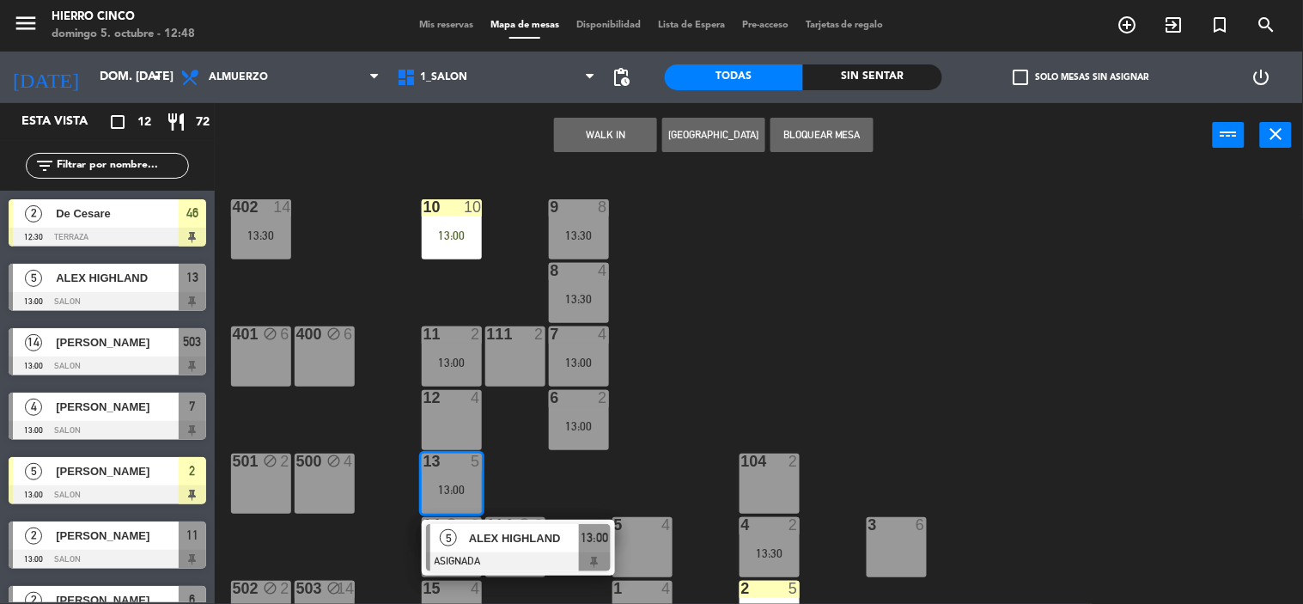
click at [527, 477] on div "402 14 13:30 9 8 13:30 10 10 13:00 8 4 13:30 401 block 6 400 block 6 7 4 13:00 …" at bounding box center [765, 386] width 1075 height 436
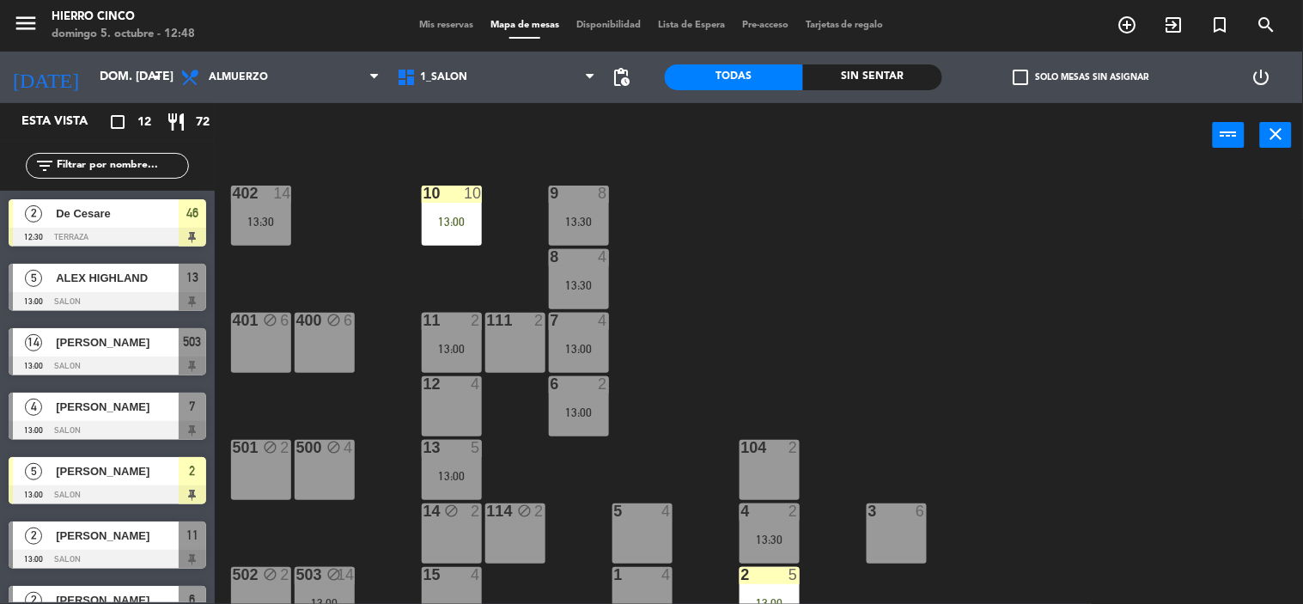
drag, startPoint x: 666, startPoint y: 502, endPoint x: 690, endPoint y: 544, distance: 47.7
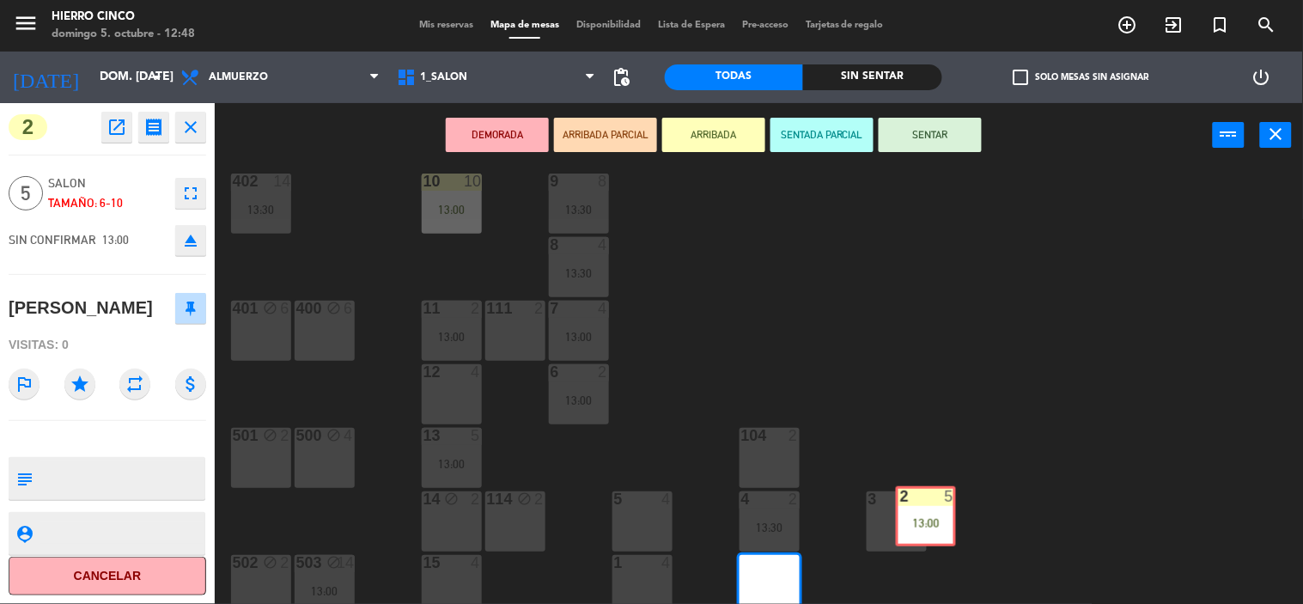
drag, startPoint x: 773, startPoint y: 579, endPoint x: 917, endPoint y: 509, distance: 159.8
click at [920, 509] on div "402 14 13:30 9 8 13:30 10 10 13:00 8 4 13:30 401 block 6 400 block 6 7 4 13:00 …" at bounding box center [765, 386] width 1075 height 436
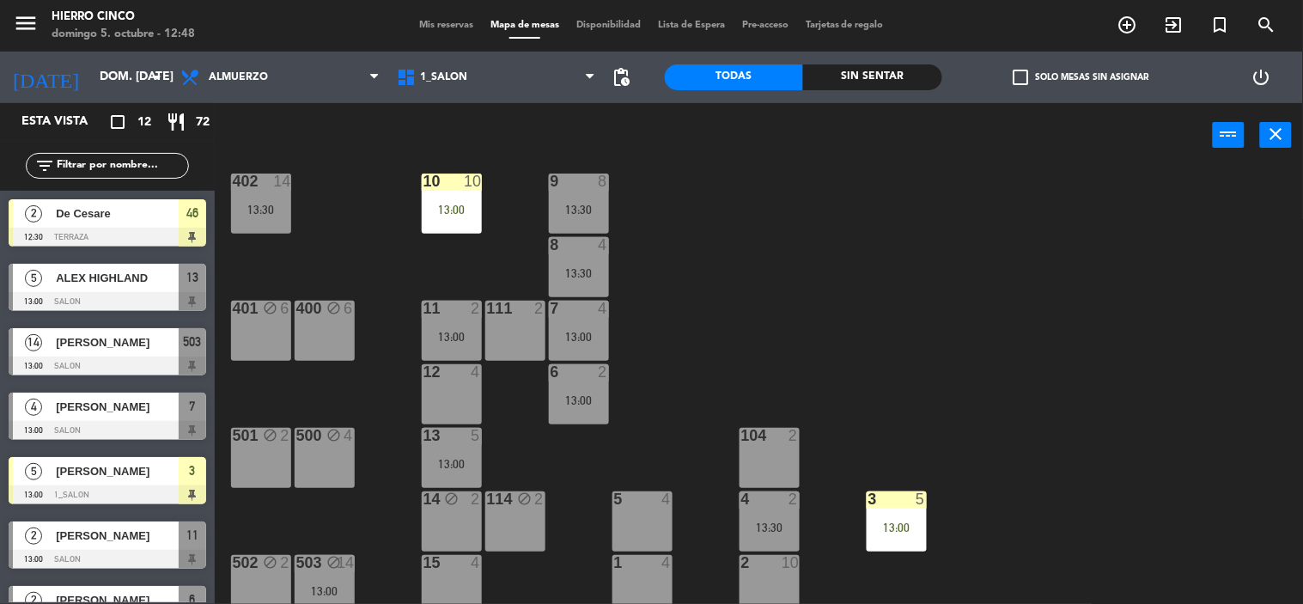
click at [773, 571] on div "2 10" at bounding box center [770, 563] width 60 height 17
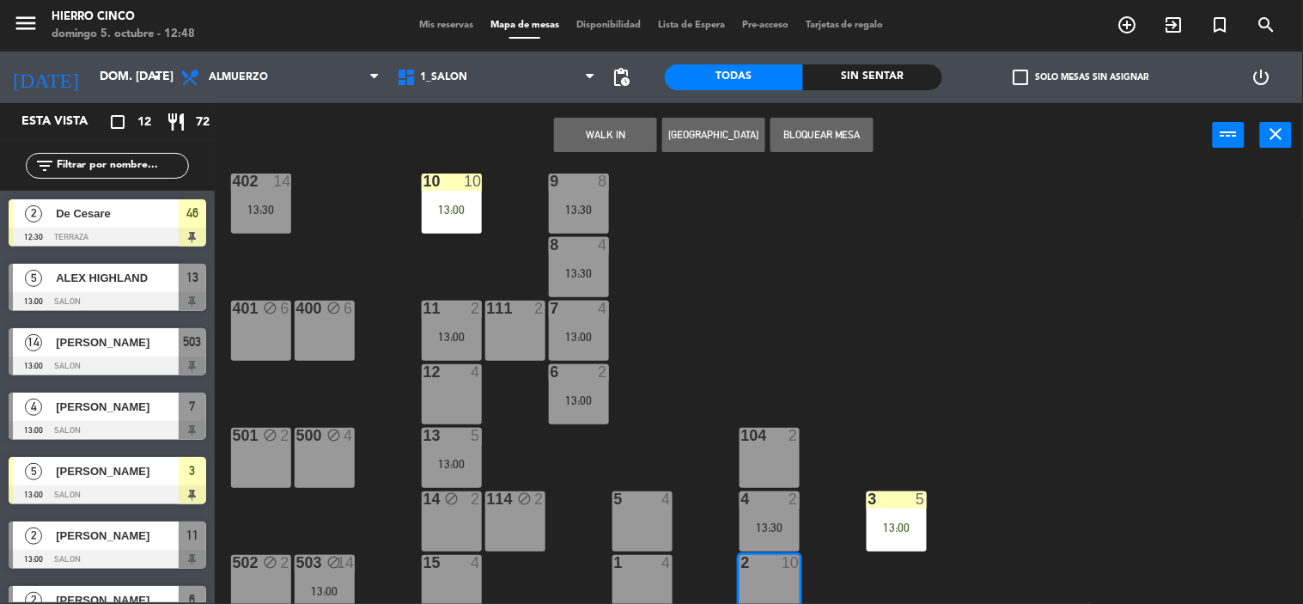
click at [726, 129] on button "[GEOGRAPHIC_DATA]" at bounding box center [713, 135] width 103 height 34
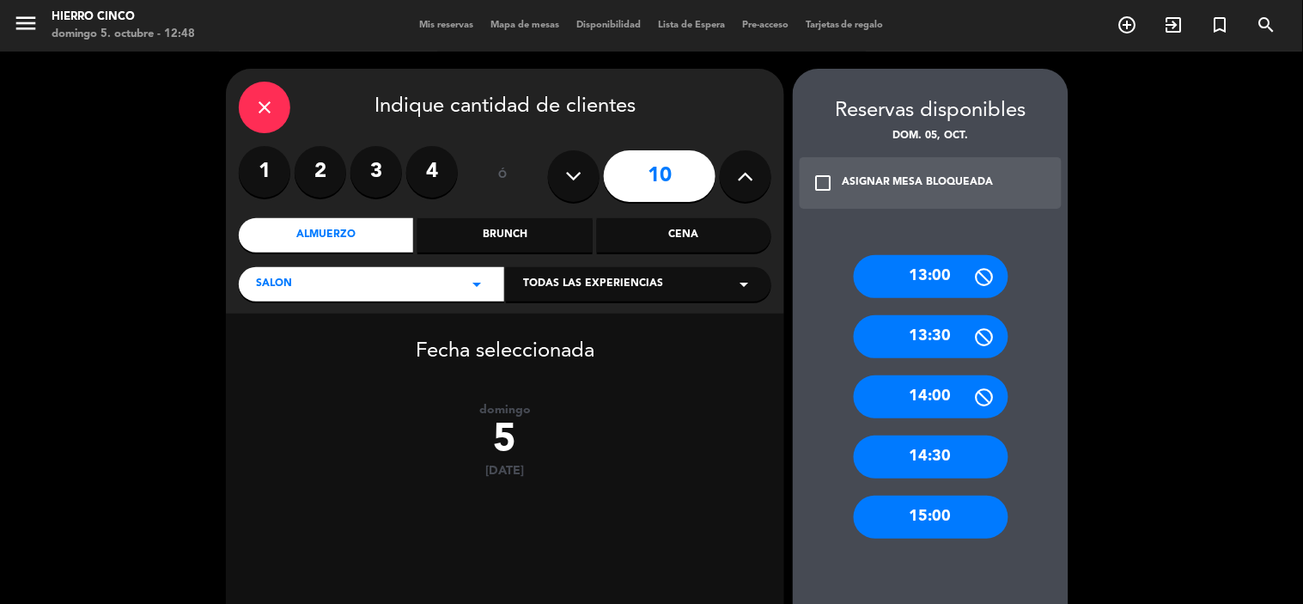
click at [576, 172] on icon at bounding box center [574, 176] width 16 height 26
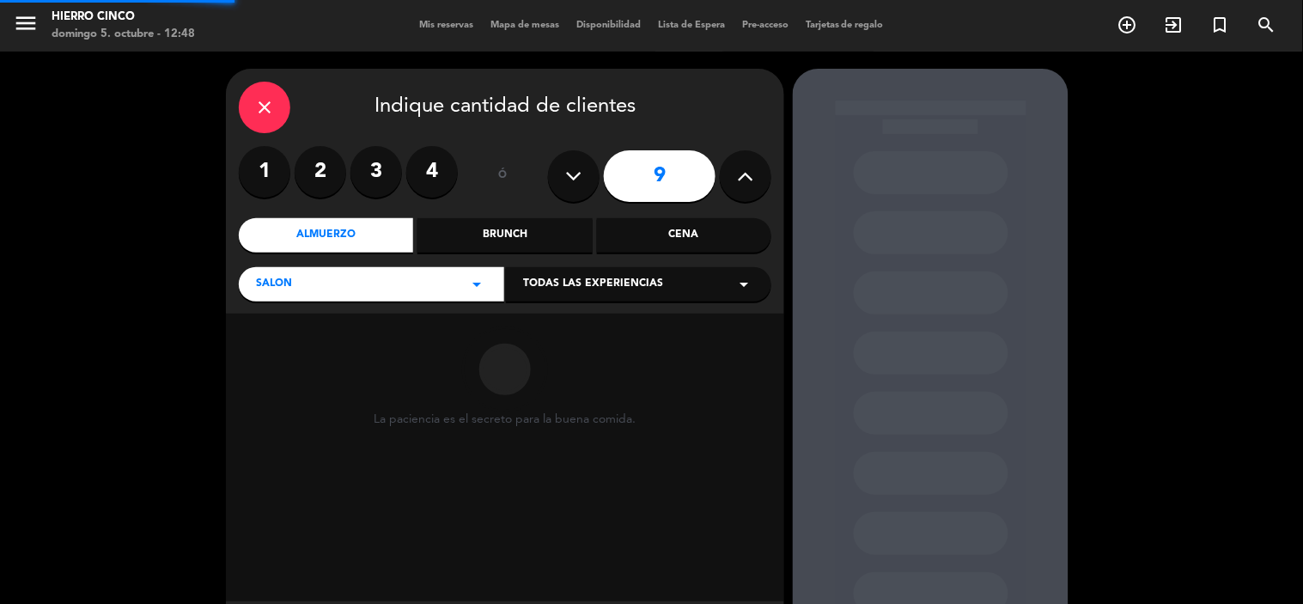
click at [576, 172] on icon at bounding box center [574, 176] width 16 height 26
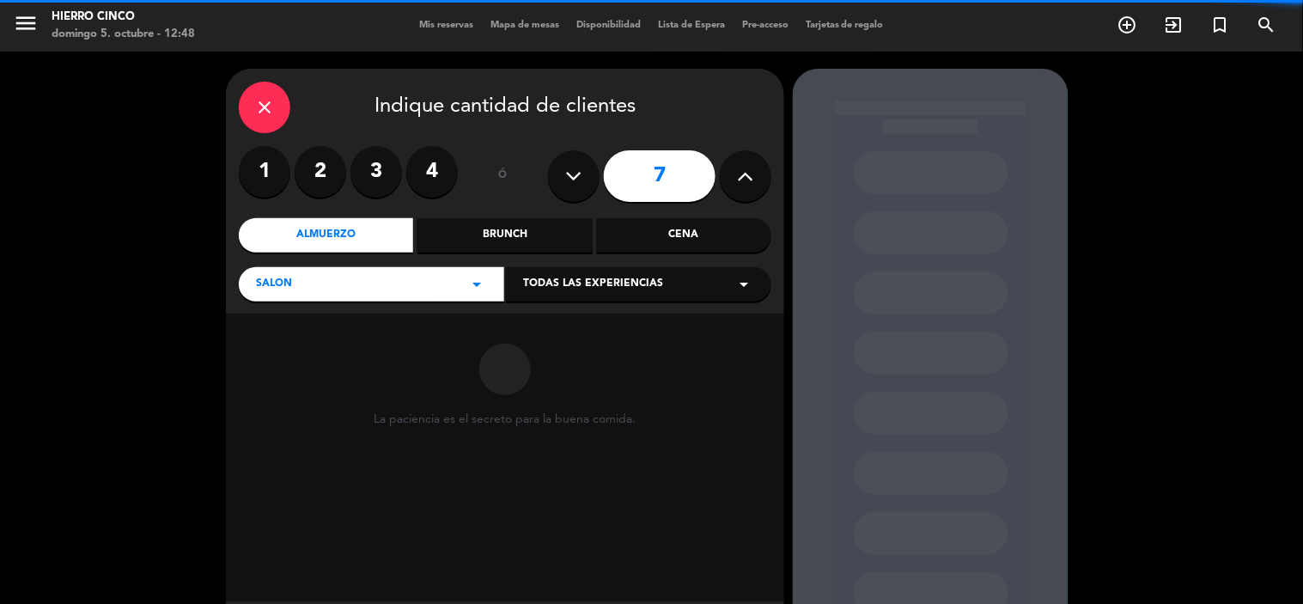
click at [576, 169] on icon at bounding box center [574, 176] width 16 height 26
type input "6"
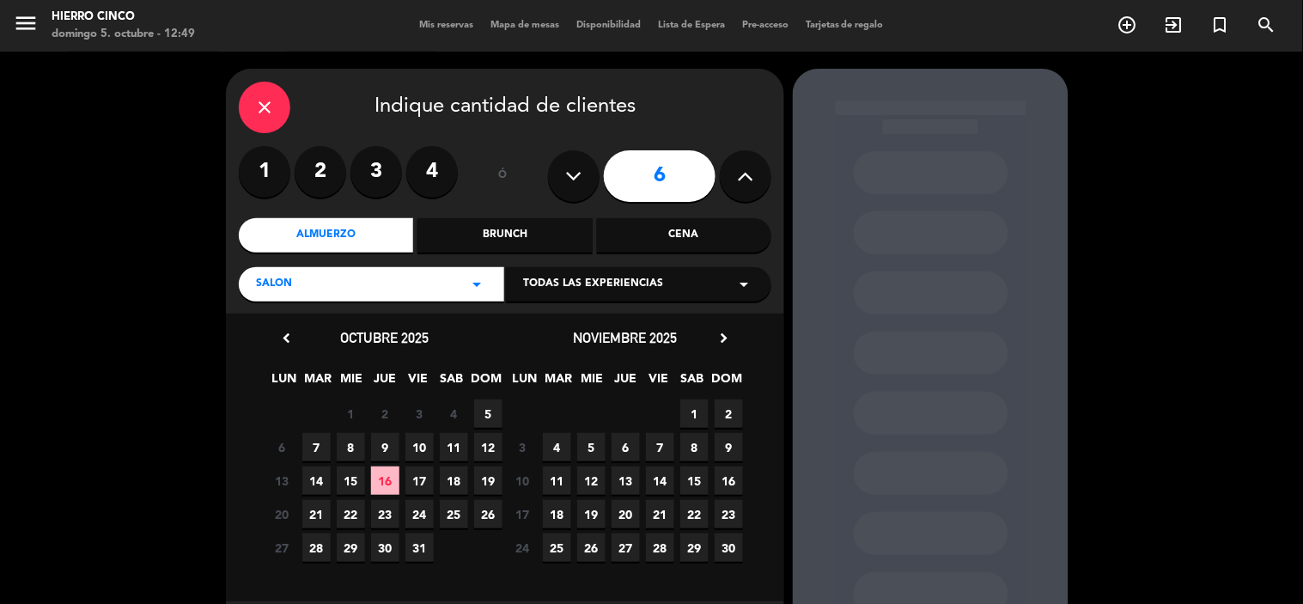
click at [483, 406] on span "5" at bounding box center [488, 413] width 28 height 28
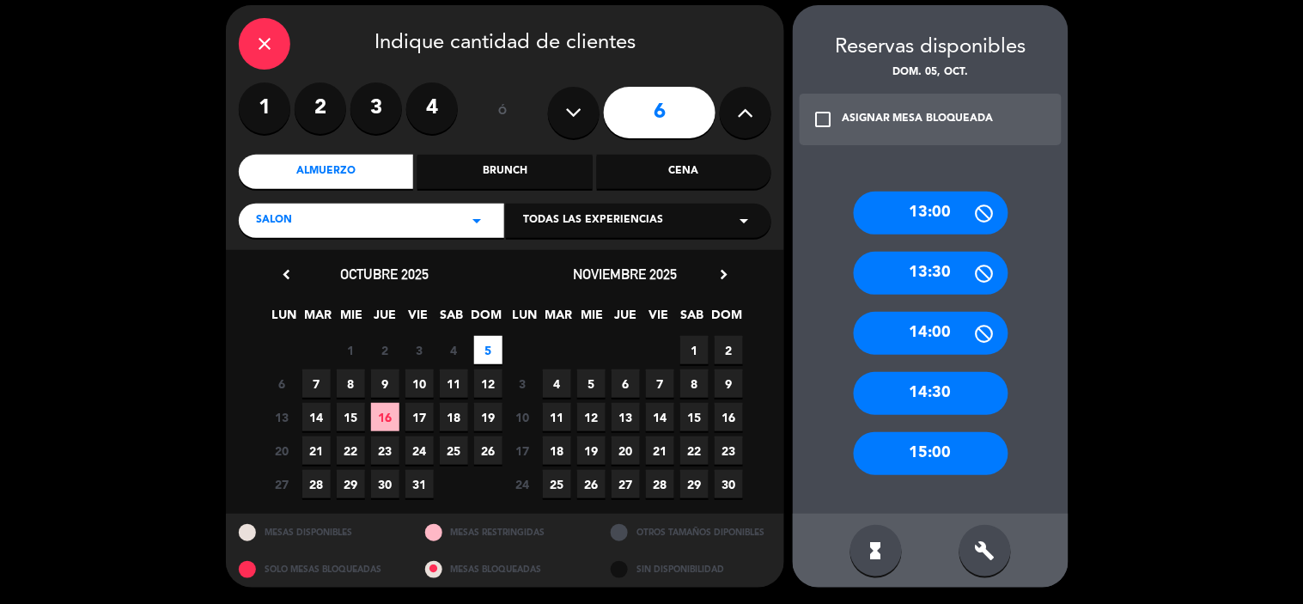
click at [940, 389] on div "14:30" at bounding box center [931, 393] width 155 height 43
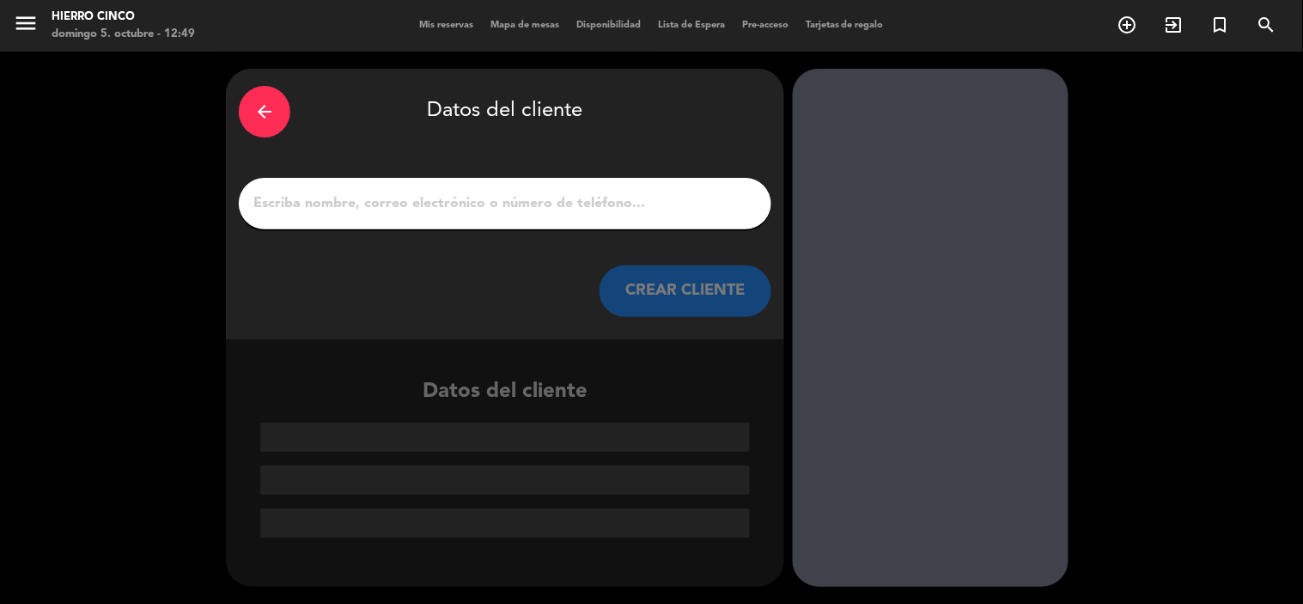
click at [404, 193] on input "1" at bounding box center [505, 204] width 507 height 24
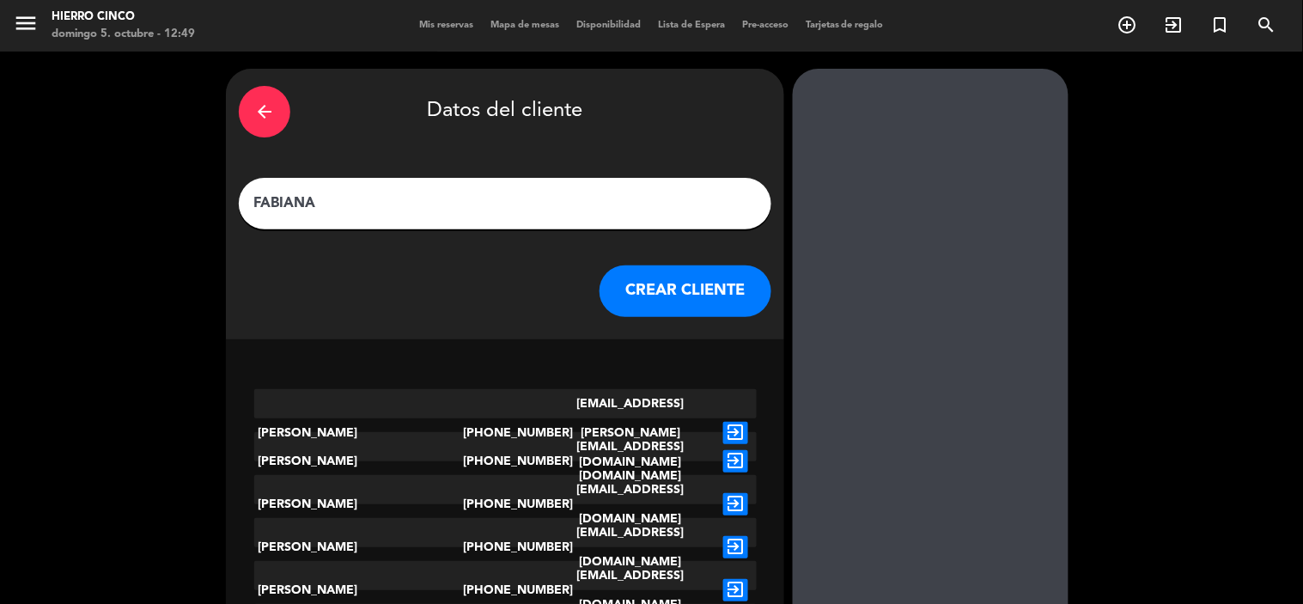
type input "FABIANA"
click at [714, 290] on button "CREAR CLIENTE" at bounding box center [686, 291] width 172 height 52
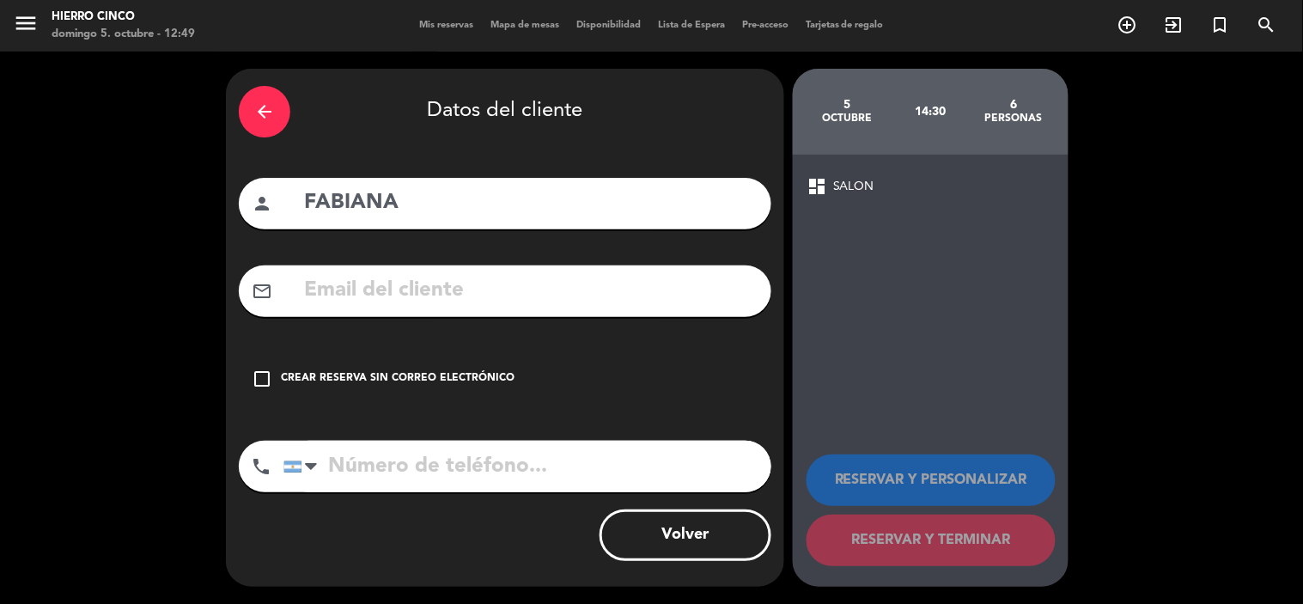
click at [260, 363] on div "check_box_outline_blank Crear reserva sin correo electrónico" at bounding box center [505, 379] width 533 height 52
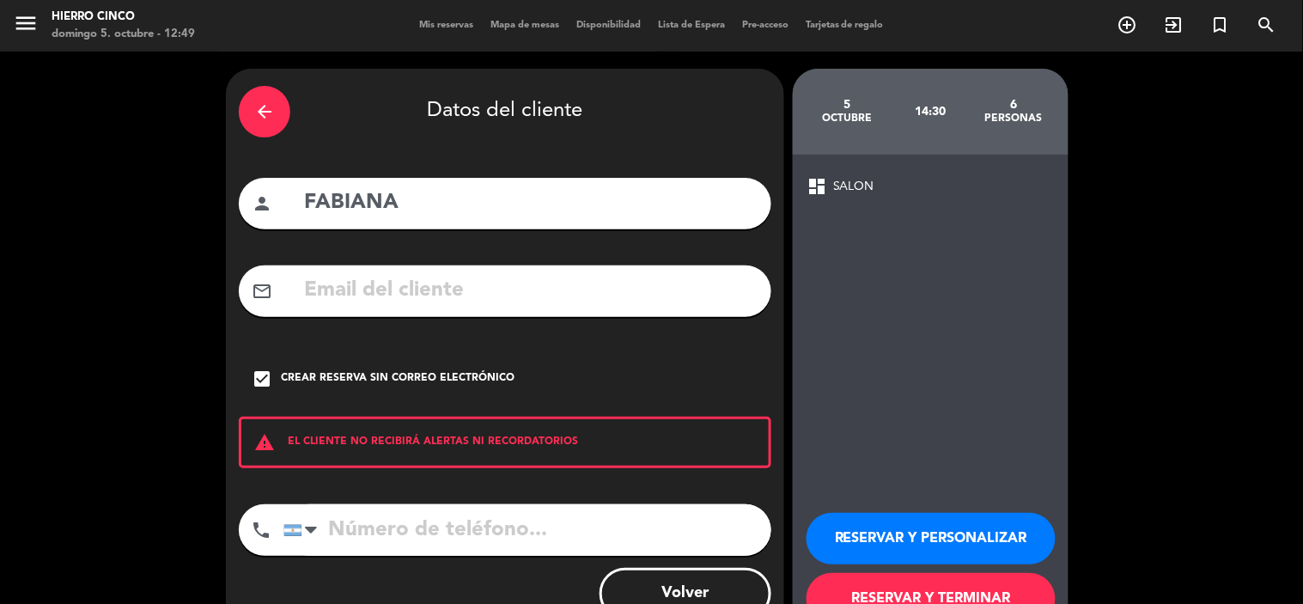
click at [887, 533] on button "RESERVAR Y PERSONALIZAR" at bounding box center [931, 539] width 249 height 52
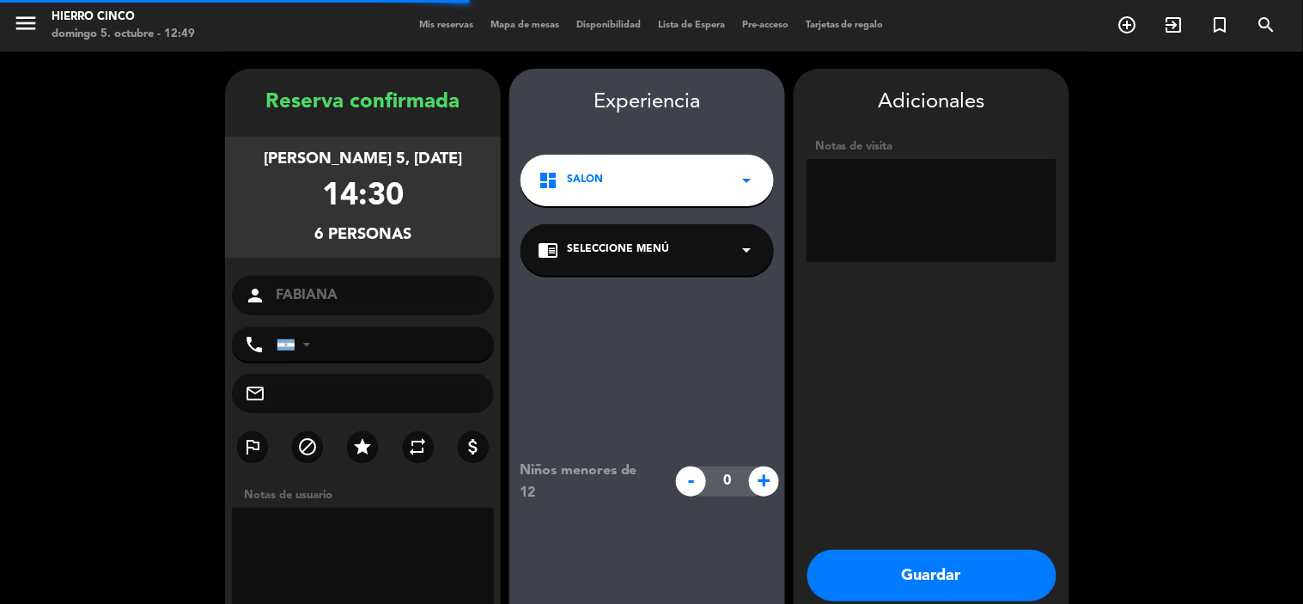
scroll to position [69, 0]
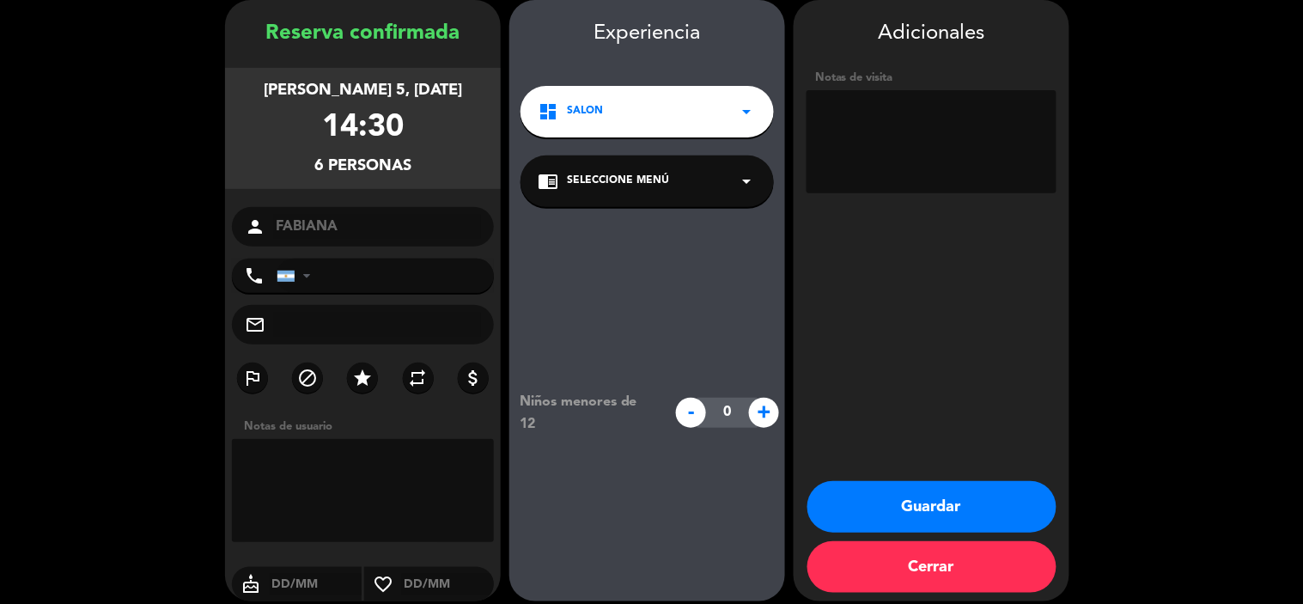
click at [886, 510] on button "Guardar" at bounding box center [931, 507] width 249 height 52
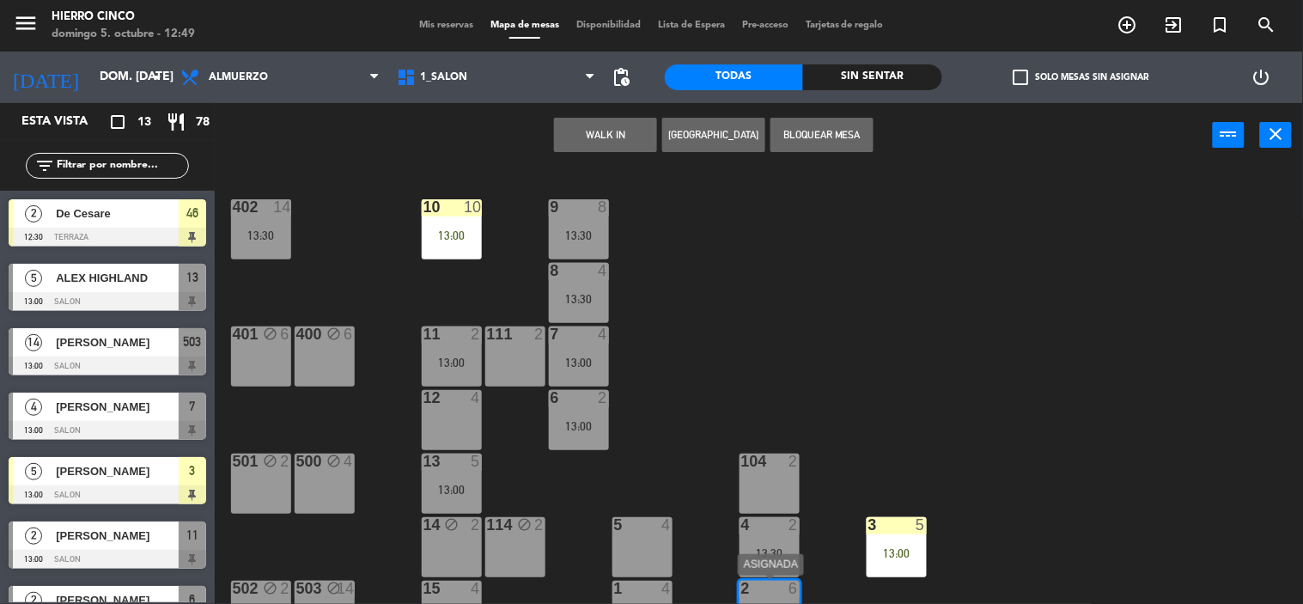
click at [778, 588] on div at bounding box center [769, 588] width 28 height 15
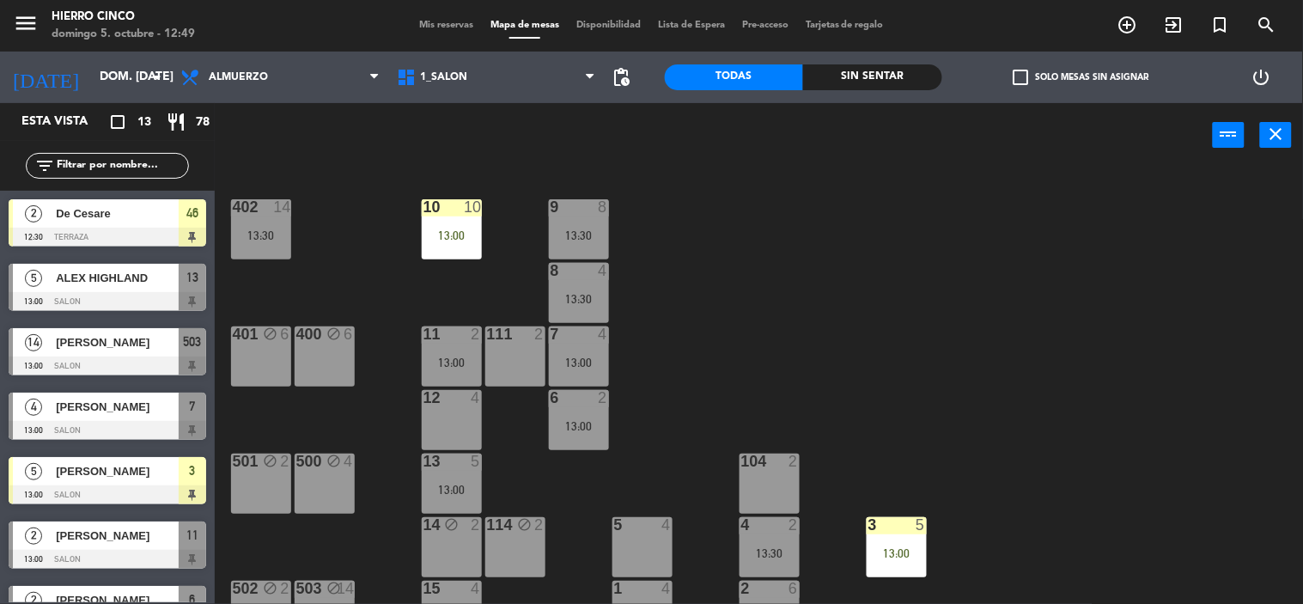
click at [778, 588] on div at bounding box center [769, 588] width 28 height 15
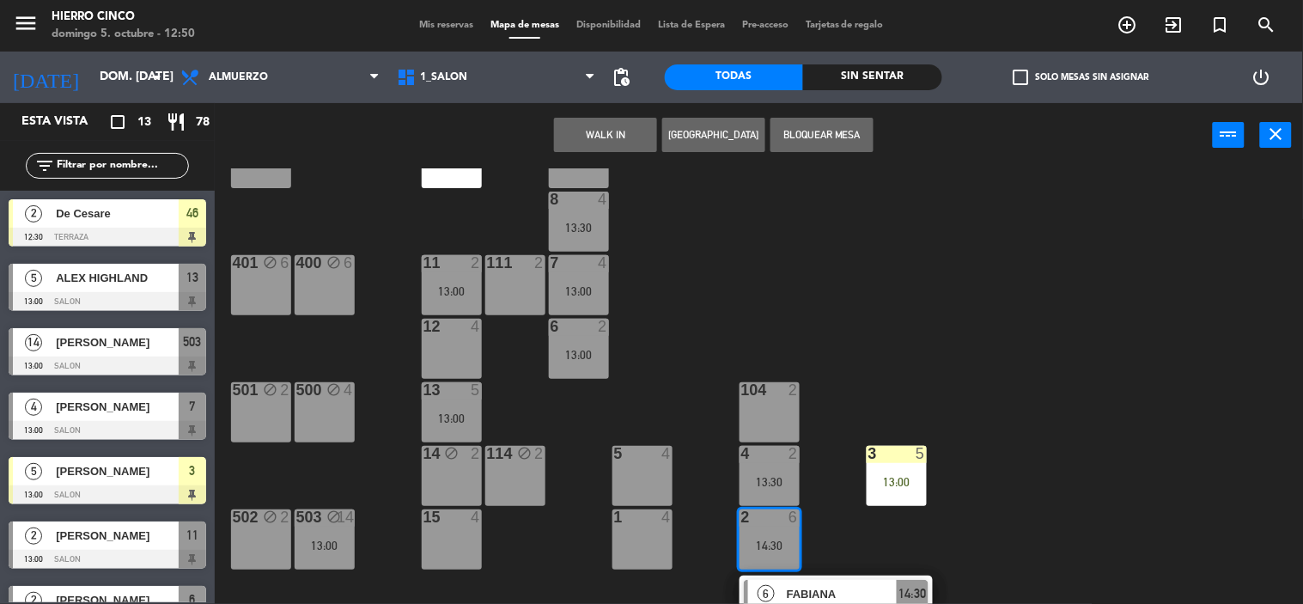
drag, startPoint x: 845, startPoint y: 484, endPoint x: 849, endPoint y: 530, distance: 46.5
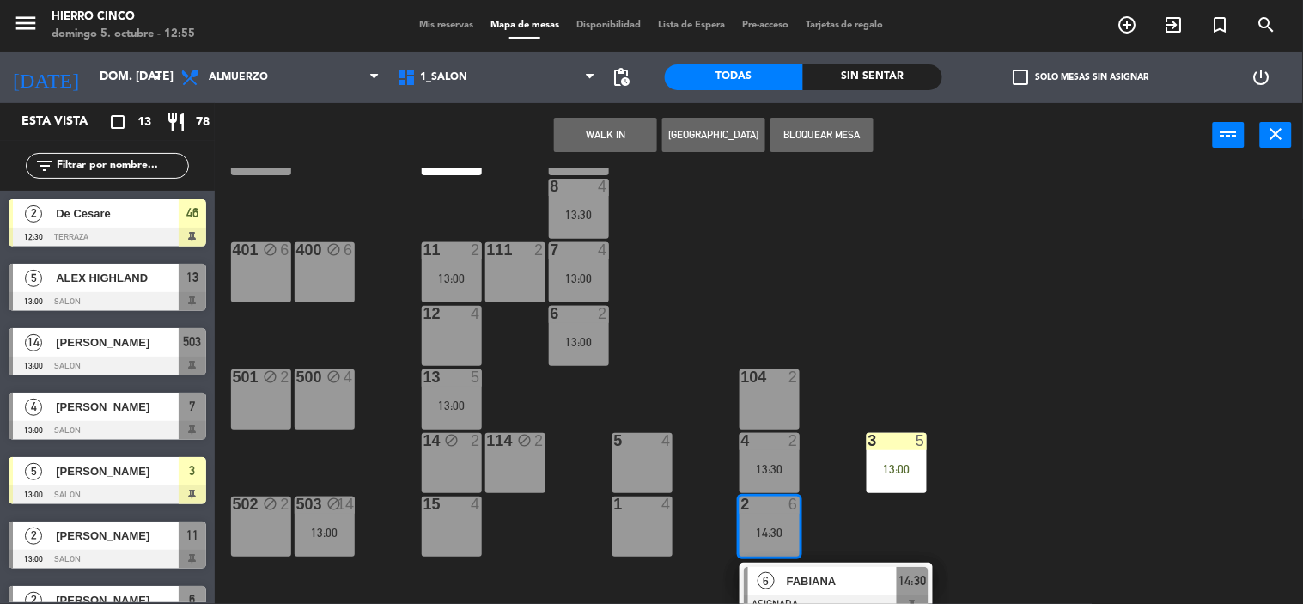
click at [450, 21] on span "Mis reservas" at bounding box center [446, 25] width 71 height 9
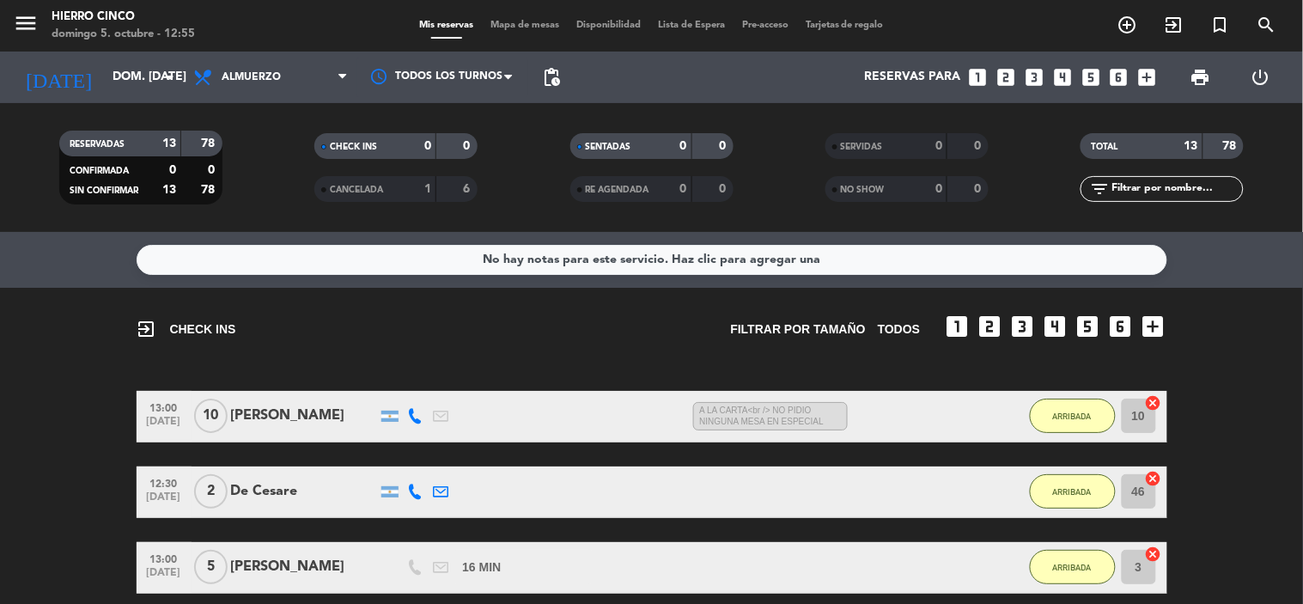
drag, startPoint x: 249, startPoint y: 363, endPoint x: 256, endPoint y: 336, distance: 28.3
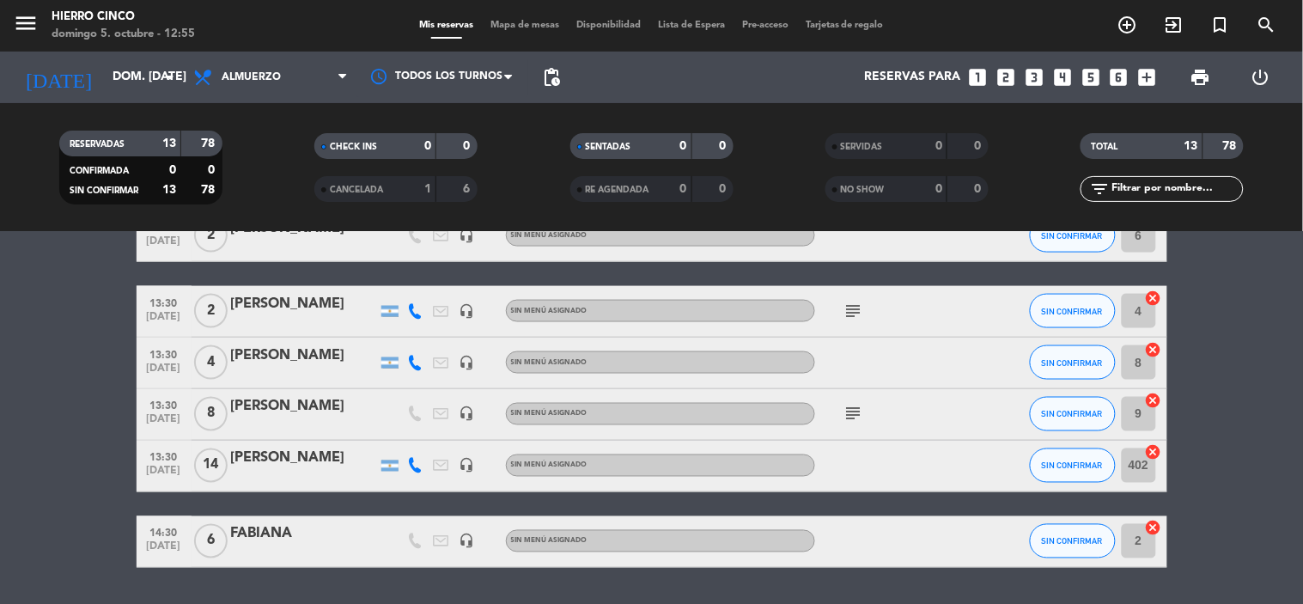
scroll to position [713, 0]
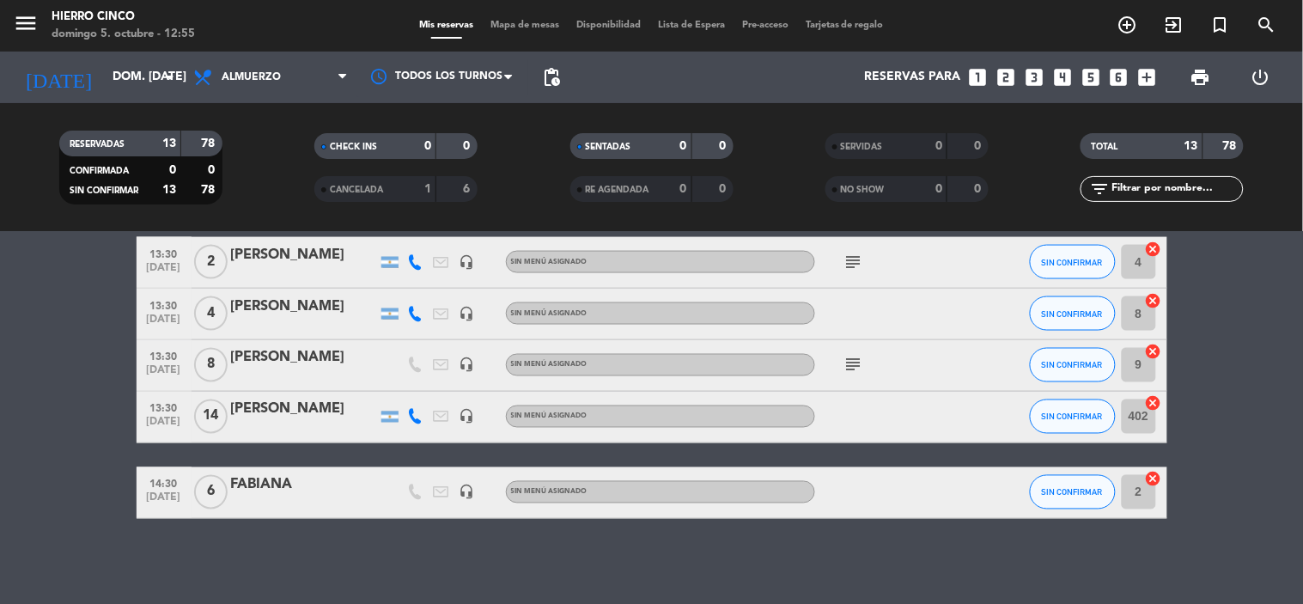
drag, startPoint x: 138, startPoint y: 402, endPoint x: 762, endPoint y: 594, distance: 652.6
click at [762, 594] on div "No hay notas para este servicio. Haz clic para agregar una exit_to_app CHECK IN…" at bounding box center [651, 418] width 1303 height 372
click at [1194, 82] on span "print" at bounding box center [1201, 77] width 21 height 21
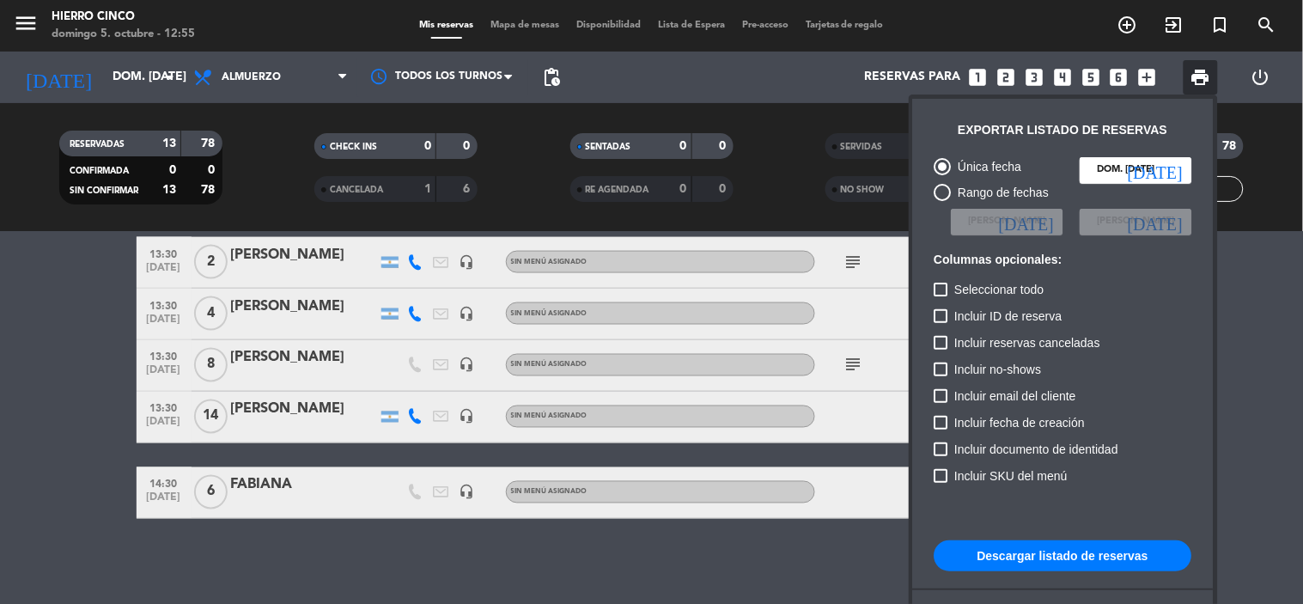
click at [1040, 554] on button "Descargar listado de reservas" at bounding box center [1064, 555] width 258 height 31
click at [1039, 555] on button "Descargar listado de reservas" at bounding box center [1064, 555] width 258 height 31
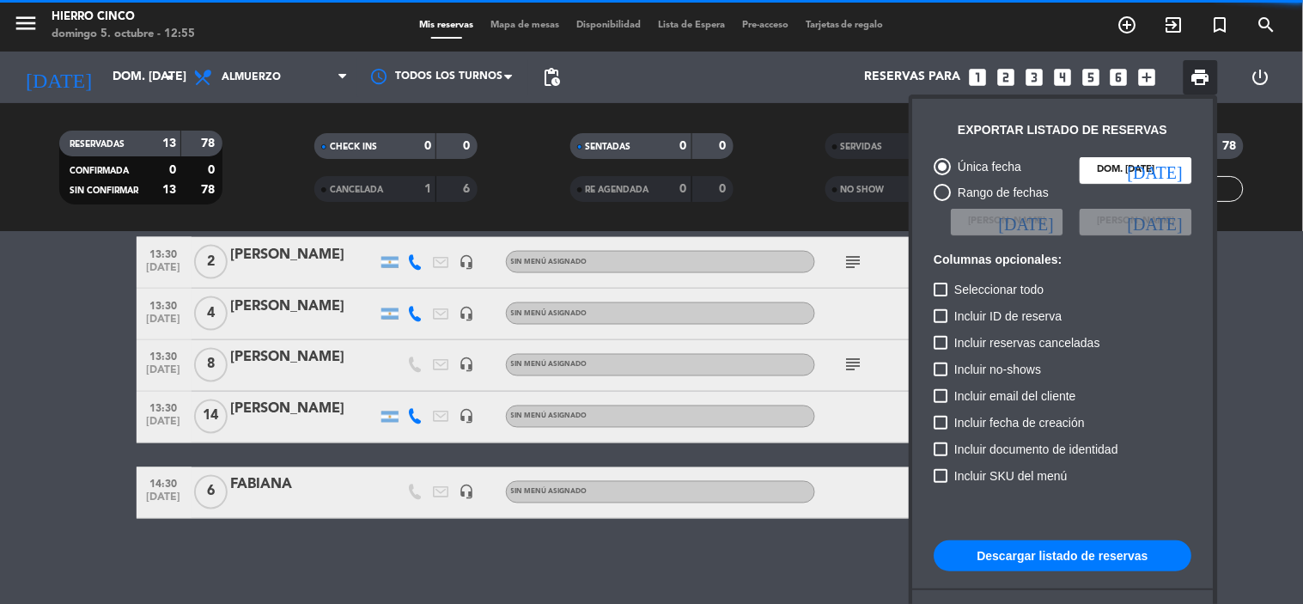
click at [1065, 551] on button "Descargar listado de reservas" at bounding box center [1064, 555] width 258 height 31
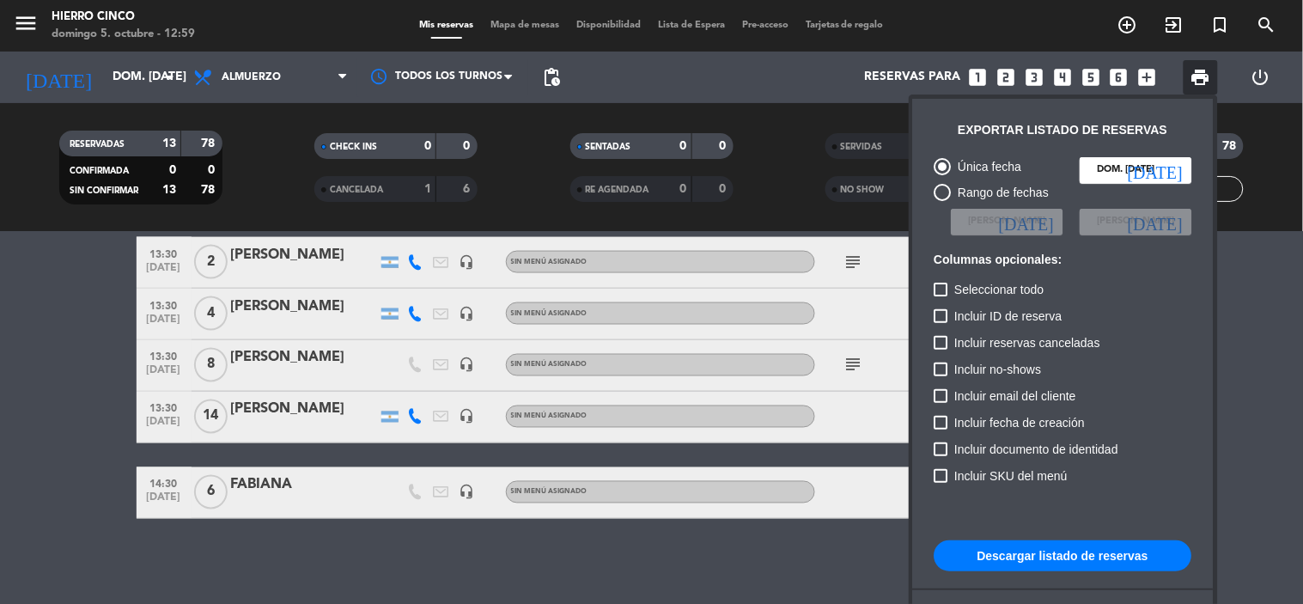
click at [467, 560] on div at bounding box center [651, 302] width 1303 height 604
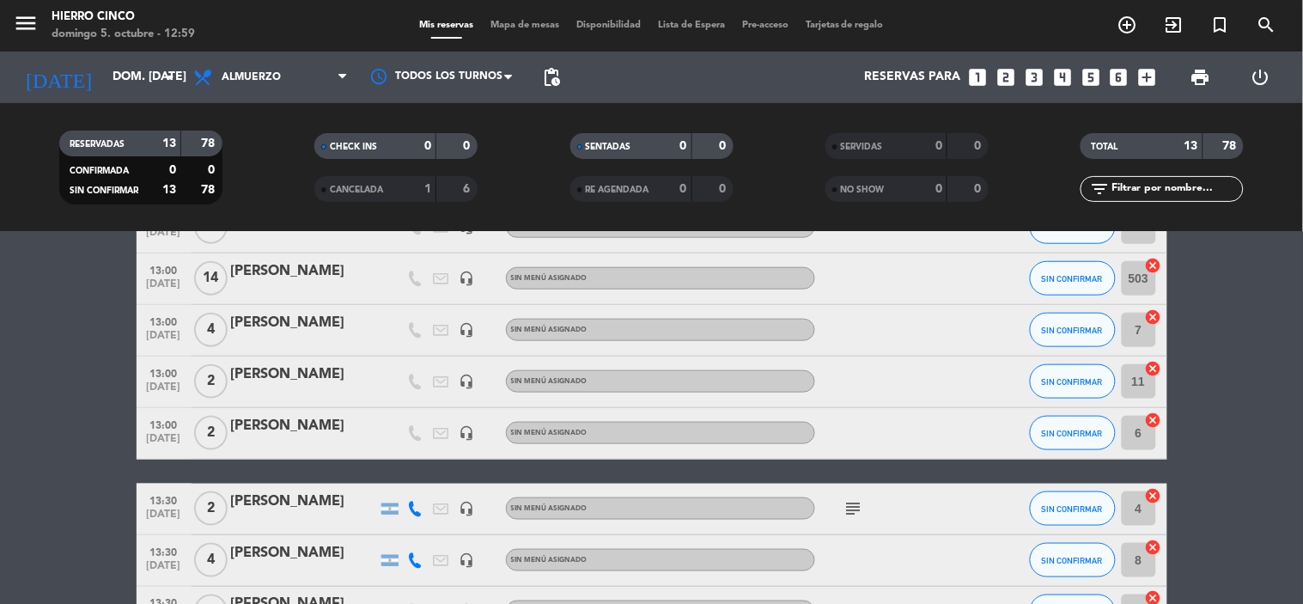
drag, startPoint x: 898, startPoint y: 372, endPoint x: 876, endPoint y: 321, distance: 55.4
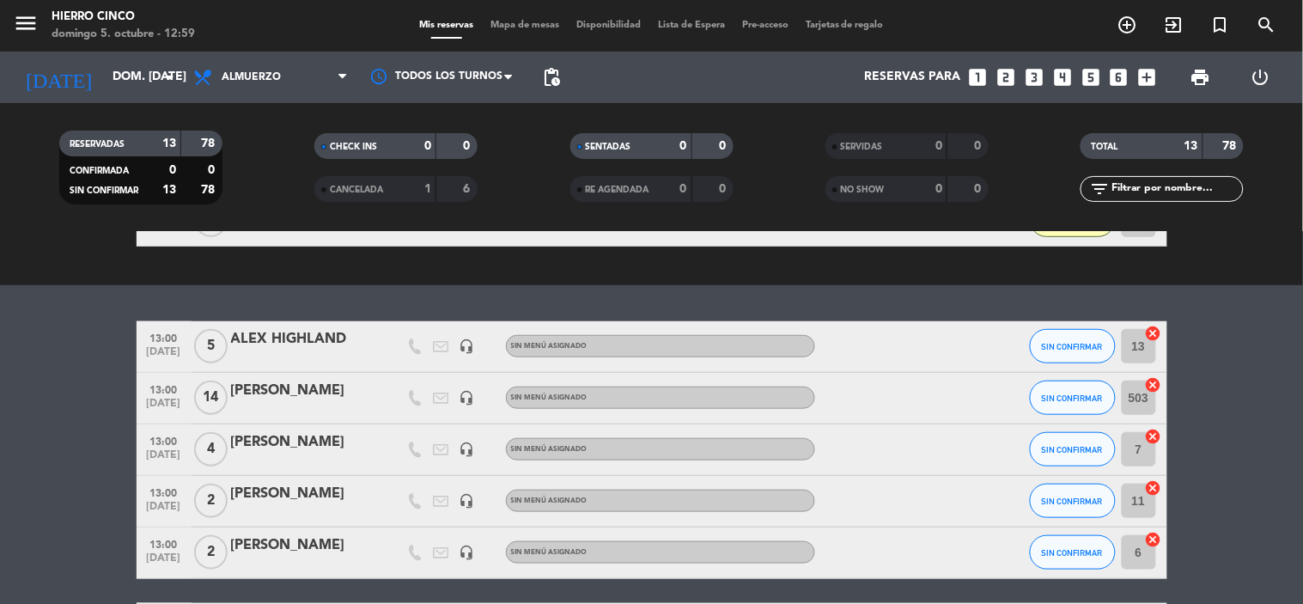
drag, startPoint x: 878, startPoint y: 315, endPoint x: 864, endPoint y: 316, distance: 13.8
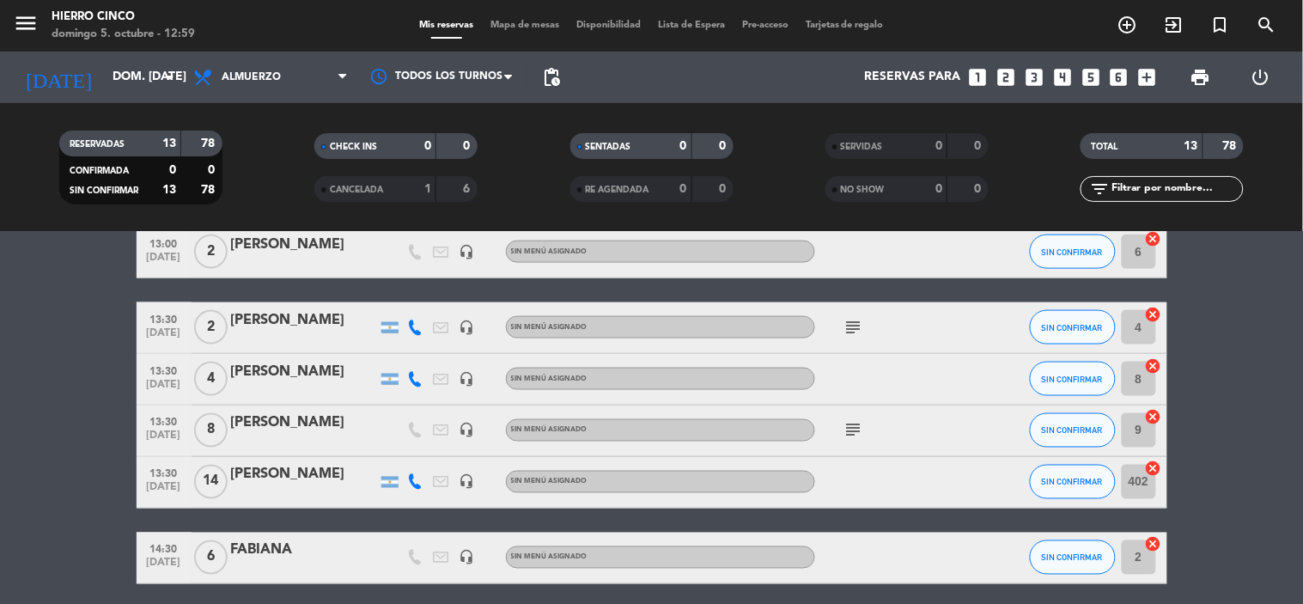
drag, startPoint x: 880, startPoint y: 400, endPoint x: 889, endPoint y: 486, distance: 86.4
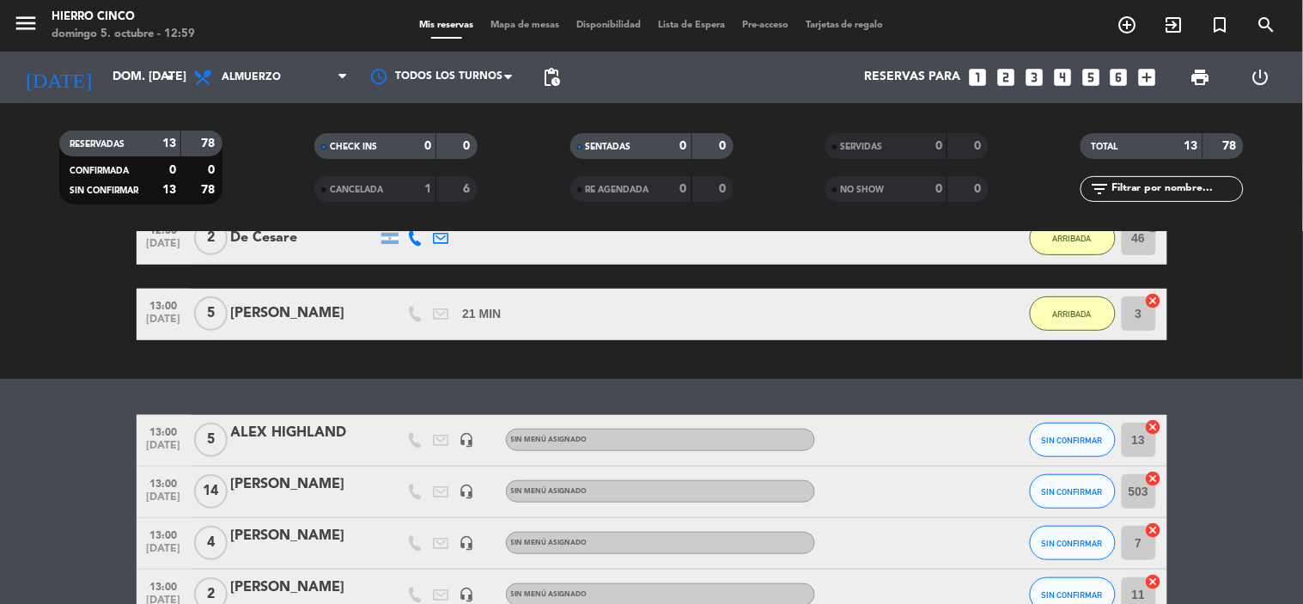
scroll to position [7, 0]
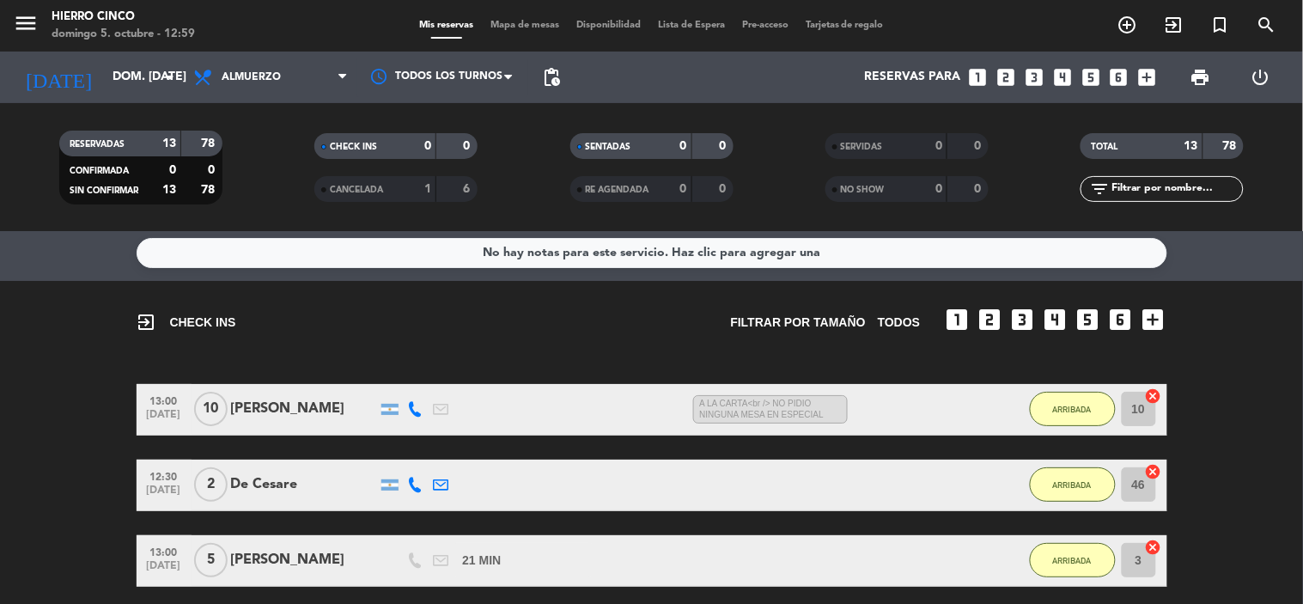
drag, startPoint x: 874, startPoint y: 405, endPoint x: 851, endPoint y: 325, distance: 83.2
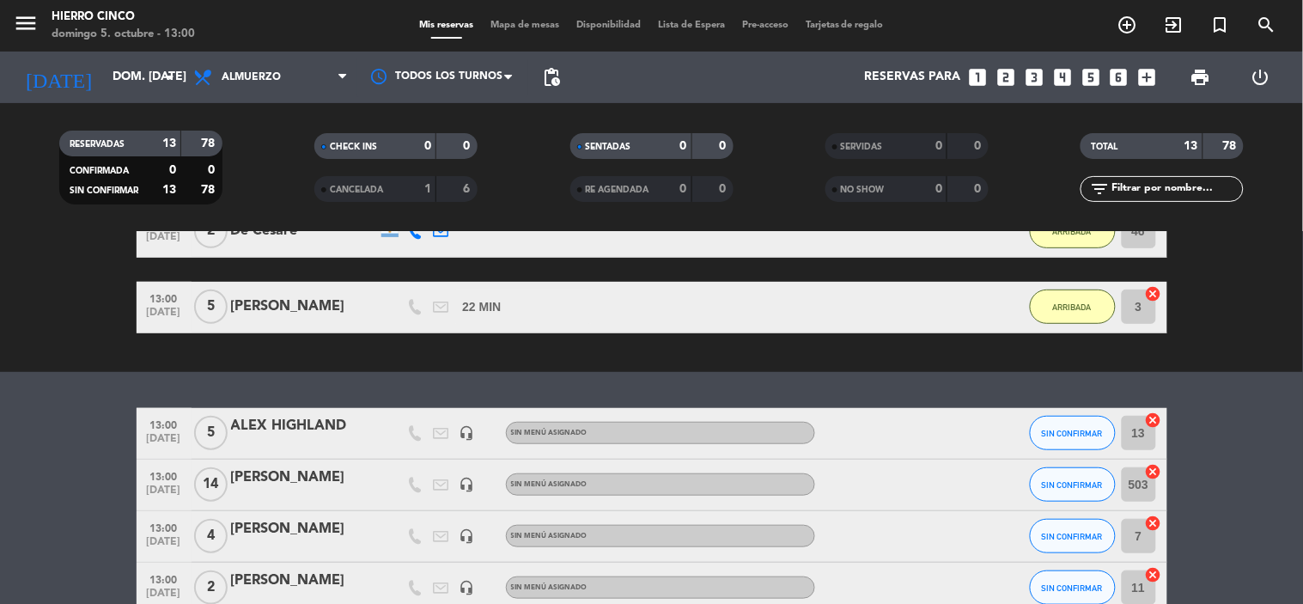
scroll to position [305, 0]
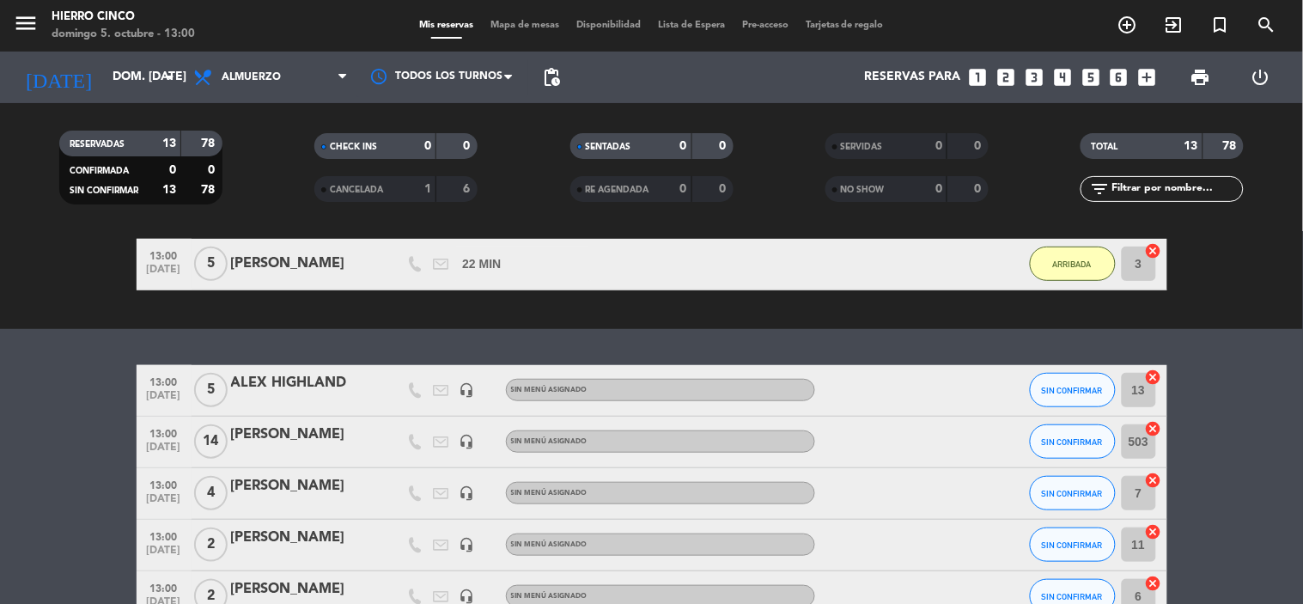
drag, startPoint x: 569, startPoint y: 512, endPoint x: 582, endPoint y: 550, distance: 39.9
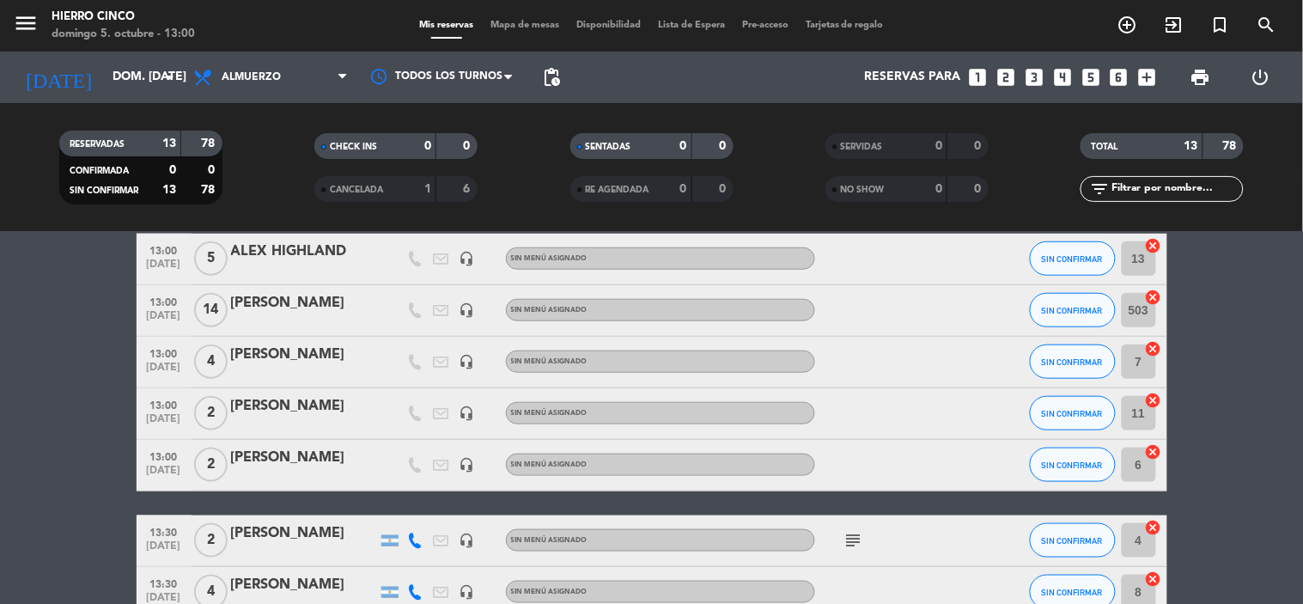
drag, startPoint x: 847, startPoint y: 448, endPoint x: 844, endPoint y: 504, distance: 55.9
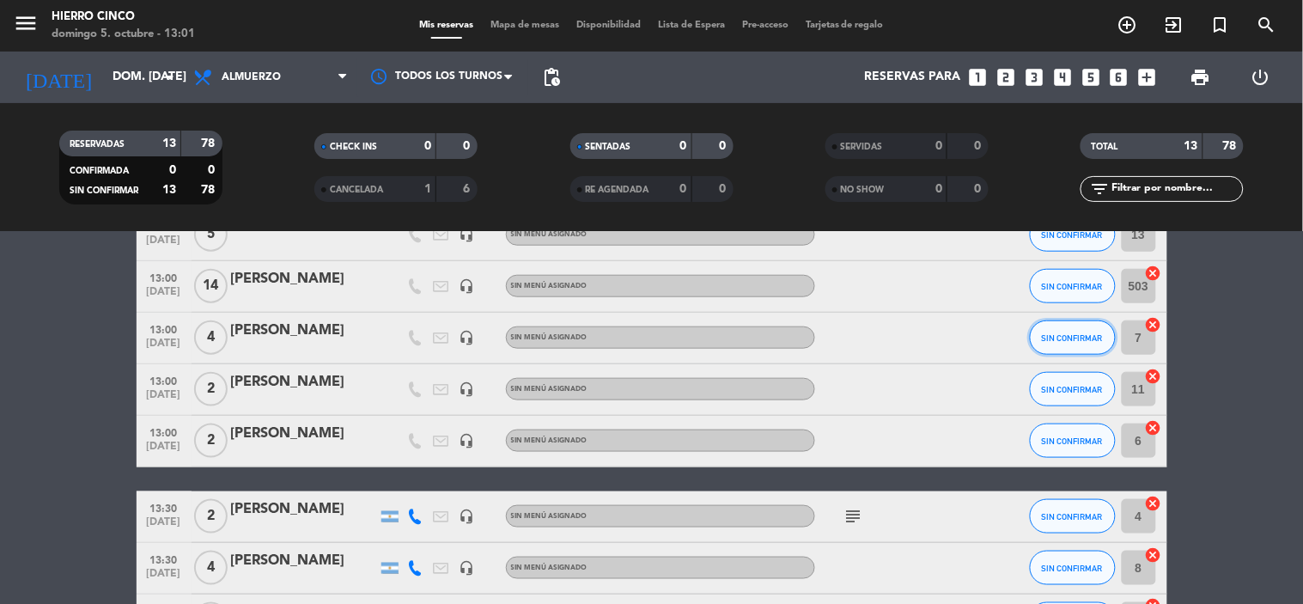
click at [1095, 344] on button "SIN CONFIRMAR" at bounding box center [1073, 337] width 86 height 34
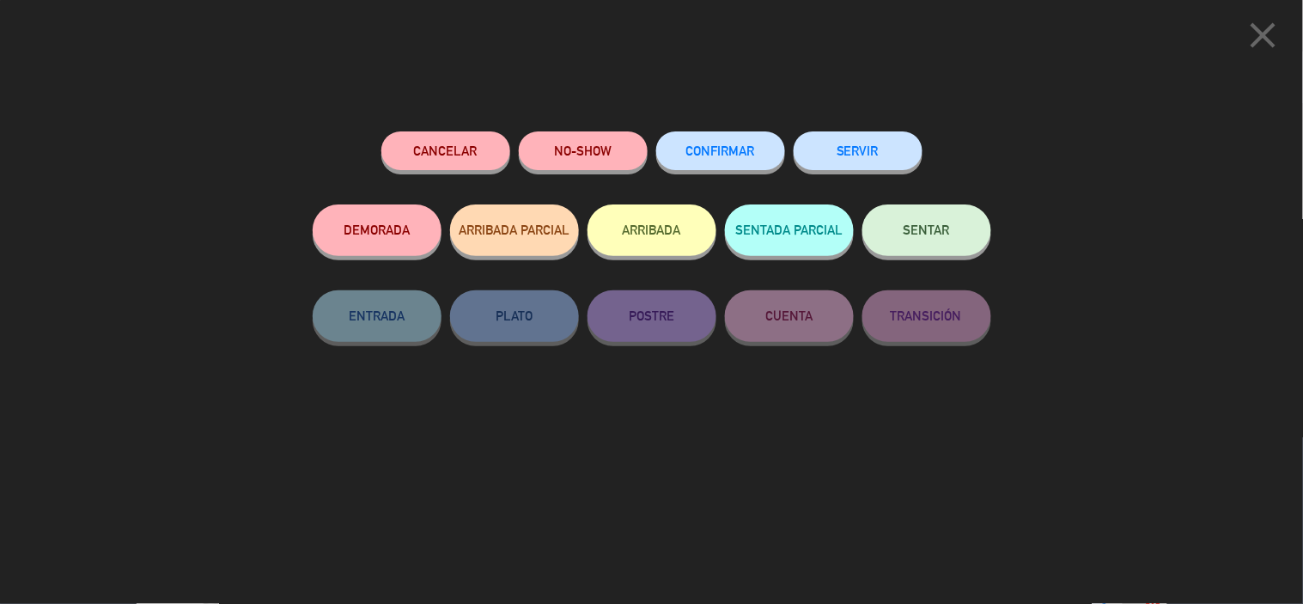
click at [639, 223] on button "ARRIBADA" at bounding box center [652, 230] width 129 height 52
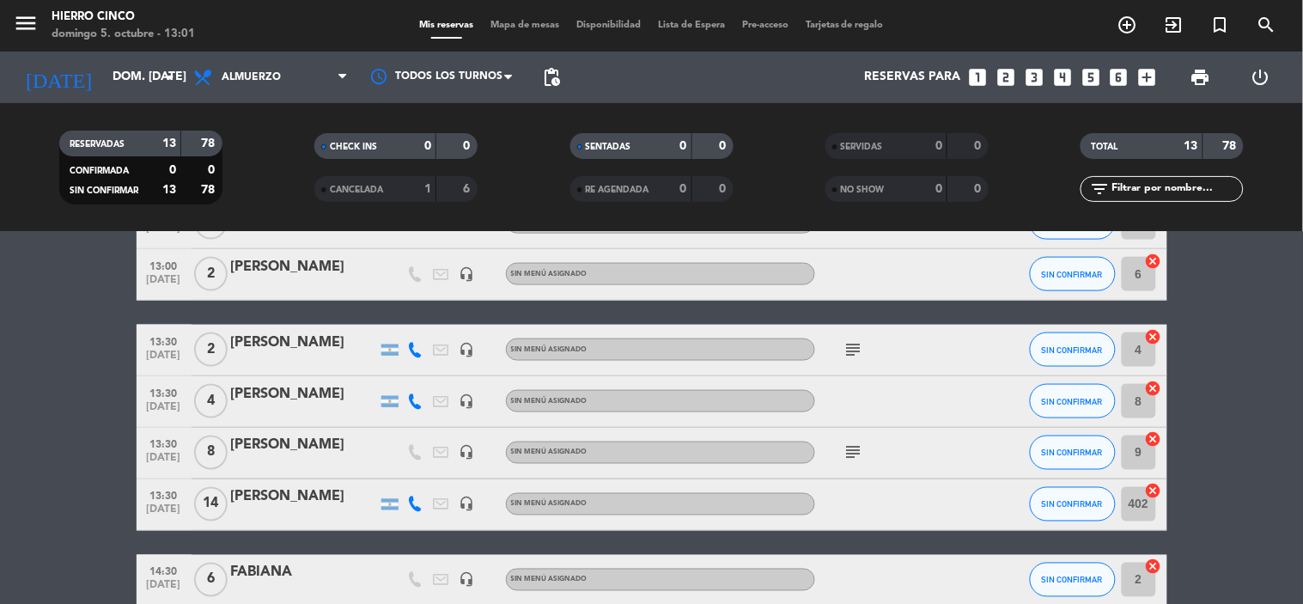
scroll to position [713, 0]
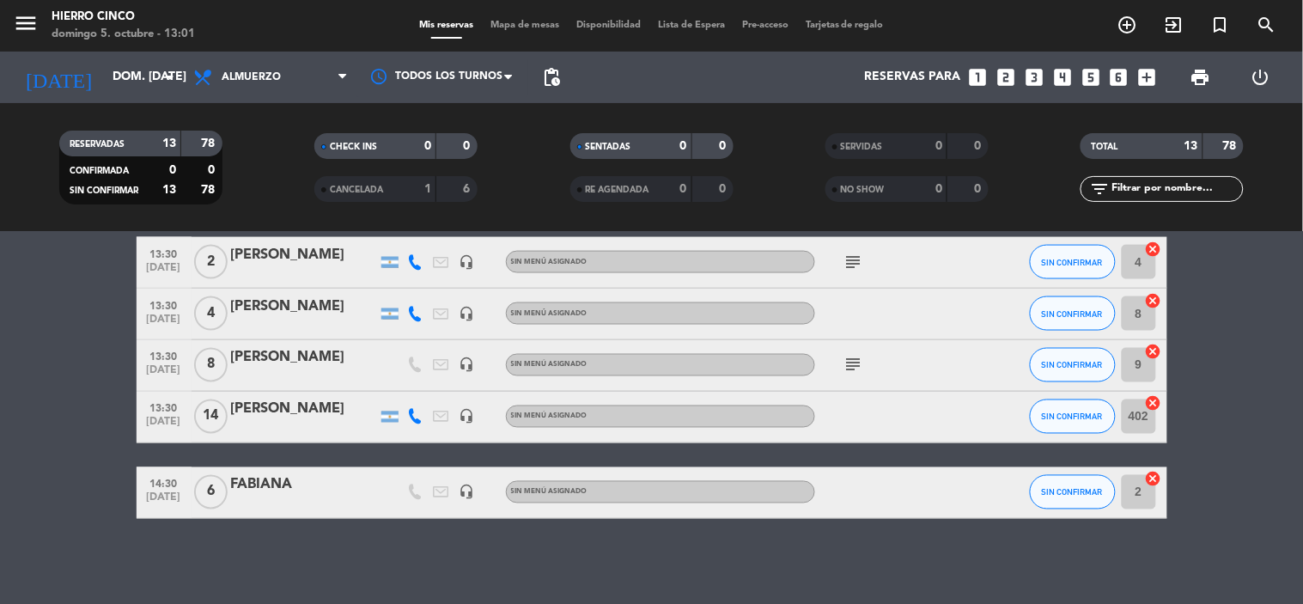
drag, startPoint x: 539, startPoint y: 375, endPoint x: 530, endPoint y: 445, distance: 71.1
click at [1069, 361] on span "SIN CONFIRMAR" at bounding box center [1072, 365] width 61 height 9
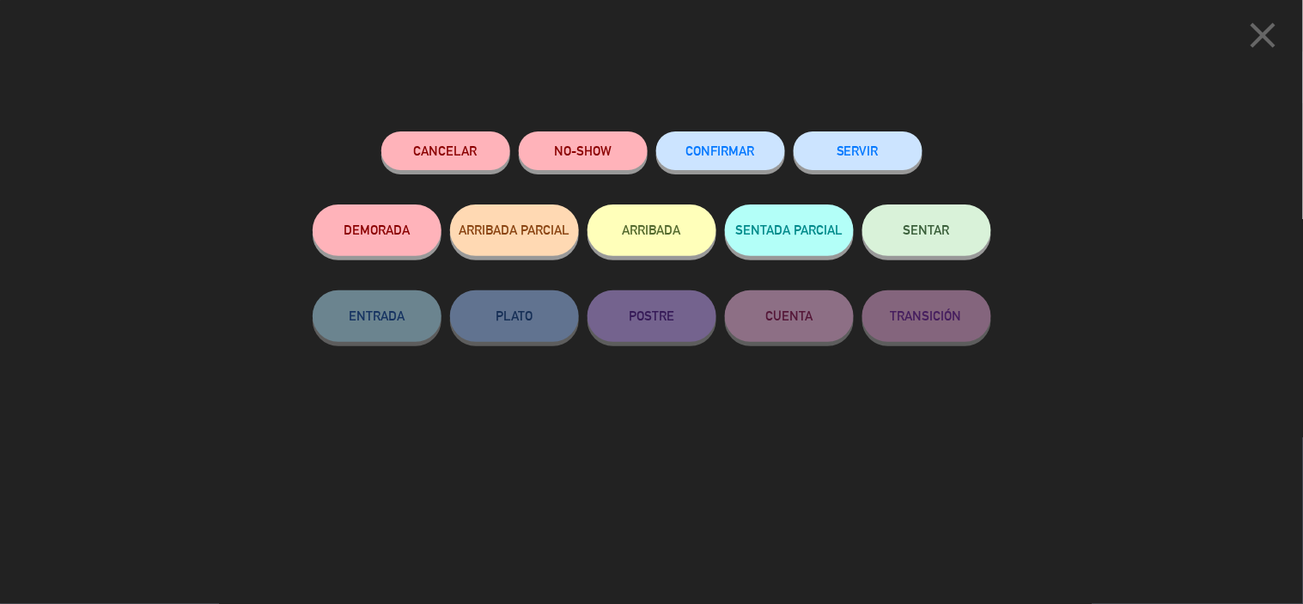
click at [637, 238] on button "ARRIBADA" at bounding box center [652, 230] width 129 height 52
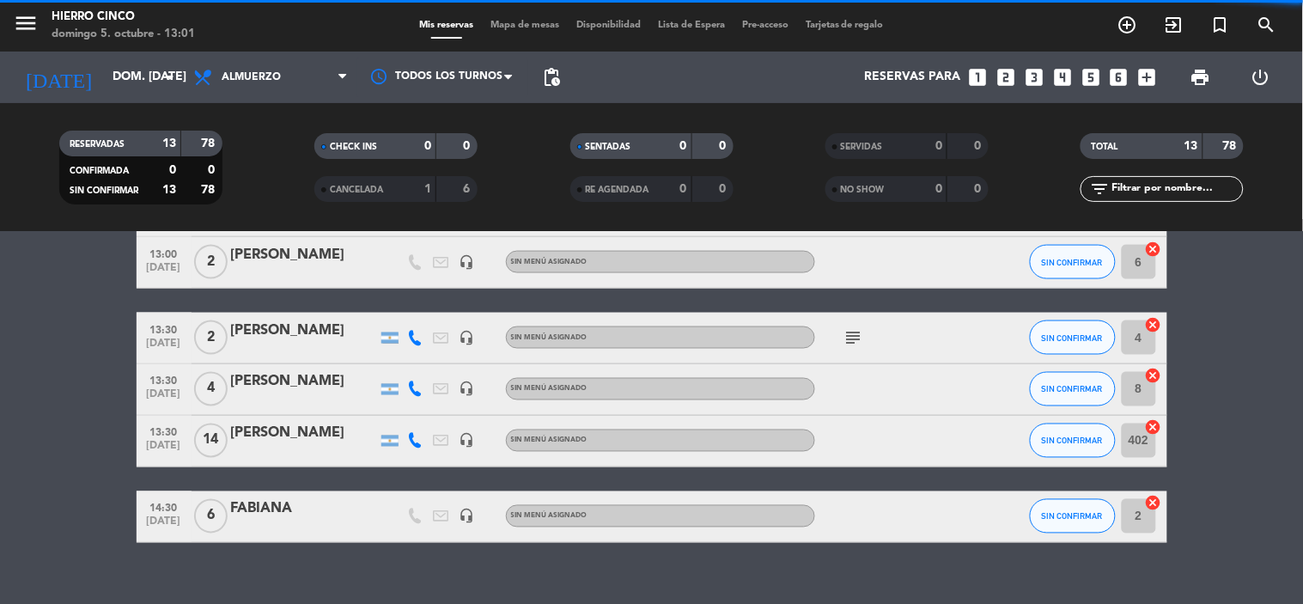
scroll to position [736, 0]
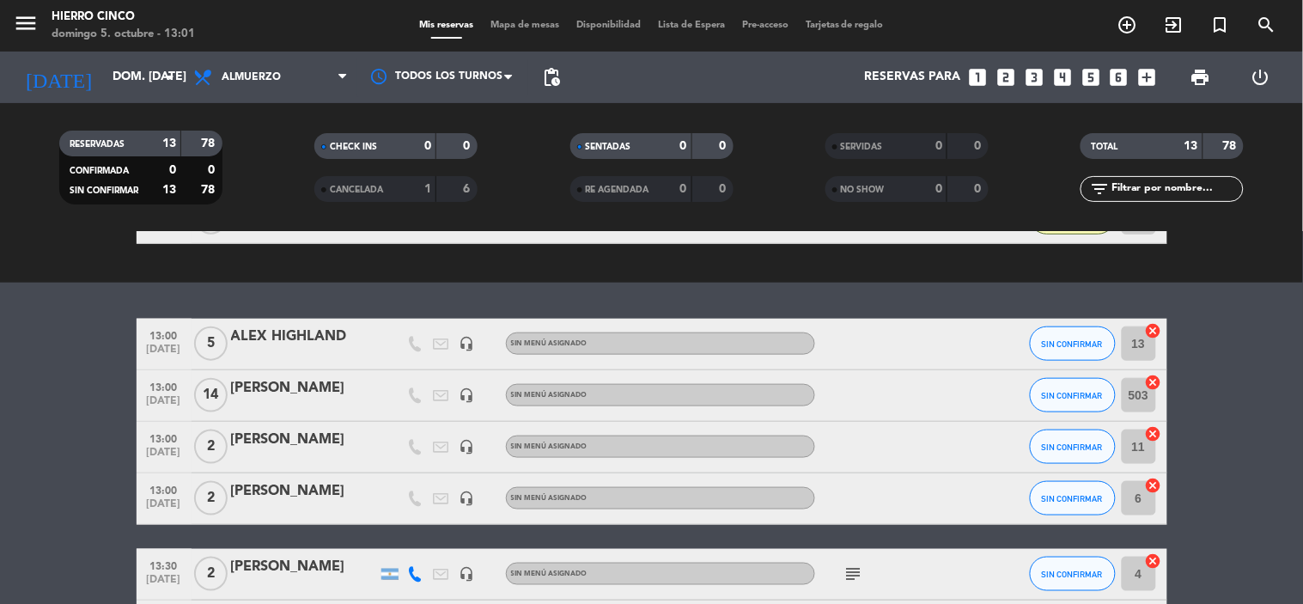
drag, startPoint x: 783, startPoint y: 350, endPoint x: 777, endPoint y: 306, distance: 45.1
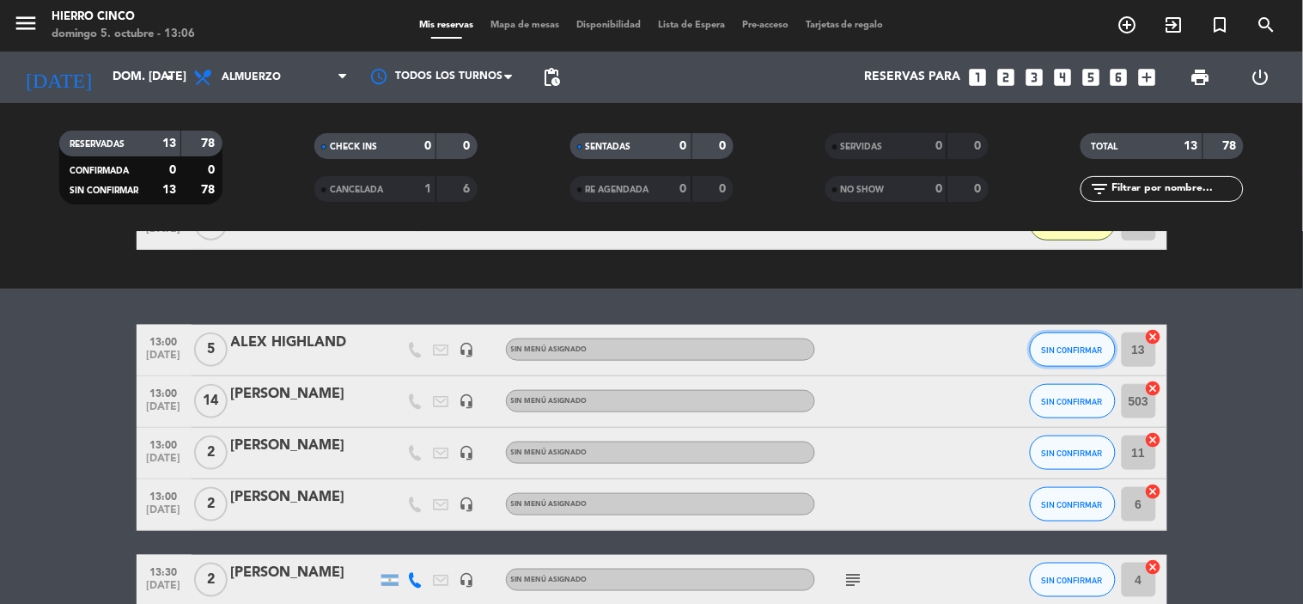
click at [1071, 355] on button "SIN CONFIRMAR" at bounding box center [1073, 349] width 86 height 34
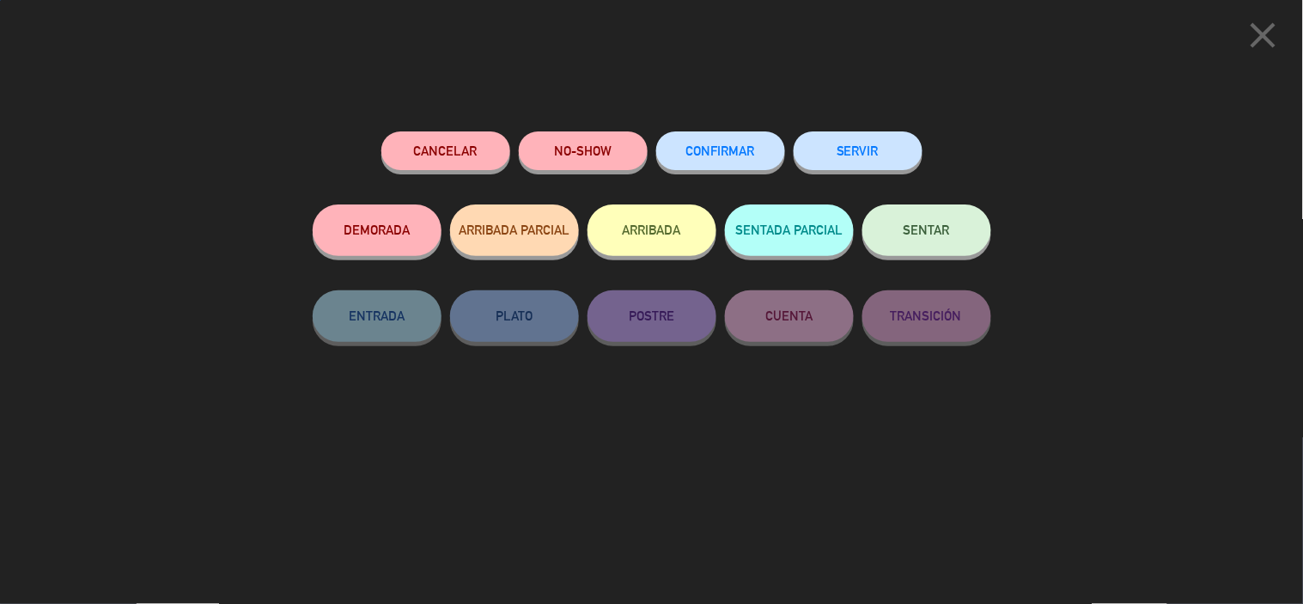
click at [665, 226] on button "ARRIBADA" at bounding box center [652, 230] width 129 height 52
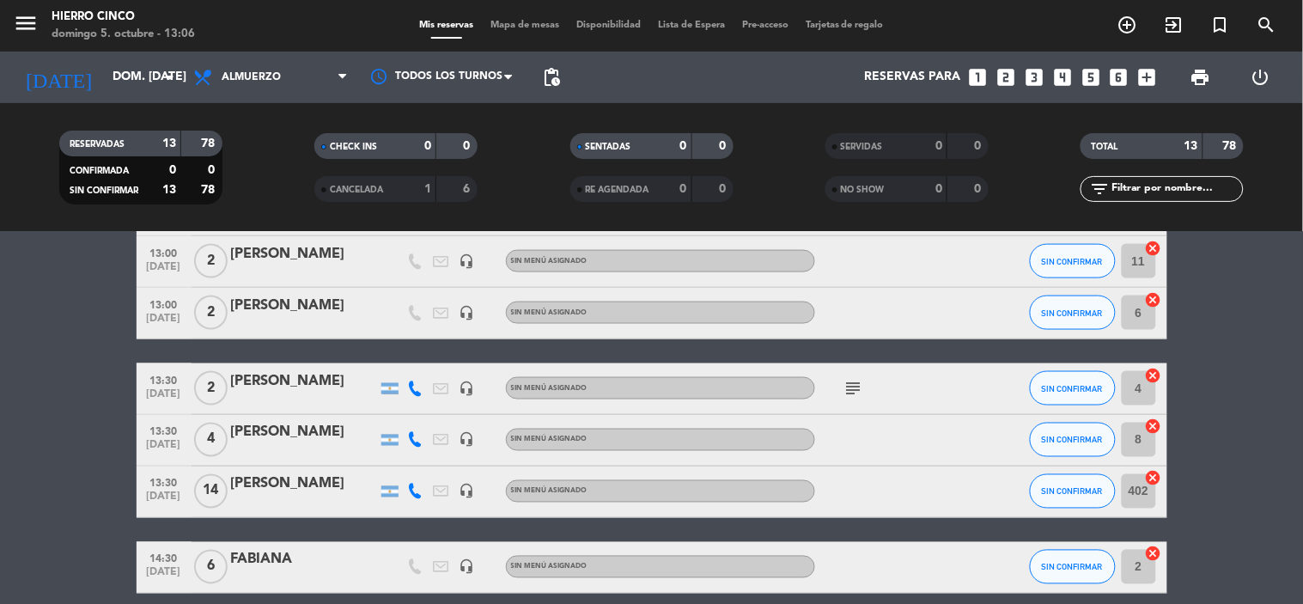
scroll to position [736, 0]
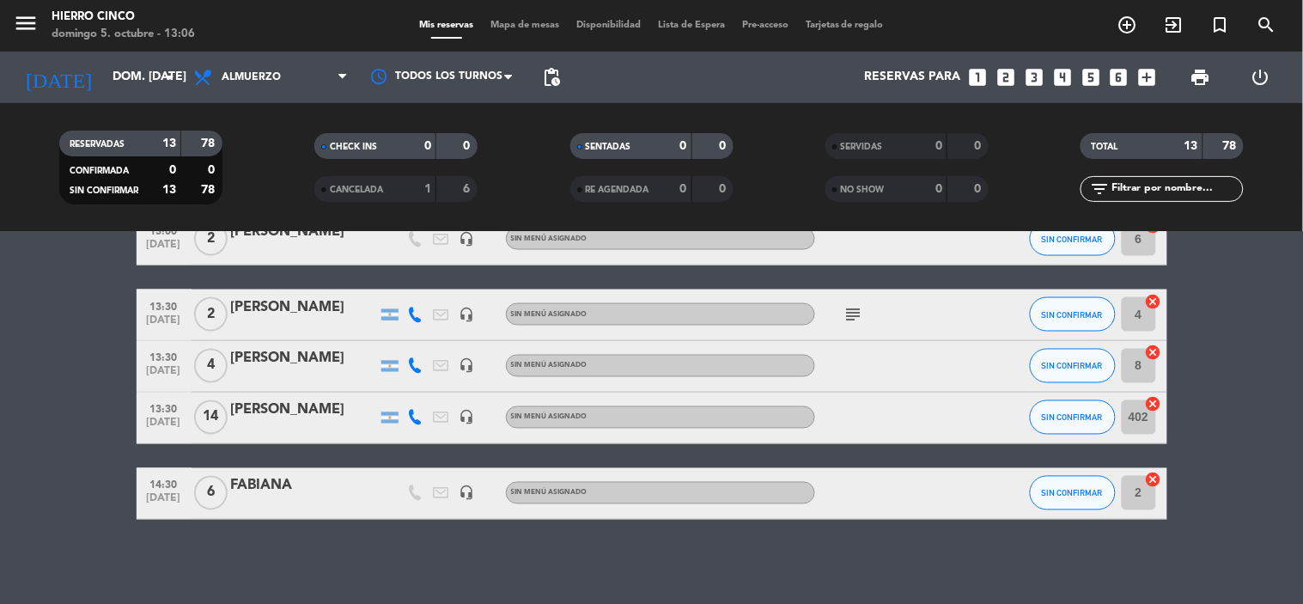
drag, startPoint x: 701, startPoint y: 358, endPoint x: 718, endPoint y: 439, distance: 82.6
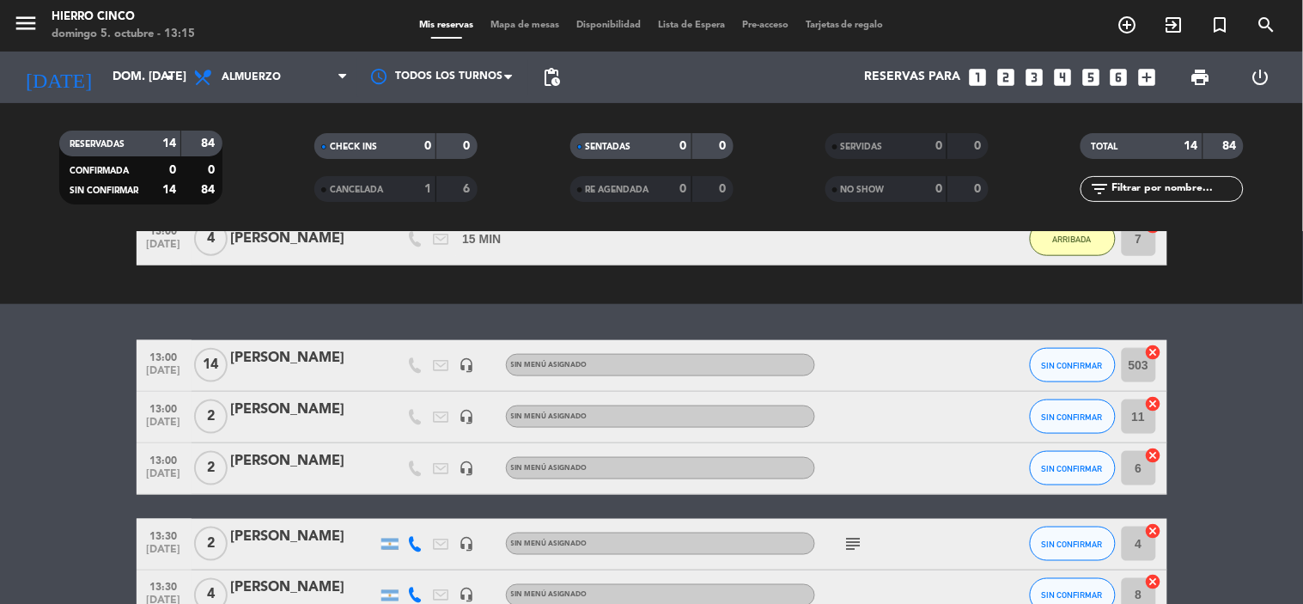
scroll to position [374, 0]
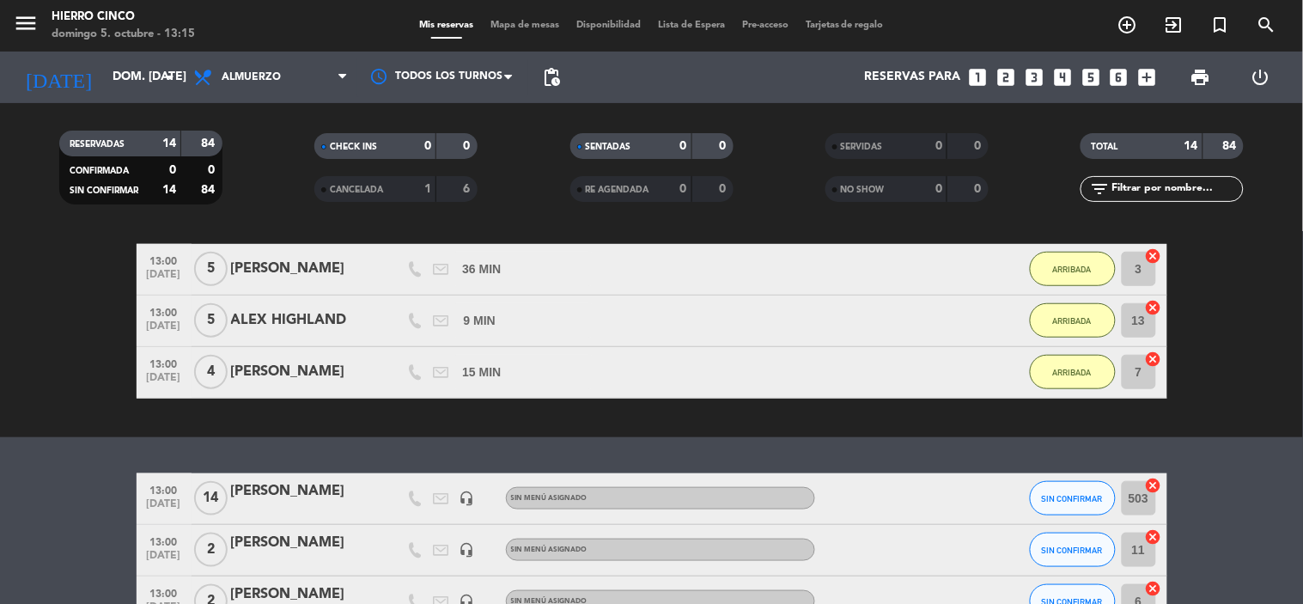
drag, startPoint x: 385, startPoint y: 427, endPoint x: 361, endPoint y: 356, distance: 75.2
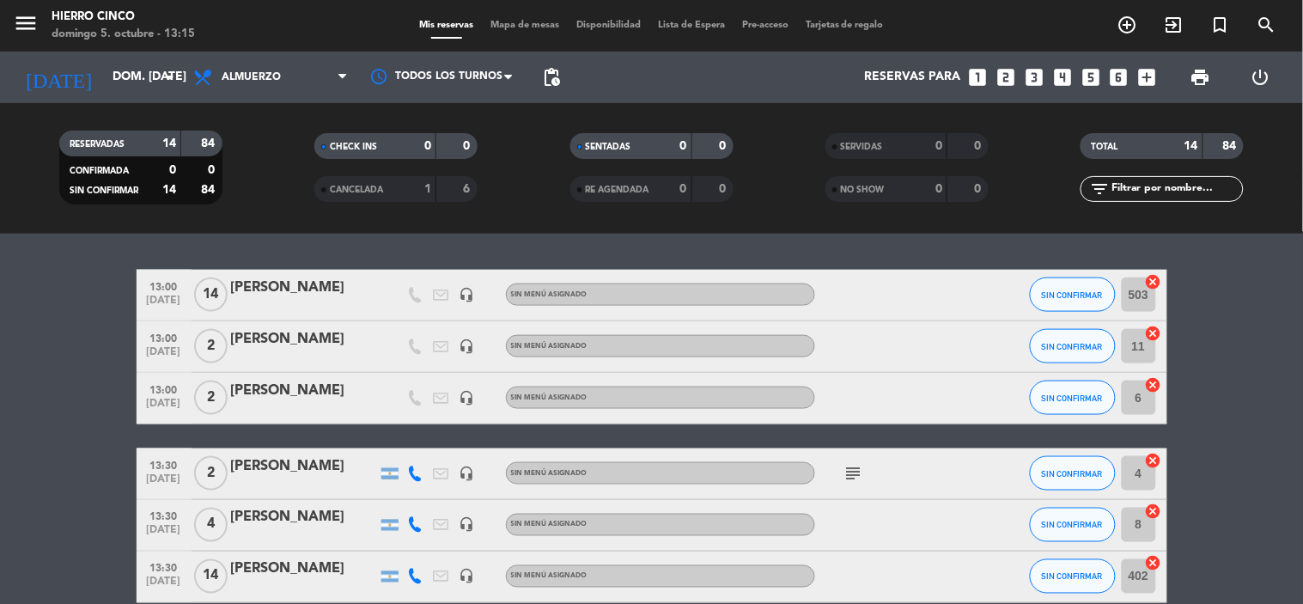
drag, startPoint x: 345, startPoint y: 461, endPoint x: 356, endPoint y: 510, distance: 50.2
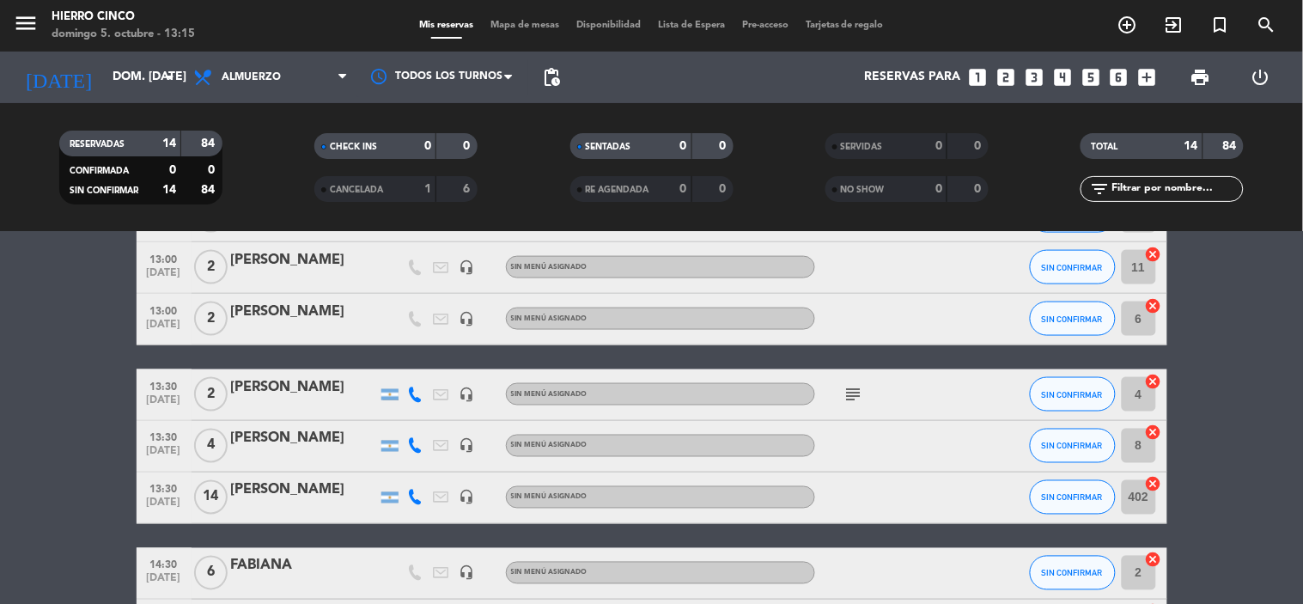
drag, startPoint x: 356, startPoint y: 511, endPoint x: 355, endPoint y: 551, distance: 39.5
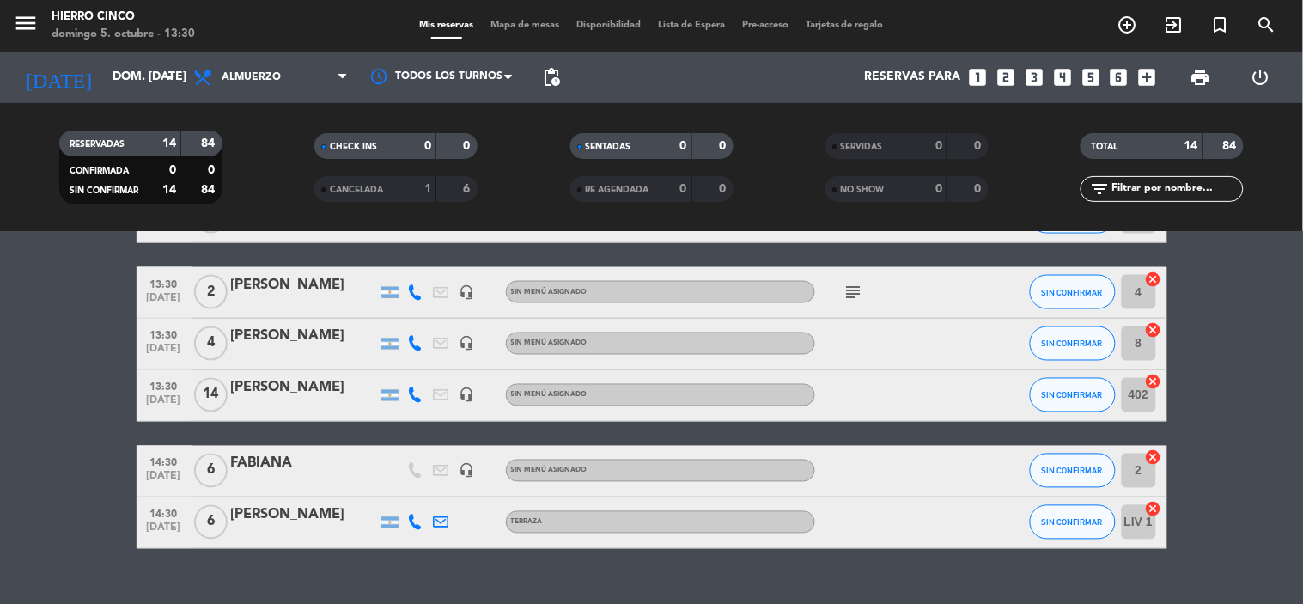
scroll to position [788, 0]
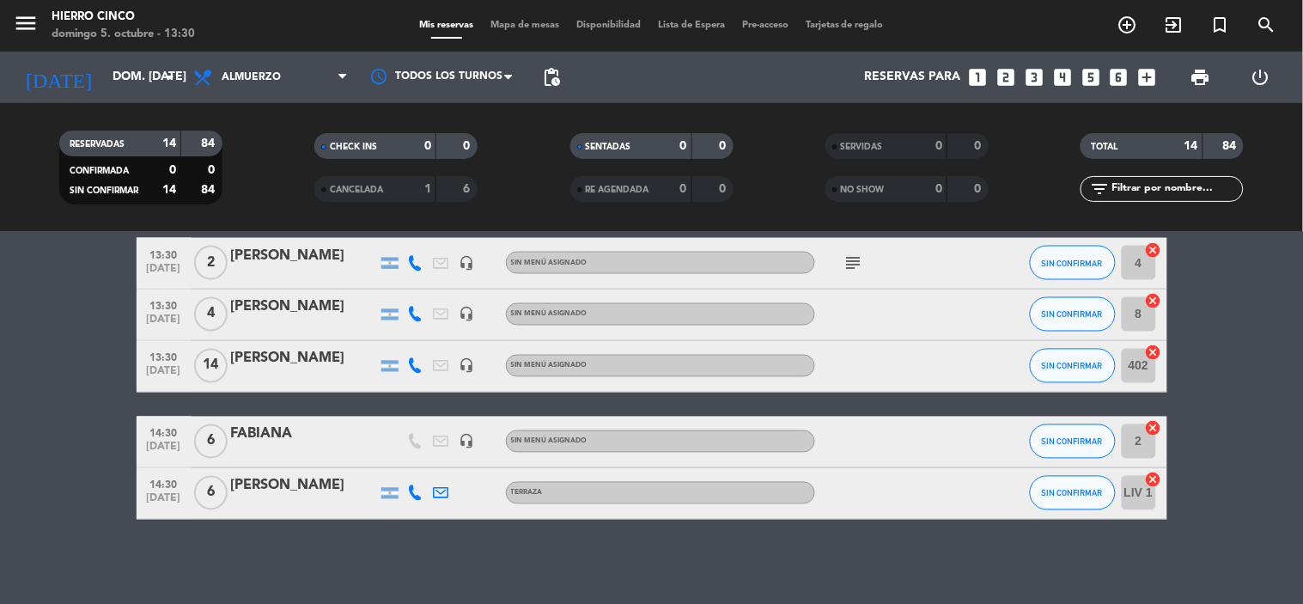
drag, startPoint x: 453, startPoint y: 441, endPoint x: 460, endPoint y: 494, distance: 53.8
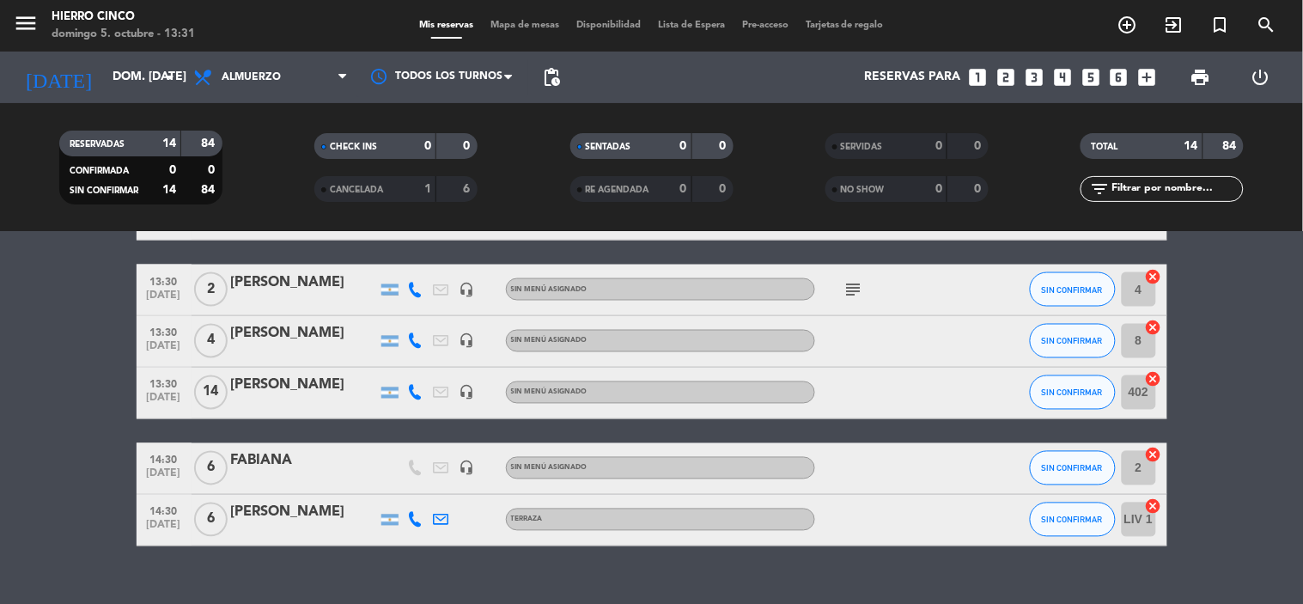
drag, startPoint x: 460, startPoint y: 372, endPoint x: 445, endPoint y: 358, distance: 20.1
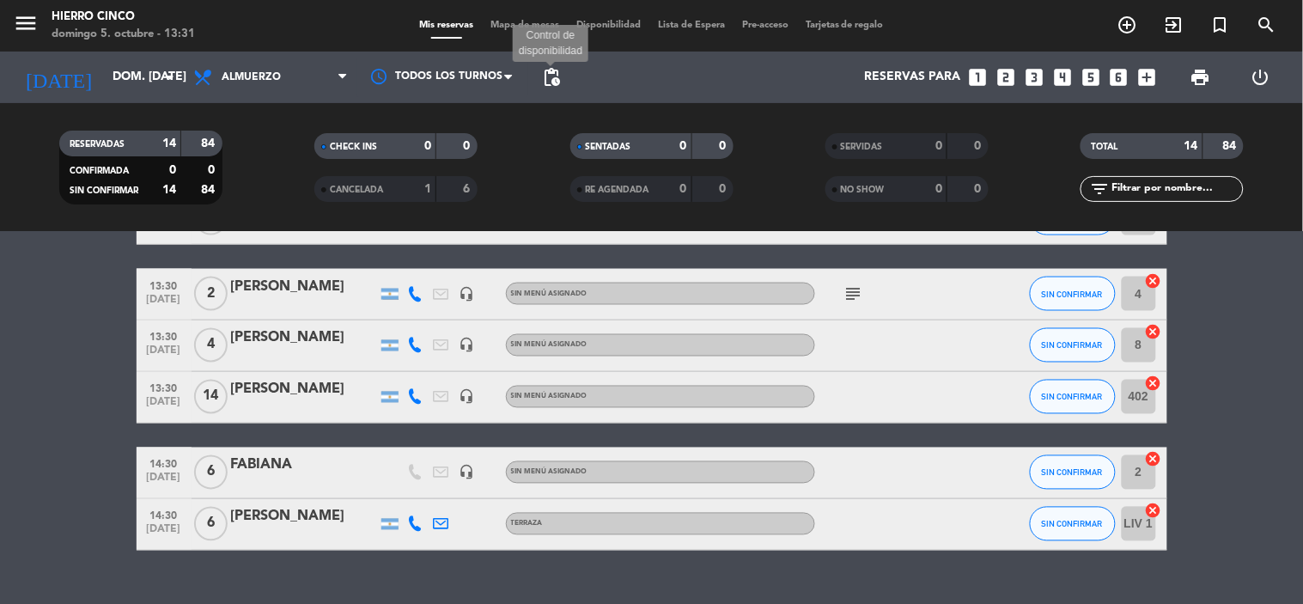
click at [551, 80] on span "pending_actions" at bounding box center [551, 77] width 21 height 21
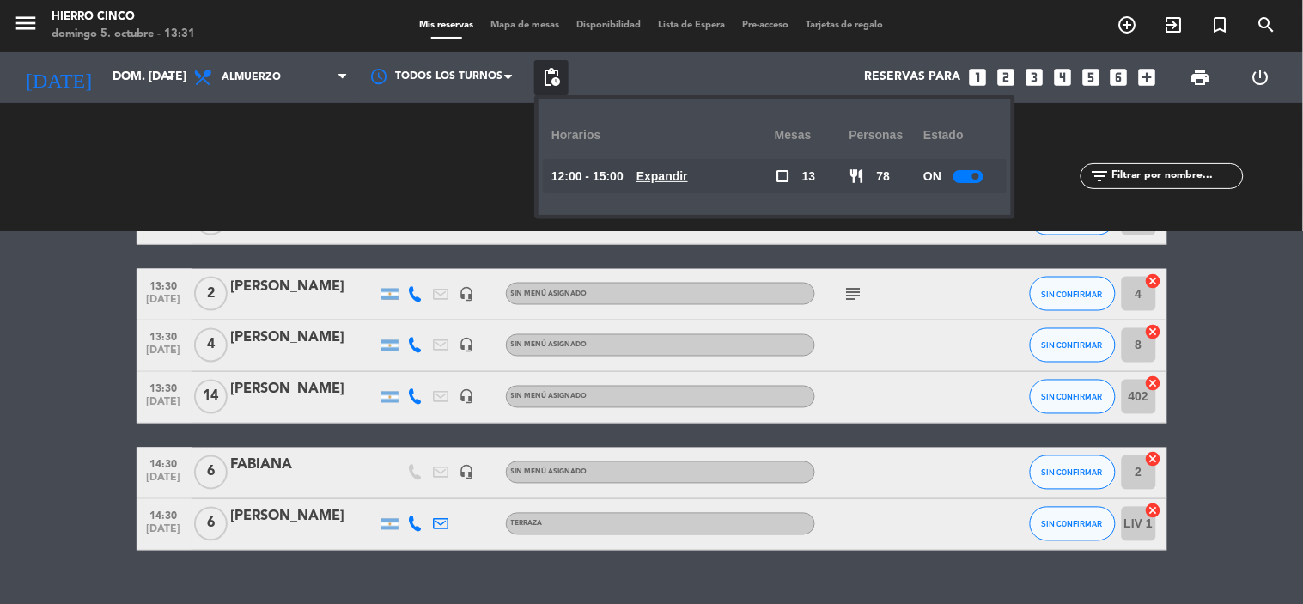
click at [963, 174] on div at bounding box center [968, 176] width 30 height 13
click at [341, 178] on div "CHECK INS 0 0 CANCELADA 1 6" at bounding box center [395, 167] width 255 height 94
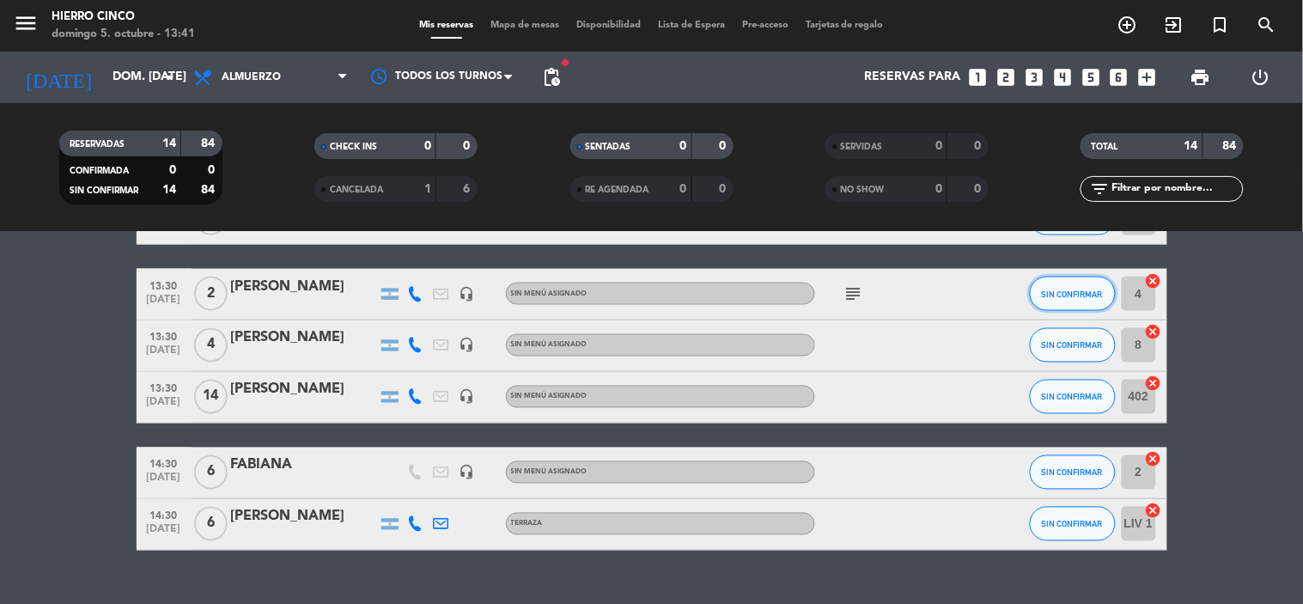
click at [1063, 289] on span "SIN CONFIRMAR" at bounding box center [1072, 293] width 61 height 9
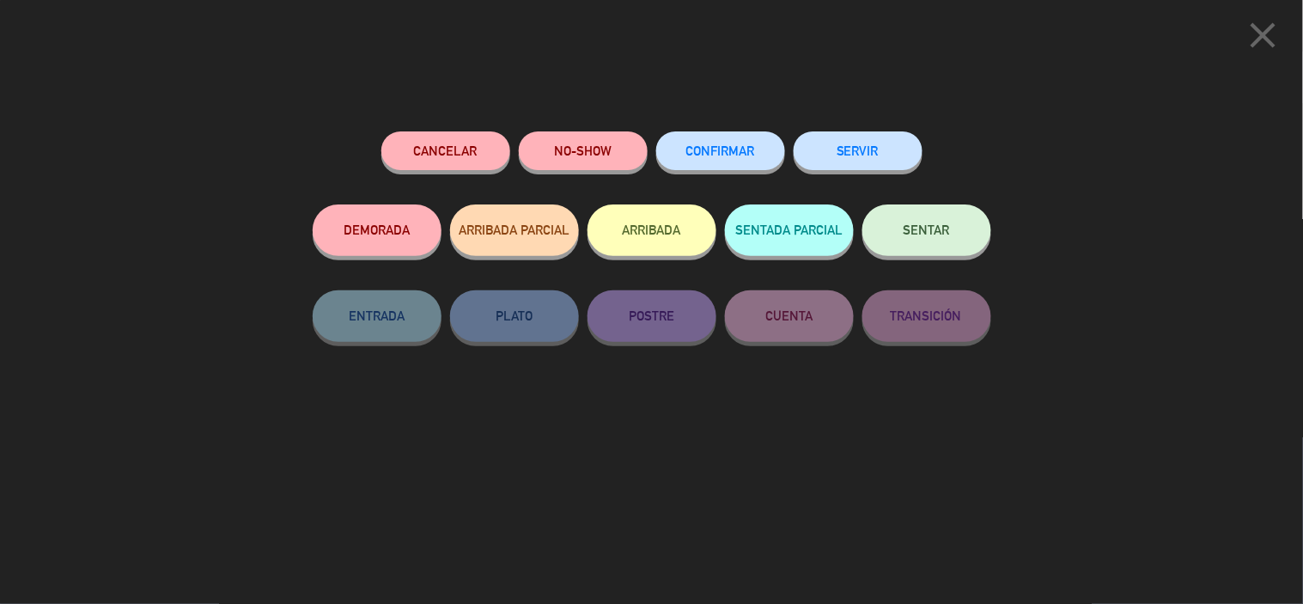
click at [663, 238] on button "ARRIBADA" at bounding box center [652, 230] width 129 height 52
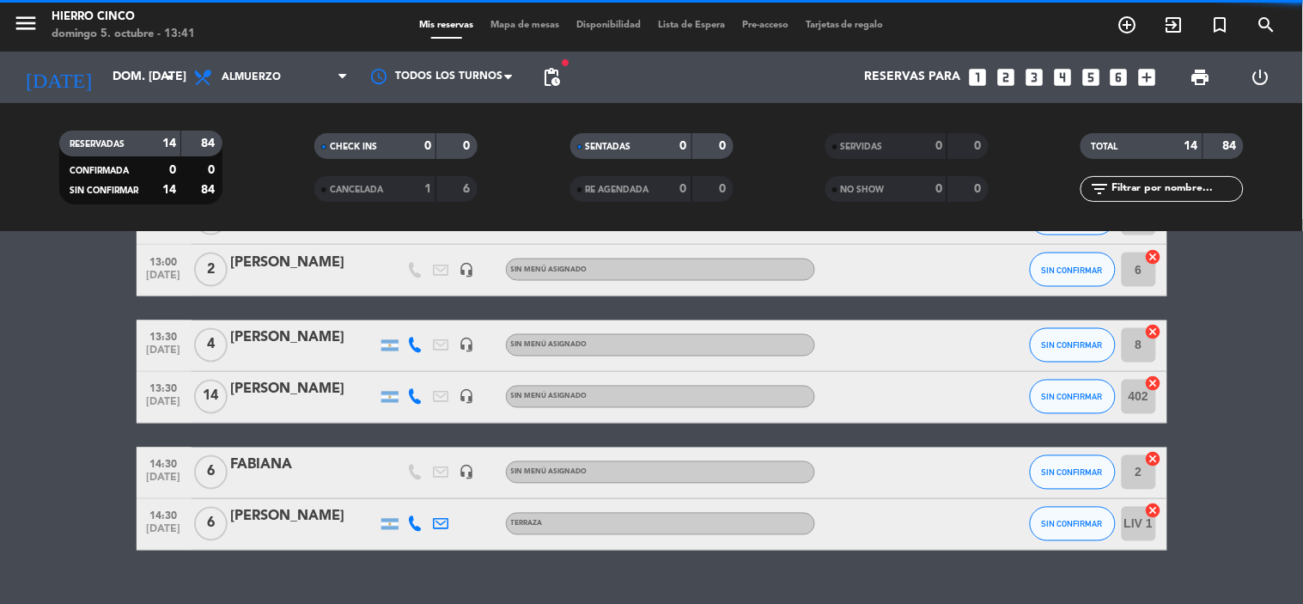
scroll to position [788, 0]
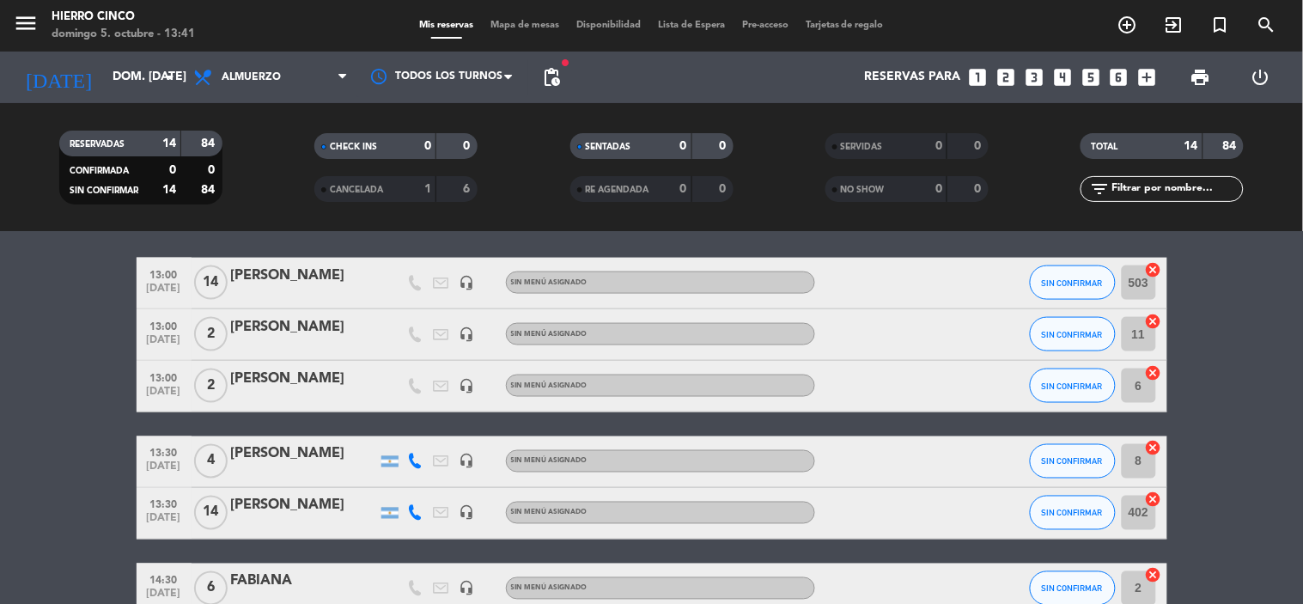
drag, startPoint x: 911, startPoint y: 332, endPoint x: 898, endPoint y: 289, distance: 44.6
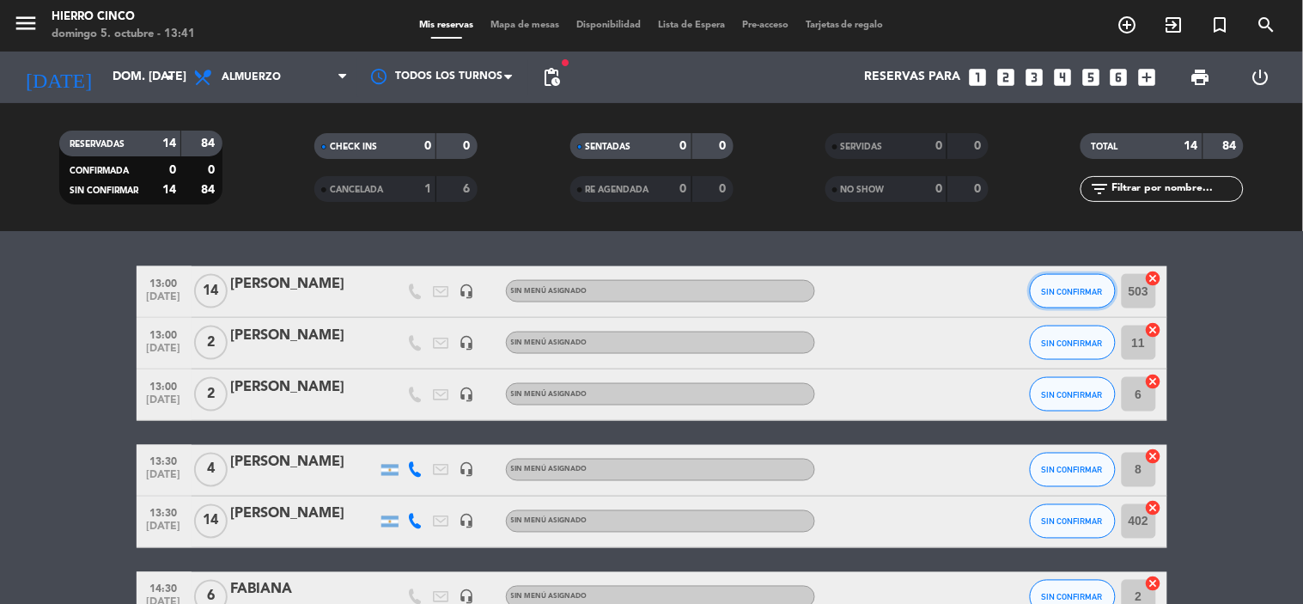
click at [1063, 294] on span "SIN CONFIRMAR" at bounding box center [1072, 291] width 61 height 9
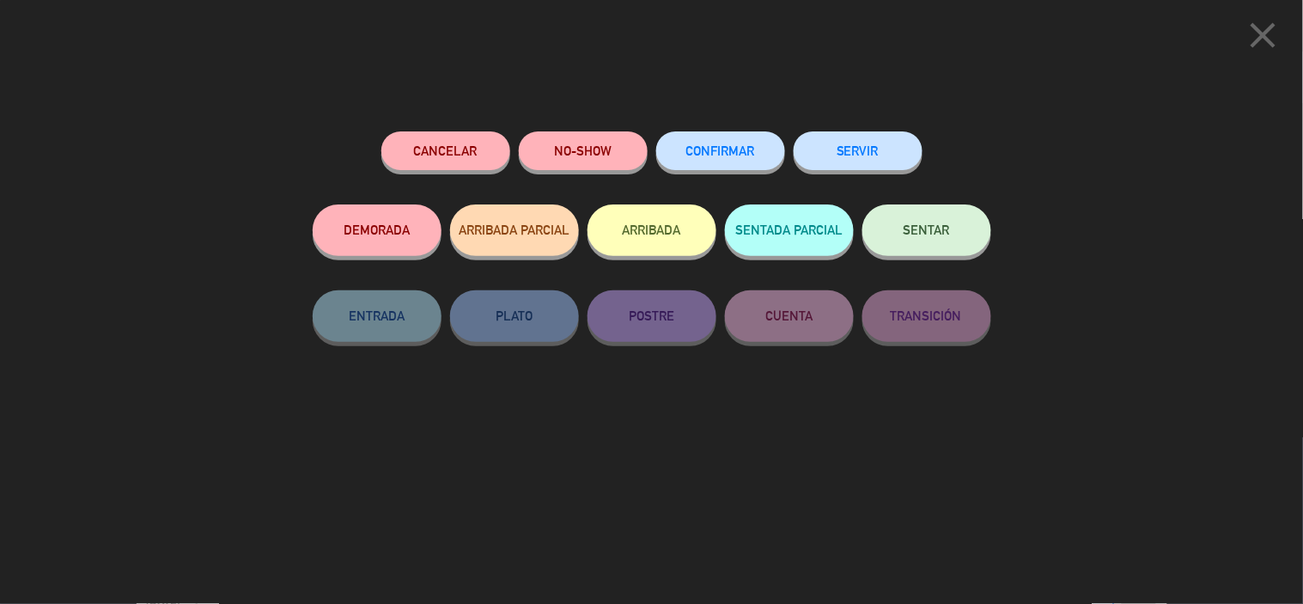
click at [874, 554] on div "Cancelar NO-SHOW CONFIRMAR SERVIR DEMORADA ARRIBADA PARCIAL ARRIBADA SENTADA PA…" at bounding box center [652, 361] width 703 height 484
click at [621, 230] on button "ARRIBADA" at bounding box center [652, 230] width 129 height 52
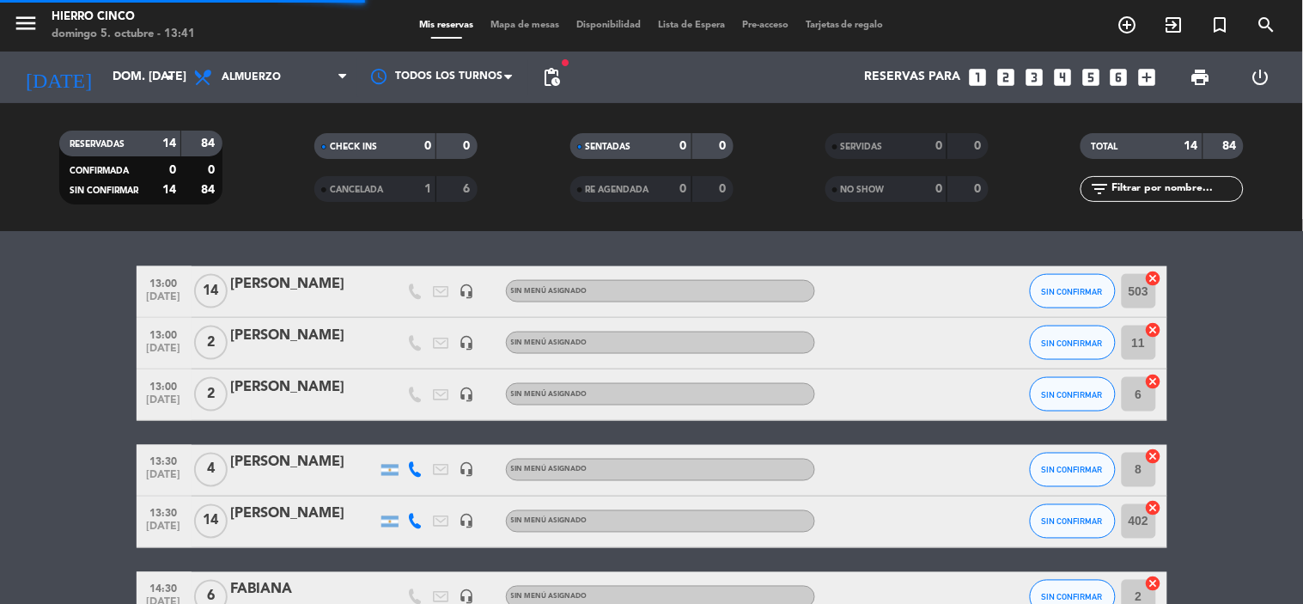
scroll to position [684, 0]
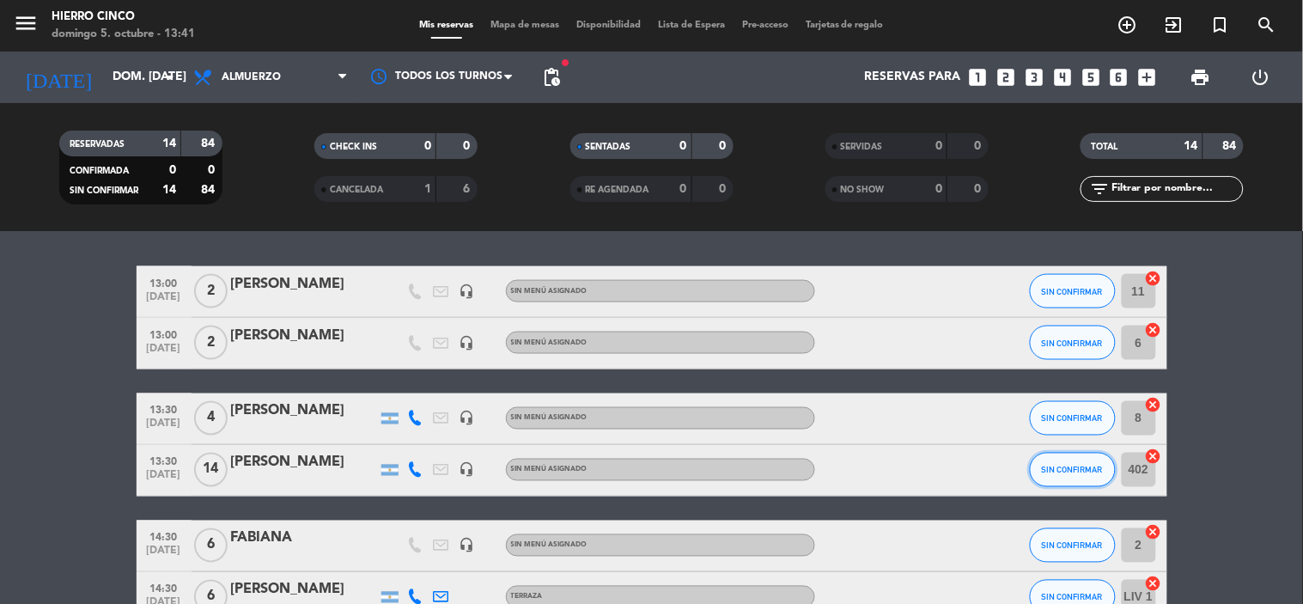
click at [1063, 466] on span "SIN CONFIRMAR" at bounding box center [1072, 470] width 61 height 9
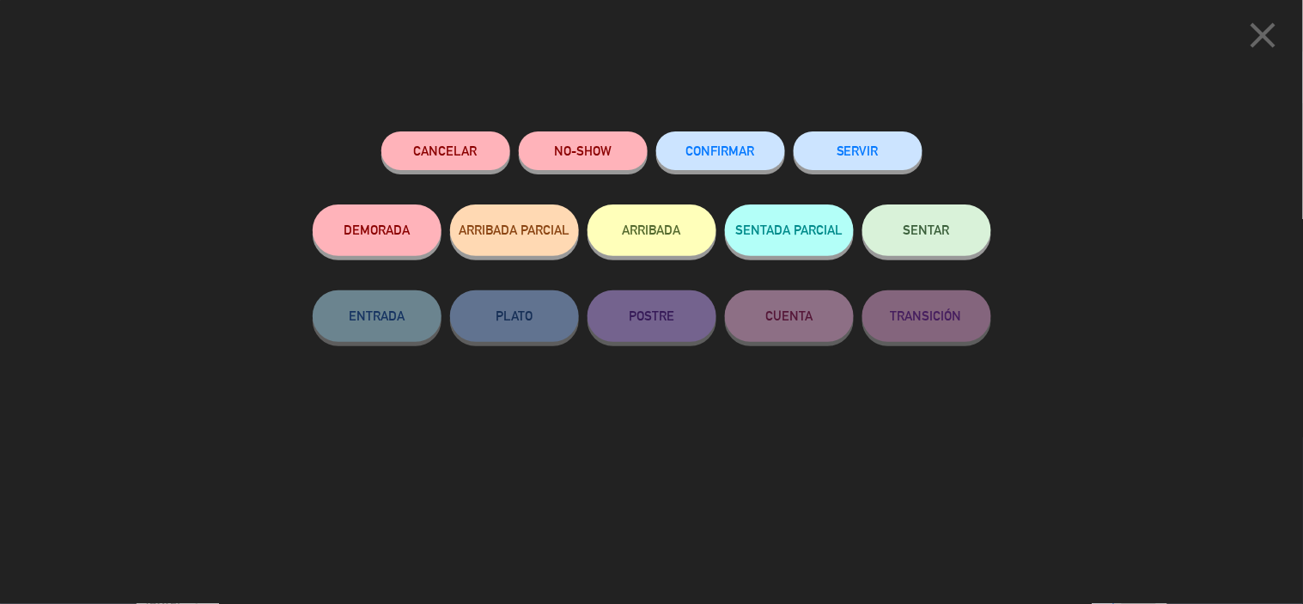
click at [655, 224] on button "ARRIBADA" at bounding box center [652, 230] width 129 height 52
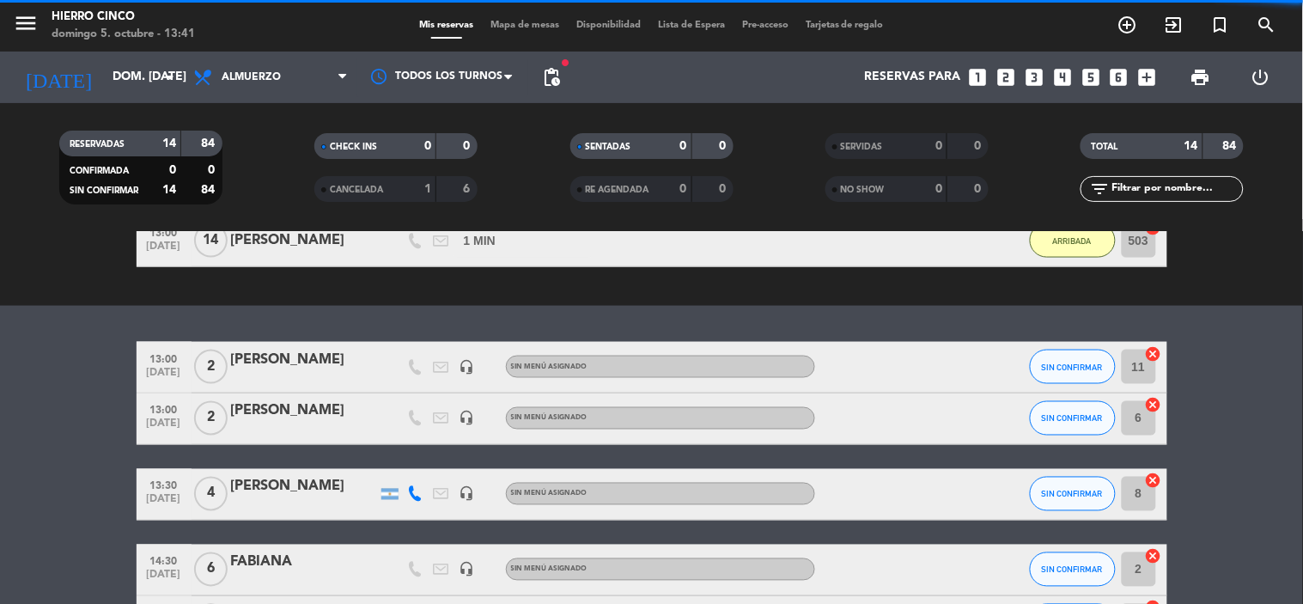
scroll to position [759, 0]
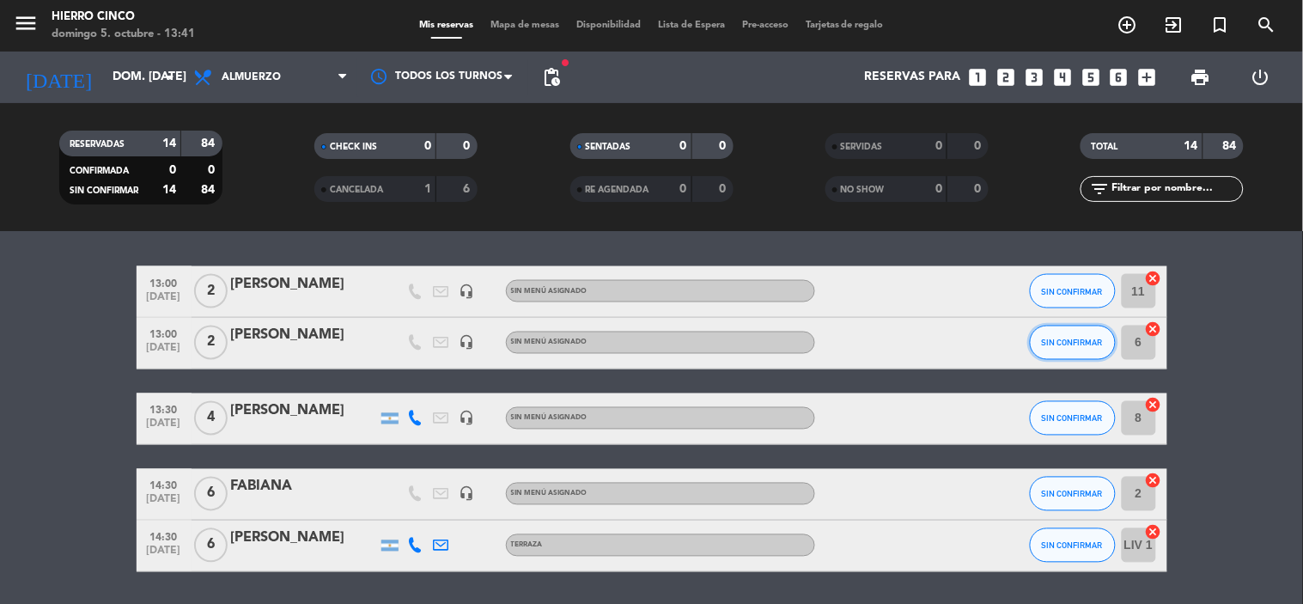
click at [1089, 344] on span "SIN CONFIRMAR" at bounding box center [1072, 342] width 61 height 9
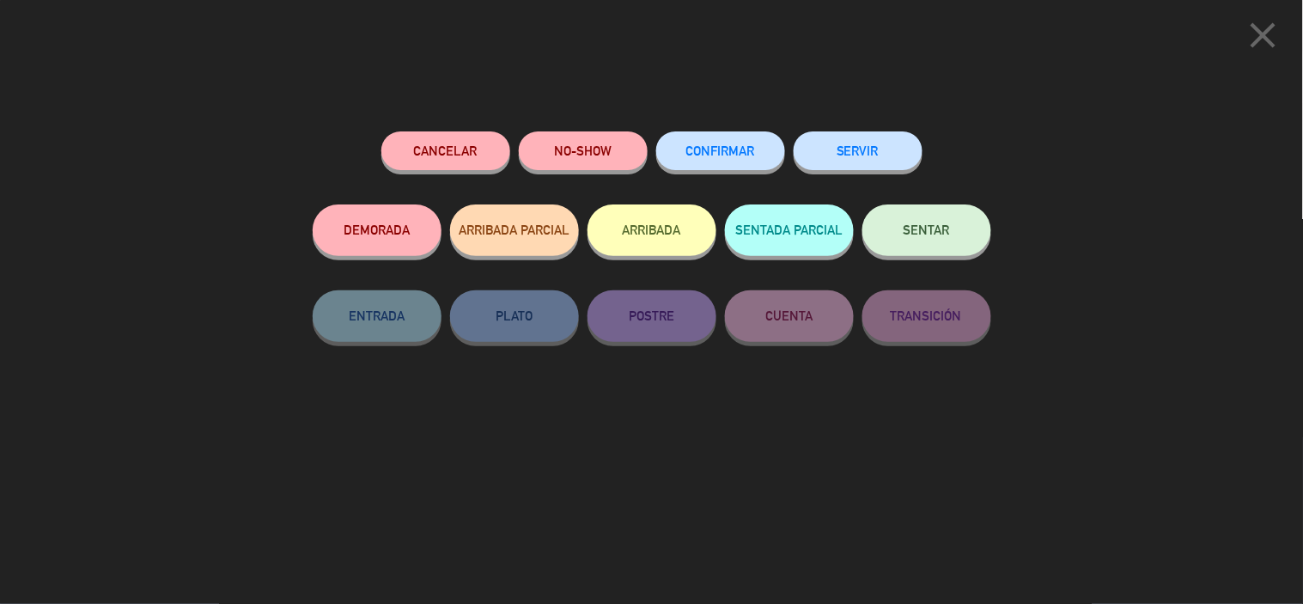
click at [631, 218] on button "ARRIBADA" at bounding box center [652, 230] width 129 height 52
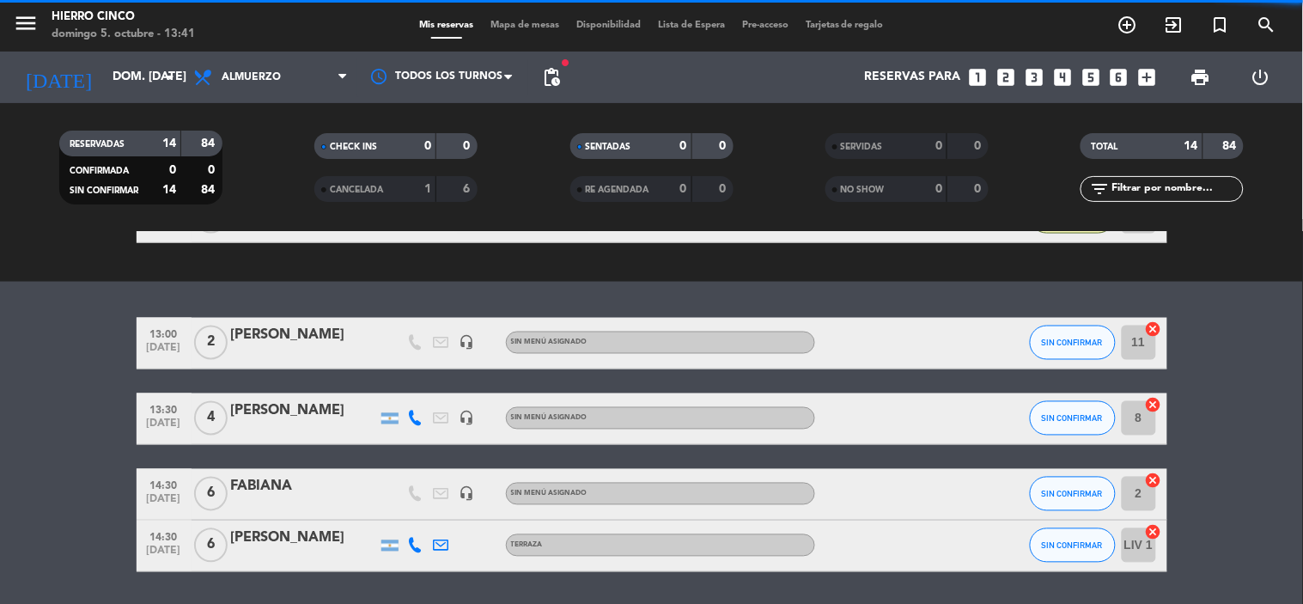
scroll to position [811, 0]
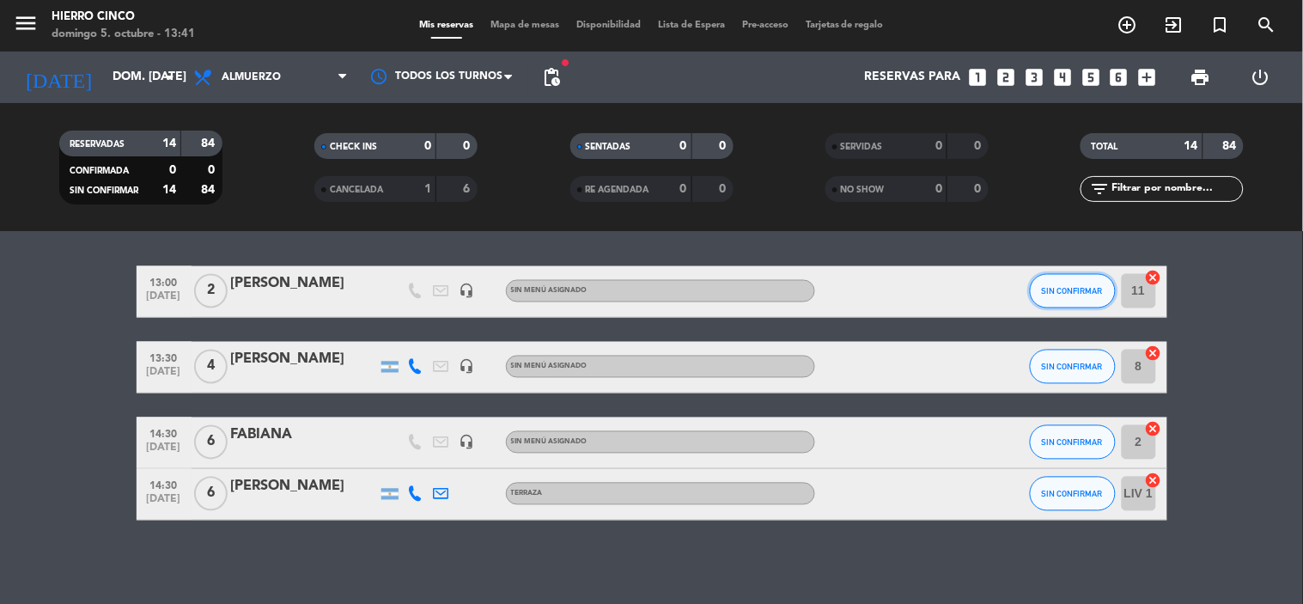
click at [1046, 287] on span "SIN CONFIRMAR" at bounding box center [1072, 291] width 61 height 9
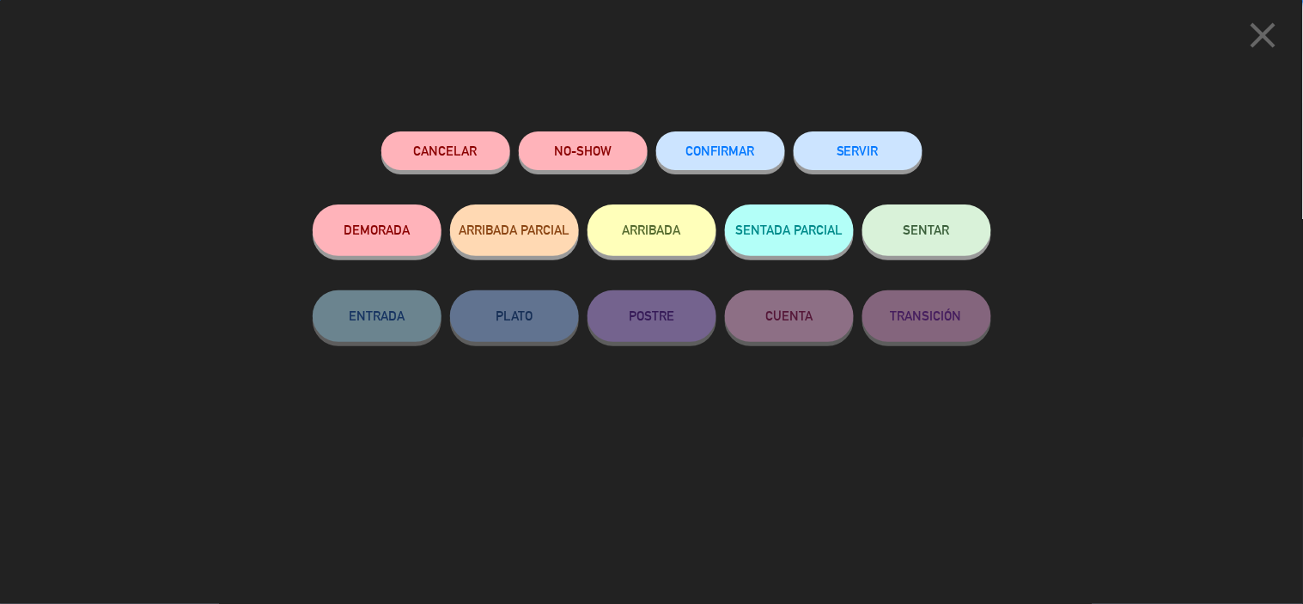
click at [691, 235] on button "ARRIBADA" at bounding box center [652, 230] width 129 height 52
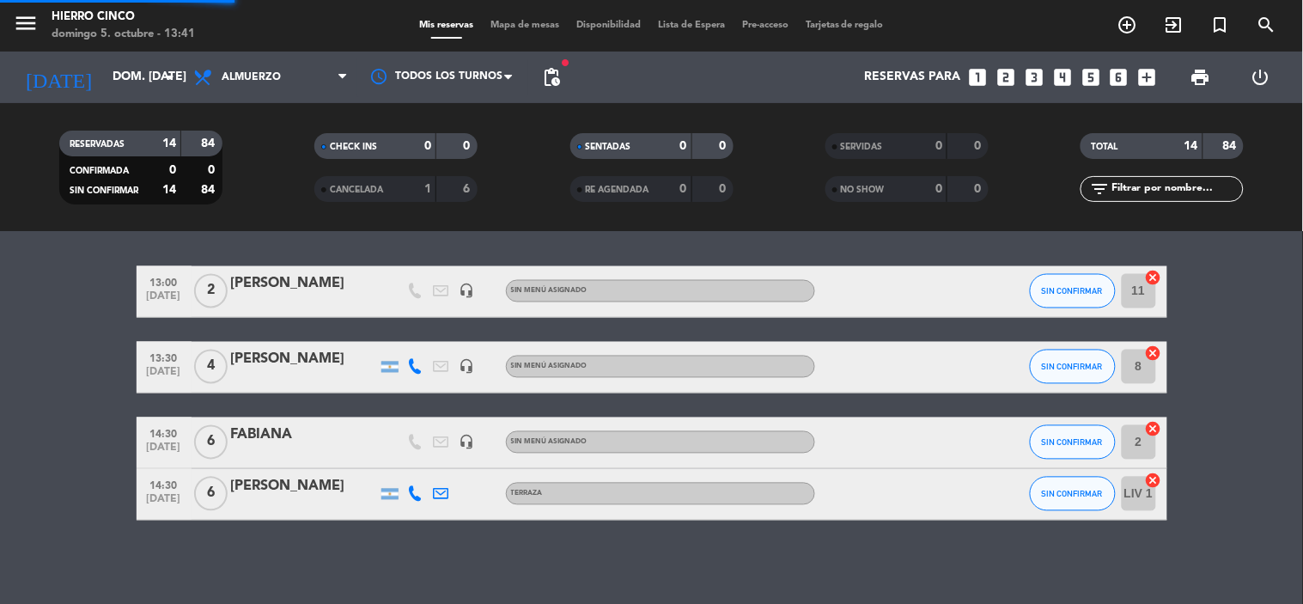
scroll to position [788, 0]
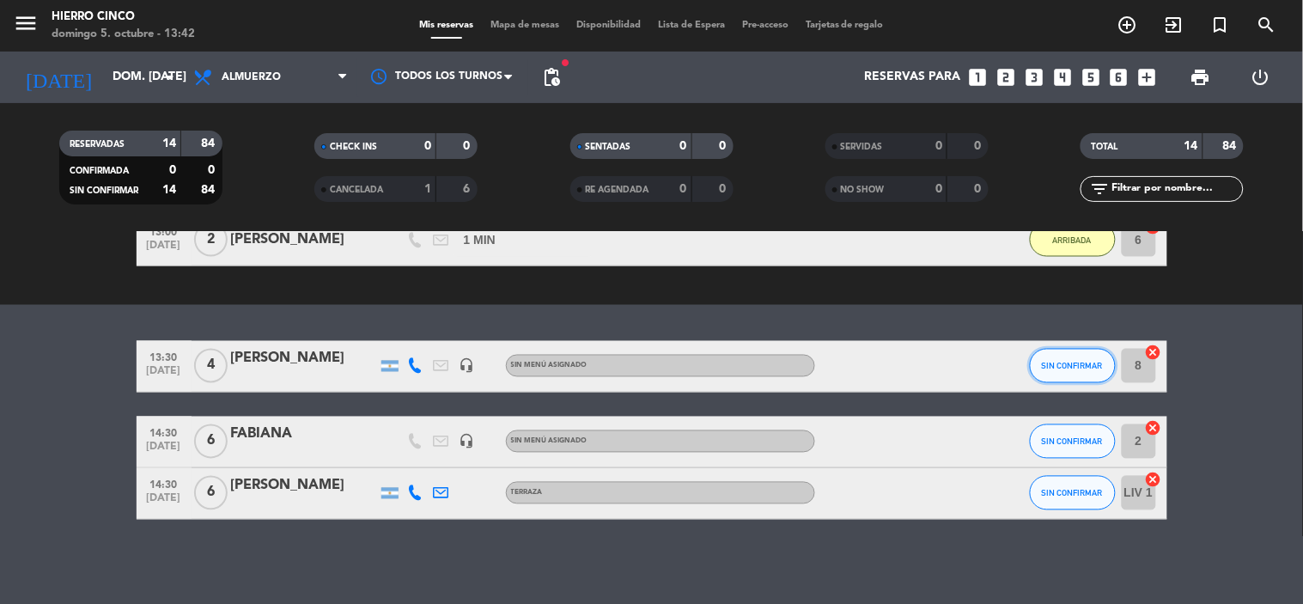
click at [1067, 373] on button "SIN CONFIRMAR" at bounding box center [1073, 366] width 86 height 34
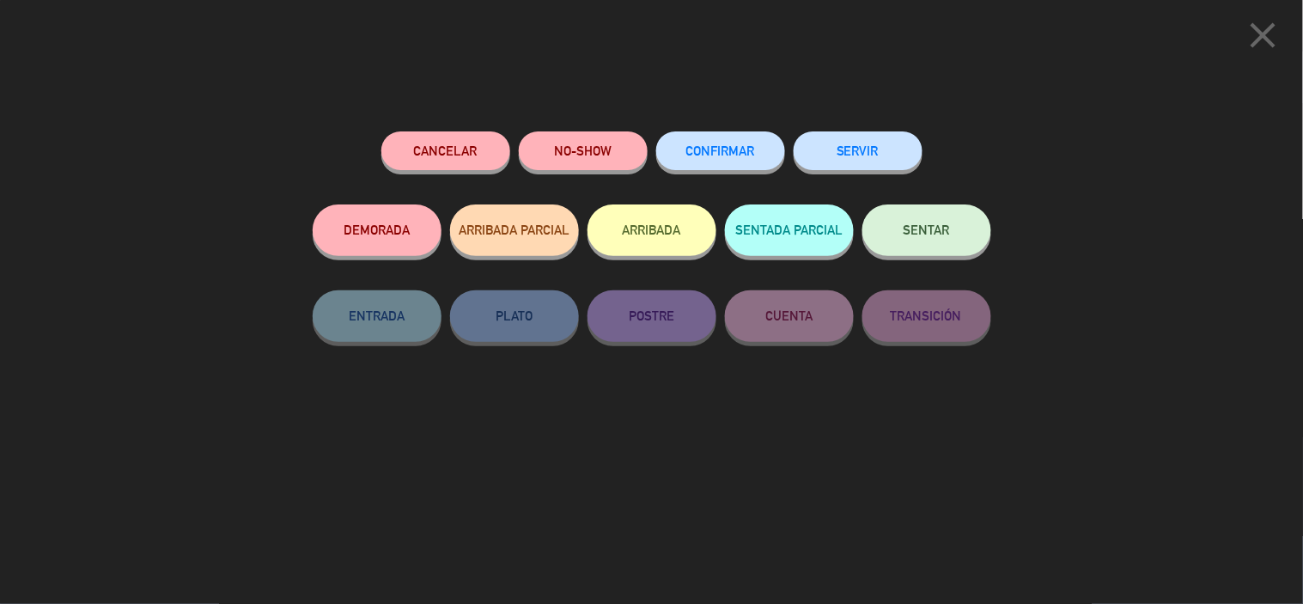
click at [693, 239] on button "ARRIBADA" at bounding box center [652, 230] width 129 height 52
